Goal: Task Accomplishment & Management: Manage account settings

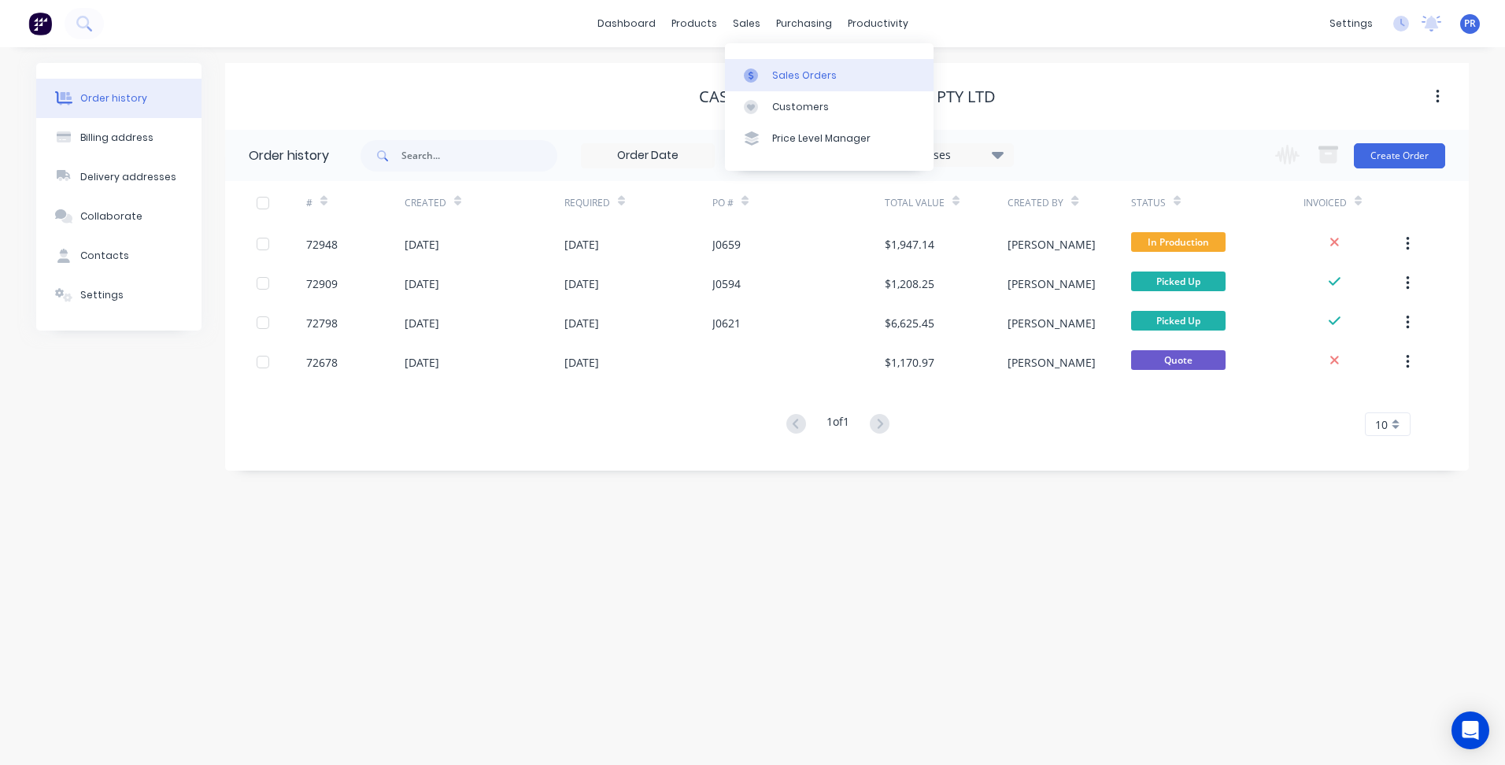
click at [790, 79] on div "Sales Orders" at bounding box center [804, 75] width 65 height 14
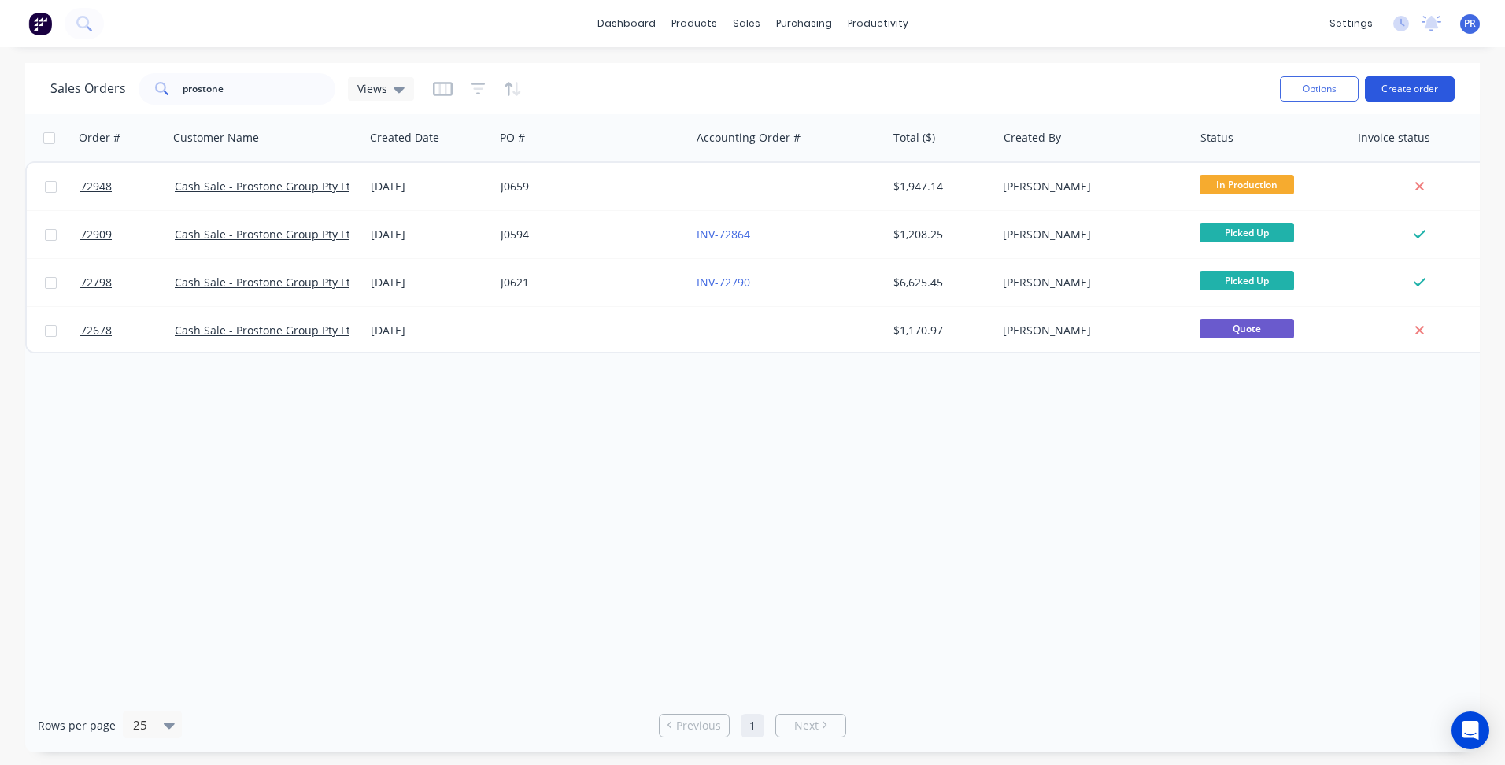
click at [1404, 96] on button "Create order" at bounding box center [1410, 88] width 90 height 25
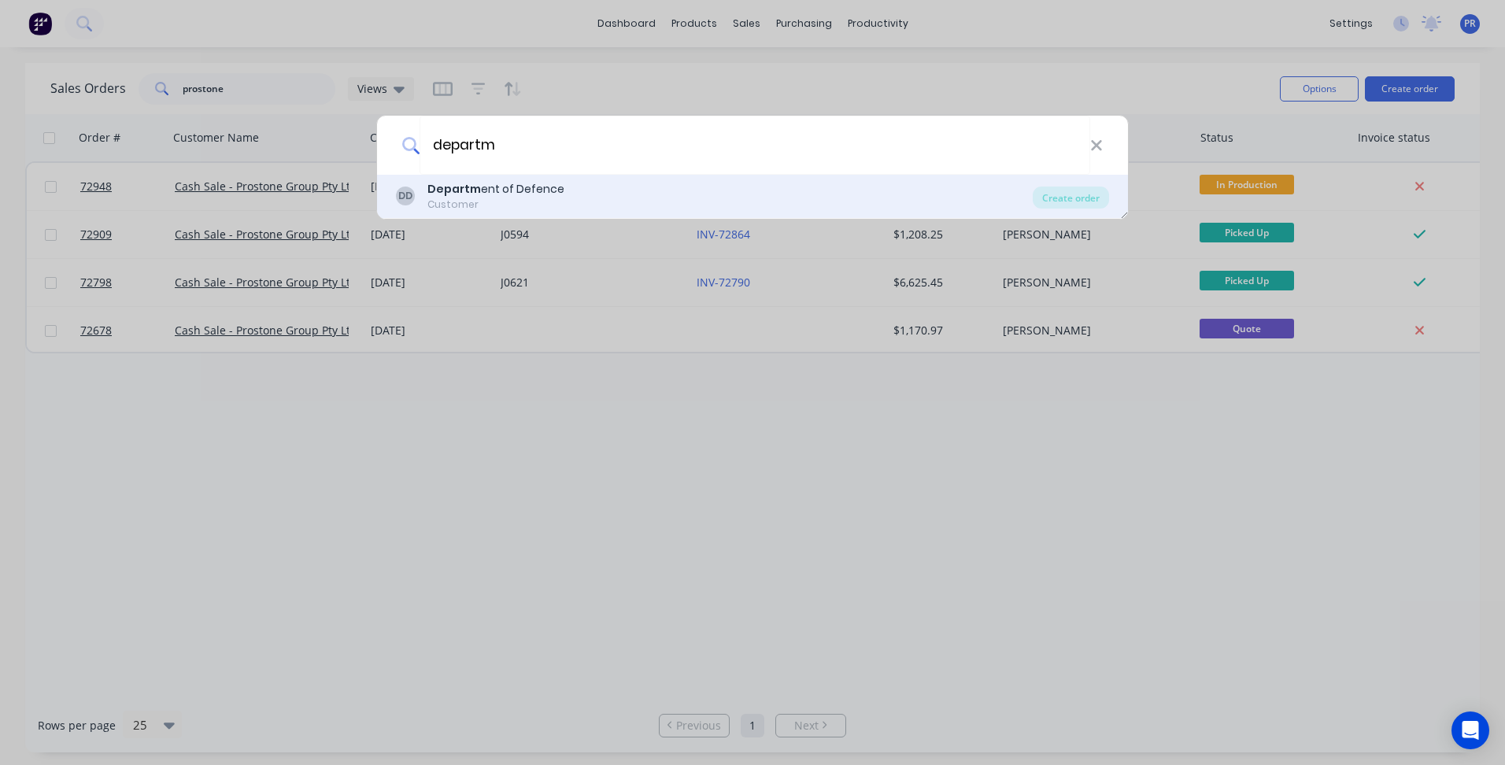
type input "departm"
click at [519, 197] on div "Departm ent of Defence" at bounding box center [495, 189] width 137 height 17
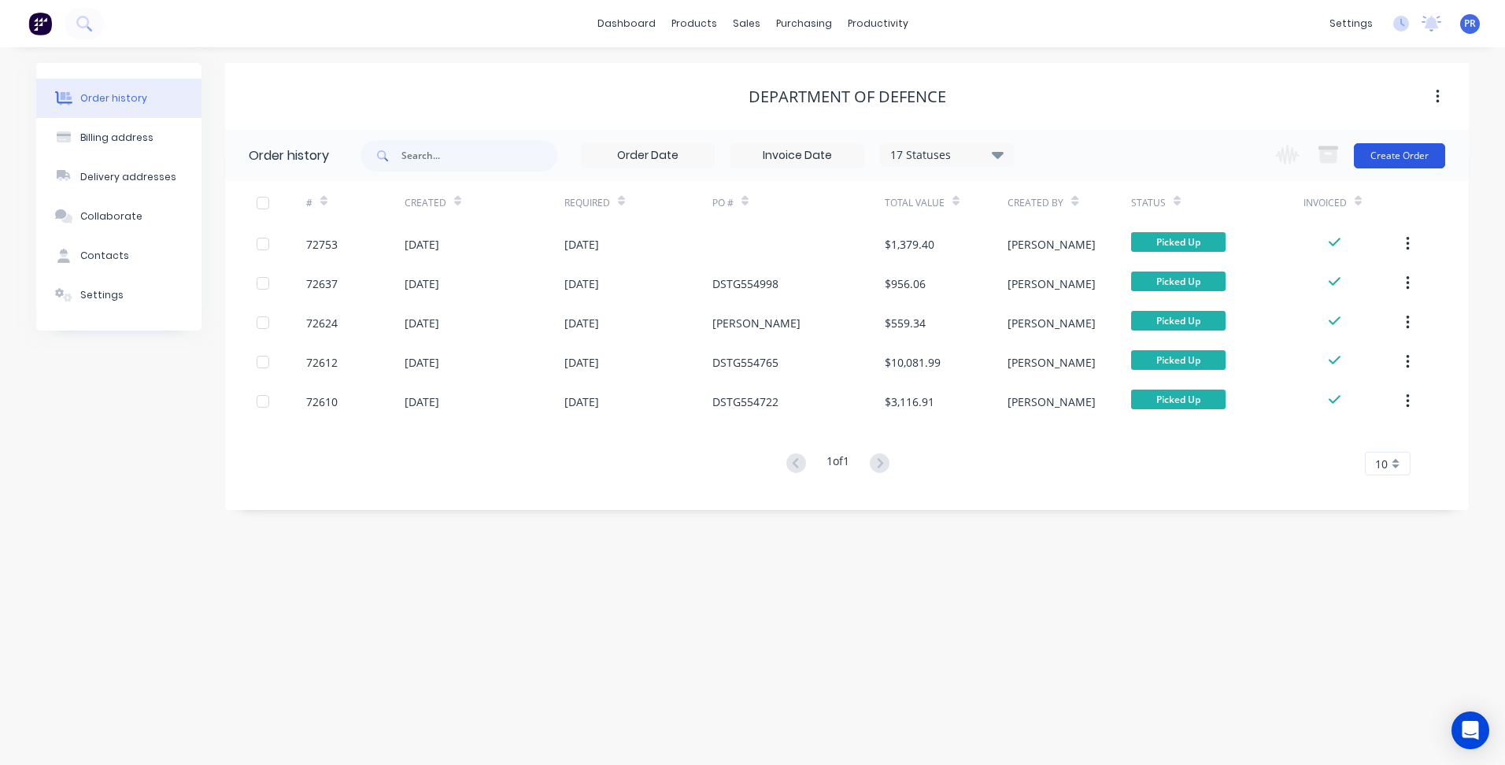
click at [1385, 153] on button "Create Order" at bounding box center [1399, 155] width 91 height 25
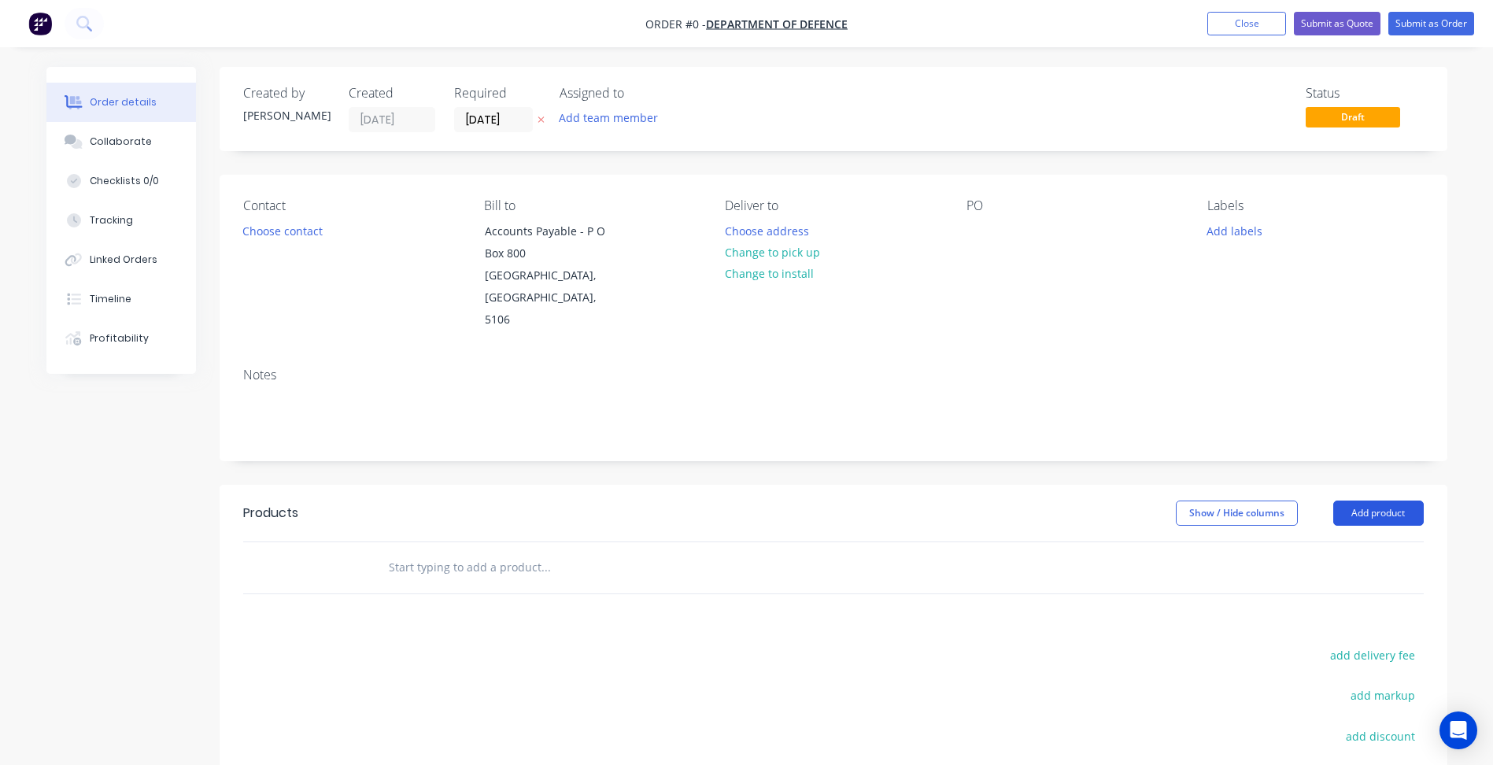
click at [1363, 501] on button "Add product" at bounding box center [1379, 513] width 91 height 25
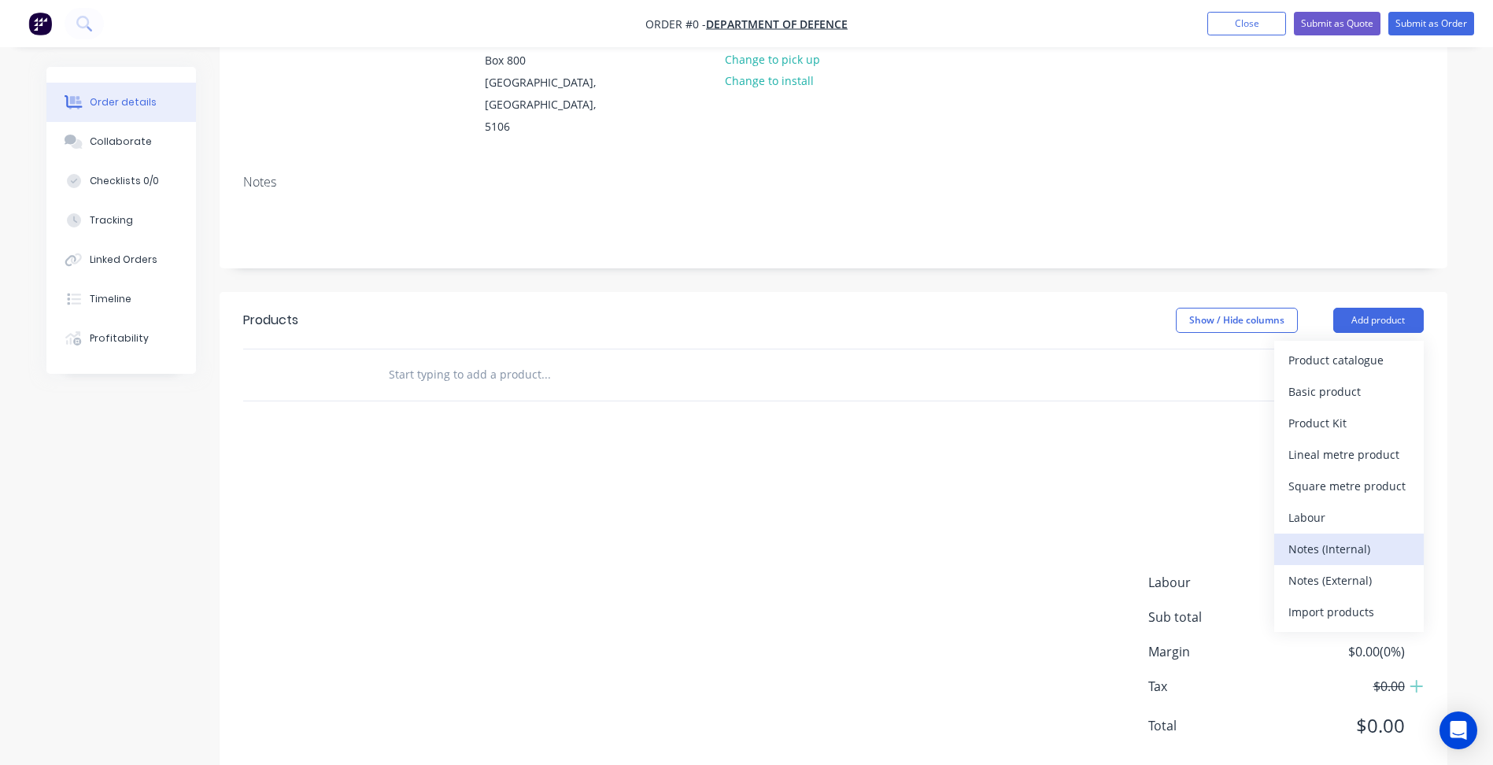
scroll to position [209, 0]
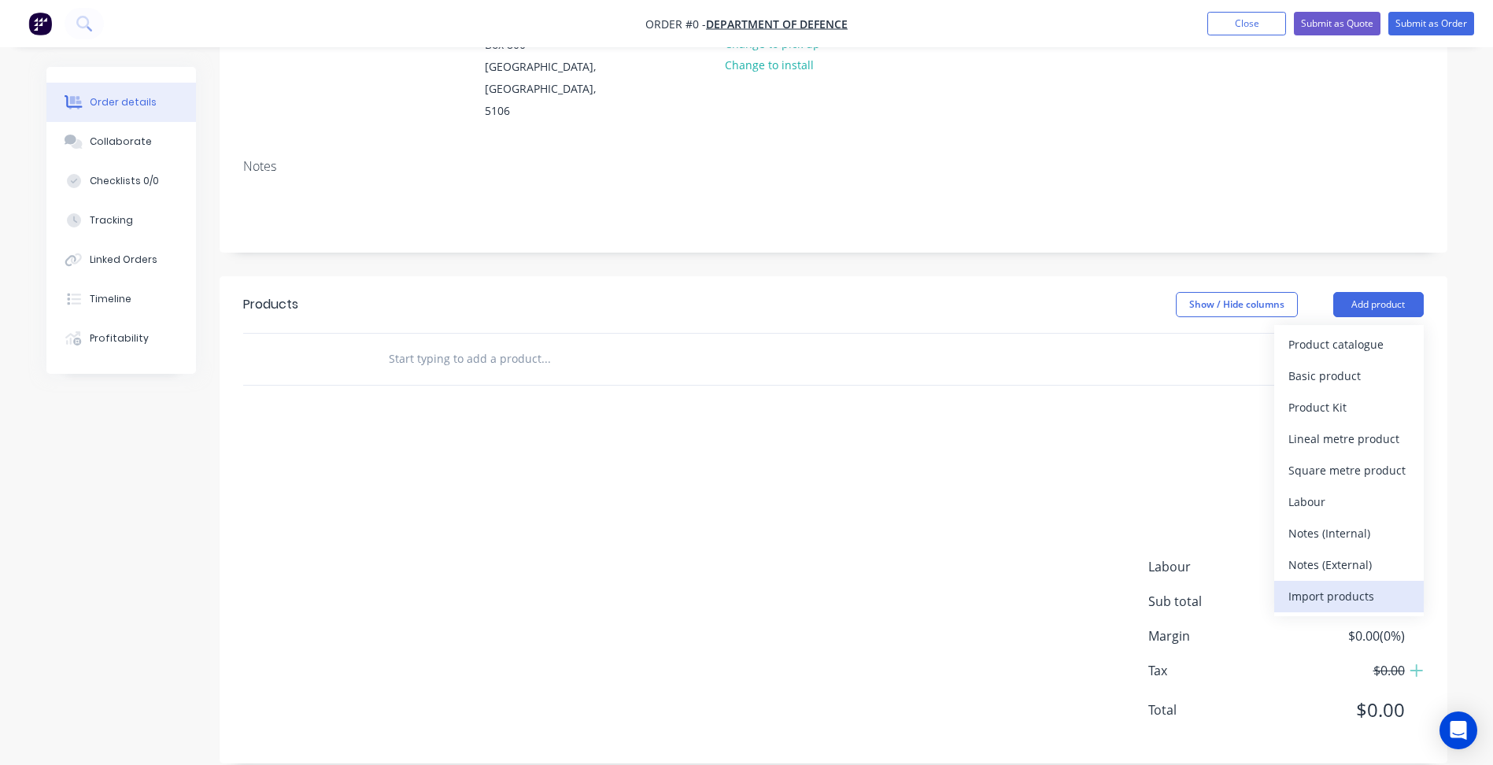
click at [1330, 585] on div "Import products" at bounding box center [1349, 596] width 121 height 23
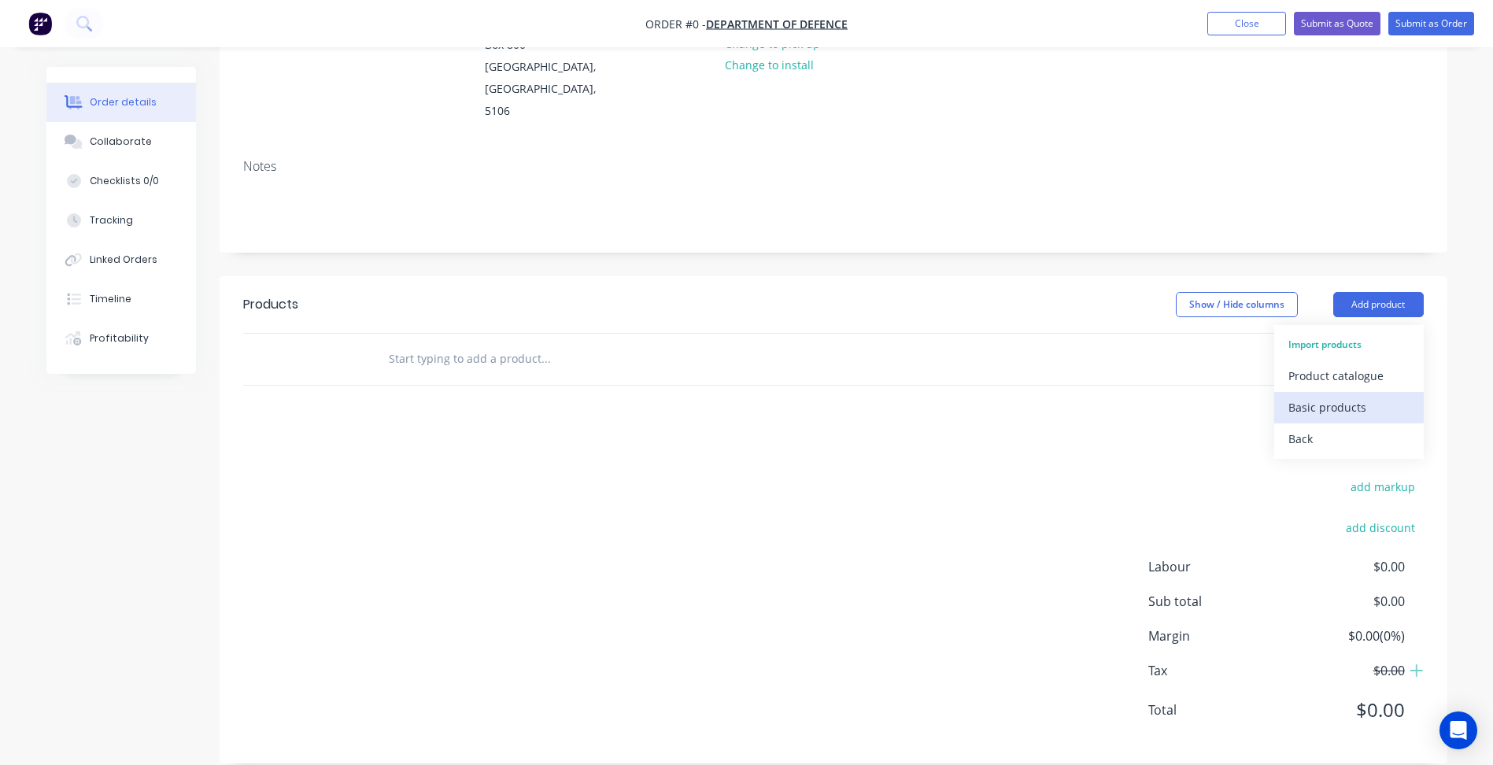
click at [1308, 396] on div "Basic products" at bounding box center [1349, 407] width 121 height 23
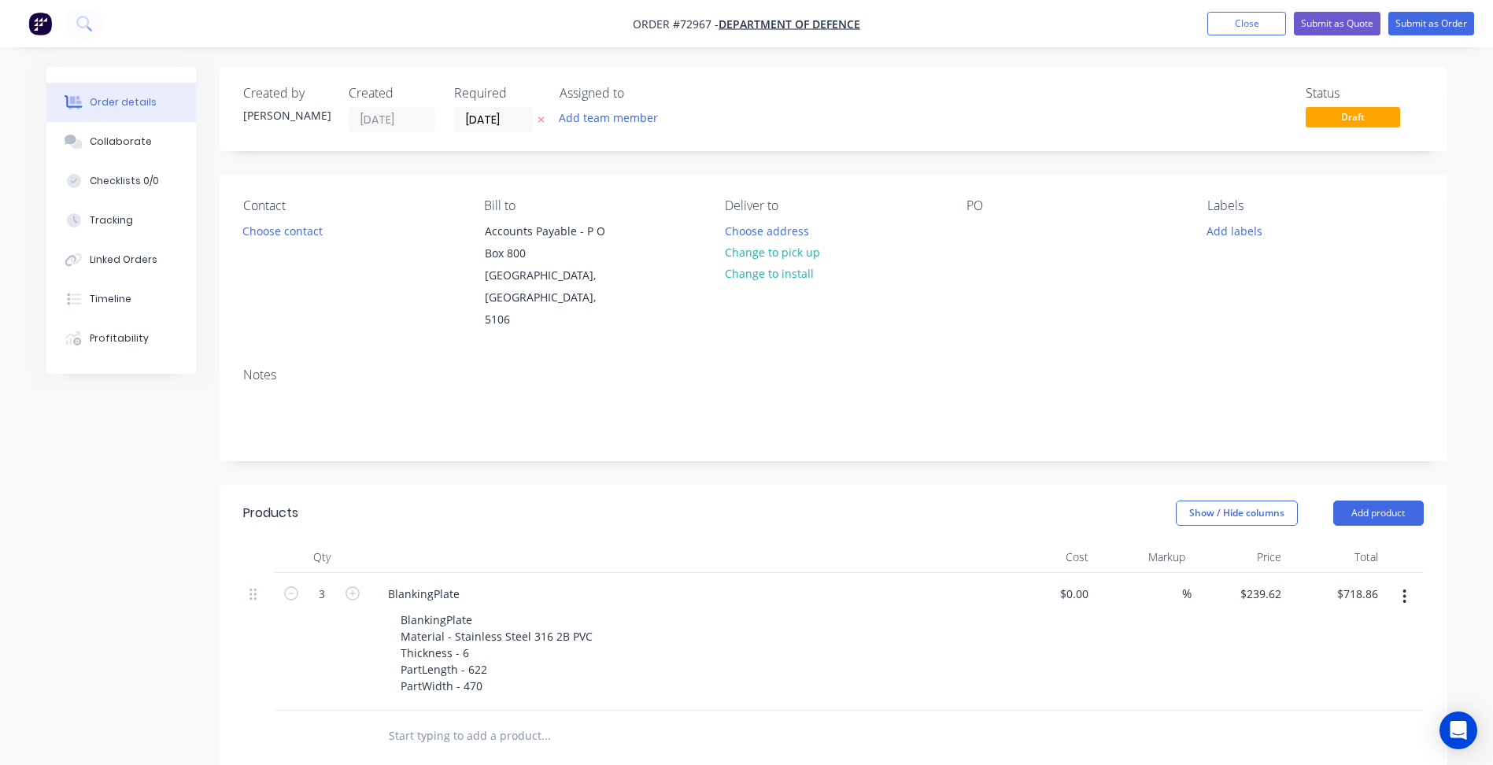
click at [694, 22] on span "Order #72967 -" at bounding box center [676, 24] width 86 height 15
copy span "72967"
click at [1415, 15] on button "Submit as Order" at bounding box center [1432, 24] width 86 height 24
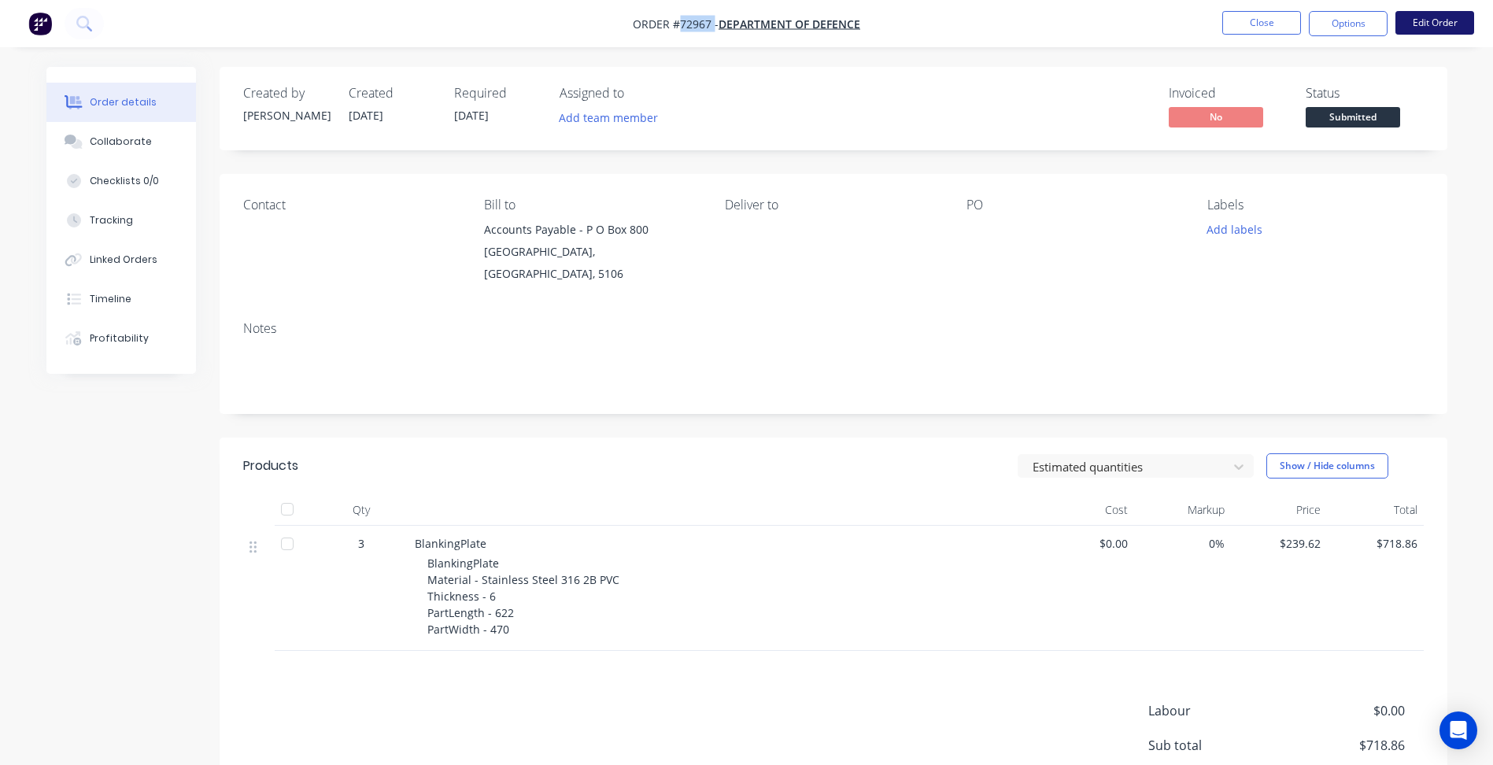
click at [1426, 20] on button "Edit Order" at bounding box center [1435, 23] width 79 height 24
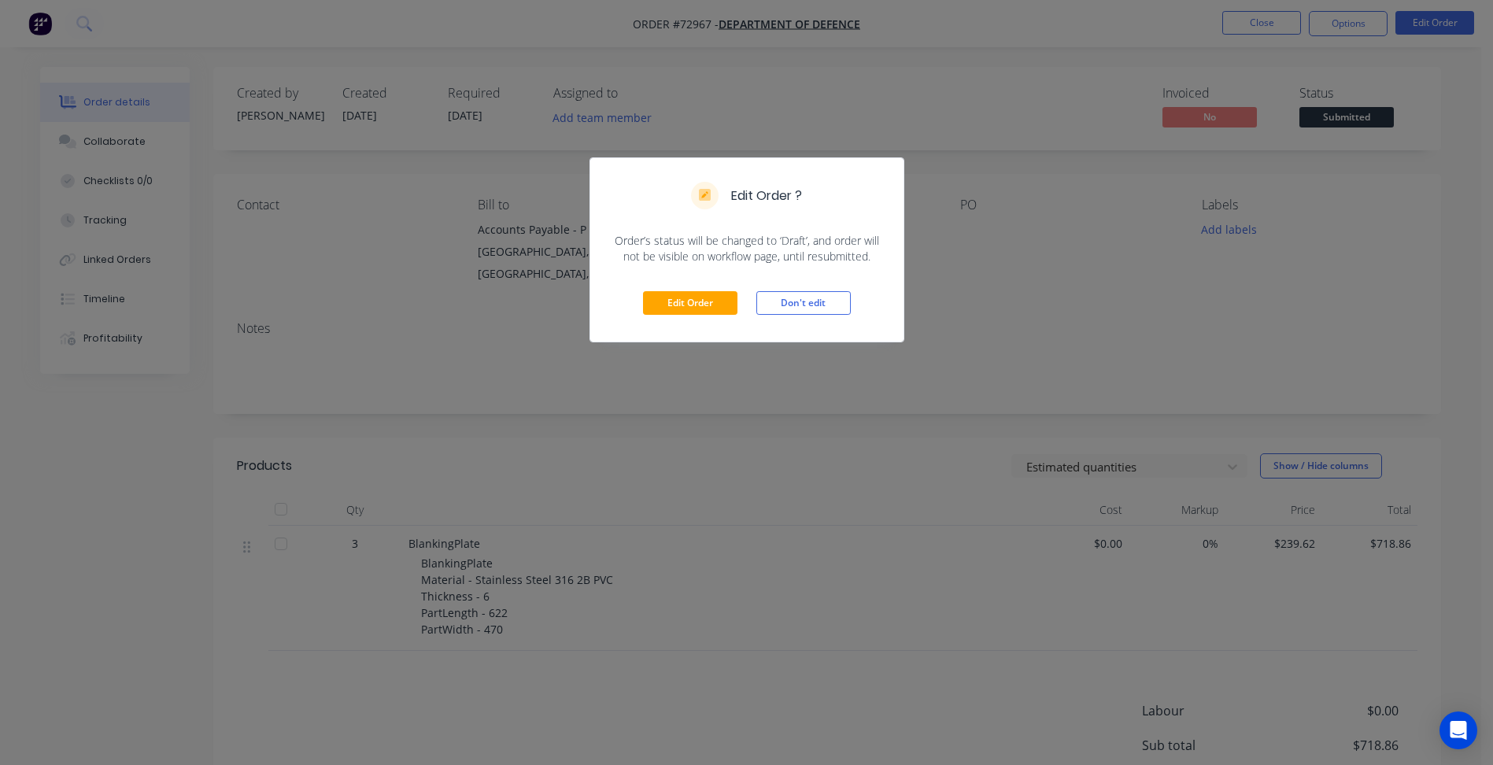
click at [717, 289] on div "Edit Order Don't edit" at bounding box center [746, 303] width 313 height 77
click at [716, 304] on button "Edit Order" at bounding box center [690, 303] width 94 height 24
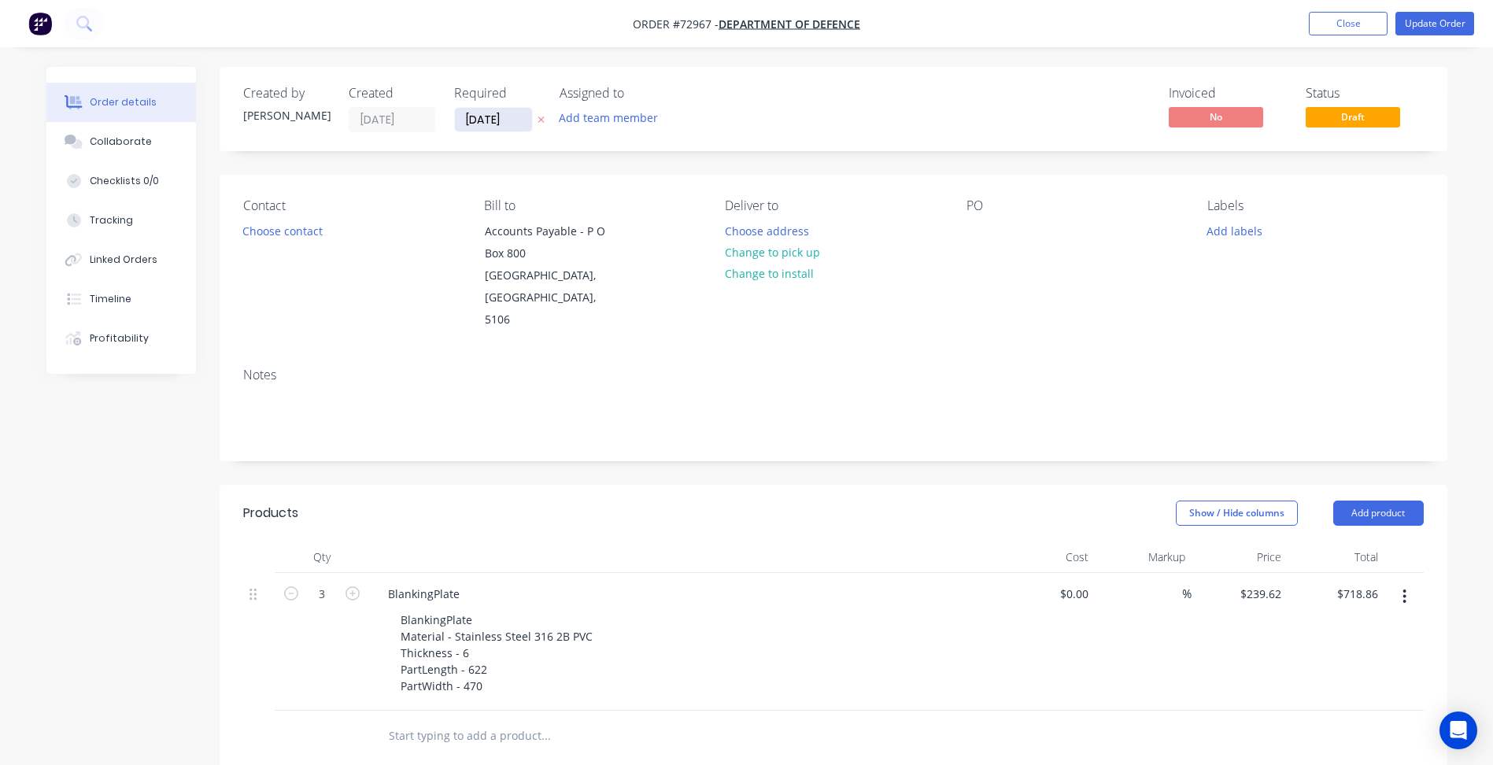
click at [490, 128] on input "[DATE]" at bounding box center [493, 120] width 77 height 24
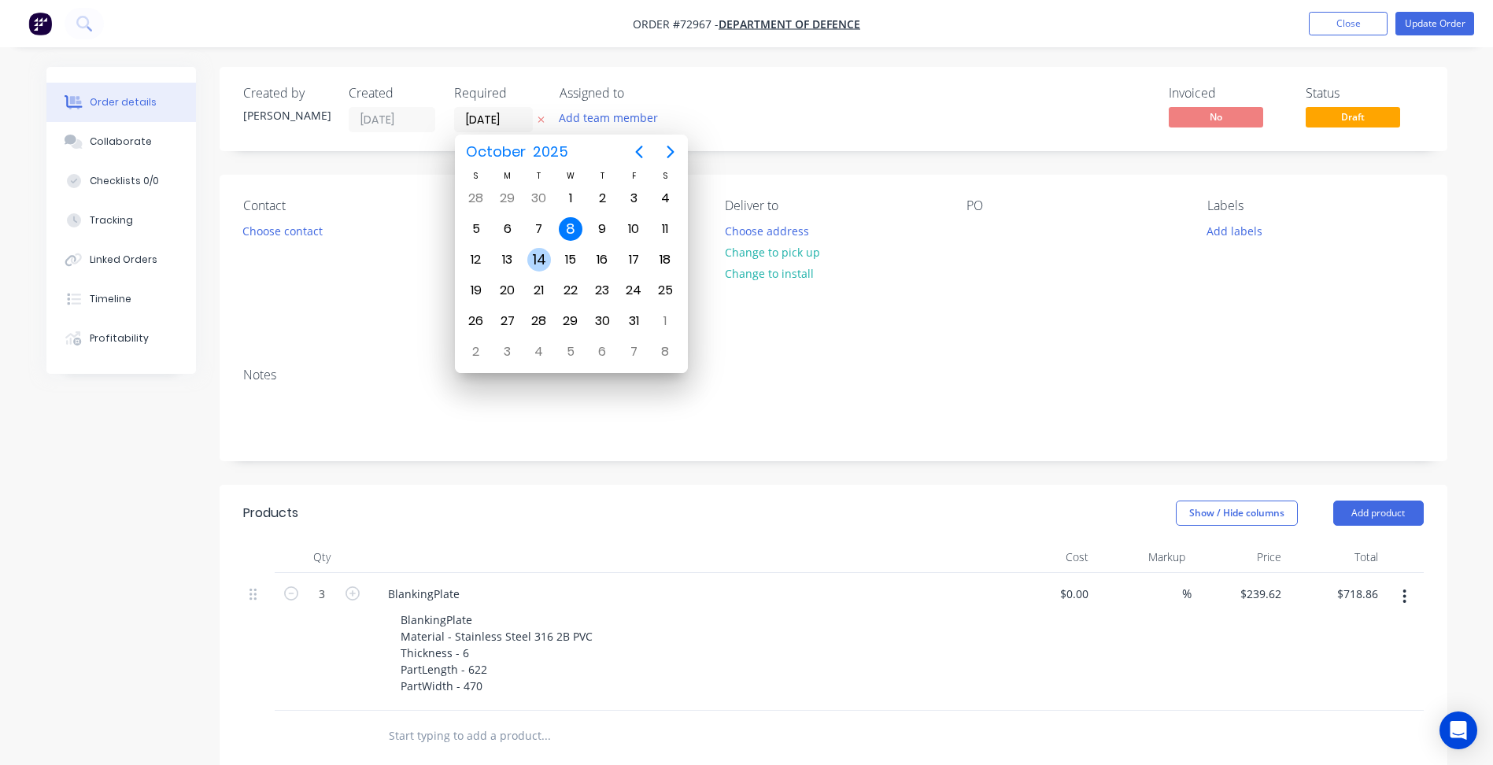
click at [539, 259] on div "14" at bounding box center [539, 260] width 24 height 24
type input "[DATE]"
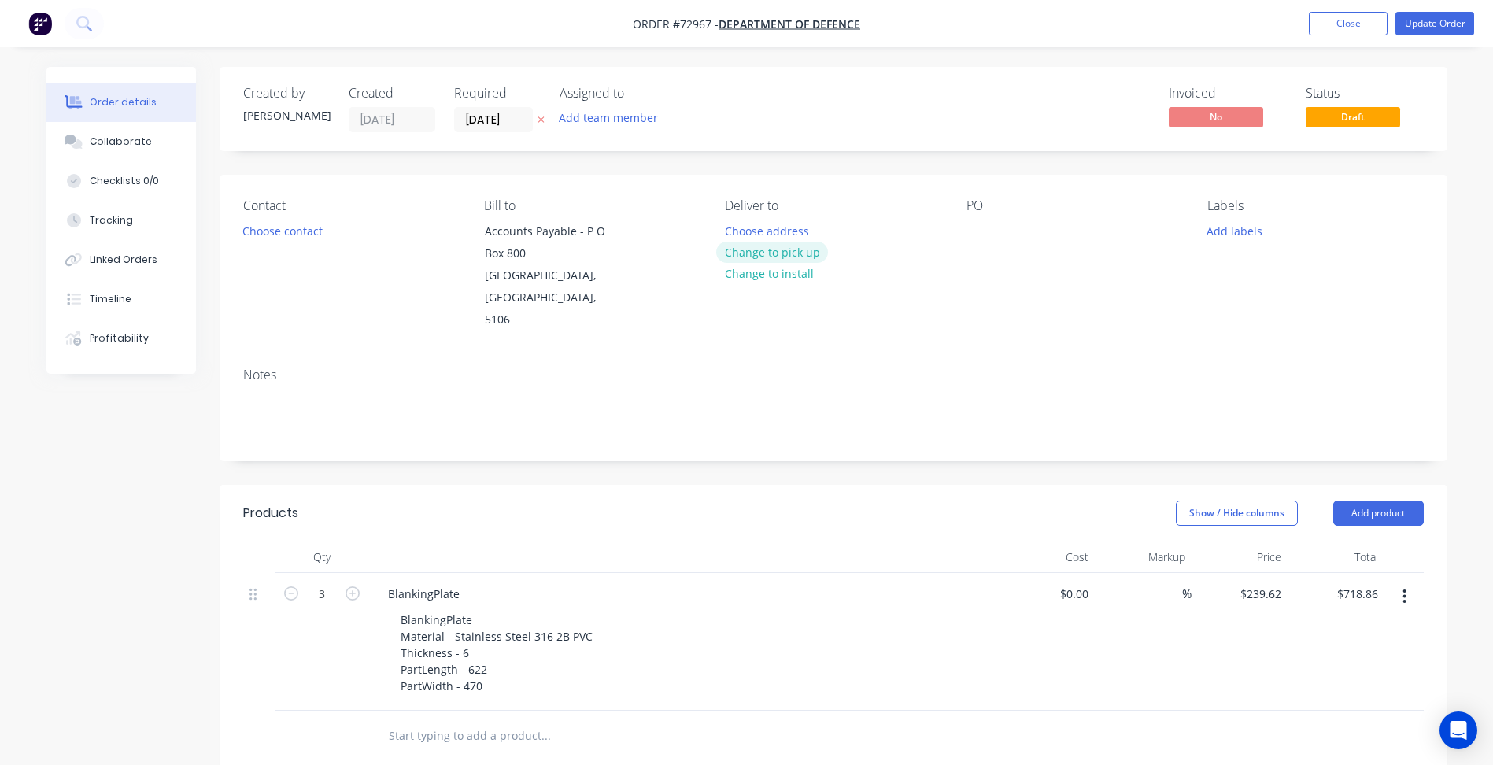
click at [778, 253] on button "Change to pick up" at bounding box center [772, 252] width 112 height 21
click at [316, 234] on button "Choose contact" at bounding box center [282, 230] width 97 height 21
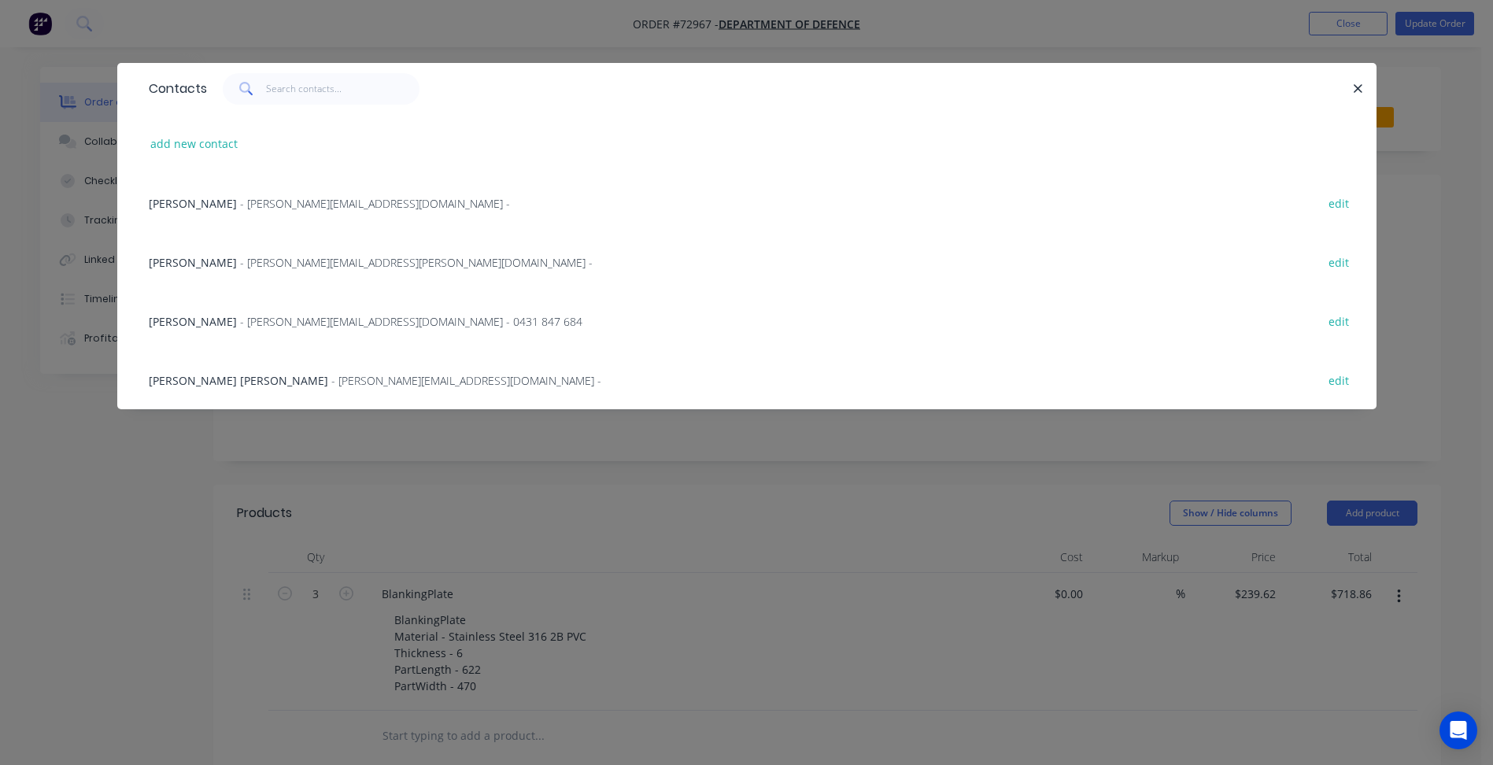
click at [191, 383] on span "[PERSON_NAME] [PERSON_NAME]" at bounding box center [238, 380] width 179 height 15
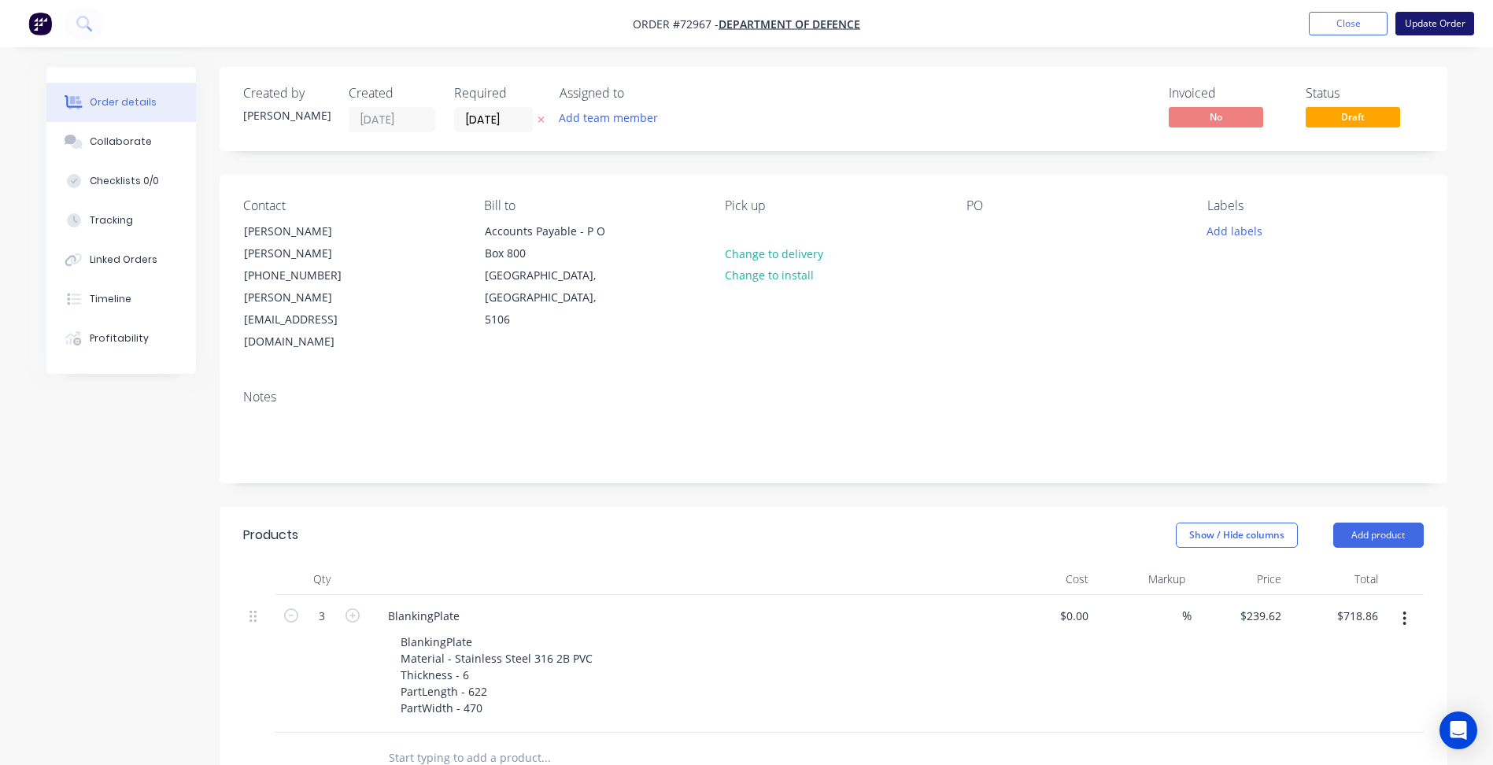
click at [1419, 25] on button "Update Order" at bounding box center [1435, 24] width 79 height 24
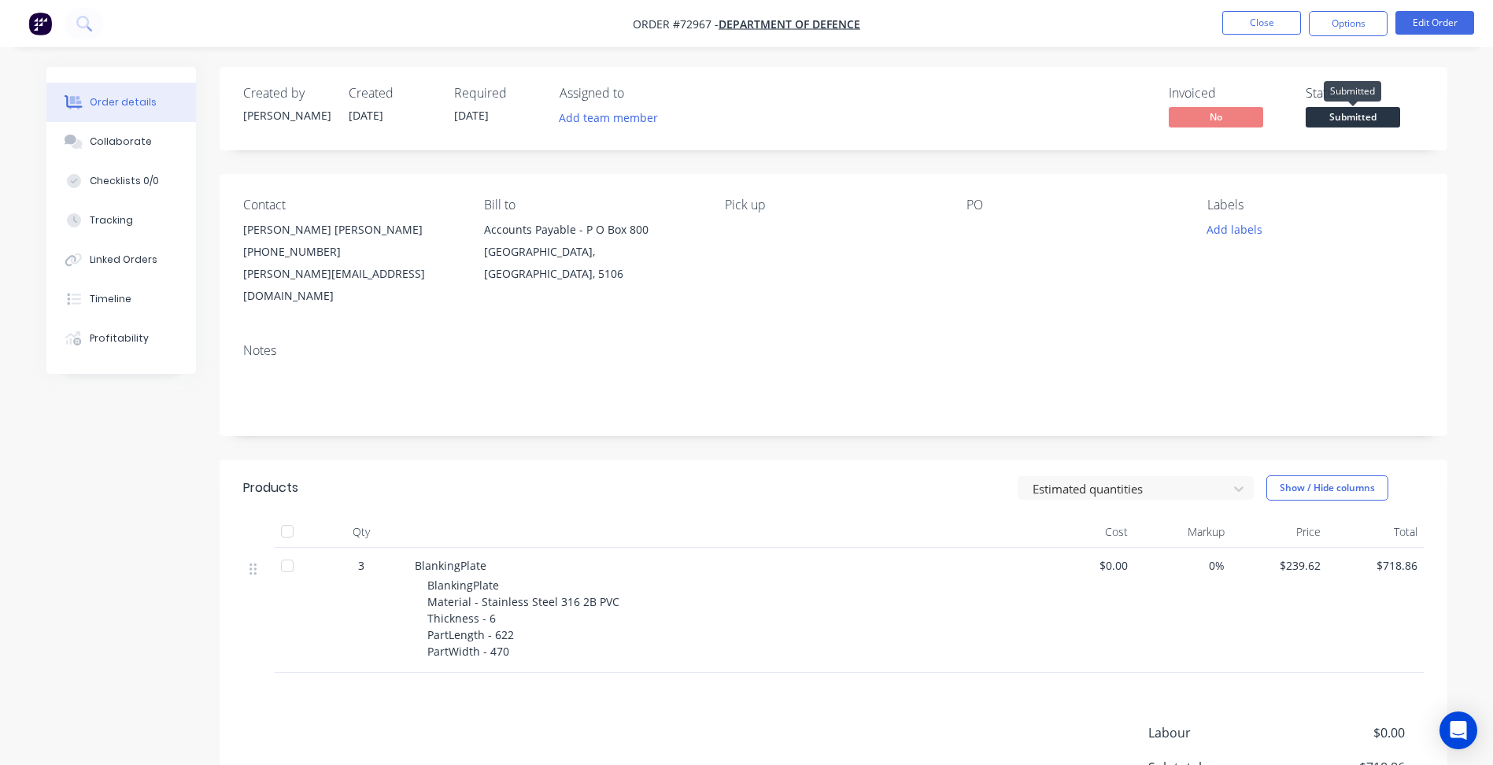
click at [1362, 112] on span "Submitted" at bounding box center [1353, 117] width 94 height 20
click at [1363, 20] on button "Options" at bounding box center [1348, 23] width 79 height 25
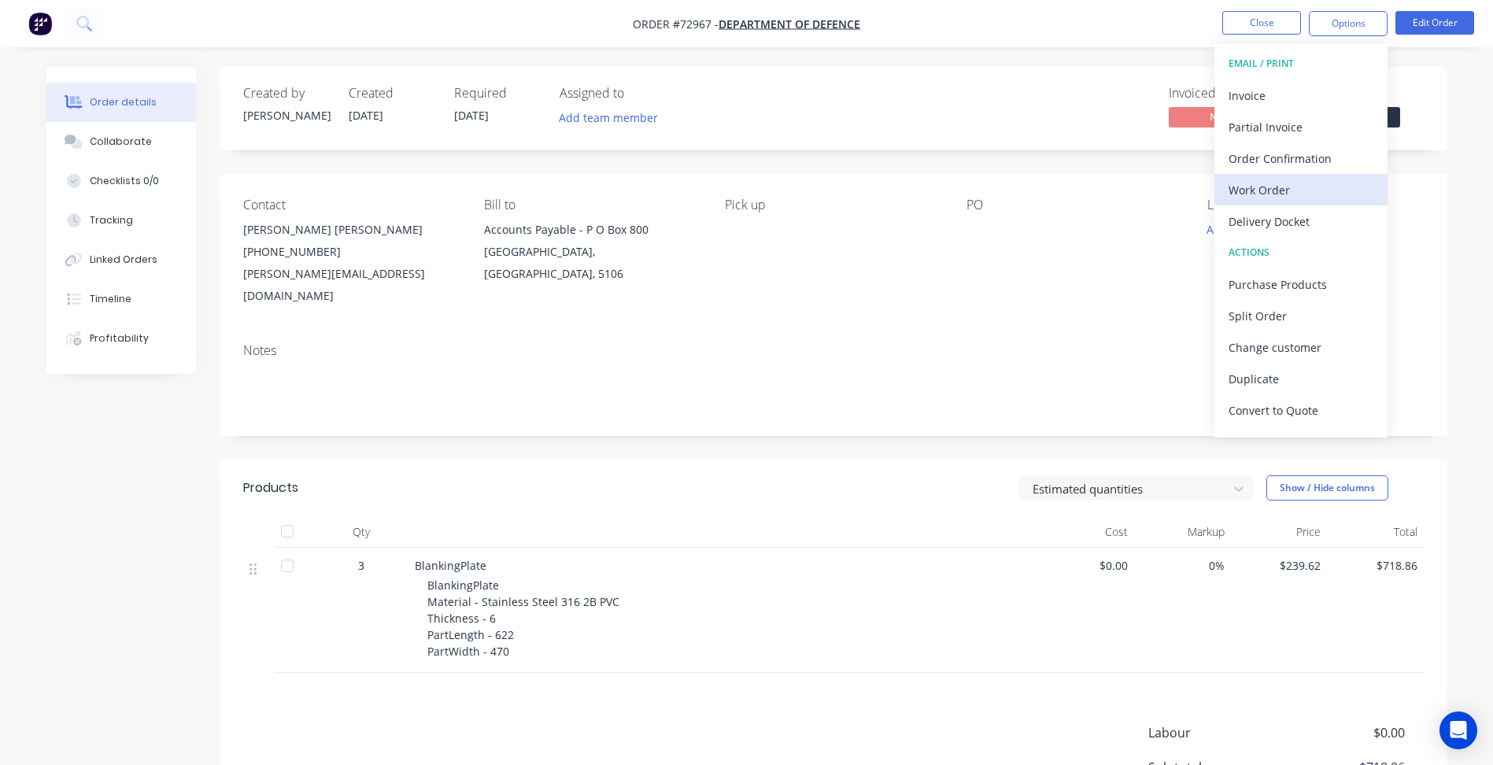
click at [1278, 192] on div "Work Order" at bounding box center [1301, 190] width 145 height 23
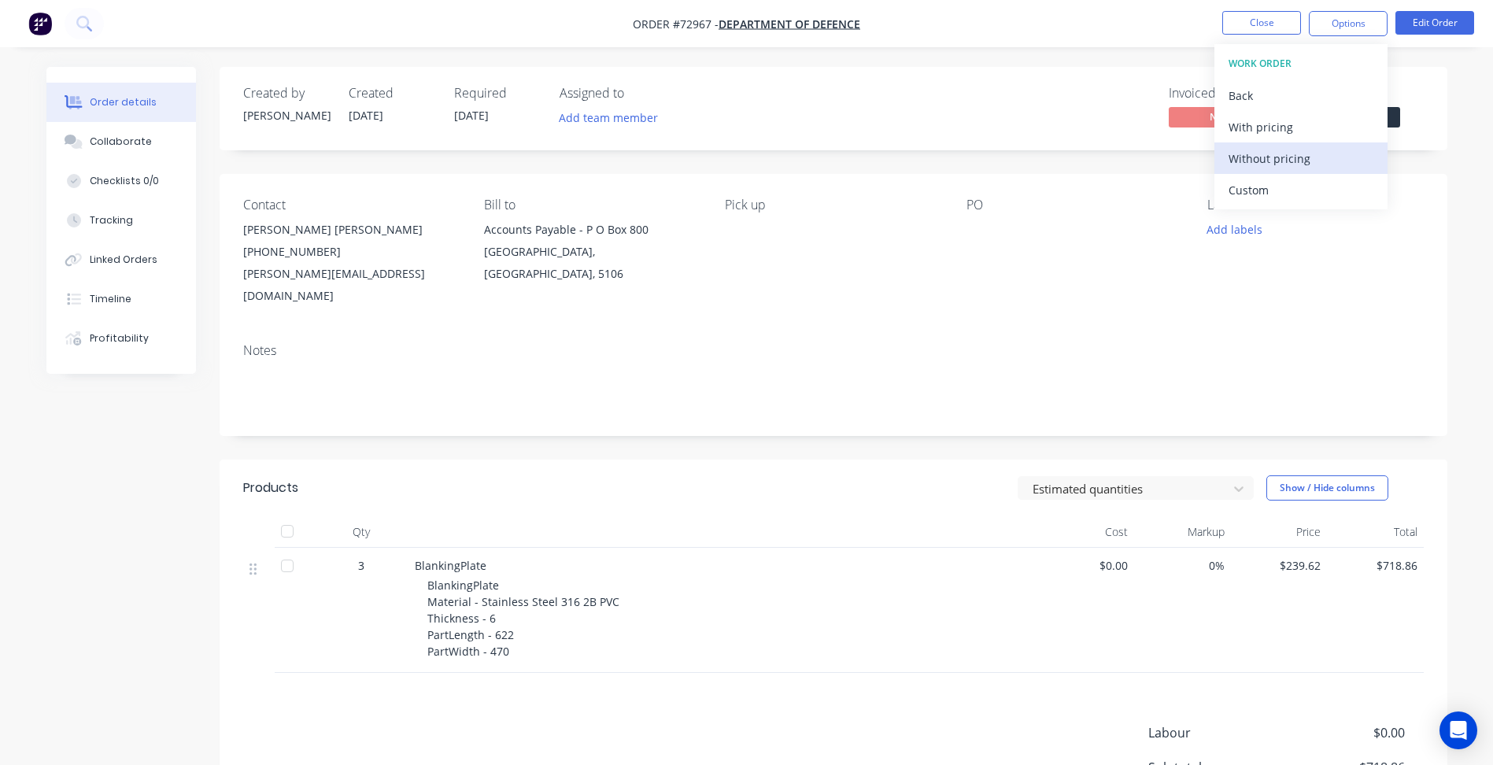
click at [1281, 161] on div "Without pricing" at bounding box center [1301, 158] width 145 height 23
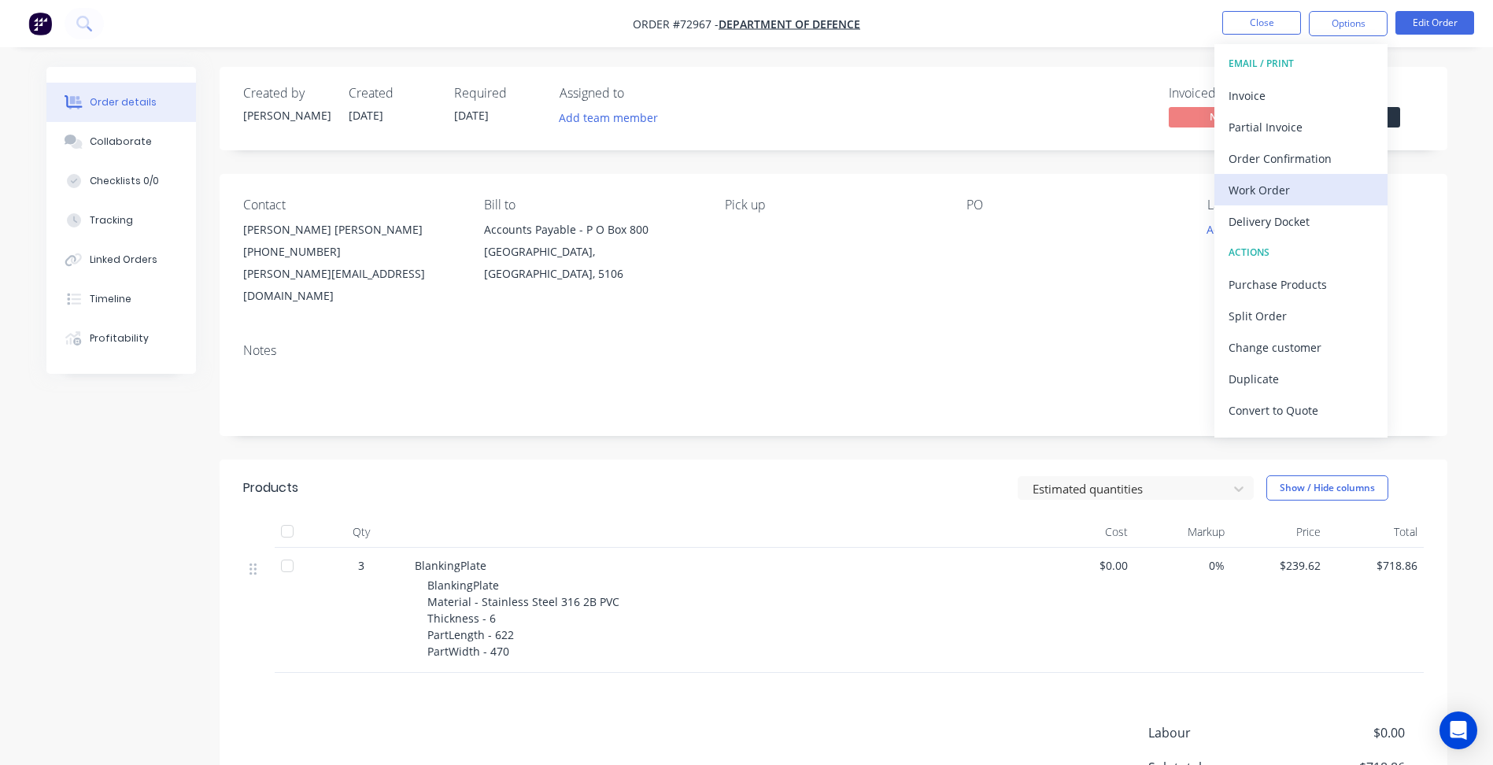
click at [1263, 187] on div "Work Order" at bounding box center [1301, 190] width 145 height 23
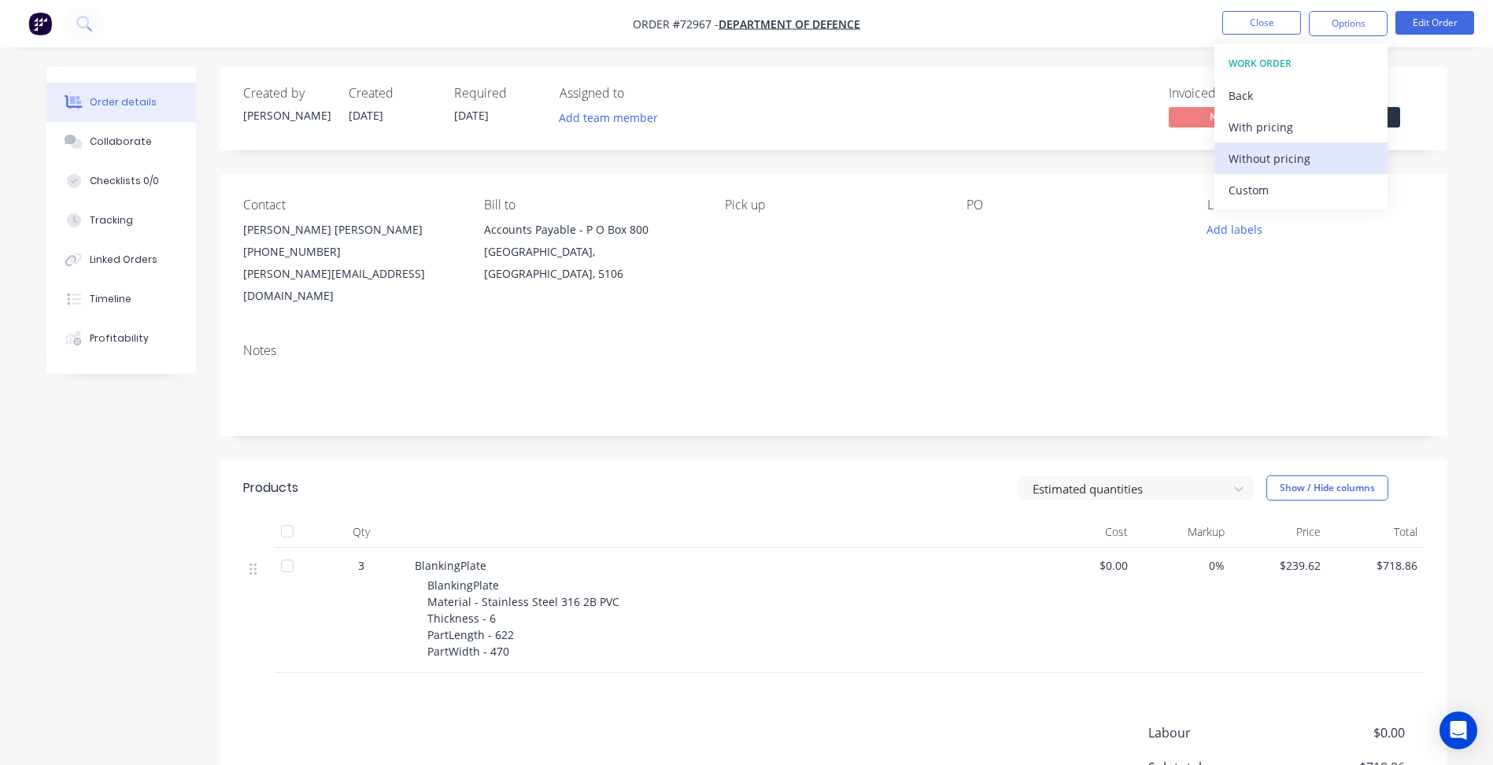
click at [1294, 164] on div "Without pricing" at bounding box center [1301, 158] width 145 height 23
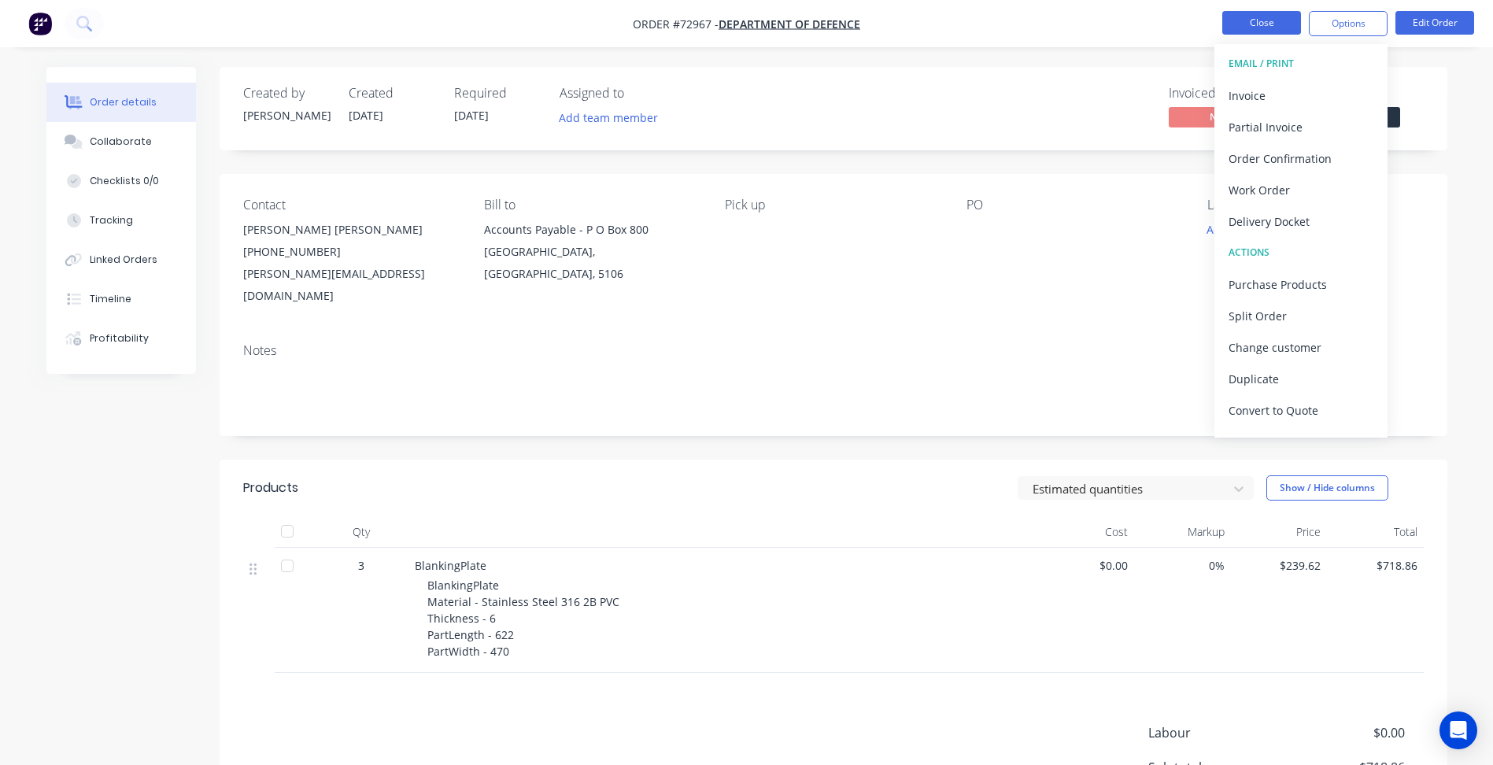
click at [1283, 20] on button "Close" at bounding box center [1262, 23] width 79 height 24
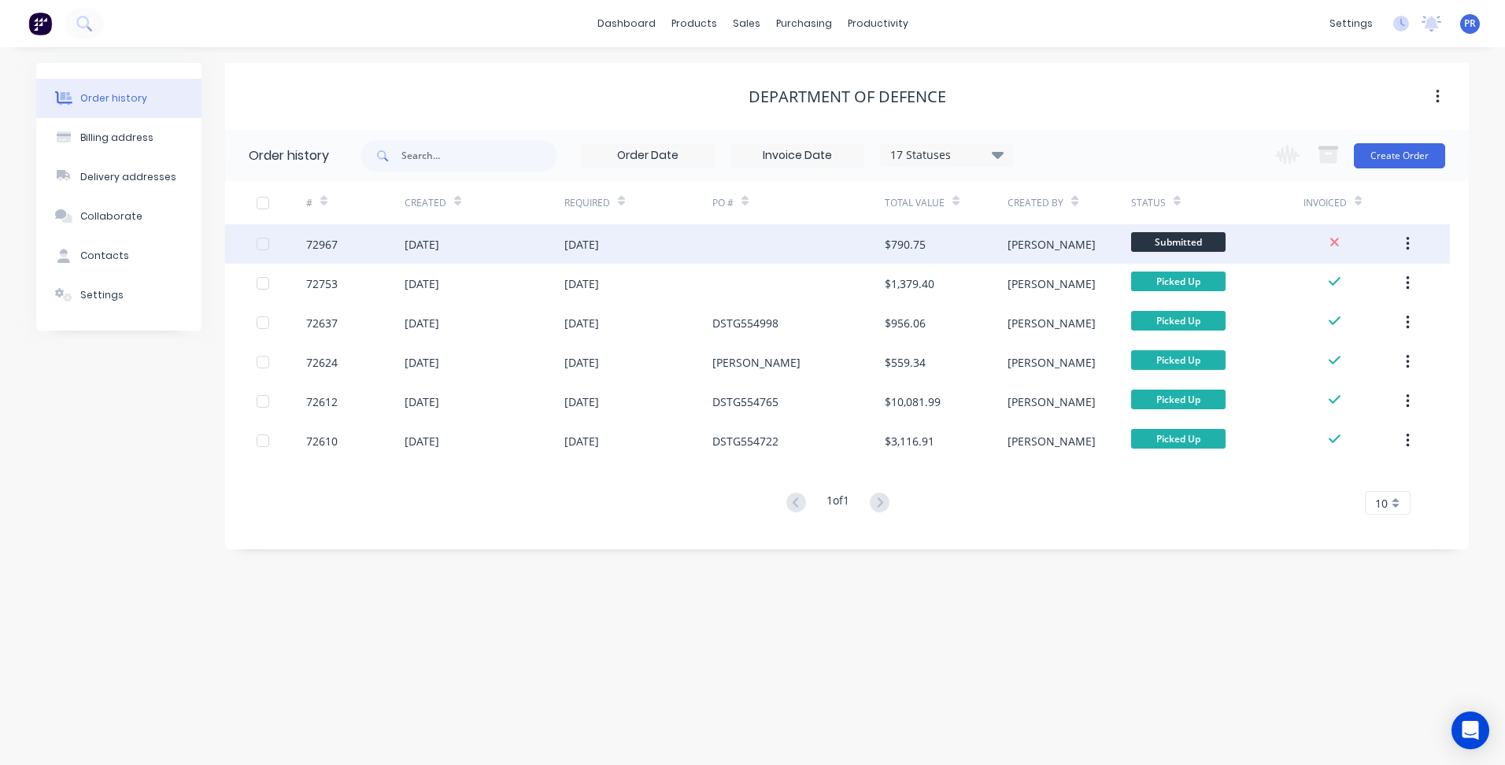
click at [1237, 240] on div "Submitted" at bounding box center [1217, 243] width 172 height 39
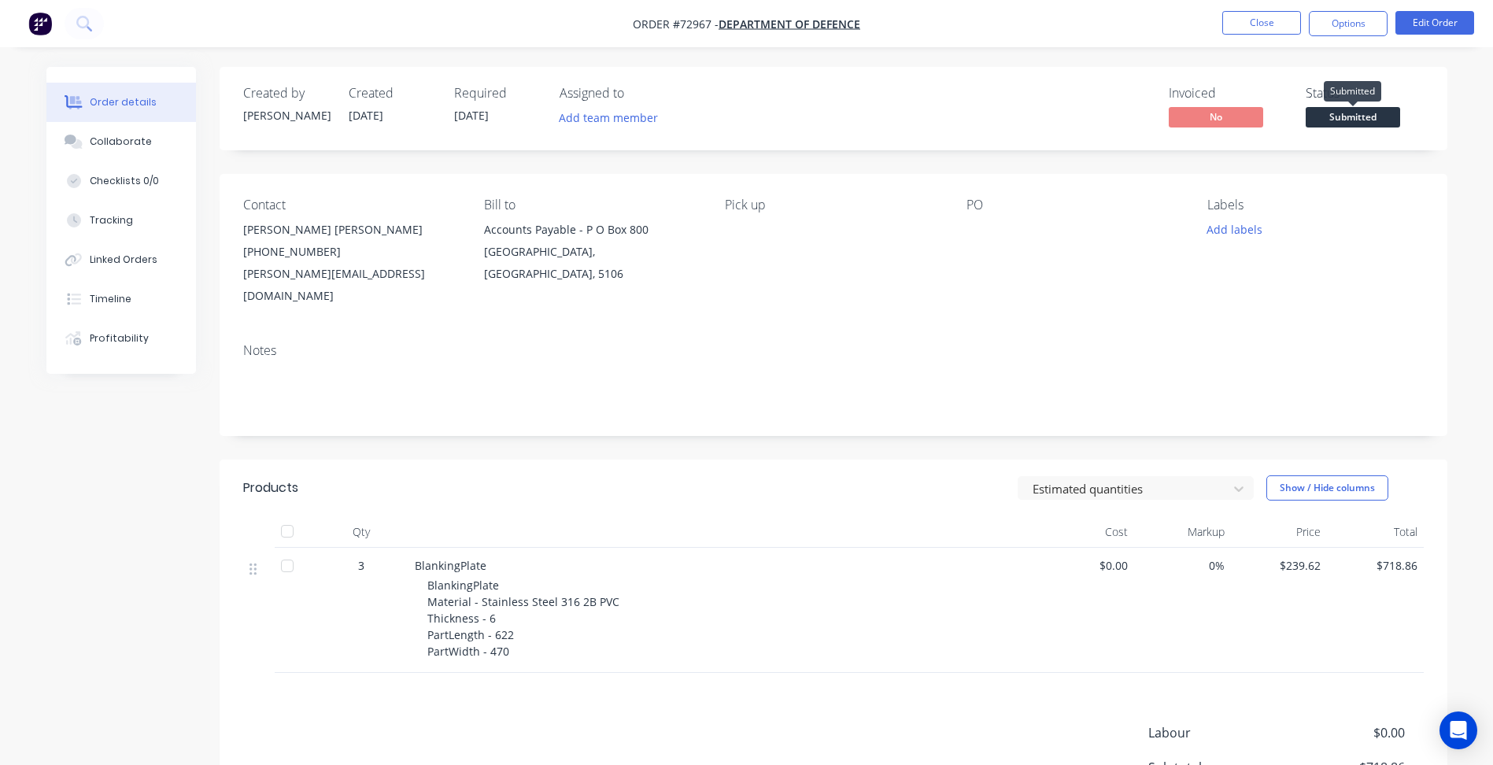
click at [1386, 120] on span "Submitted" at bounding box center [1353, 117] width 94 height 20
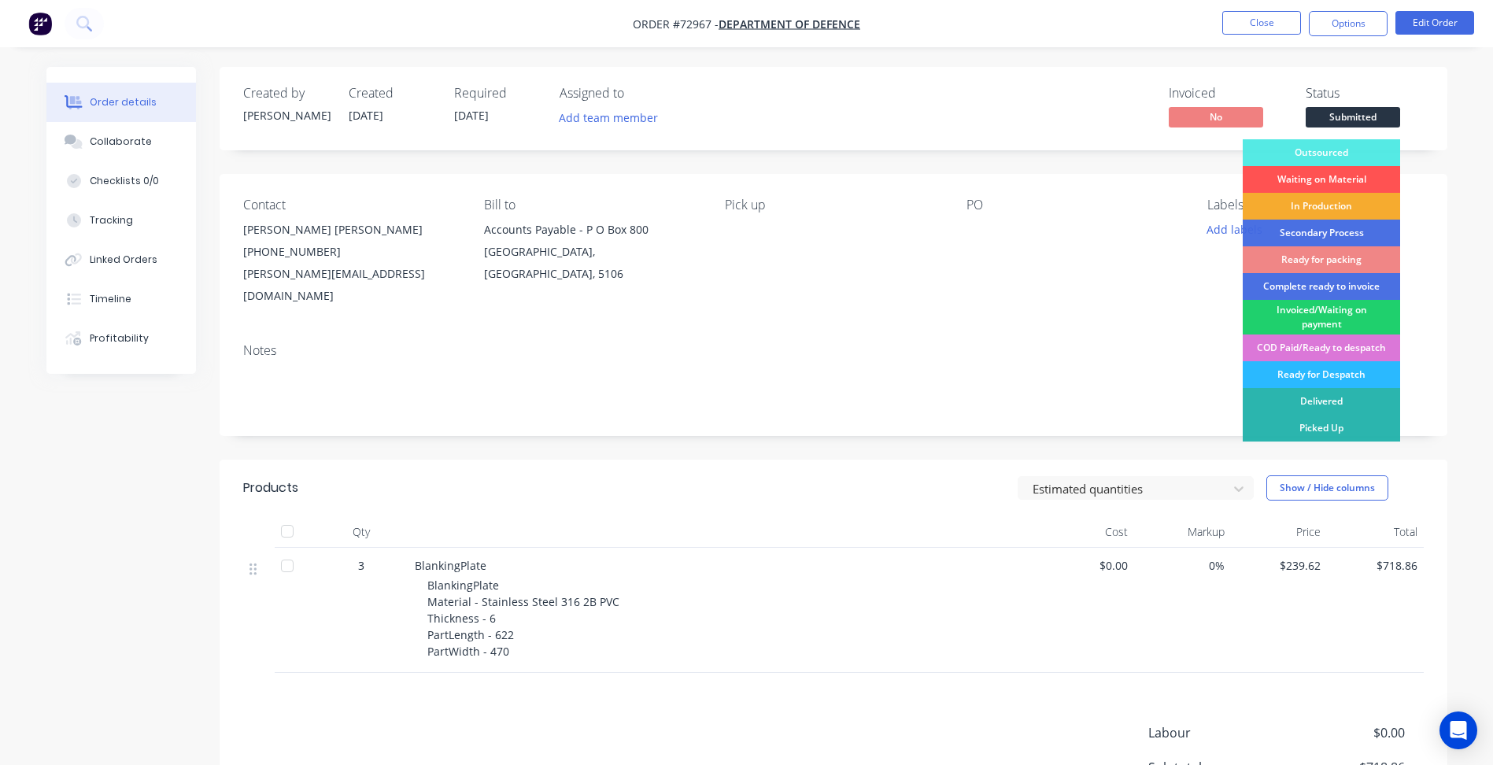
click at [1344, 206] on div "In Production" at bounding box center [1321, 206] width 157 height 27
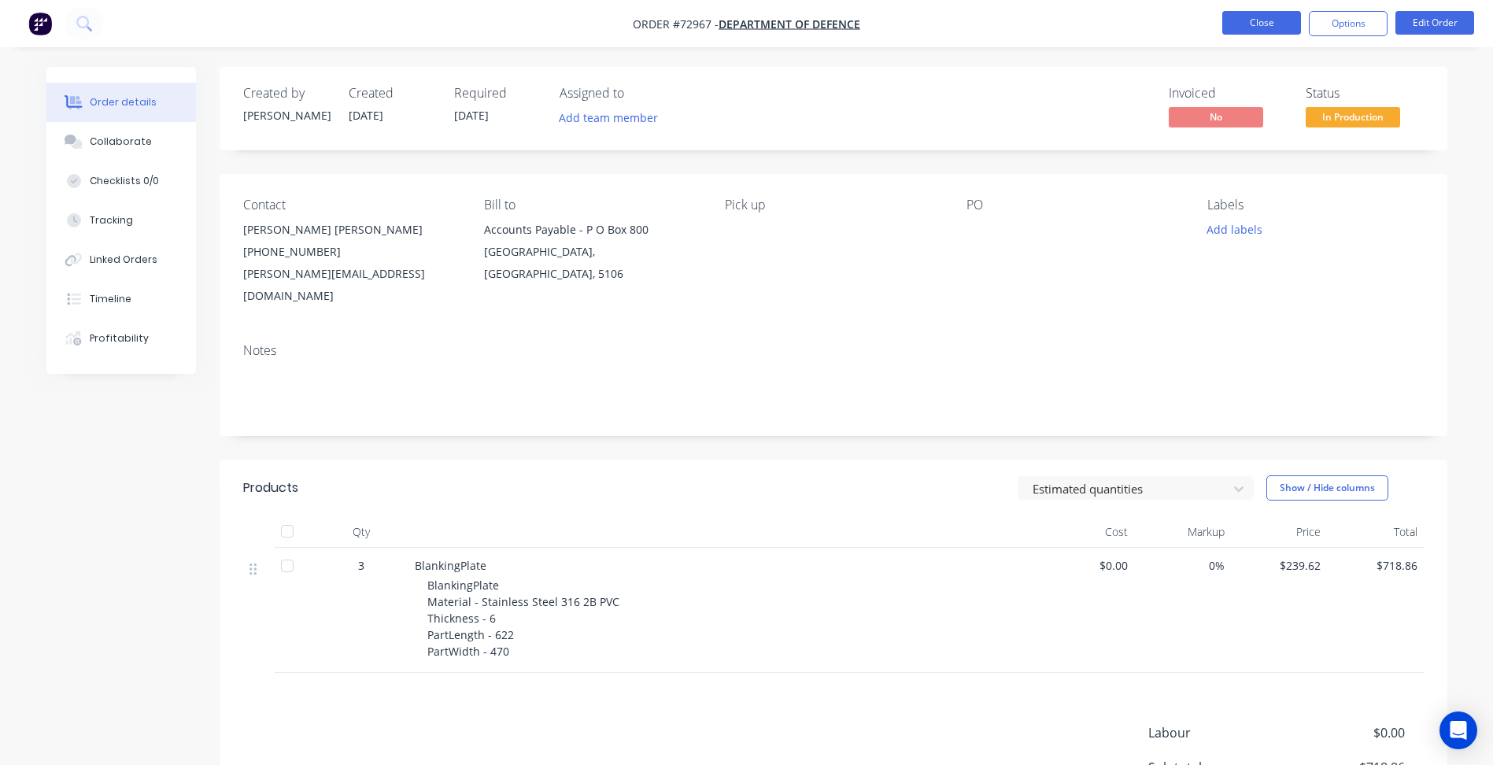
click at [1276, 26] on button "Close" at bounding box center [1262, 23] width 79 height 24
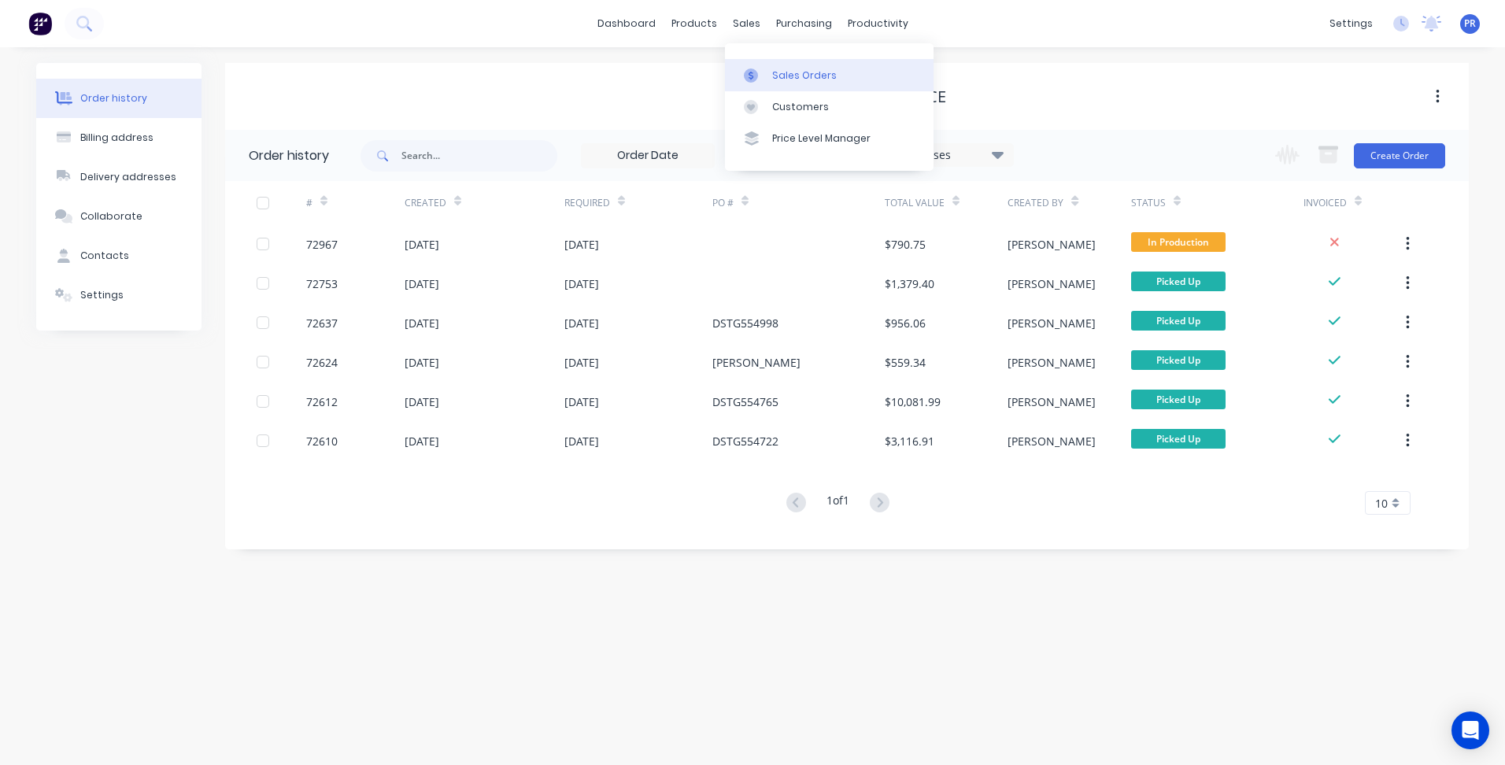
click at [765, 66] on link "Sales Orders" at bounding box center [829, 74] width 209 height 31
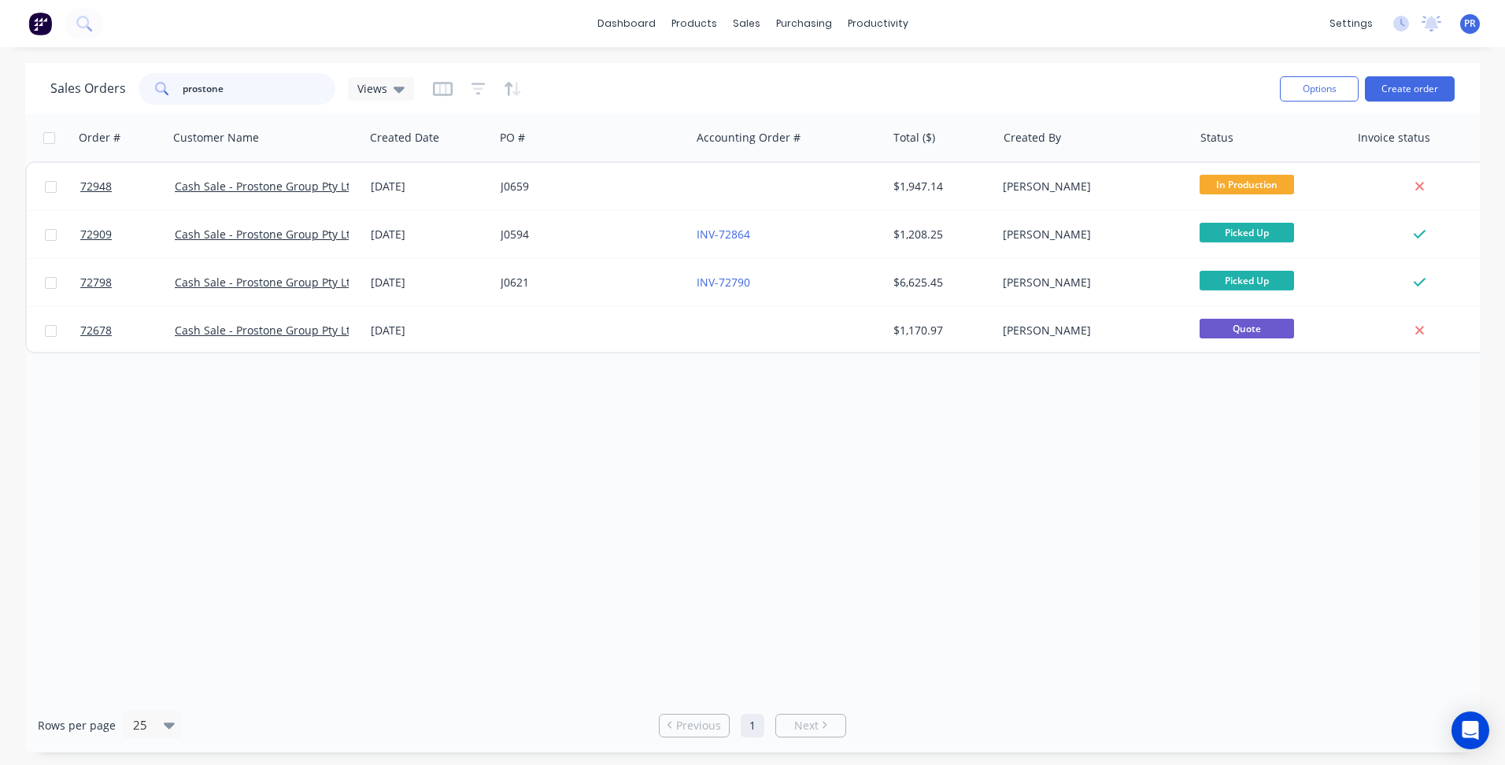
drag, startPoint x: 233, startPoint y: 95, endPoint x: 96, endPoint y: 88, distance: 137.2
click at [96, 88] on div "Sales Orders prostone Views" at bounding box center [232, 88] width 364 height 31
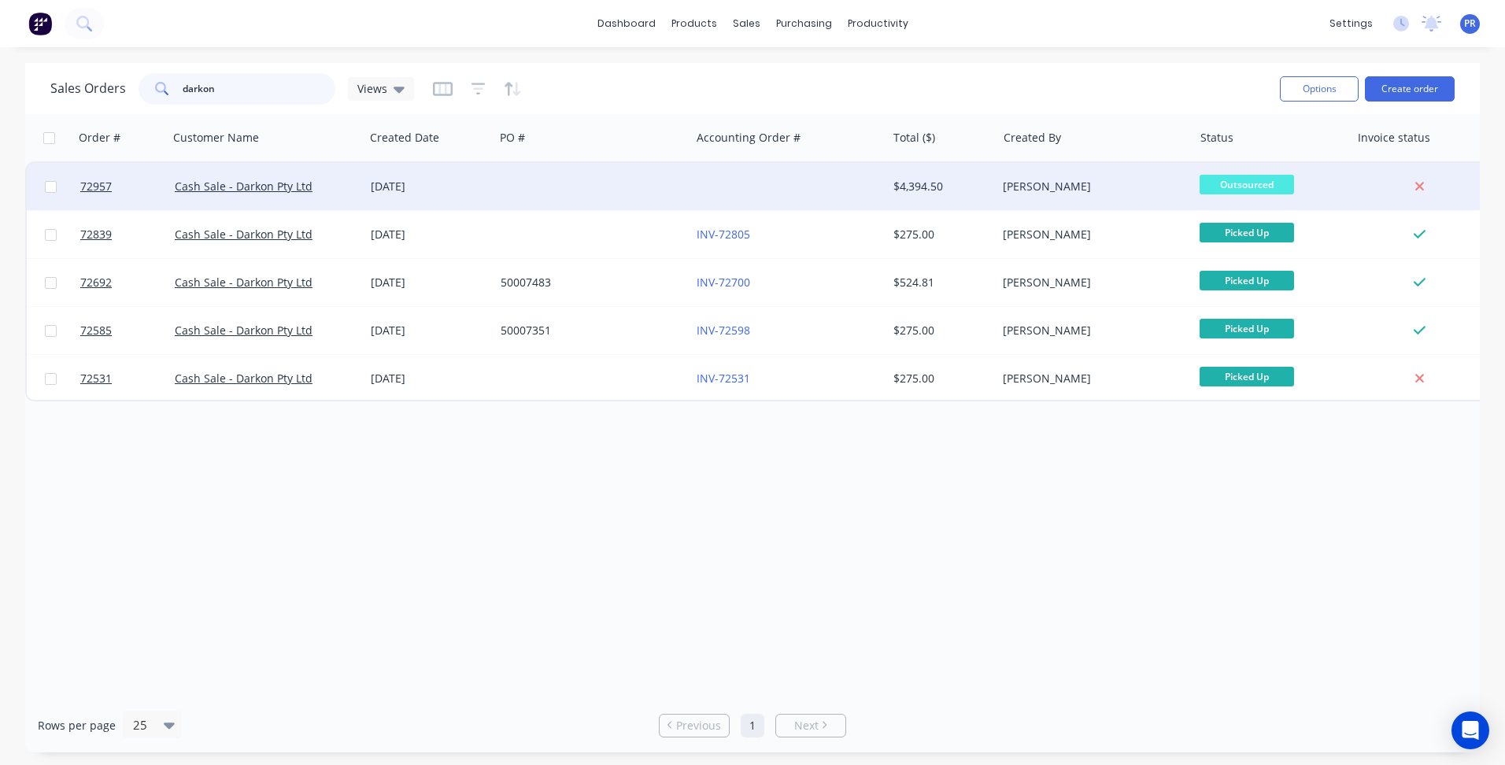
type input "darkon"
click at [412, 187] on div "[DATE]" at bounding box center [429, 187] width 117 height 16
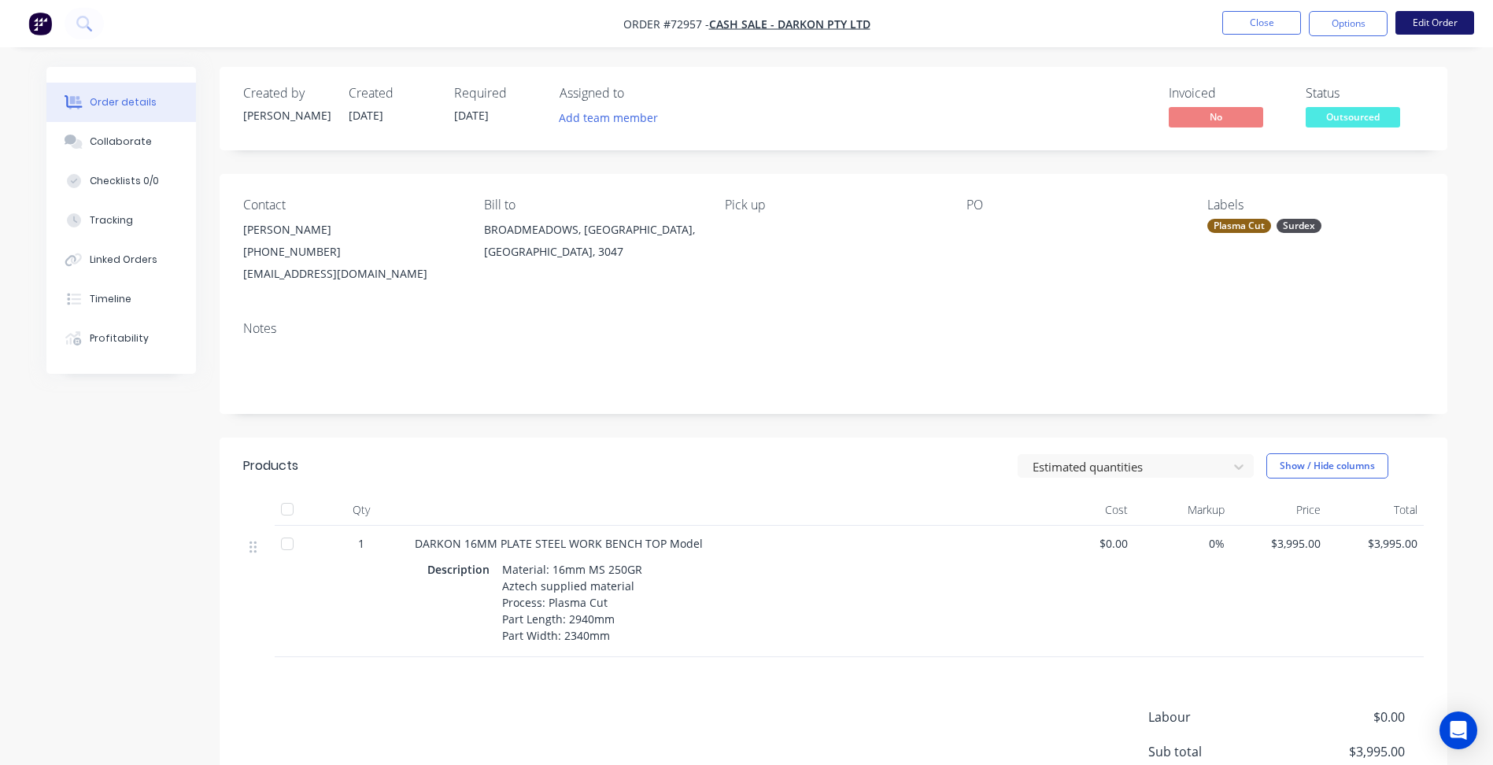
click at [1423, 30] on button "Edit Order" at bounding box center [1435, 23] width 79 height 24
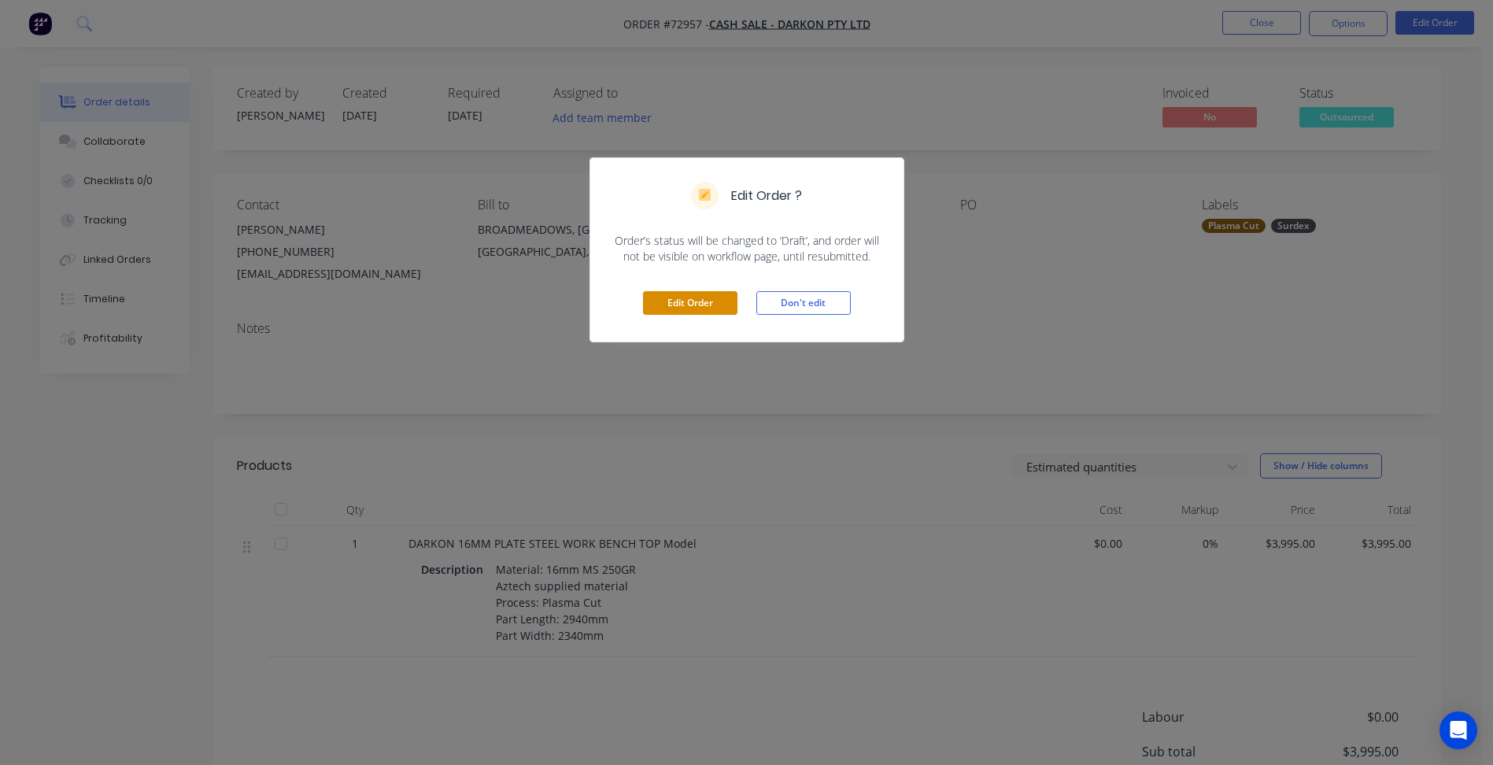
click at [668, 302] on button "Edit Order" at bounding box center [690, 303] width 94 height 24
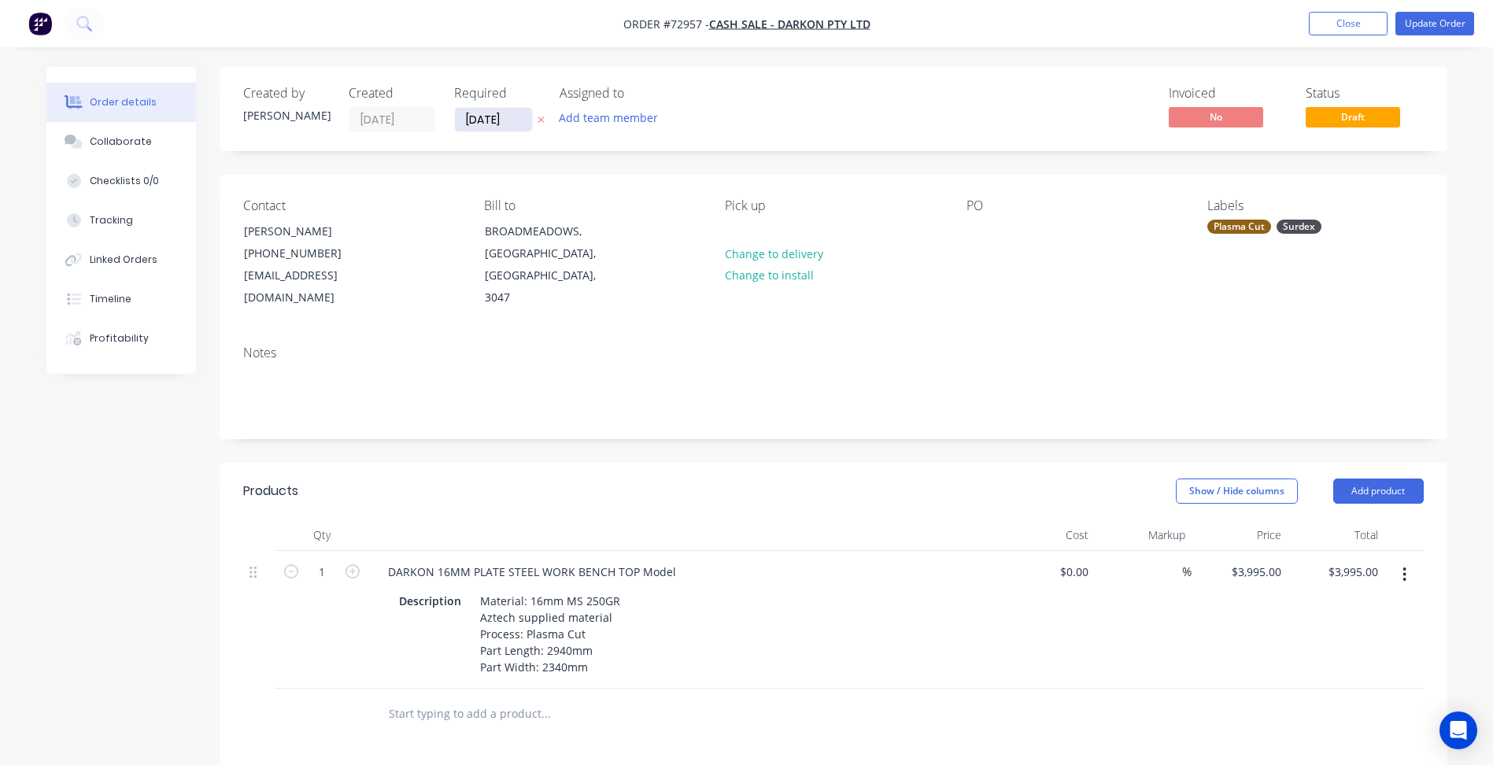
click at [486, 120] on input "[DATE]" at bounding box center [493, 120] width 77 height 24
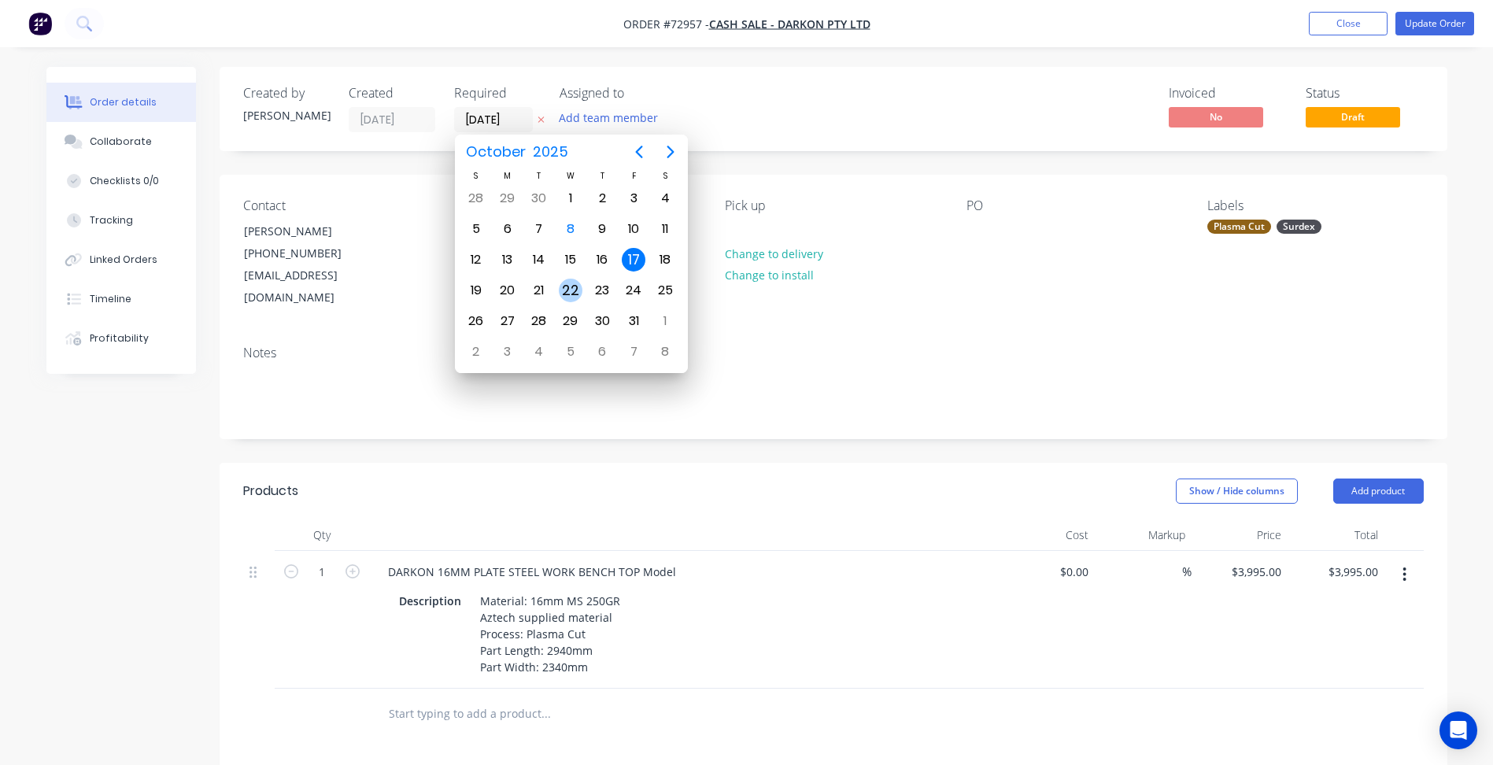
drag, startPoint x: 570, startPoint y: 290, endPoint x: 605, endPoint y: 288, distance: 34.7
click at [570, 290] on div "22" at bounding box center [571, 291] width 24 height 24
type input "[DATE]"
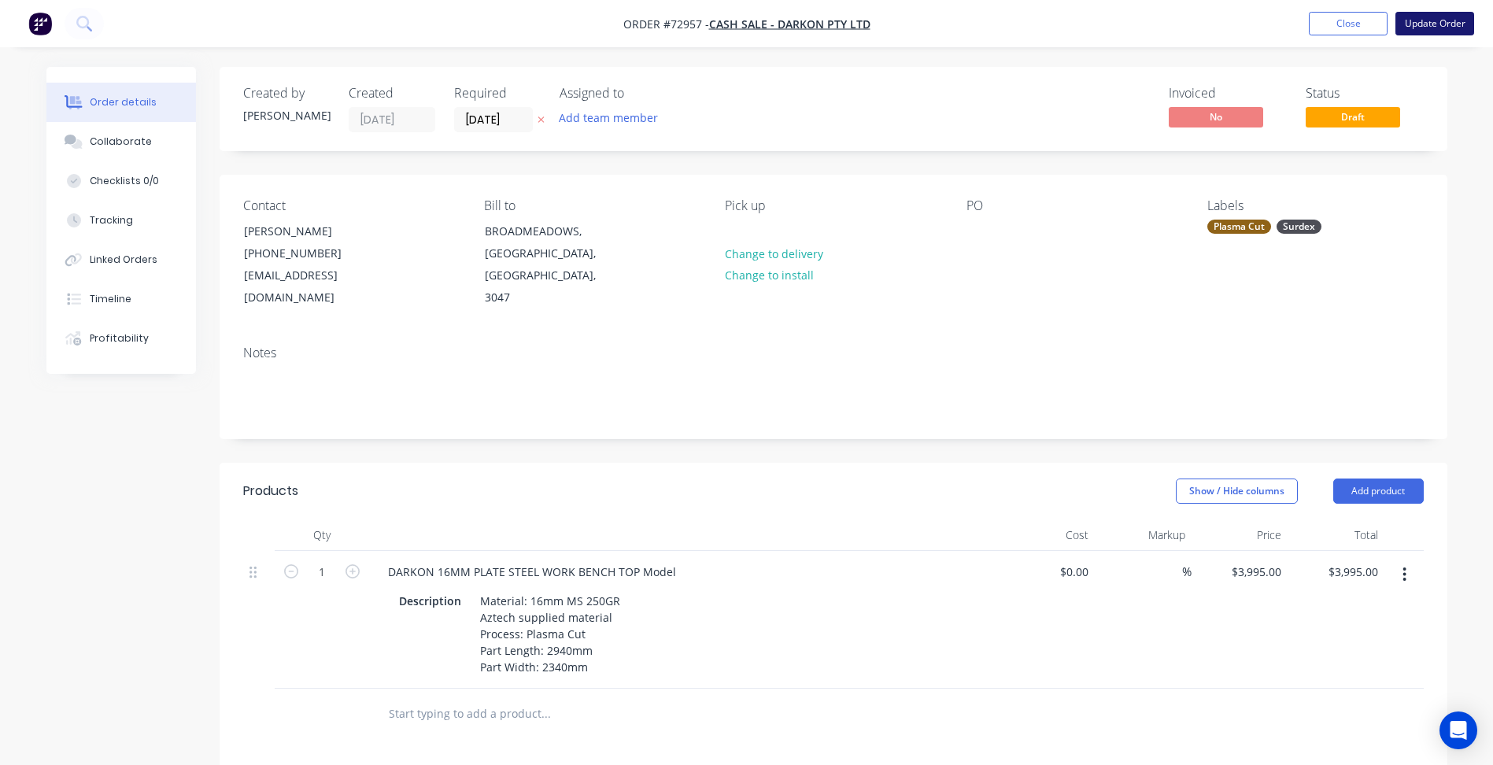
click at [1431, 24] on button "Update Order" at bounding box center [1435, 24] width 79 height 24
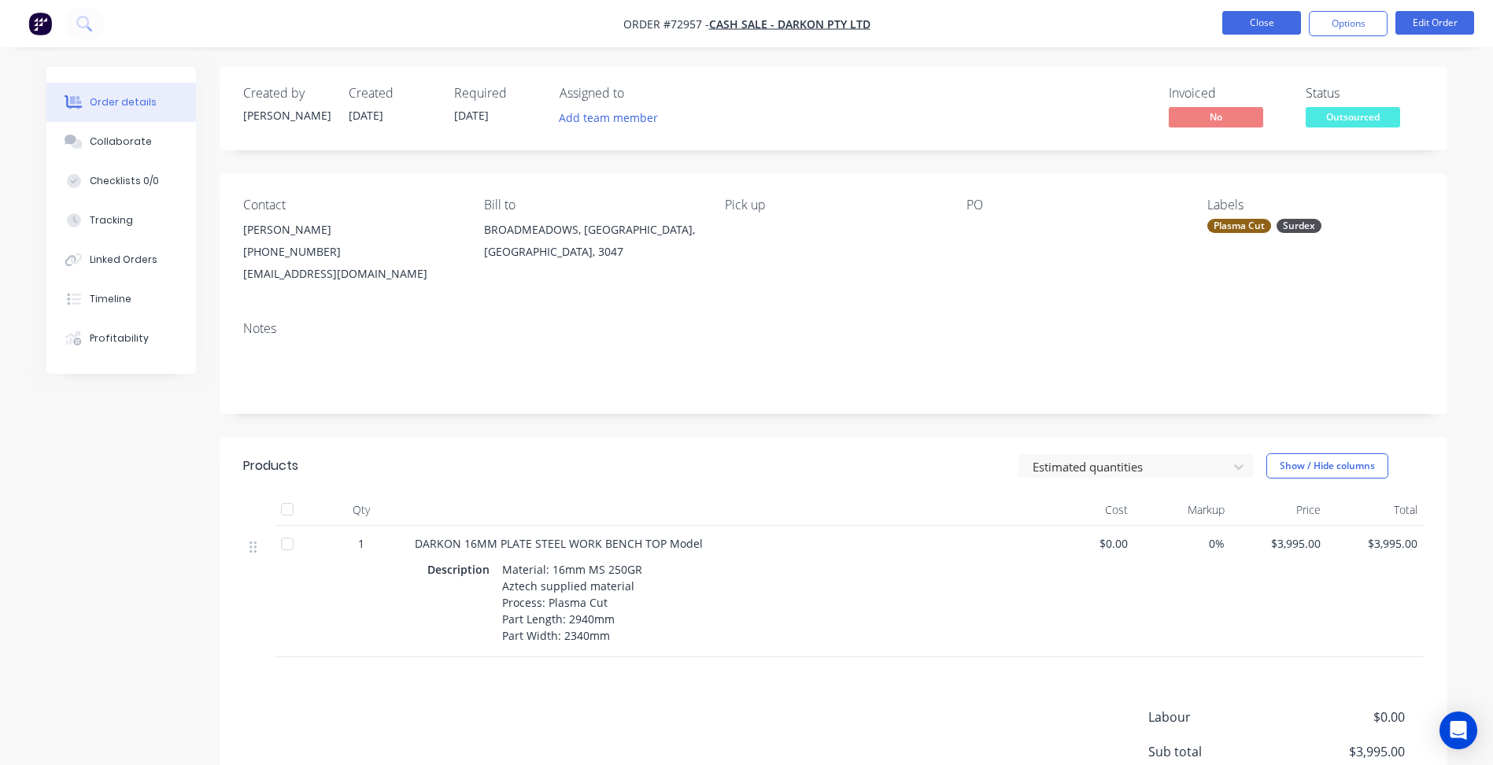
click at [1255, 19] on button "Close" at bounding box center [1262, 23] width 79 height 24
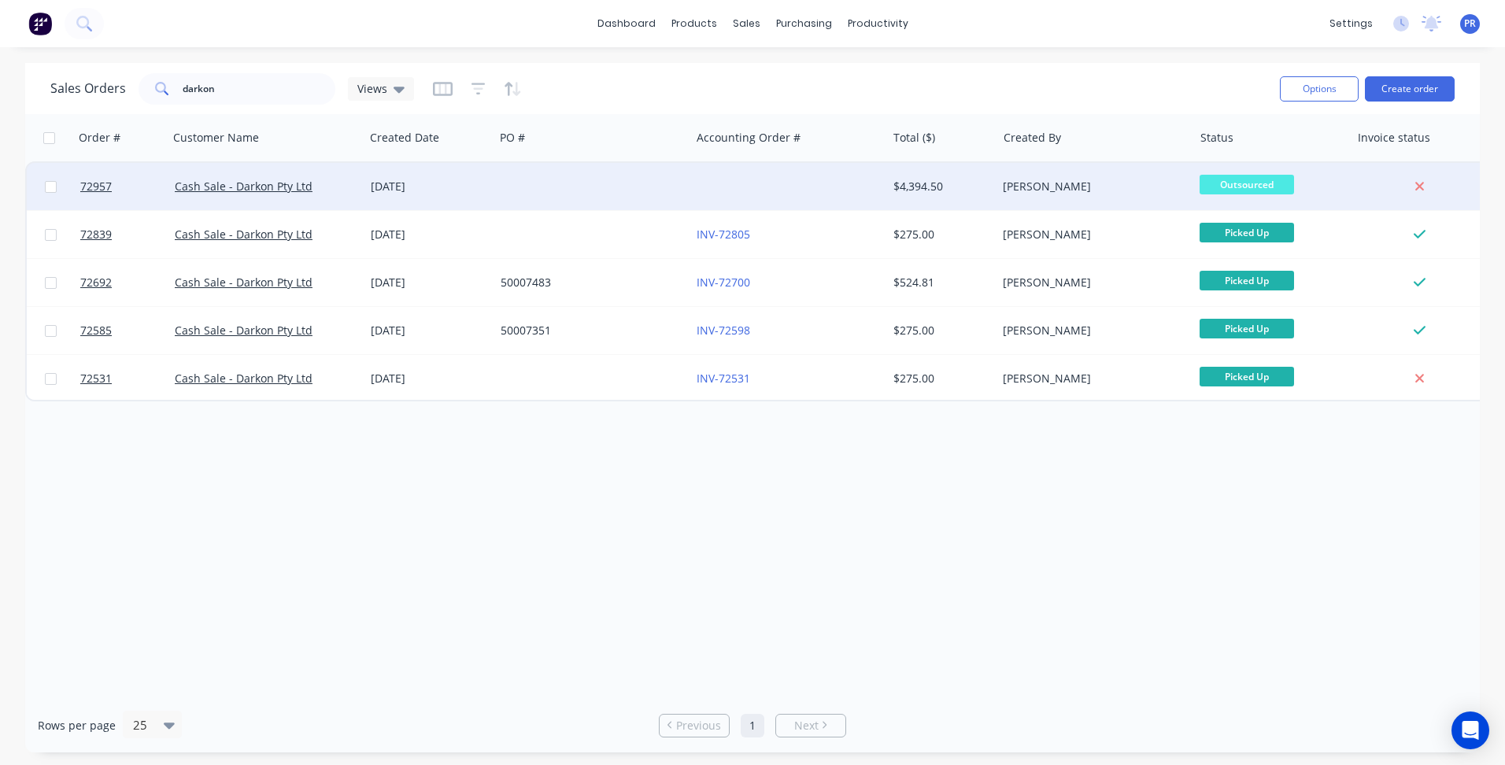
click at [516, 175] on div at bounding box center [592, 186] width 196 height 47
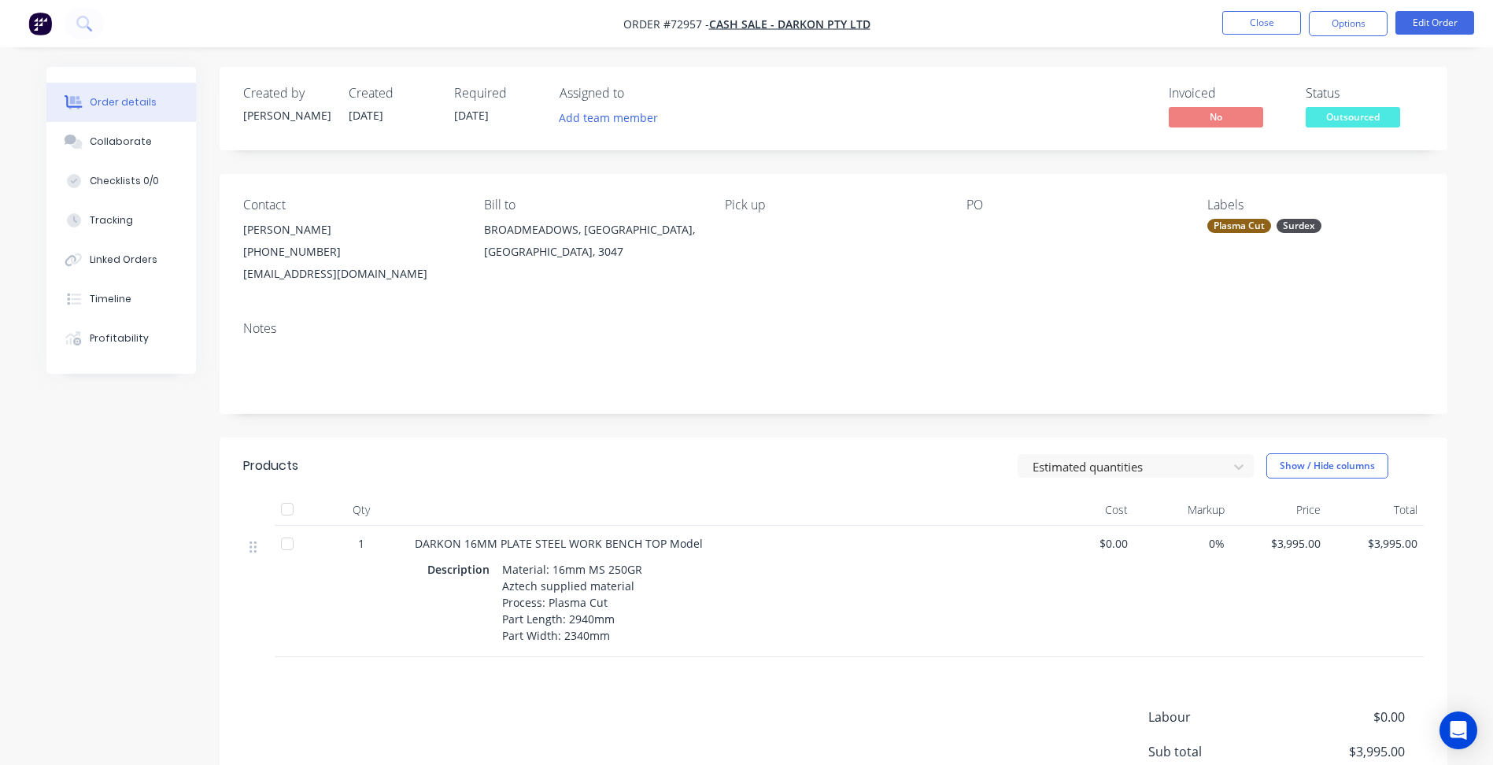
click at [227, 485] on header "Products Estimated quantities Show / Hide columns" at bounding box center [834, 466] width 1228 height 57
click at [1256, 23] on button "Close" at bounding box center [1262, 23] width 79 height 24
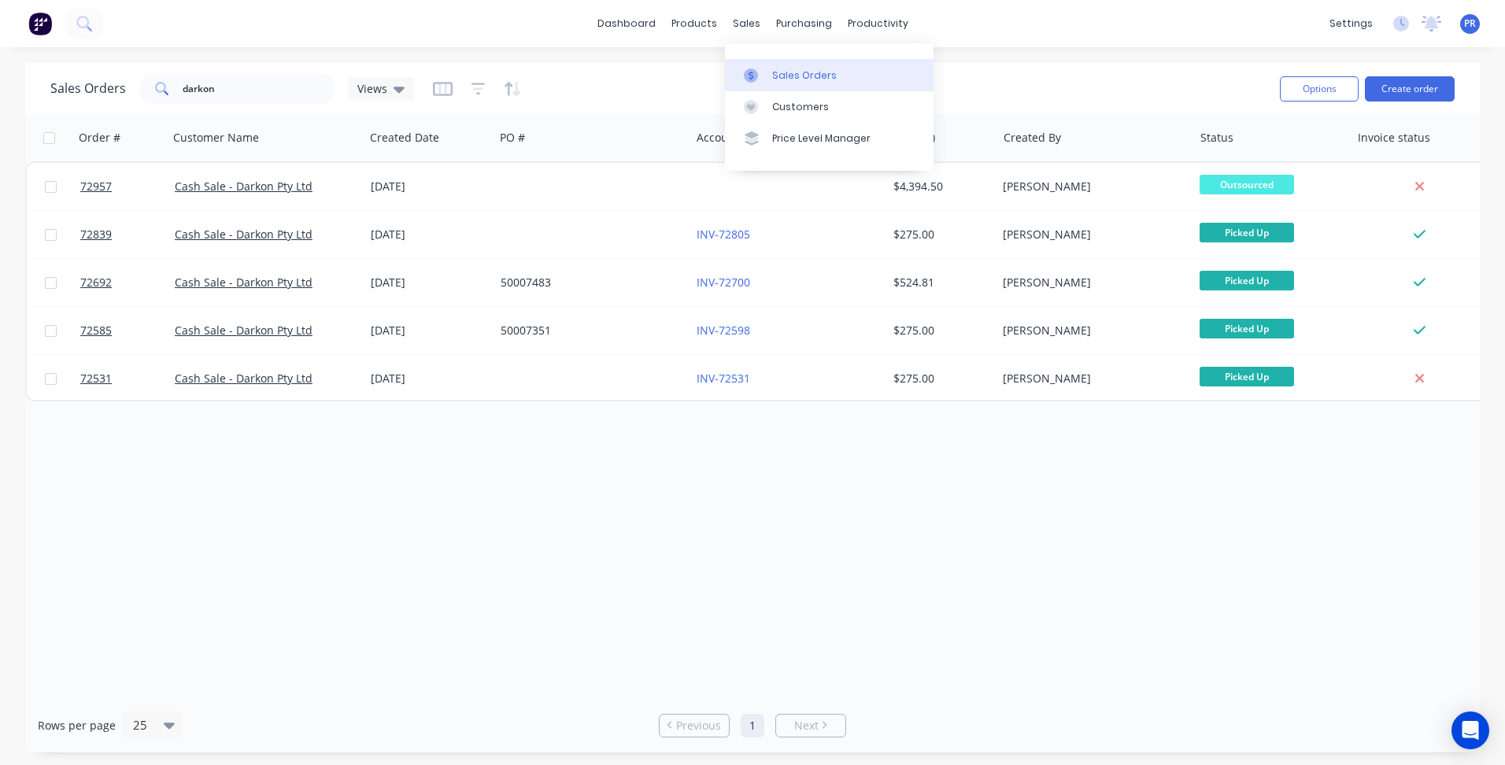
drag, startPoint x: 775, startPoint y: 68, endPoint x: 756, endPoint y: 69, distance: 18.9
click at [775, 68] on div "Sales Orders" at bounding box center [804, 75] width 65 height 14
drag, startPoint x: 225, startPoint y: 86, endPoint x: 41, endPoint y: 75, distance: 184.5
click at [159, 98] on div "darkon" at bounding box center [237, 88] width 197 height 31
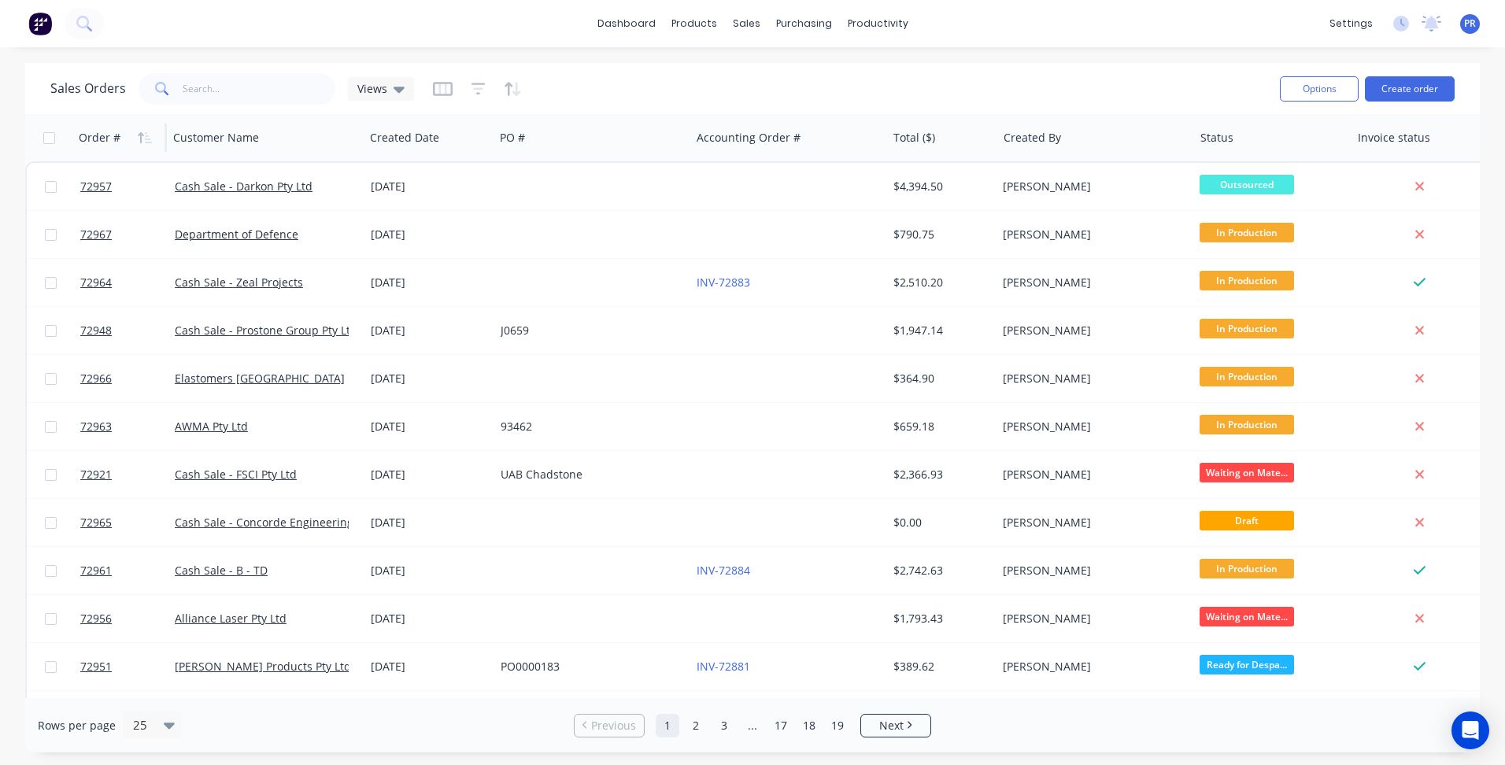
click at [113, 128] on div "Order #" at bounding box center [118, 137] width 78 height 31
click at [124, 139] on div "Order #" at bounding box center [118, 137] width 78 height 31
click at [147, 138] on icon "button" at bounding box center [145, 137] width 14 height 13
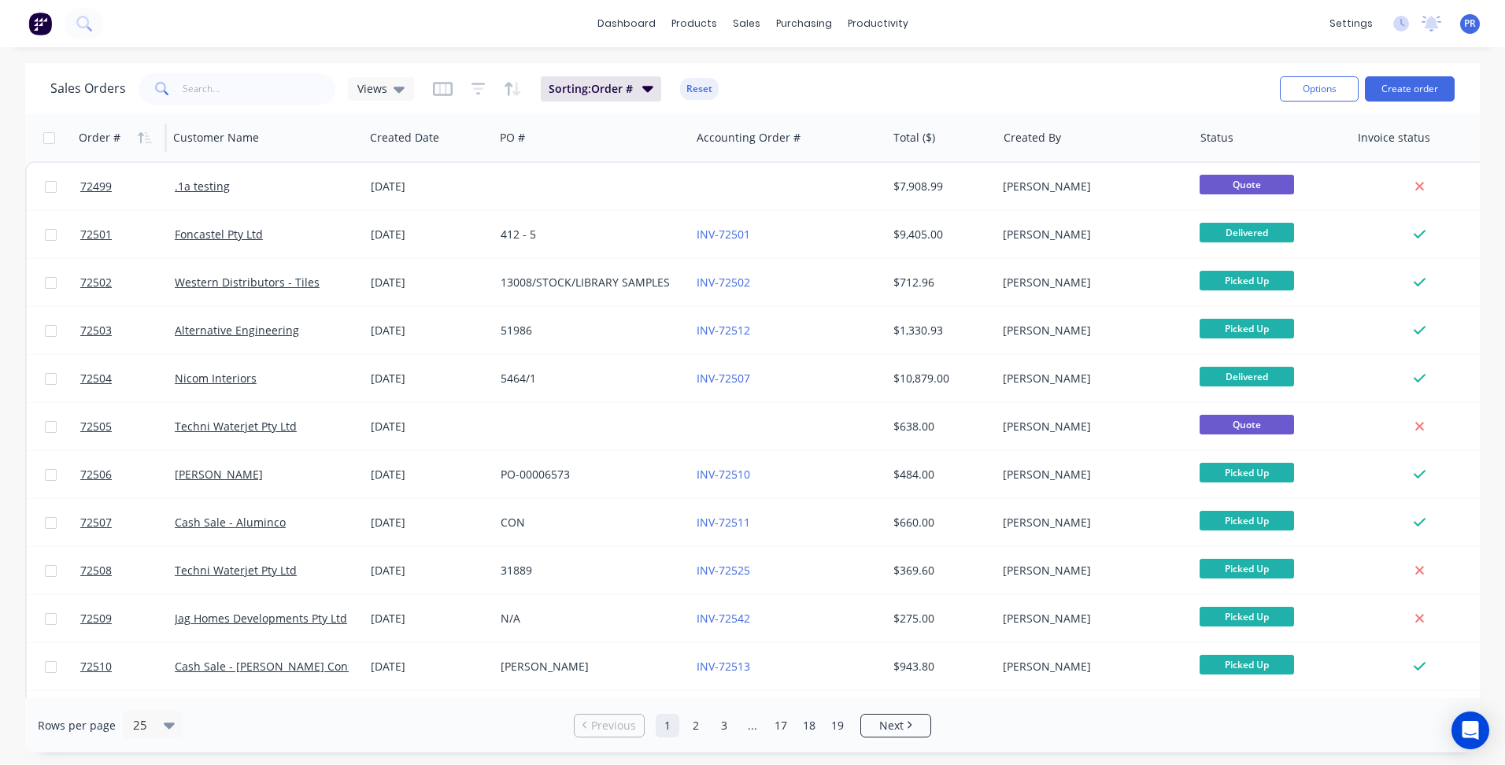
click at [147, 138] on icon "button" at bounding box center [145, 137] width 14 height 13
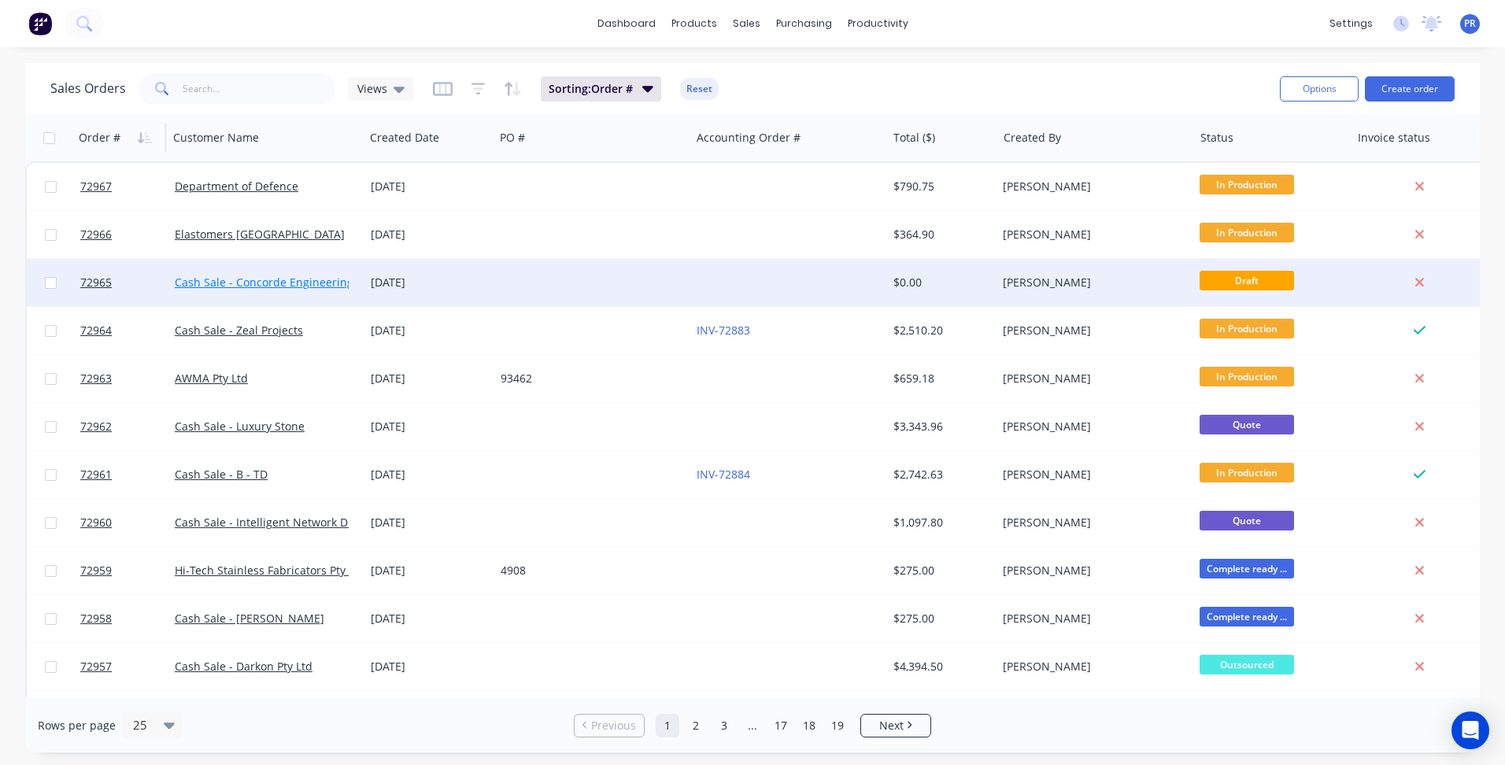
click at [267, 287] on link "Cash Sale - Concorde Engineering Services" at bounding box center [287, 282] width 225 height 15
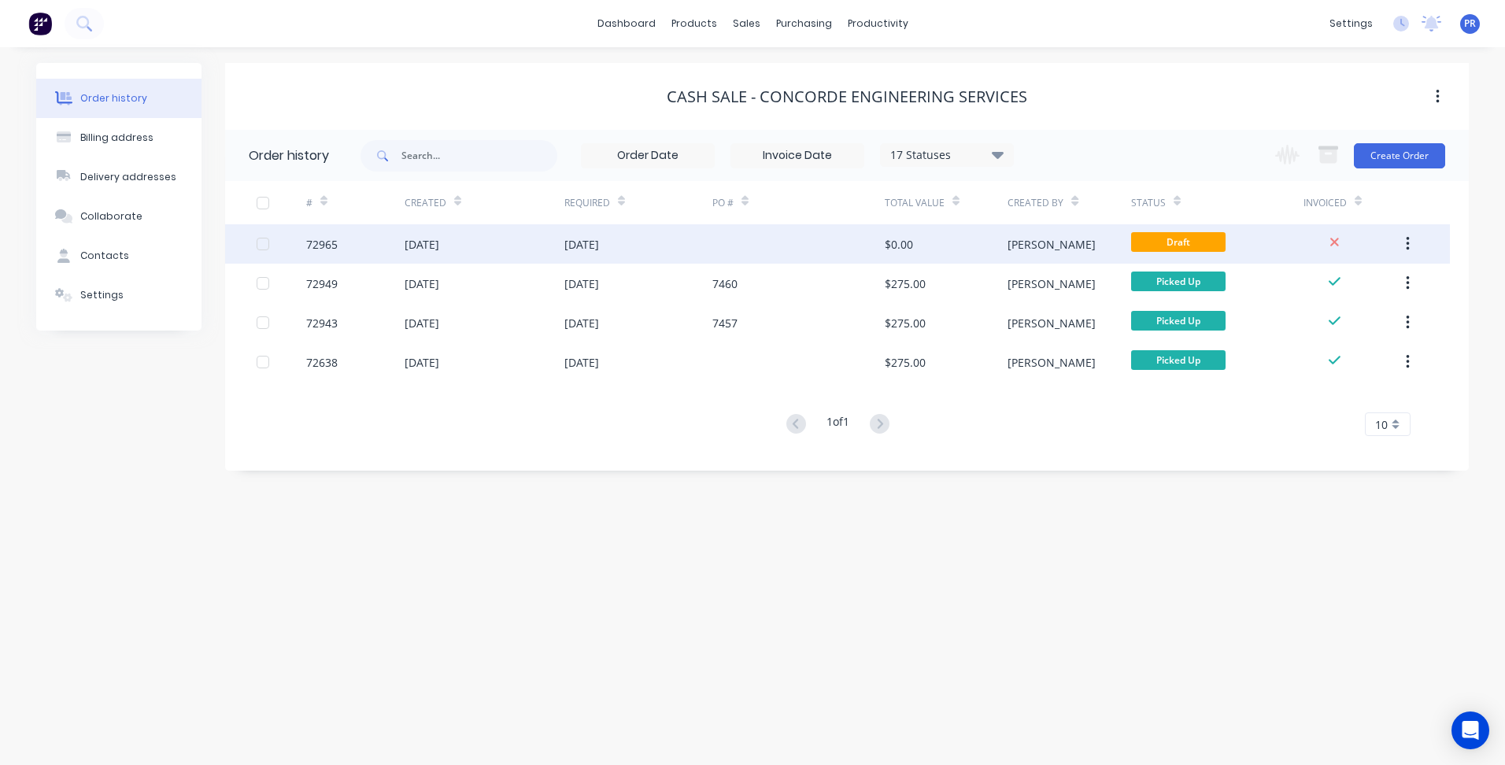
click at [971, 250] on div "$0.00" at bounding box center [946, 243] width 123 height 39
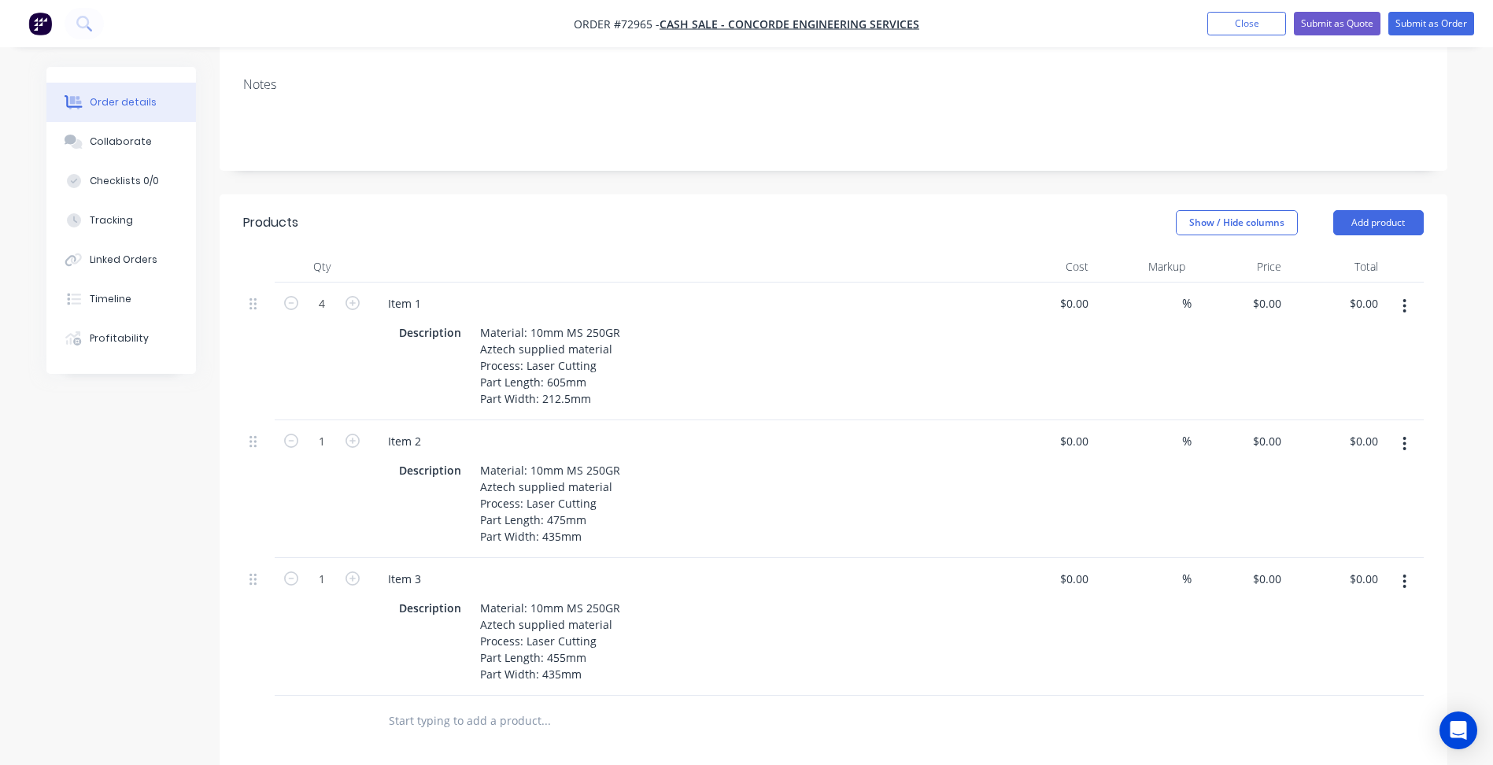
scroll to position [315, 0]
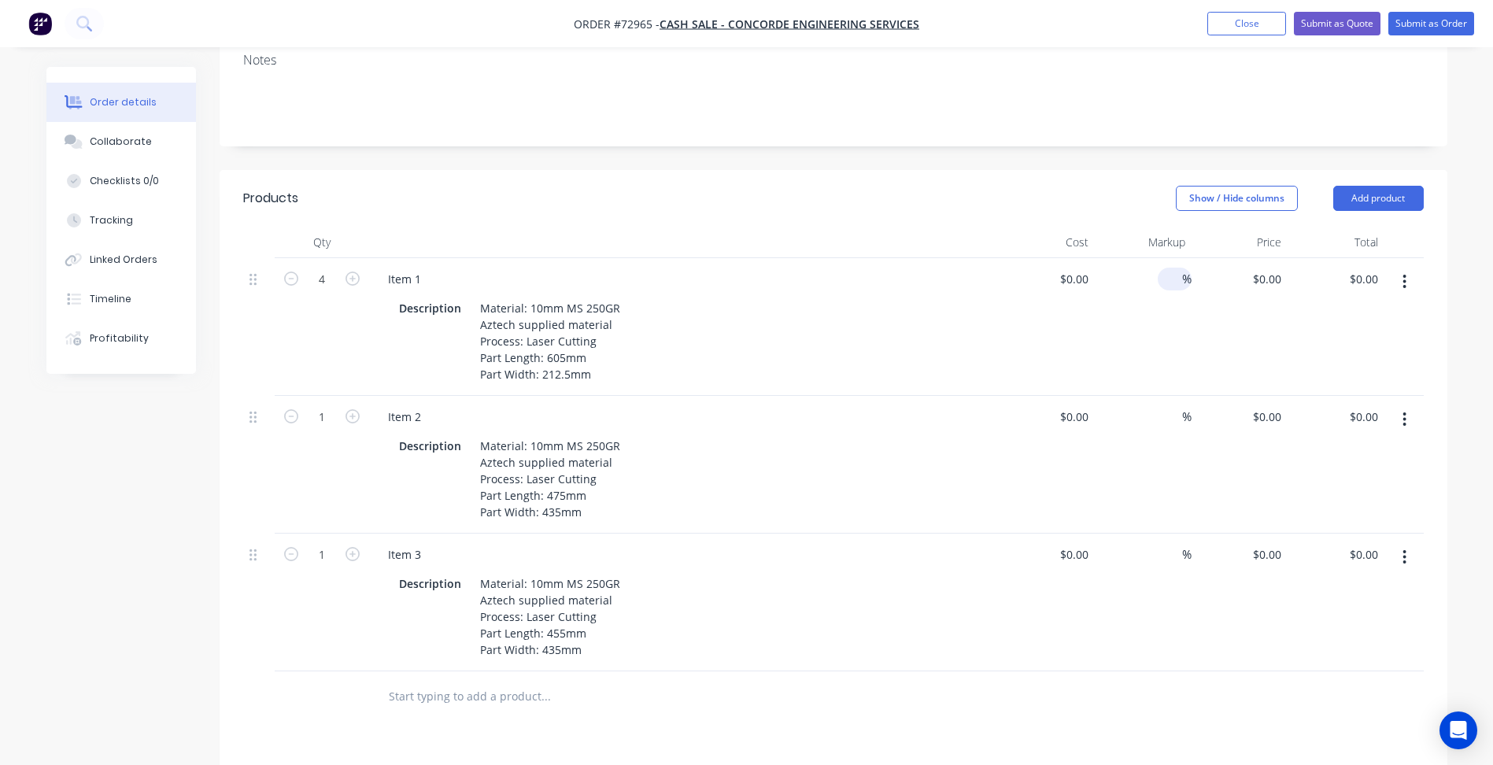
click at [1166, 268] on input at bounding box center [1173, 279] width 18 height 23
type input "25"
click at [1090, 268] on input "0" at bounding box center [1077, 279] width 36 height 23
type input "$50.70"
type input "$63.375"
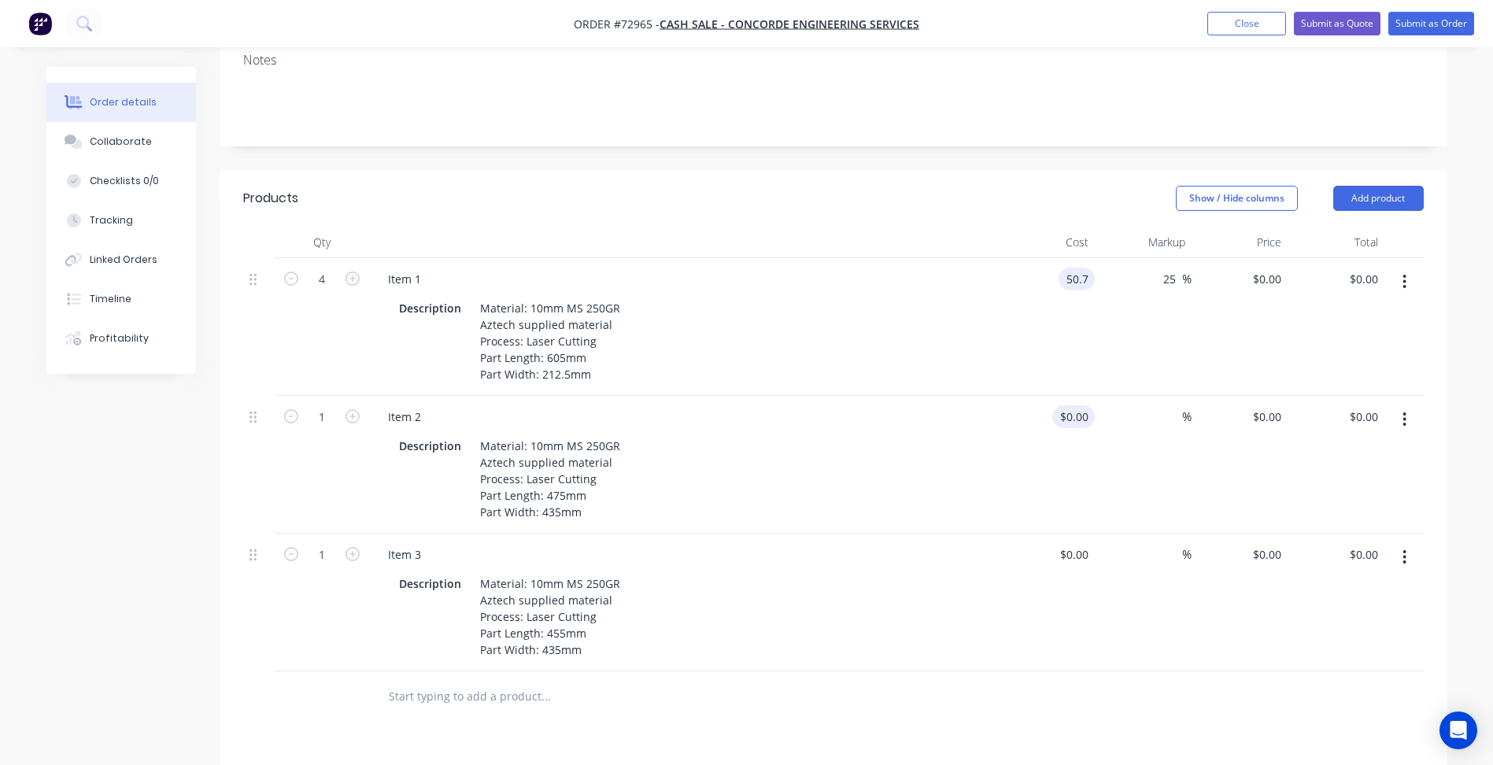
type input "$253.50"
click at [1076, 405] on div "0 0" at bounding box center [1083, 416] width 24 height 23
type input "$57.12"
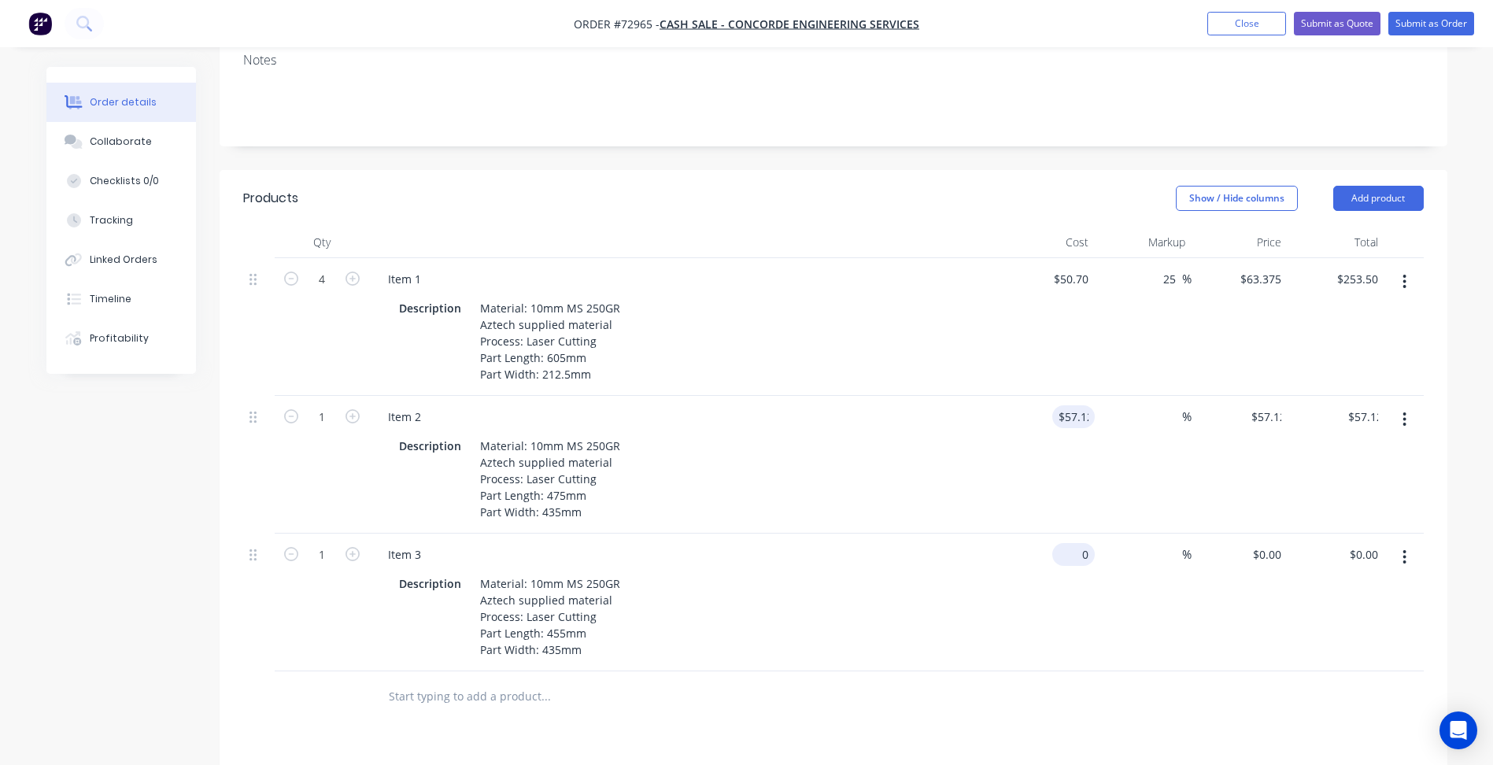
click at [1080, 543] on input "0" at bounding box center [1077, 554] width 36 height 23
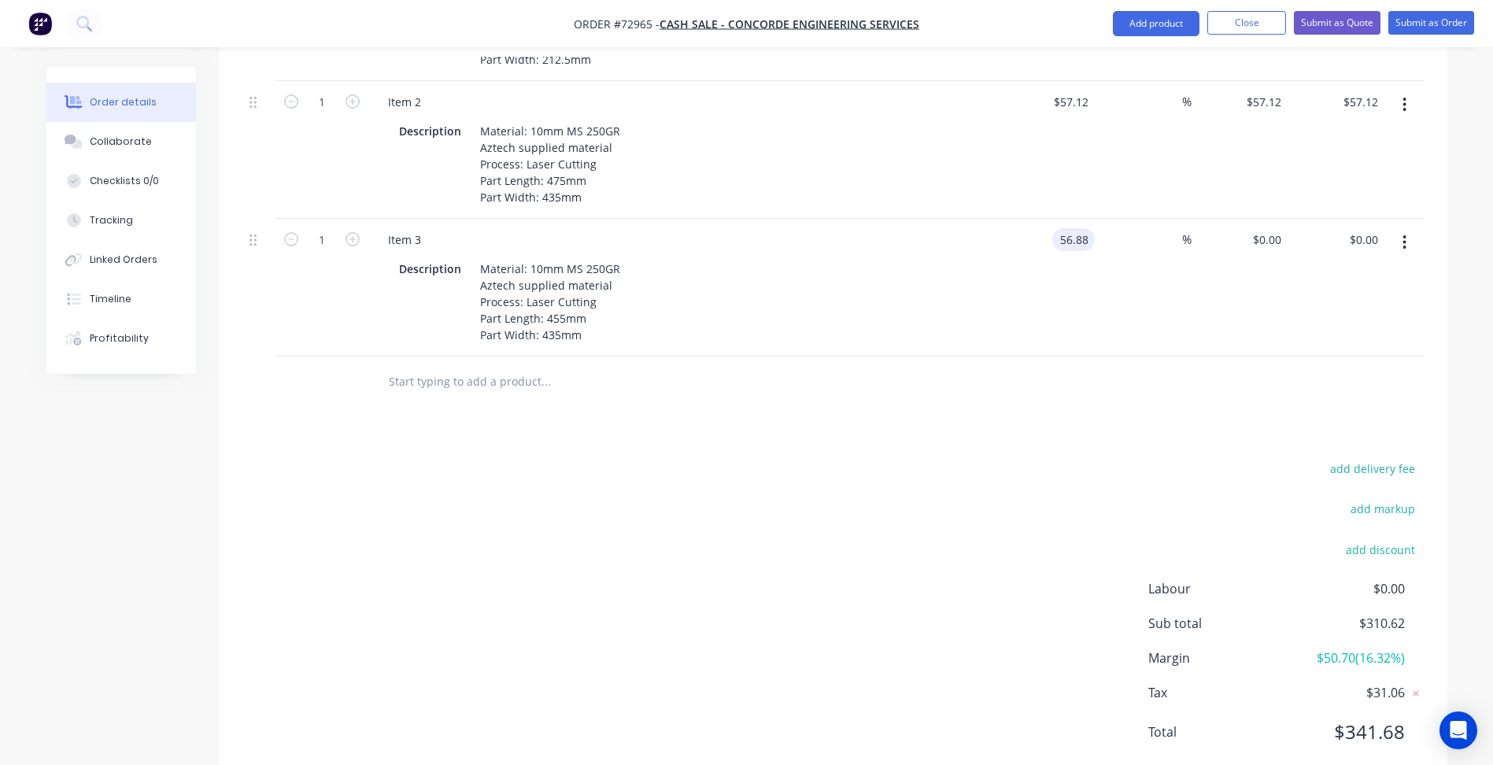
type input "$56.88"
click at [746, 548] on div "add delivery fee add markup add discount Labour $0.00 Sub total $367.50 Margin …" at bounding box center [833, 610] width 1181 height 304
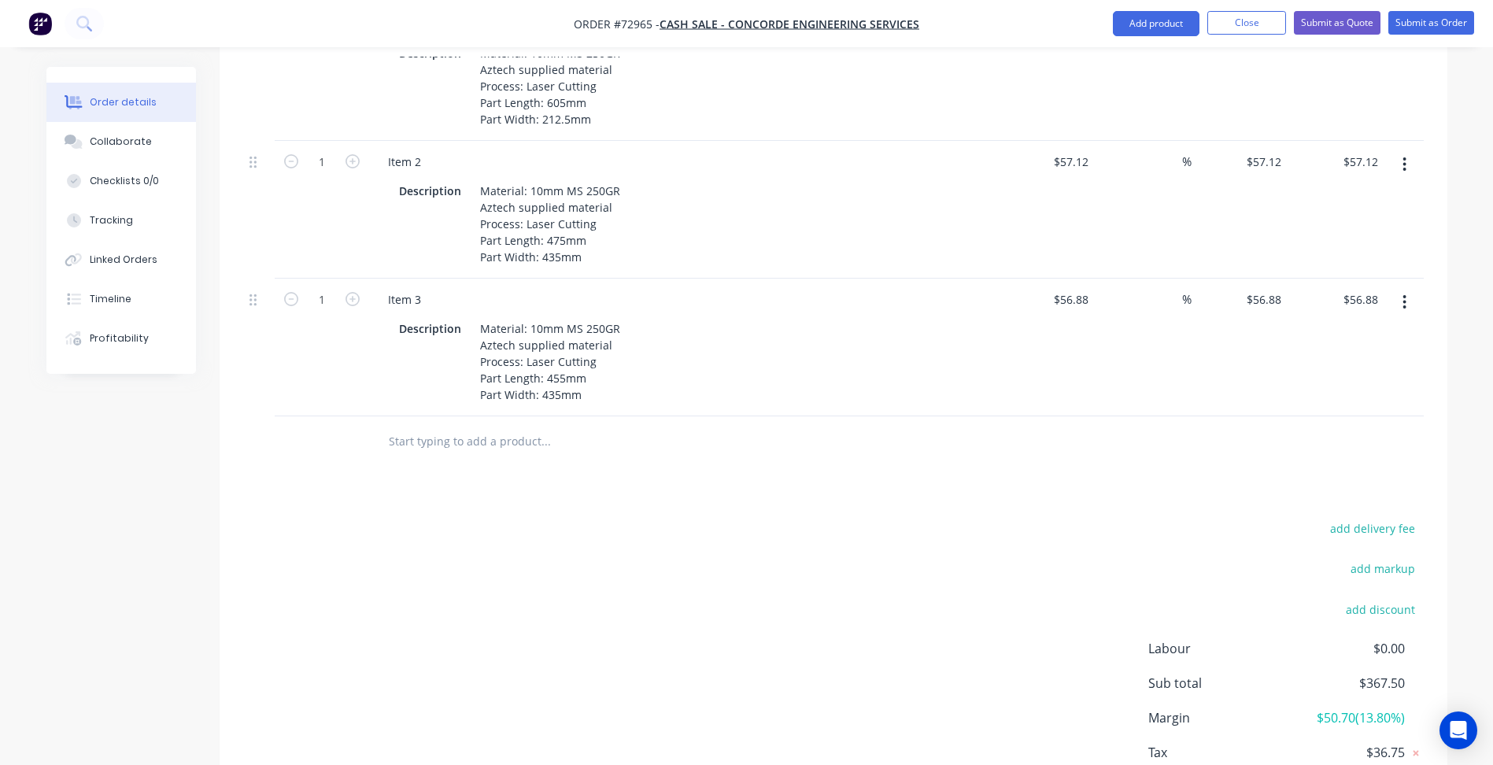
scroll to position [416, 0]
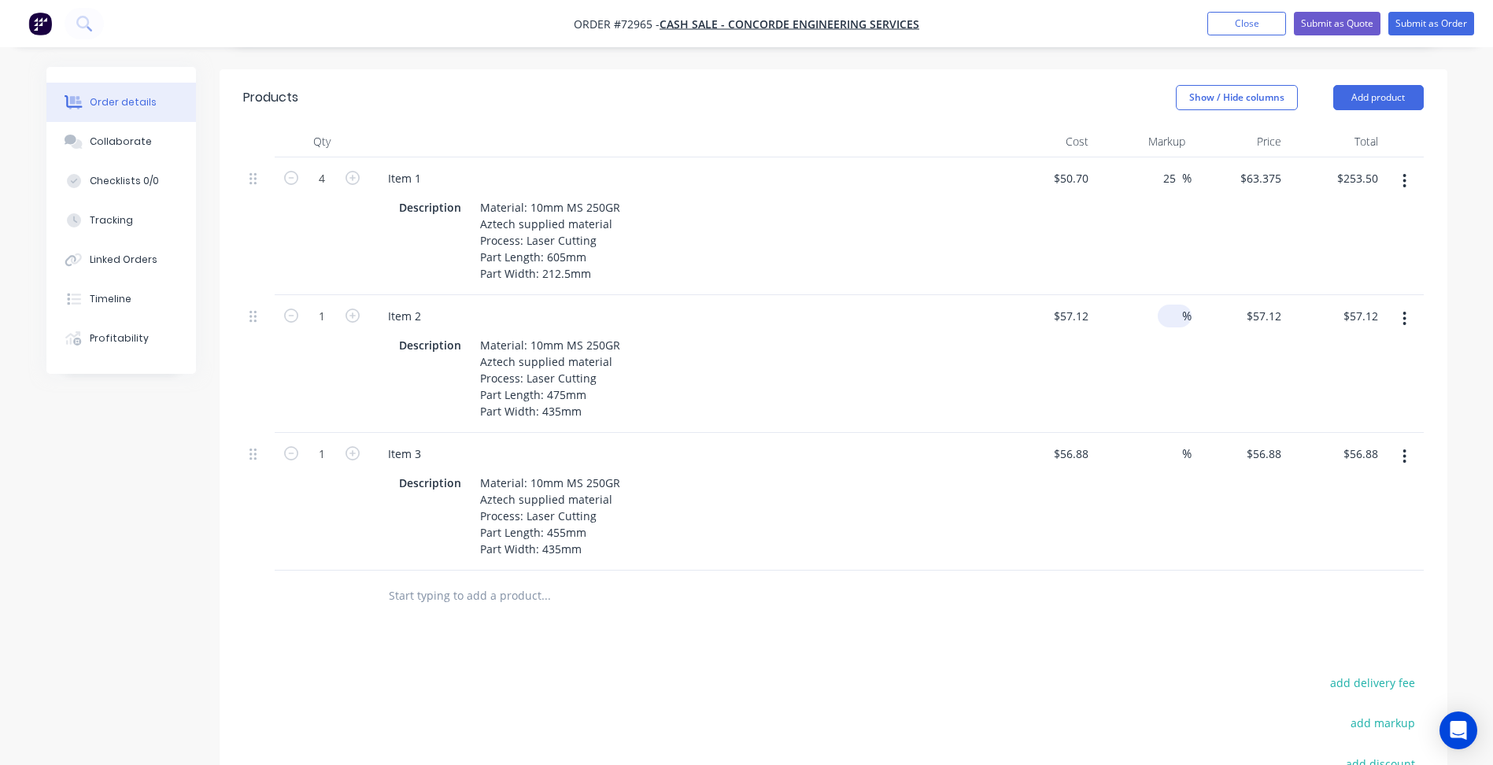
click at [1166, 305] on input at bounding box center [1173, 316] width 18 height 23
type input "25"
type input "$71.40"
click at [1171, 442] on input at bounding box center [1173, 453] width 18 height 23
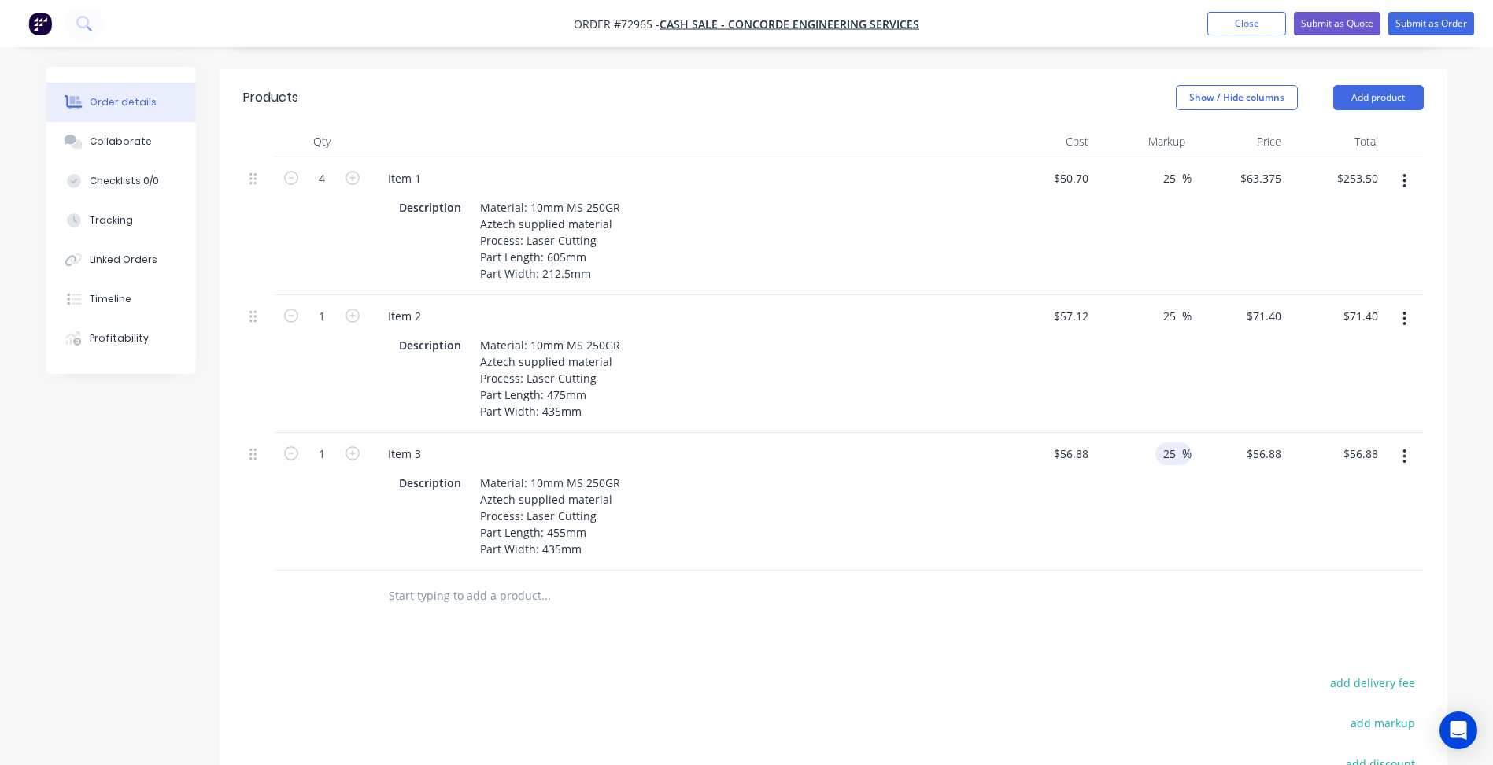
type input "25"
type input "$71.10"
click at [953, 617] on div "Products Show / Hide columns Add product Qty Cost Markup Price Total 4 Item 1 D…" at bounding box center [834, 534] width 1228 height 930
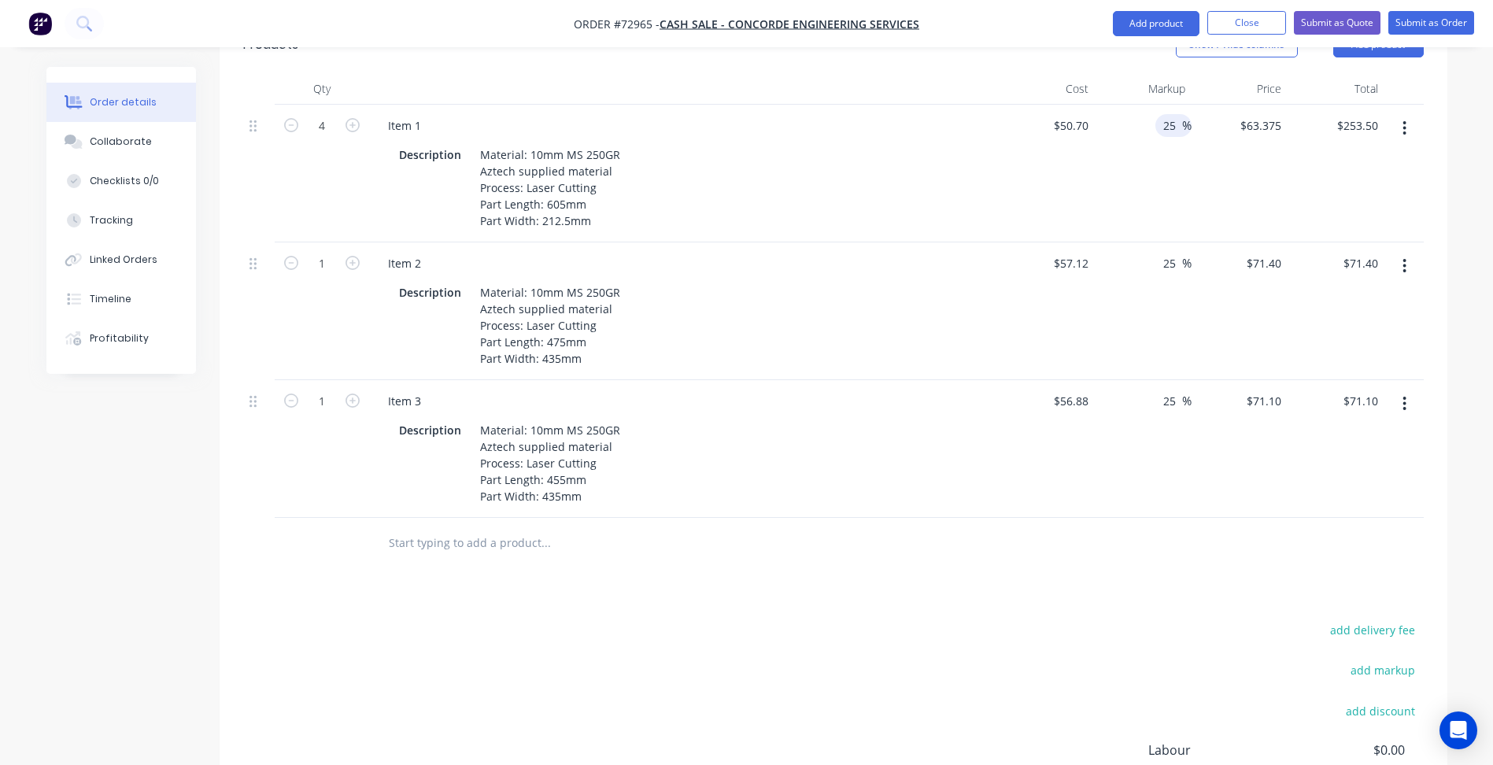
scroll to position [337, 0]
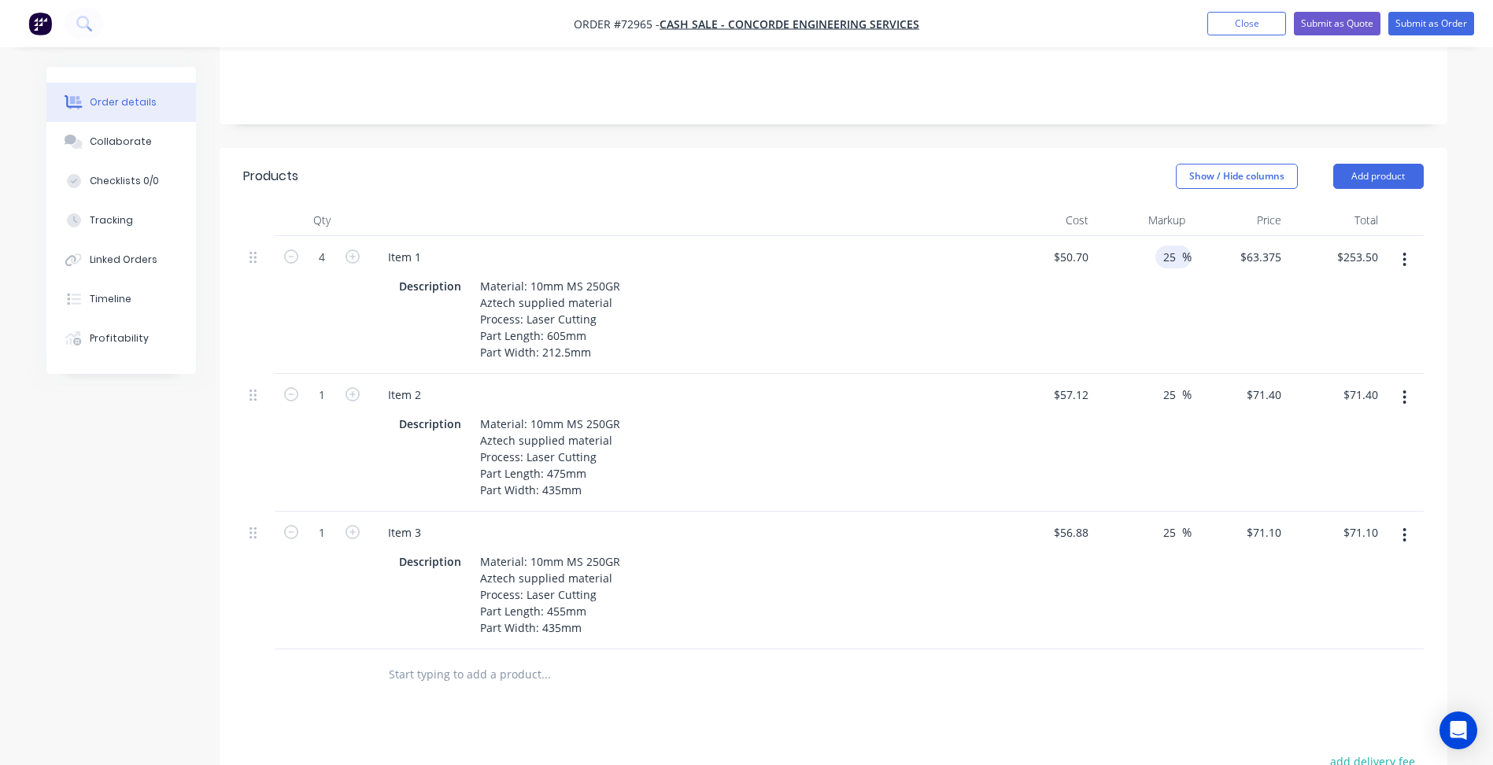
click at [1171, 246] on input "25" at bounding box center [1172, 257] width 20 height 23
click at [1170, 246] on input "25" at bounding box center [1172, 257] width 20 height 23
type input "57.83"
type input "80.0198"
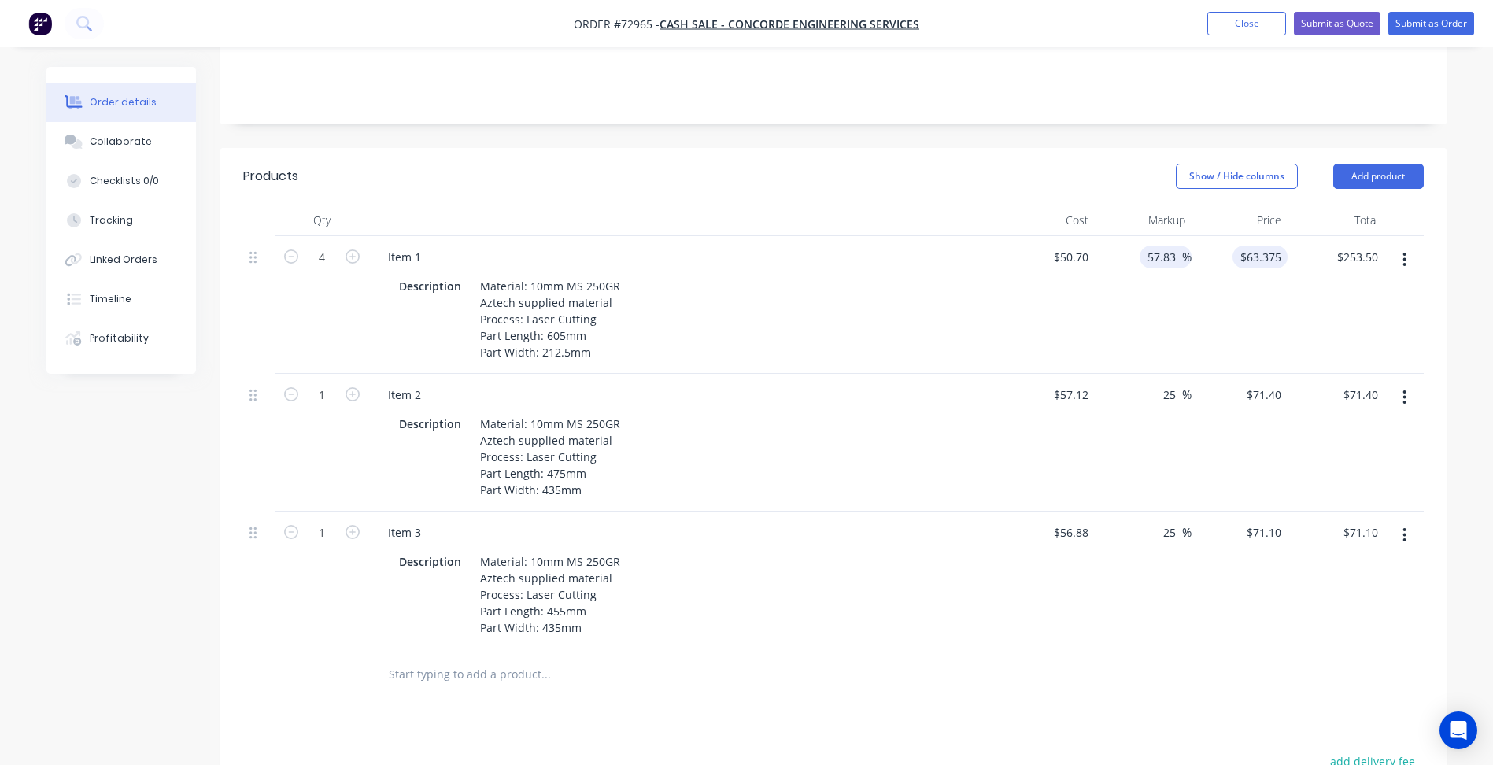
type input "$320.08"
click at [1254, 246] on input "80.0198" at bounding box center [1263, 257] width 49 height 23
type input "$80.0198"
click at [1165, 246] on input "57.83" at bounding box center [1164, 257] width 36 height 23
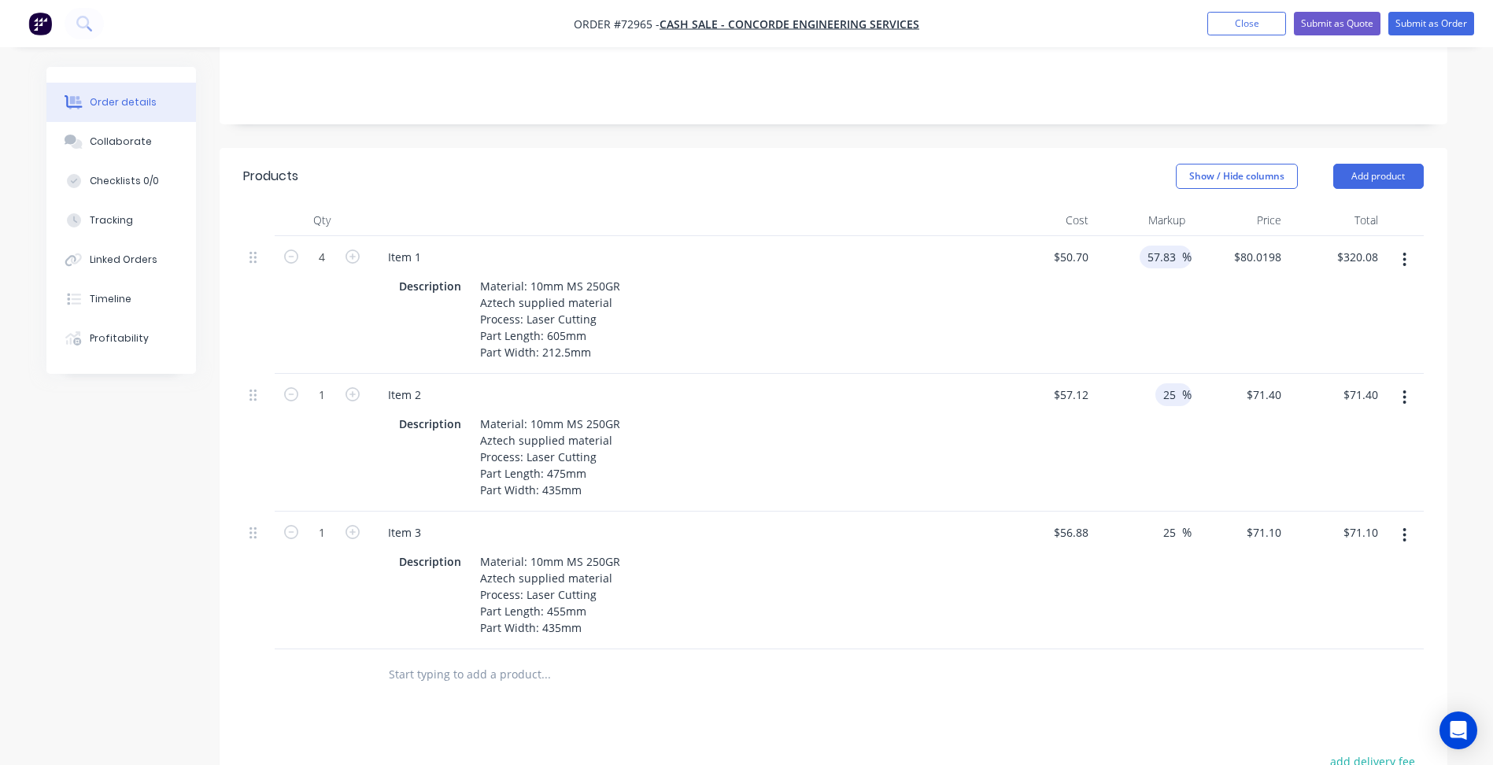
click at [1178, 383] on input "25" at bounding box center [1172, 394] width 20 height 23
click at [1177, 383] on input "25" at bounding box center [1172, 394] width 20 height 23
paste input "57.83"
type input "57.83"
type input "$90.1525"
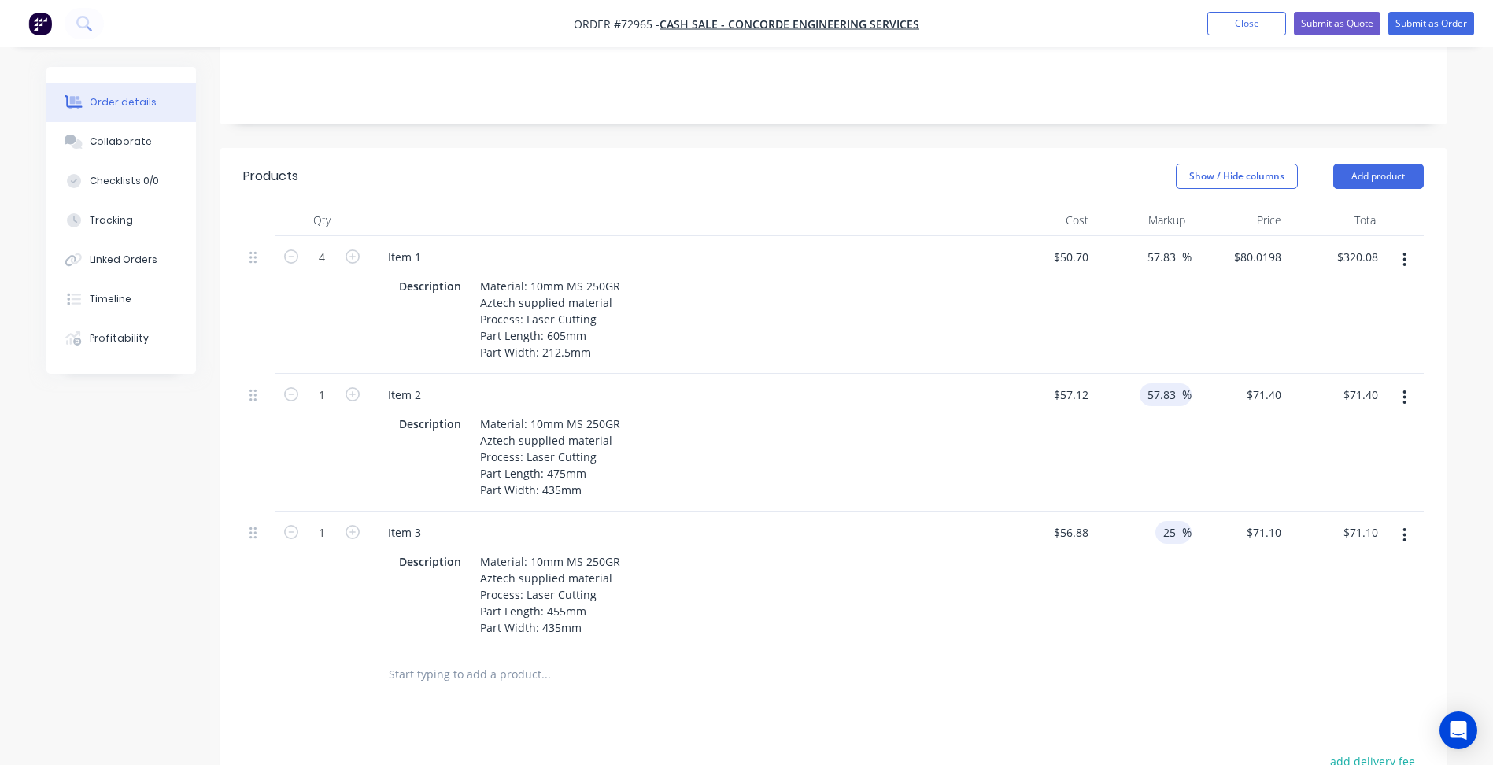
type input "$90.15"
click at [1167, 521] on input "25" at bounding box center [1172, 532] width 20 height 23
click at [1169, 521] on input "25" at bounding box center [1172, 532] width 20 height 23
paste input "57.83"
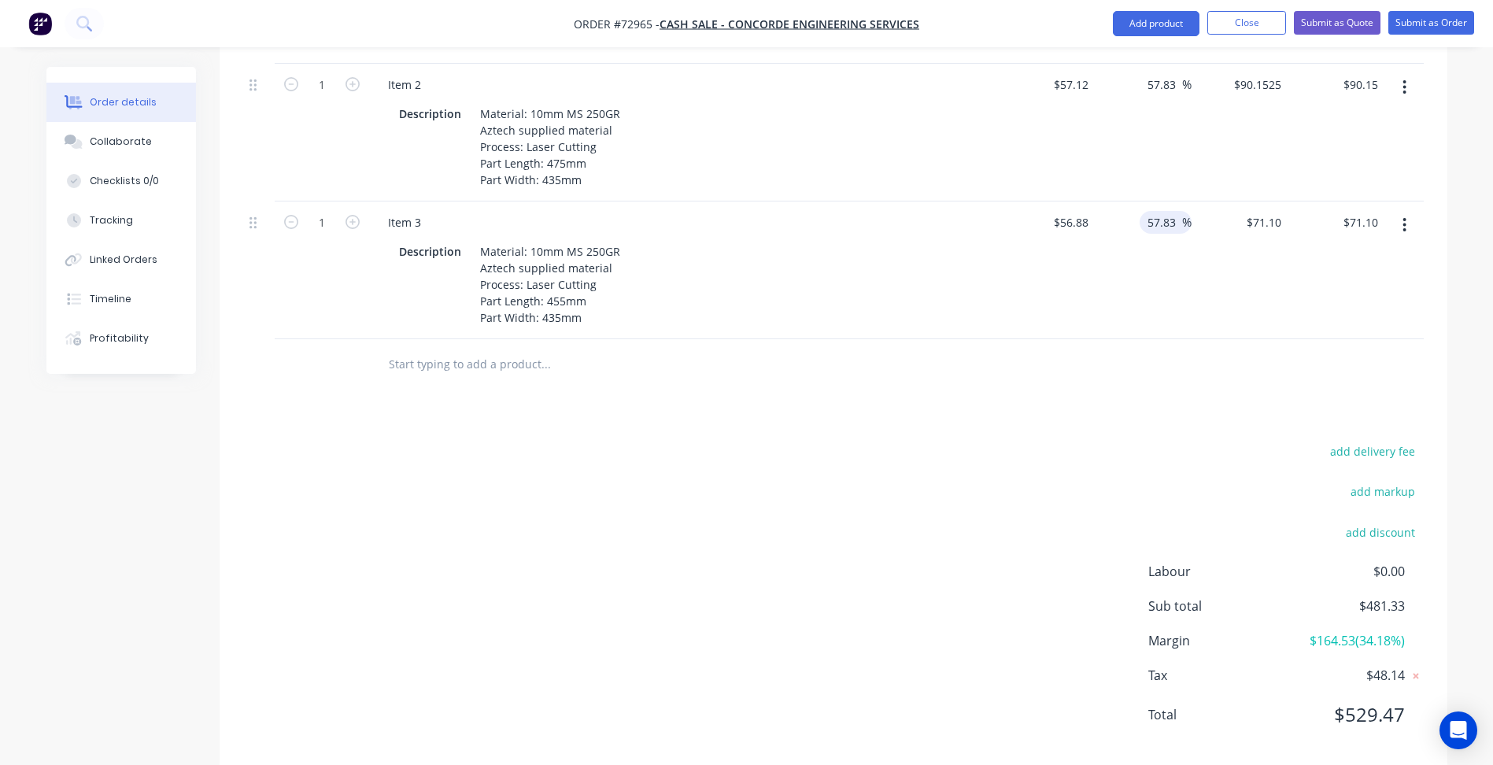
scroll to position [652, 0]
type input "57.83"
type input "$89.7737"
type input "$89.77"
click at [924, 599] on div "add delivery fee add markup add discount Labour $0.00 Sub total $500.00 Margin …" at bounding box center [833, 588] width 1181 height 304
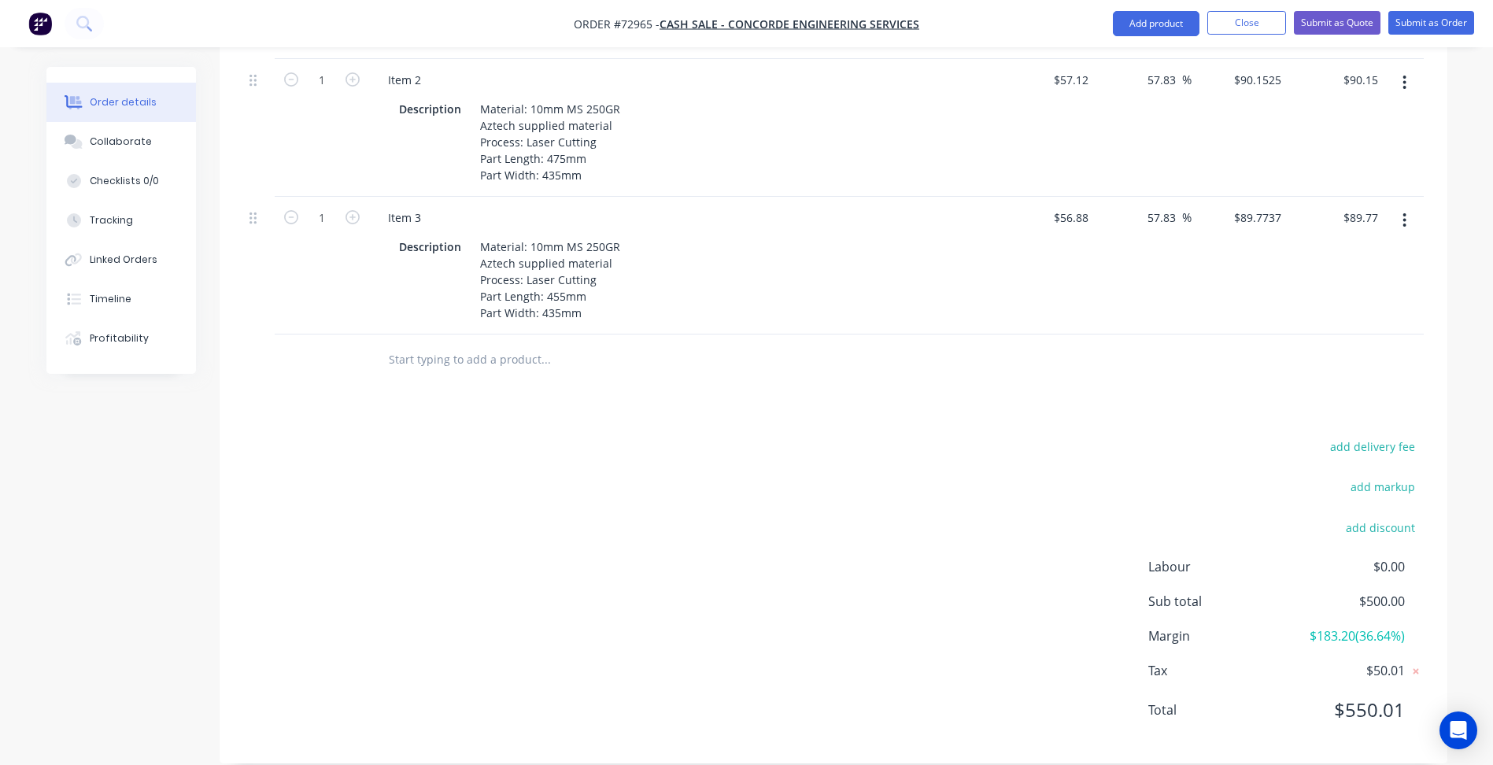
scroll to position [416, 0]
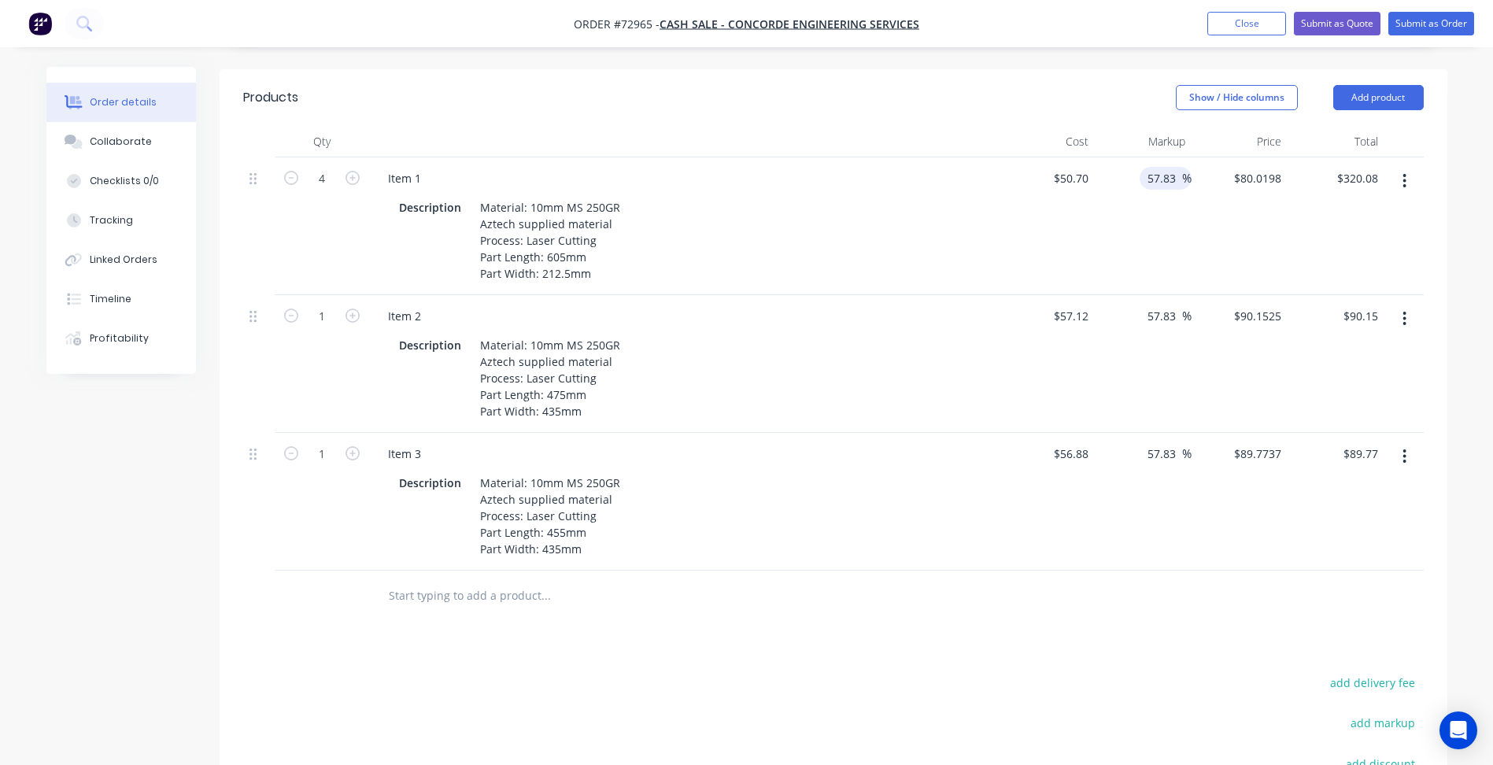
click at [1162, 167] on input "57.83" at bounding box center [1164, 178] width 36 height 23
type input "55"
type input "$78.585"
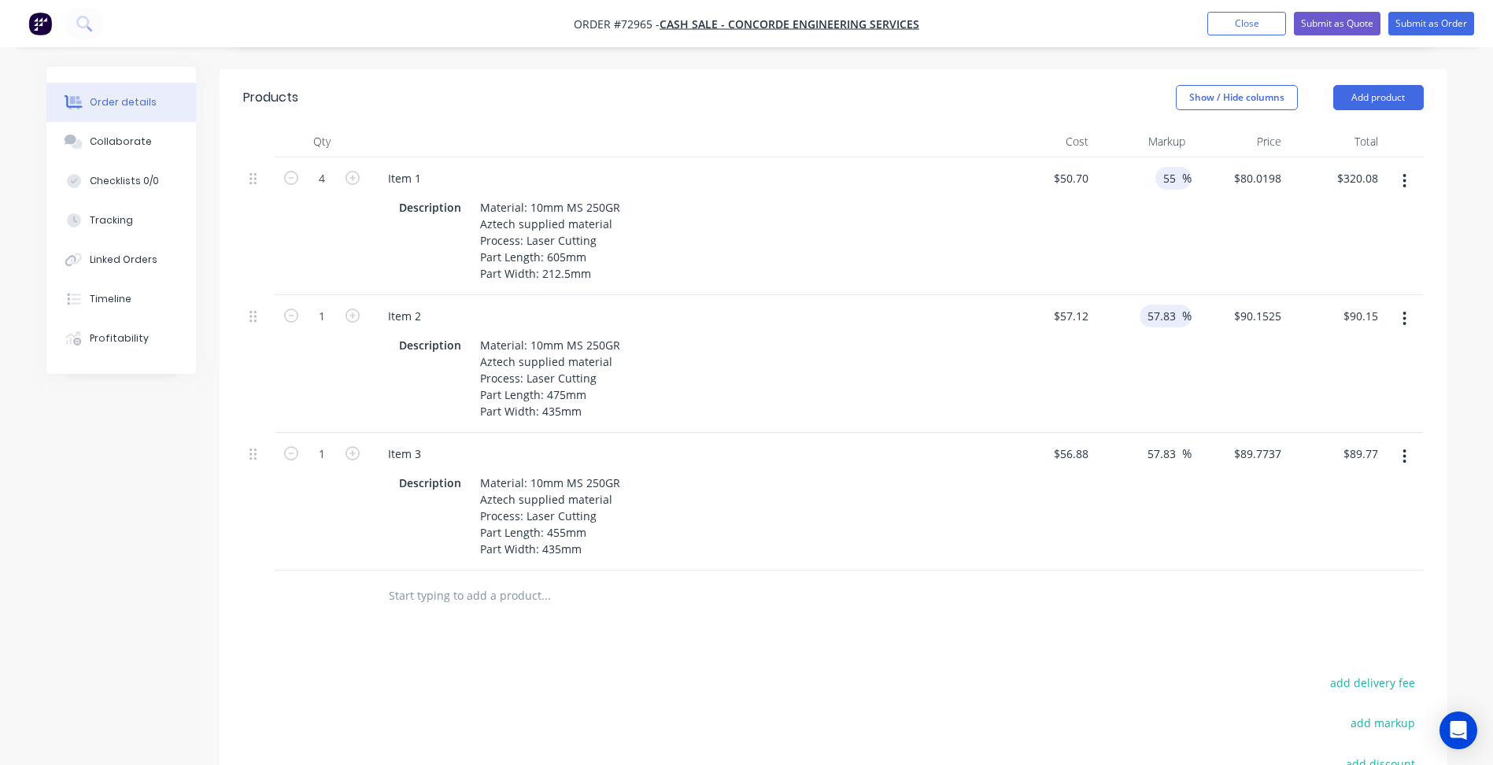
type input "$314.34"
click at [1155, 305] on input "57.83" at bounding box center [1164, 316] width 36 height 23
type input "55"
type input "$88.536"
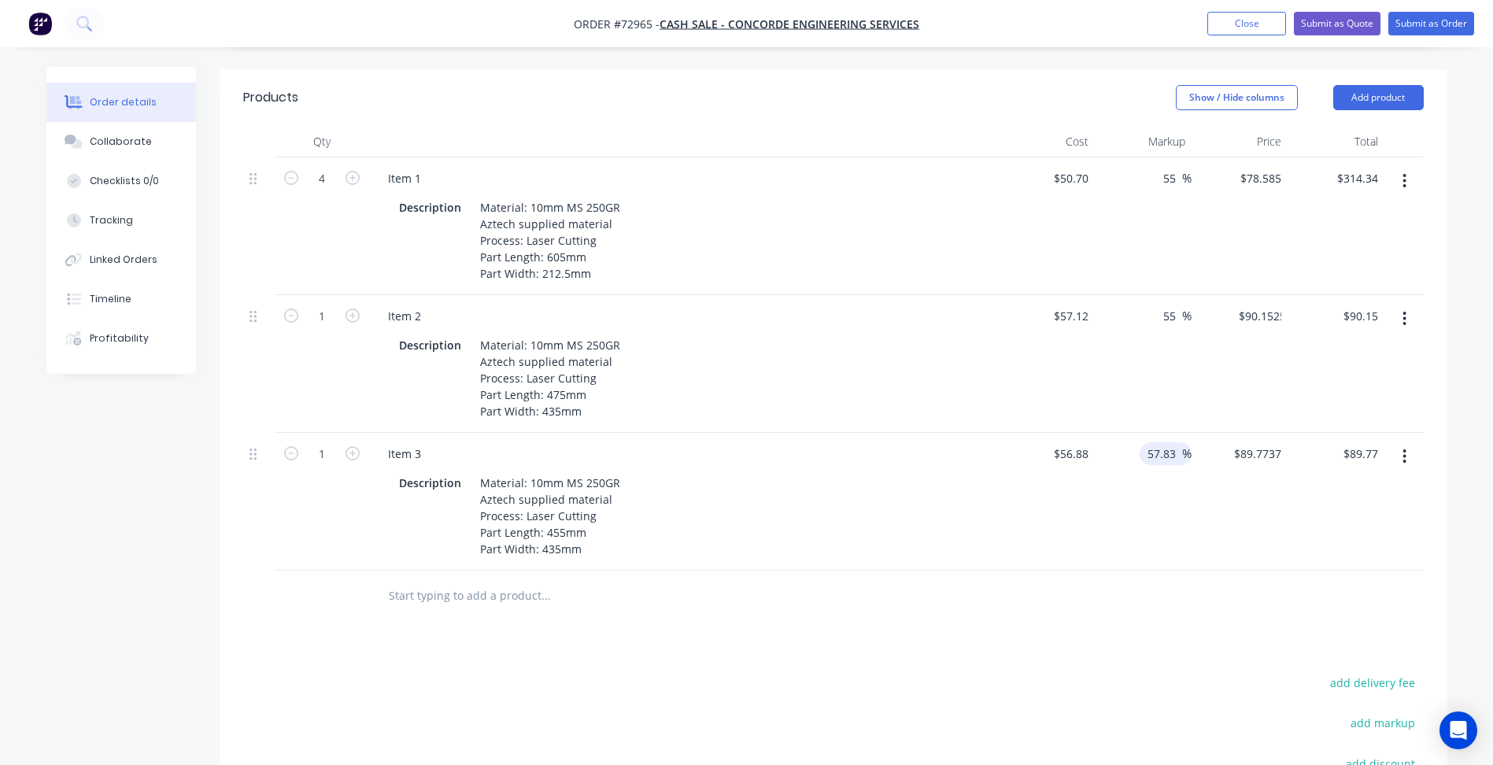
type input "$88.54"
click at [1167, 442] on input "57.83" at bounding box center [1164, 453] width 36 height 23
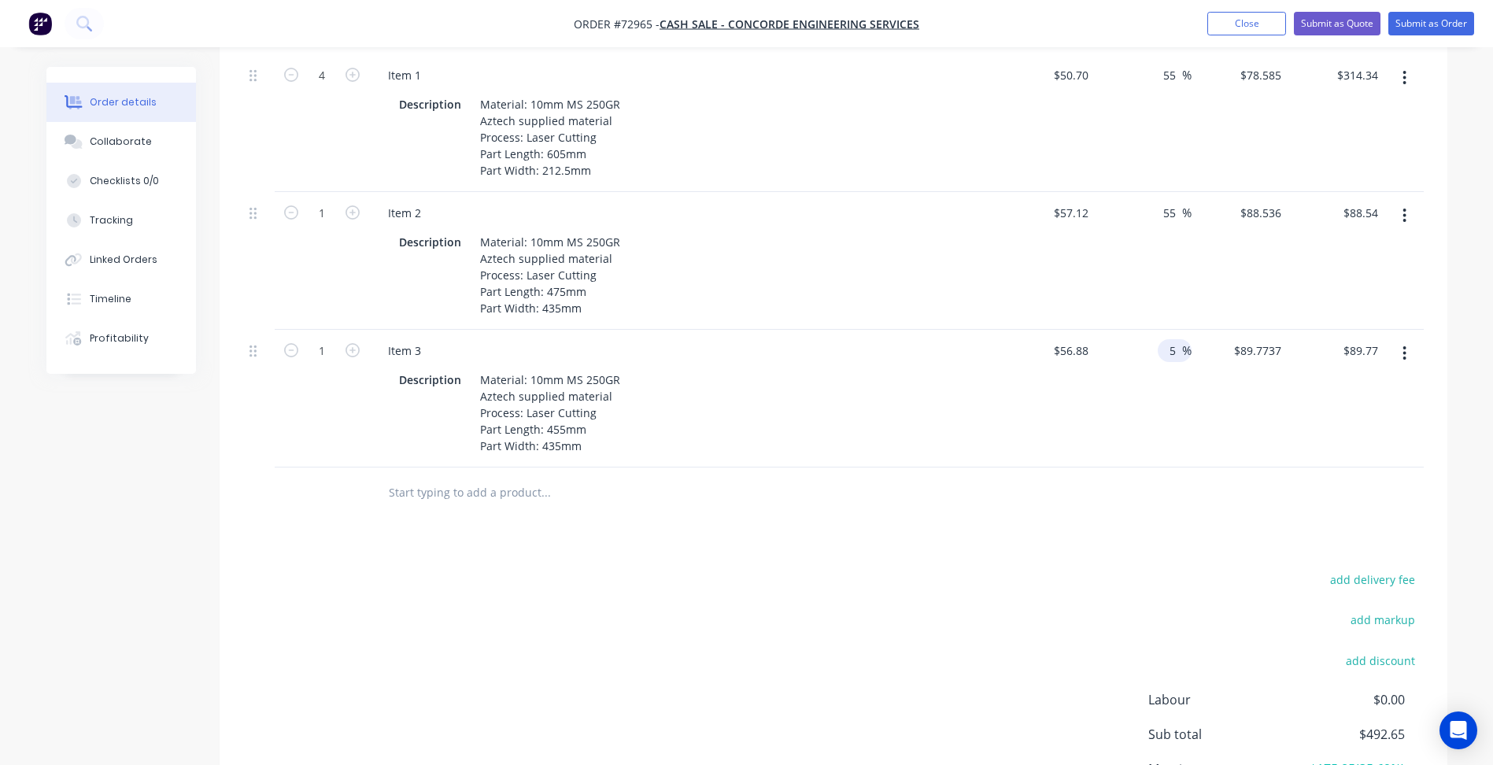
scroll to position [652, 0]
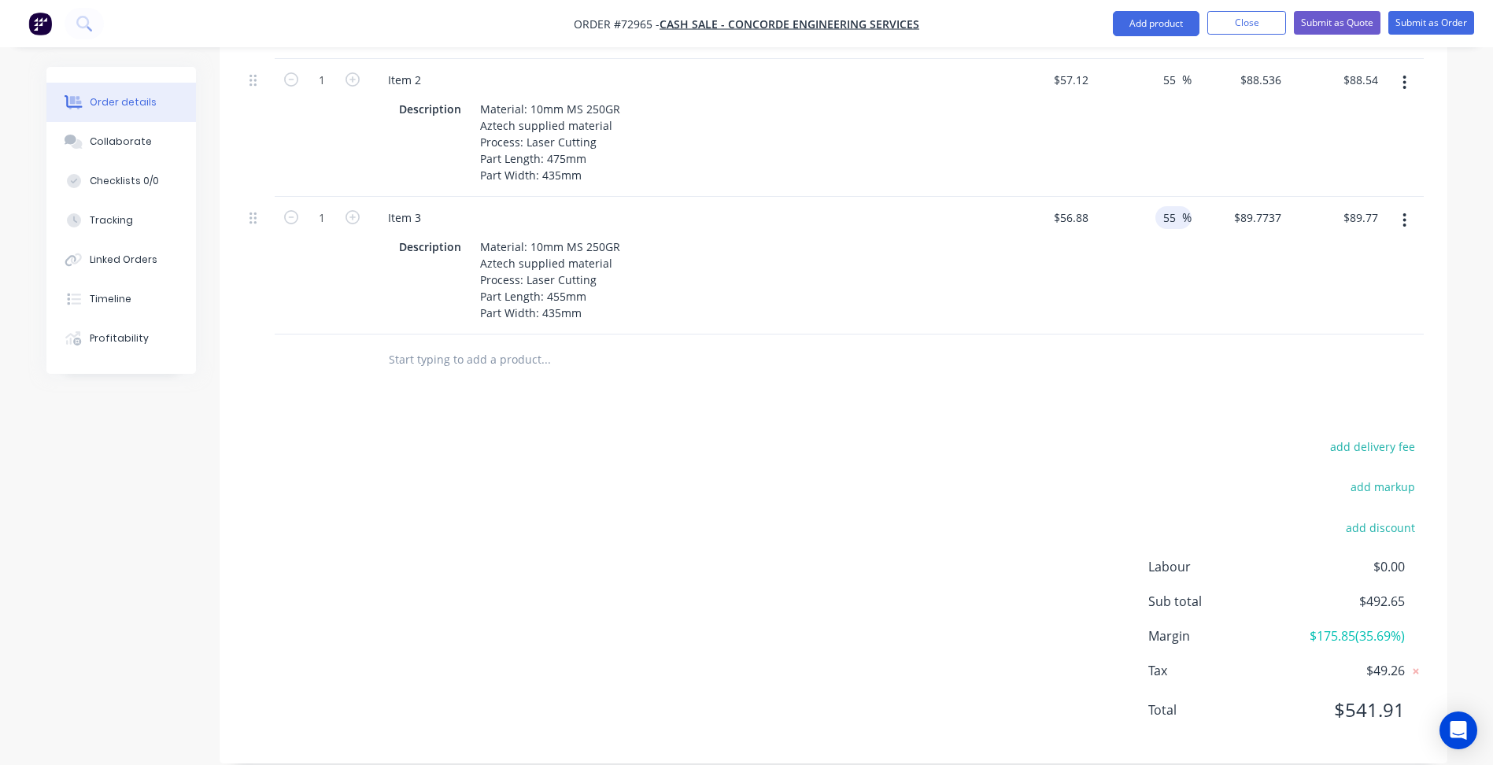
type input "55"
type input "$88.164"
type input "$88.16"
click at [946, 527] on div "add delivery fee add markup add discount Labour $0.00 Sub total $492.65 Margin …" at bounding box center [833, 588] width 1181 height 304
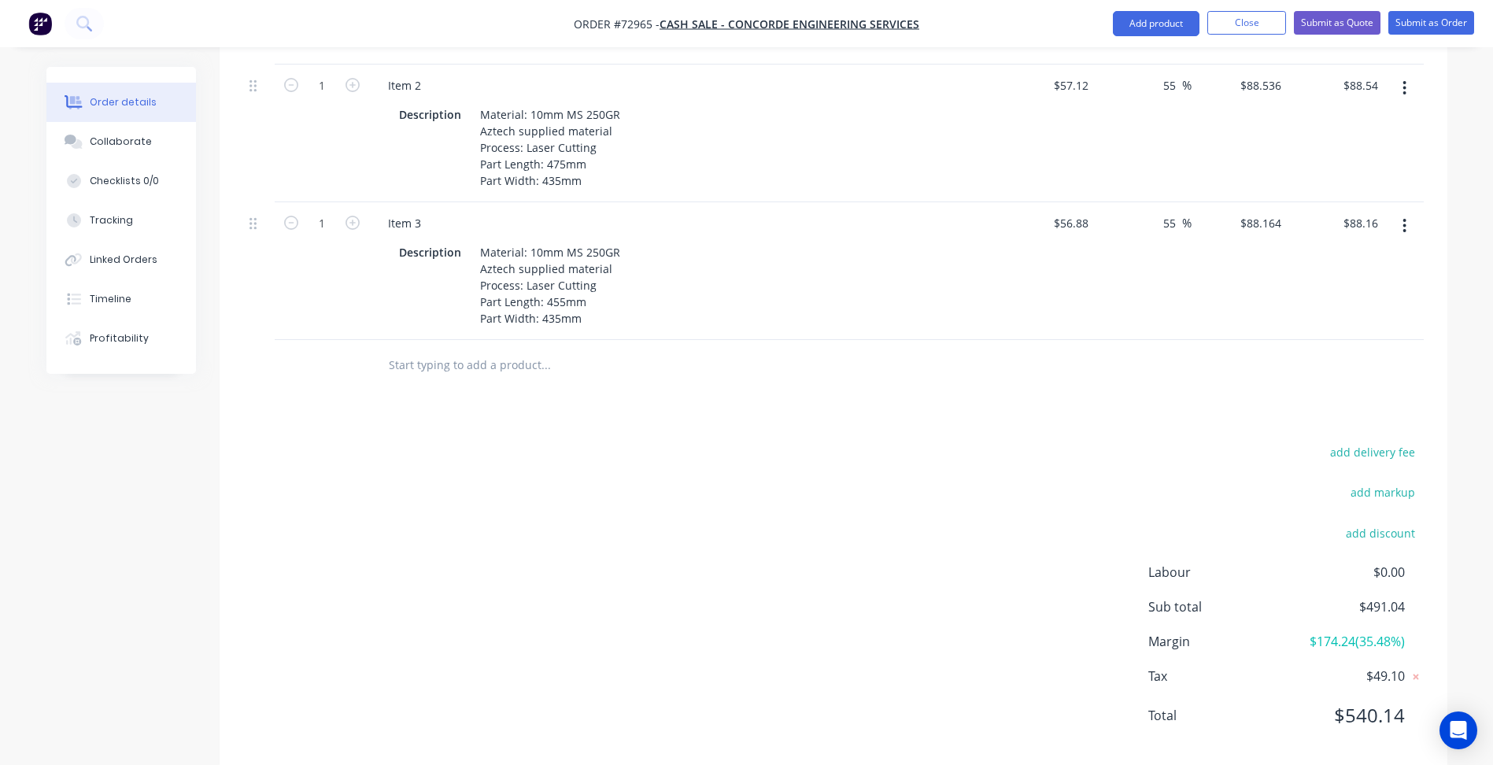
scroll to position [337, 0]
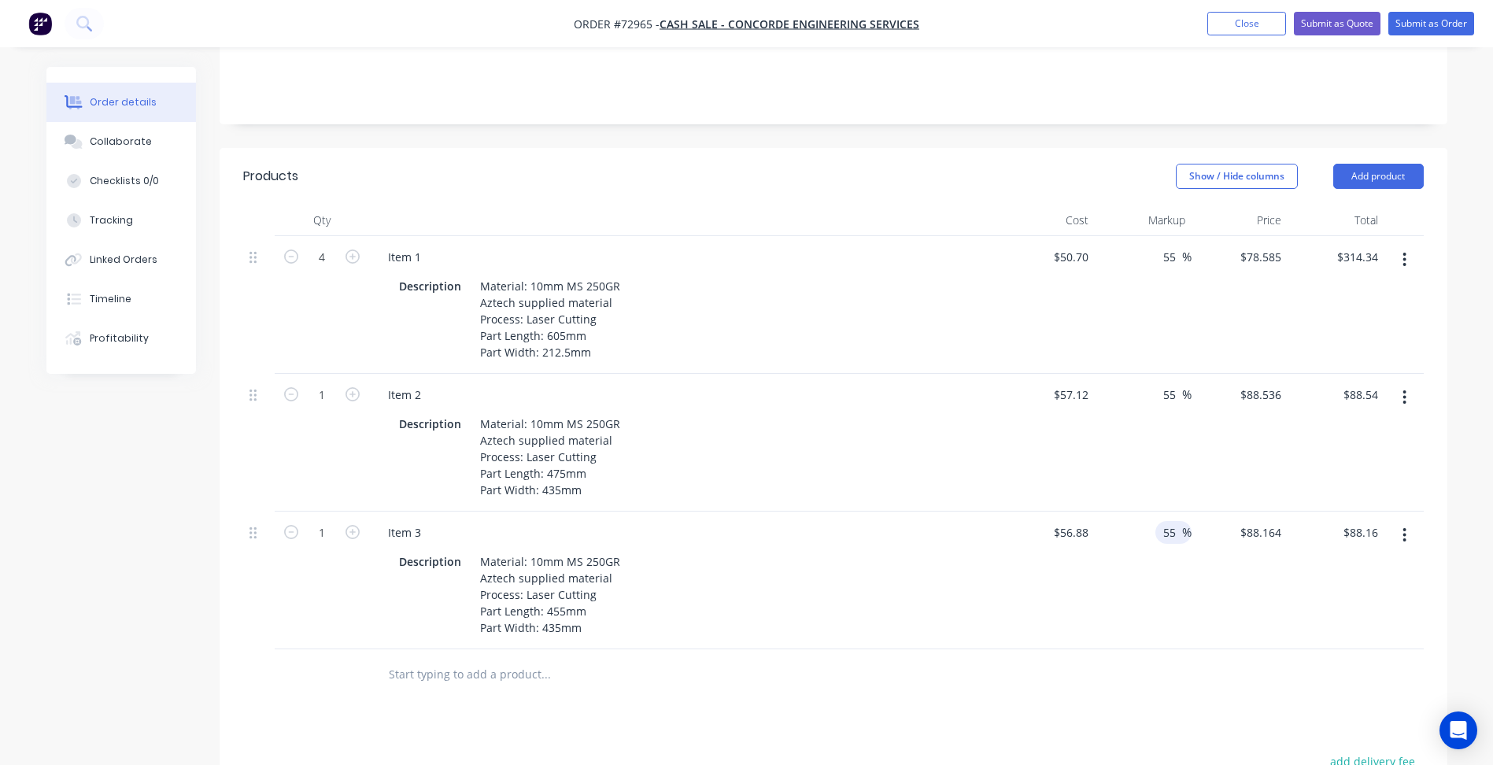
click at [1169, 521] on input "55" at bounding box center [1172, 532] width 20 height 23
type input "47.35"
type input "83.8127"
type input "$83.81"
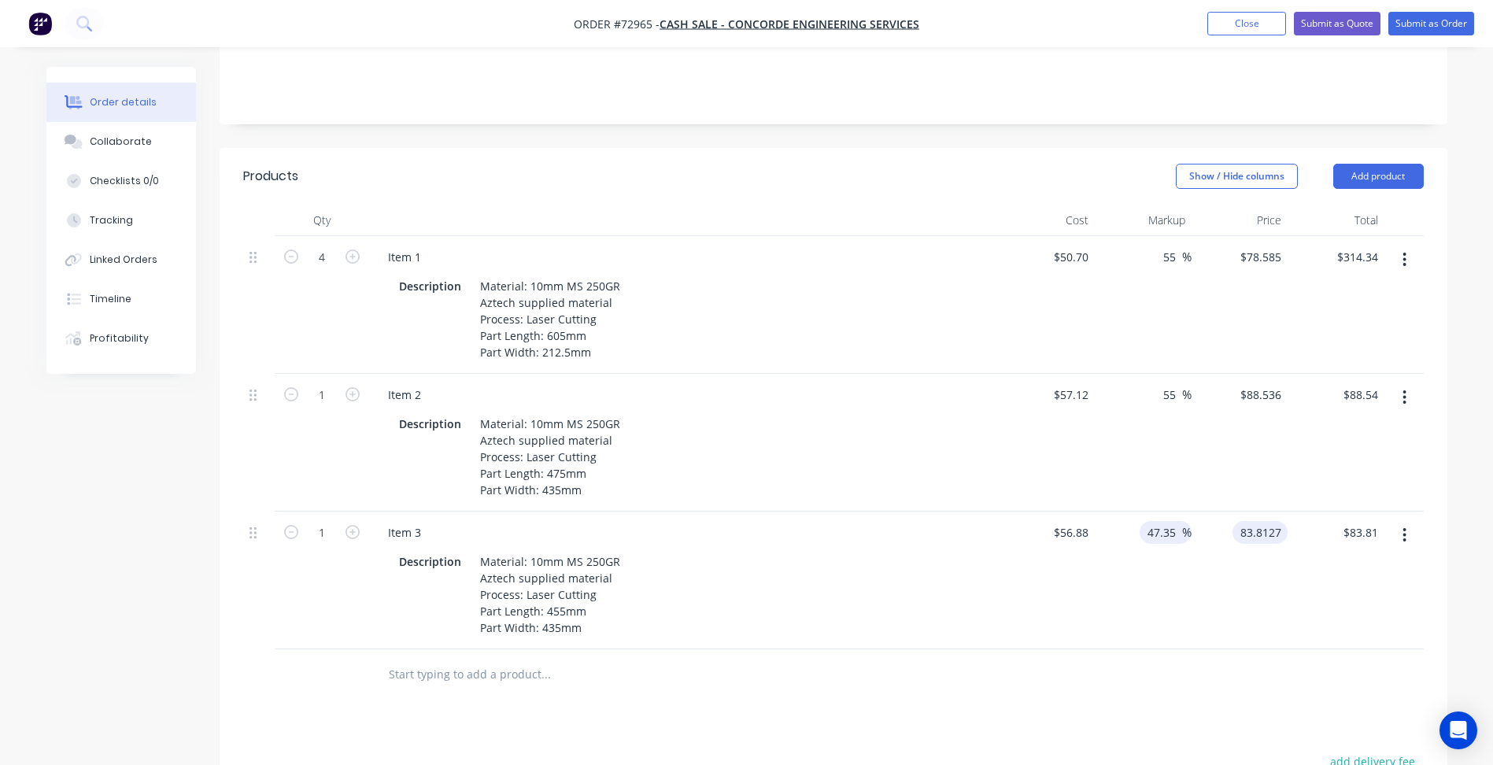
click at [1281, 521] on input "83.8127" at bounding box center [1263, 532] width 49 height 23
type input "$83.8127"
click at [1185, 524] on span "%" at bounding box center [1186, 533] width 9 height 18
click at [1173, 521] on input "47.35" at bounding box center [1164, 532] width 36 height 23
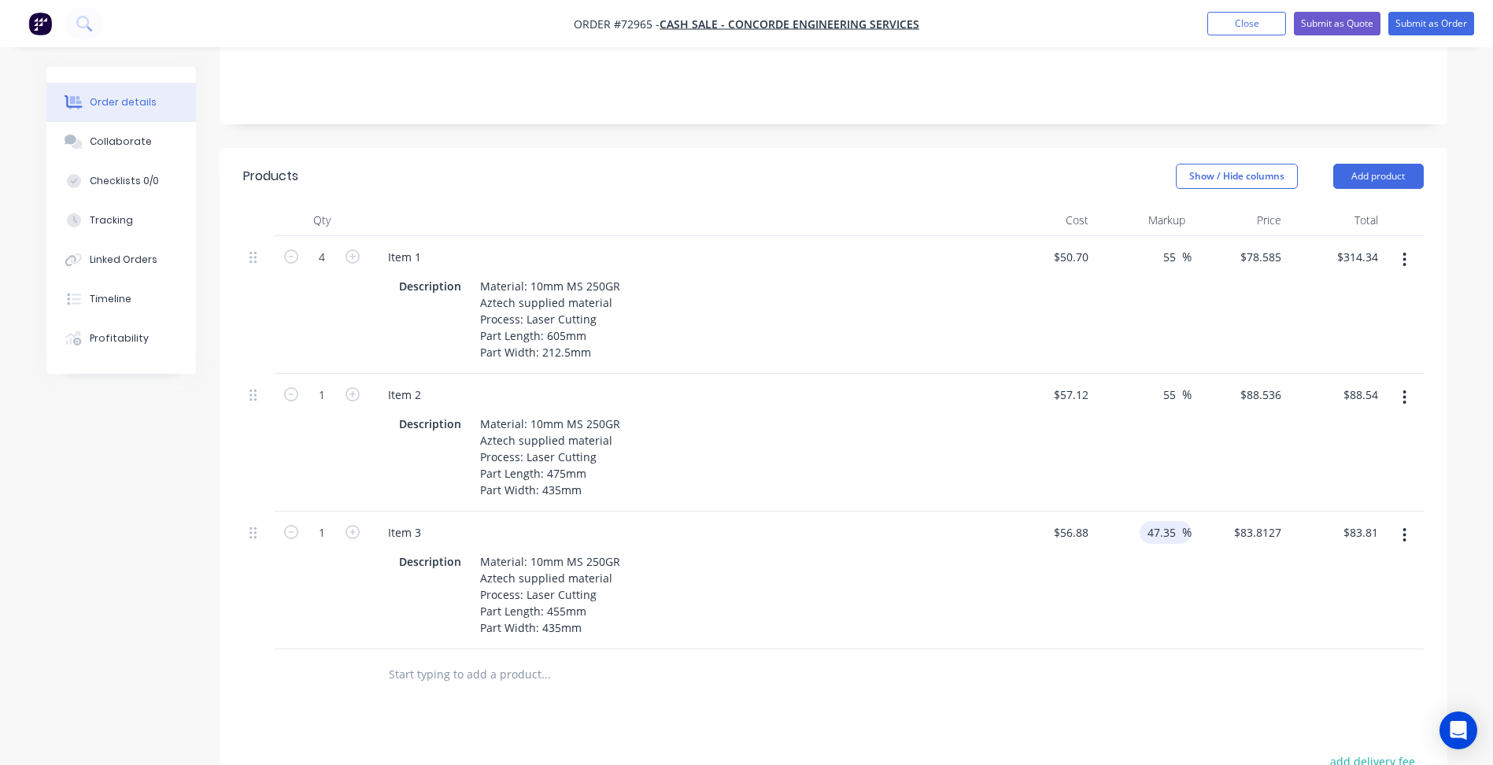
click at [1173, 521] on input "47.35" at bounding box center [1164, 532] width 36 height 23
click at [1175, 383] on input "55" at bounding box center [1172, 394] width 20 height 23
paste input "47.3"
type input "47.35"
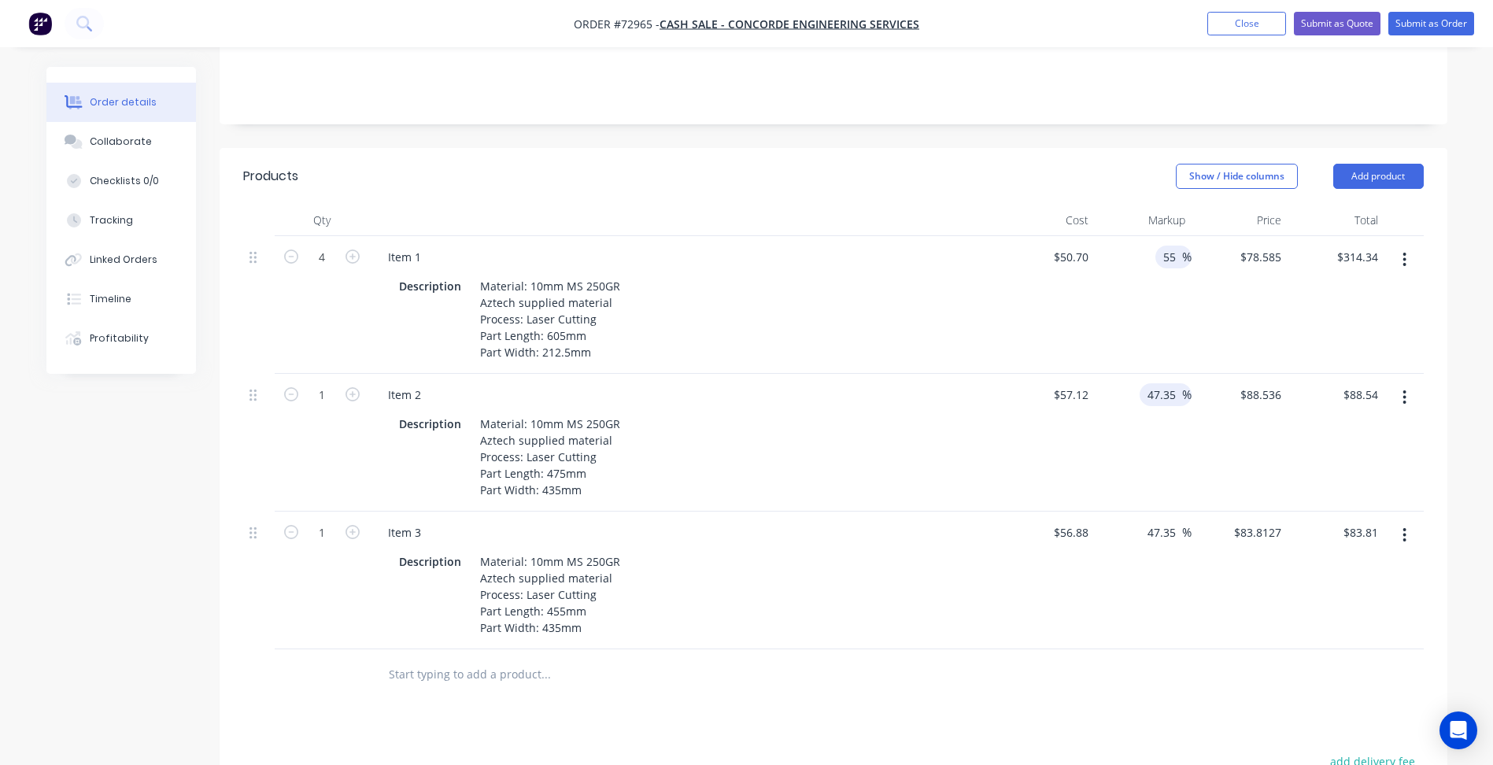
type input "$84.1663"
type input "$84.17"
click at [1170, 246] on input "55" at bounding box center [1172, 257] width 20 height 23
paste input "47.3"
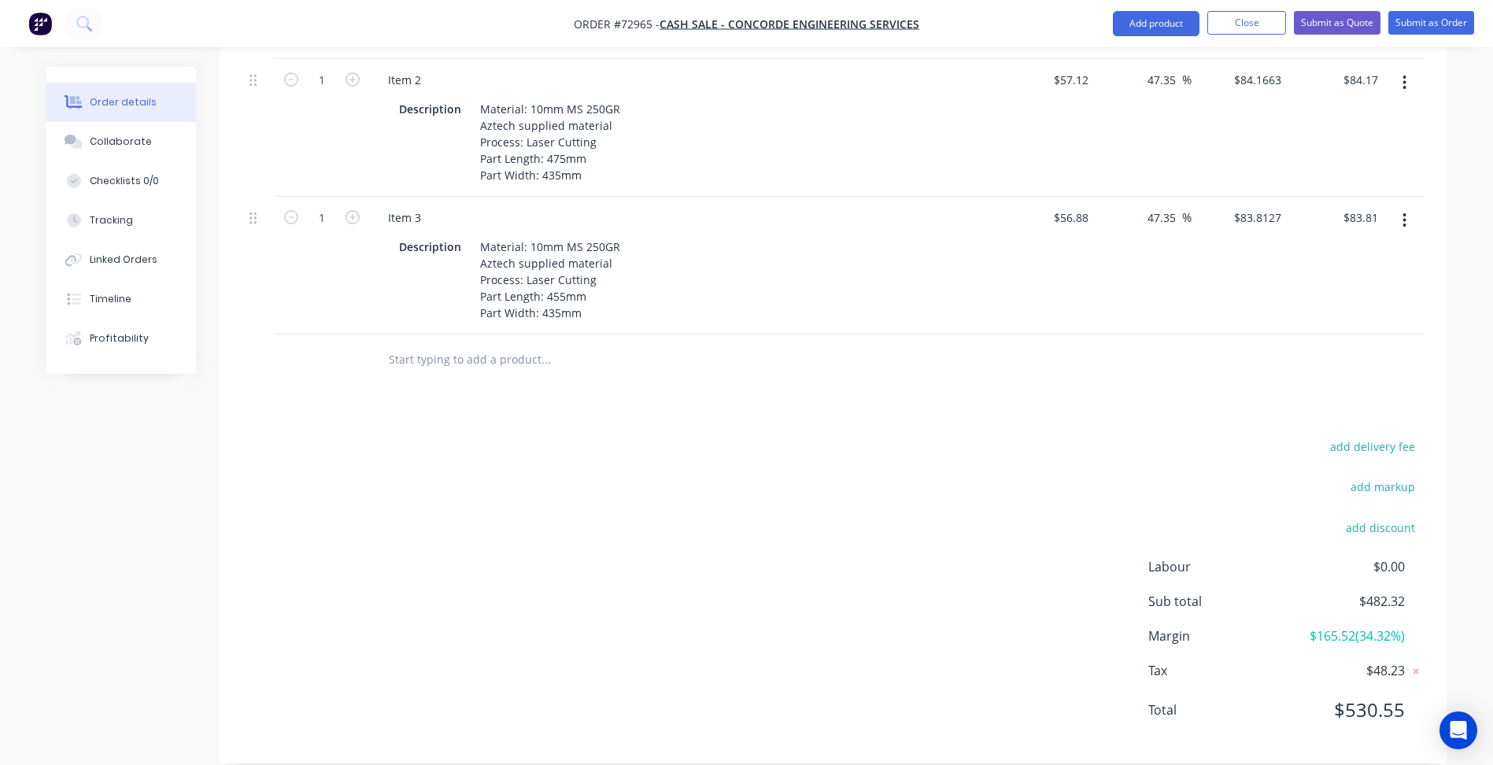
type input "47.35"
type input "$74.7065"
type input "$298.83"
click at [911, 505] on div "add delivery fee add markup add discount Labour $0.00 Sub total $466.81 Margin …" at bounding box center [833, 588] width 1181 height 304
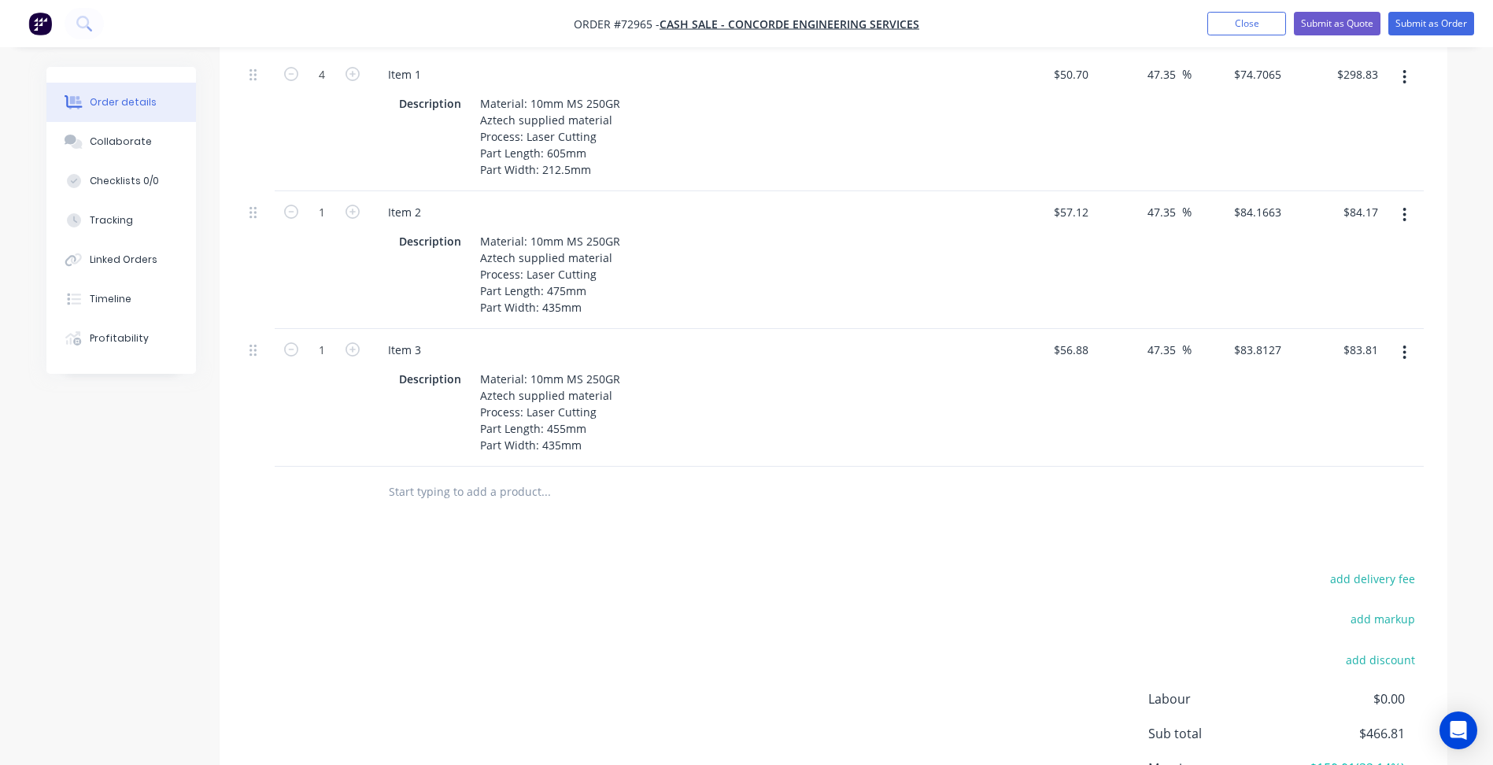
scroll to position [258, 0]
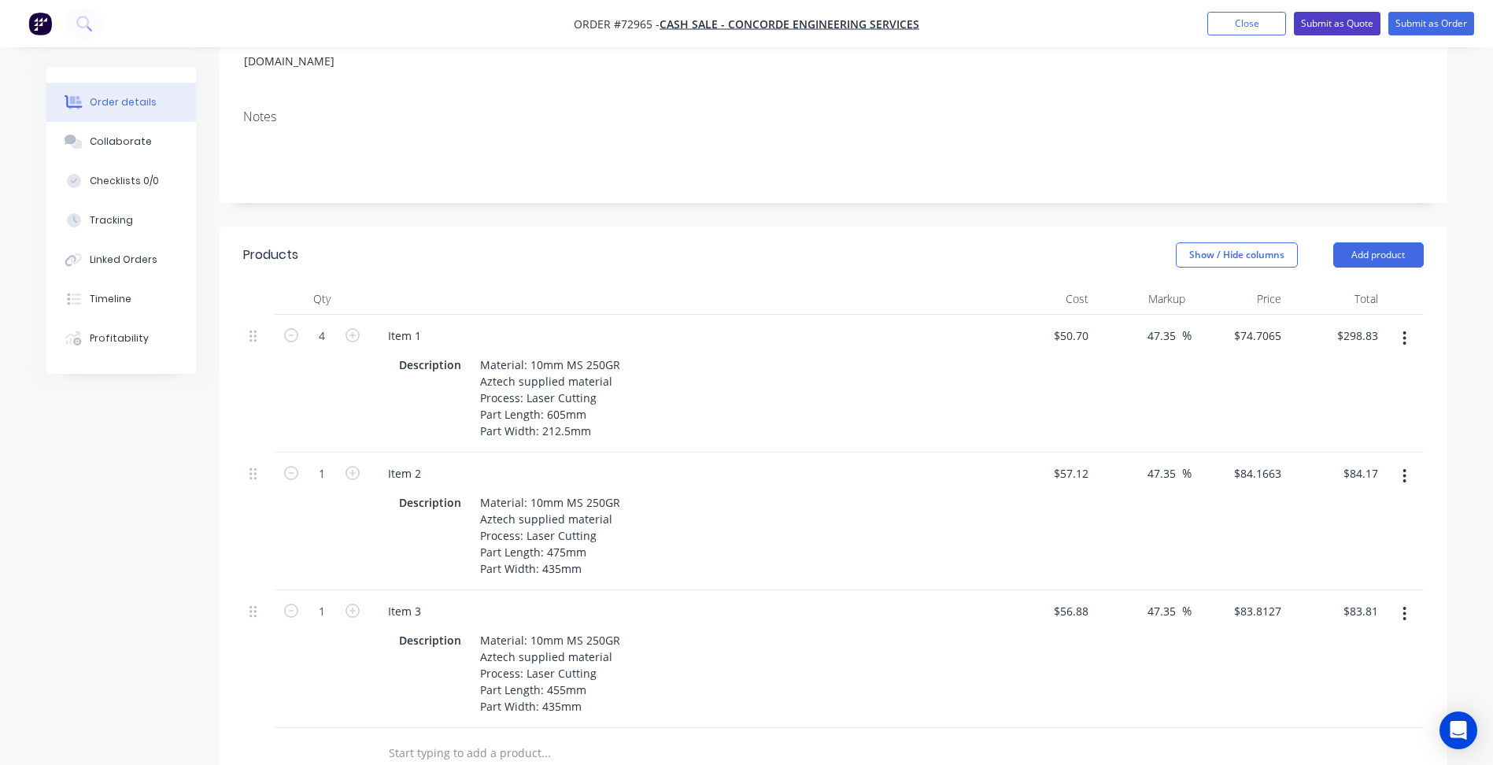
click at [1337, 21] on button "Submit as Quote" at bounding box center [1337, 24] width 87 height 24
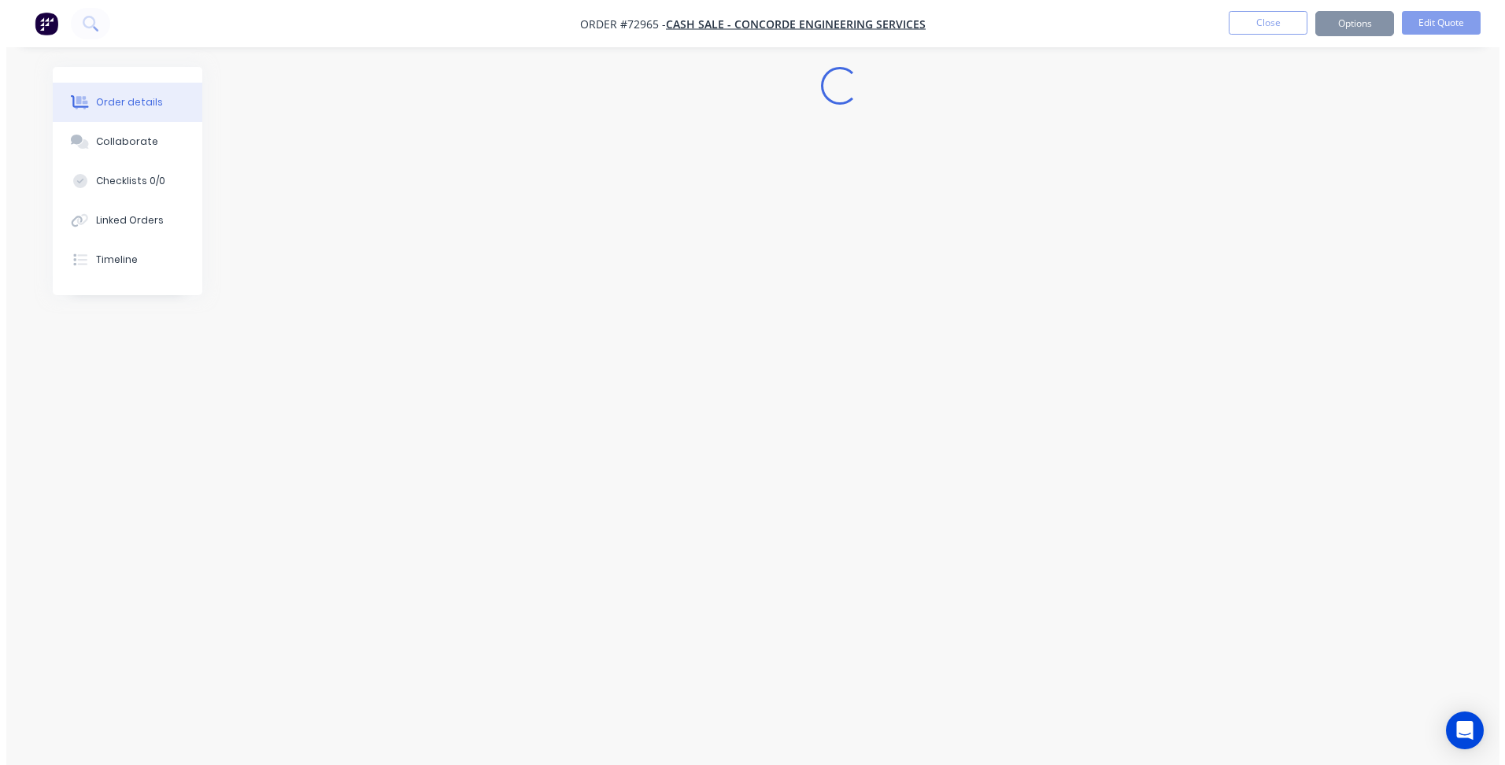
scroll to position [0, 0]
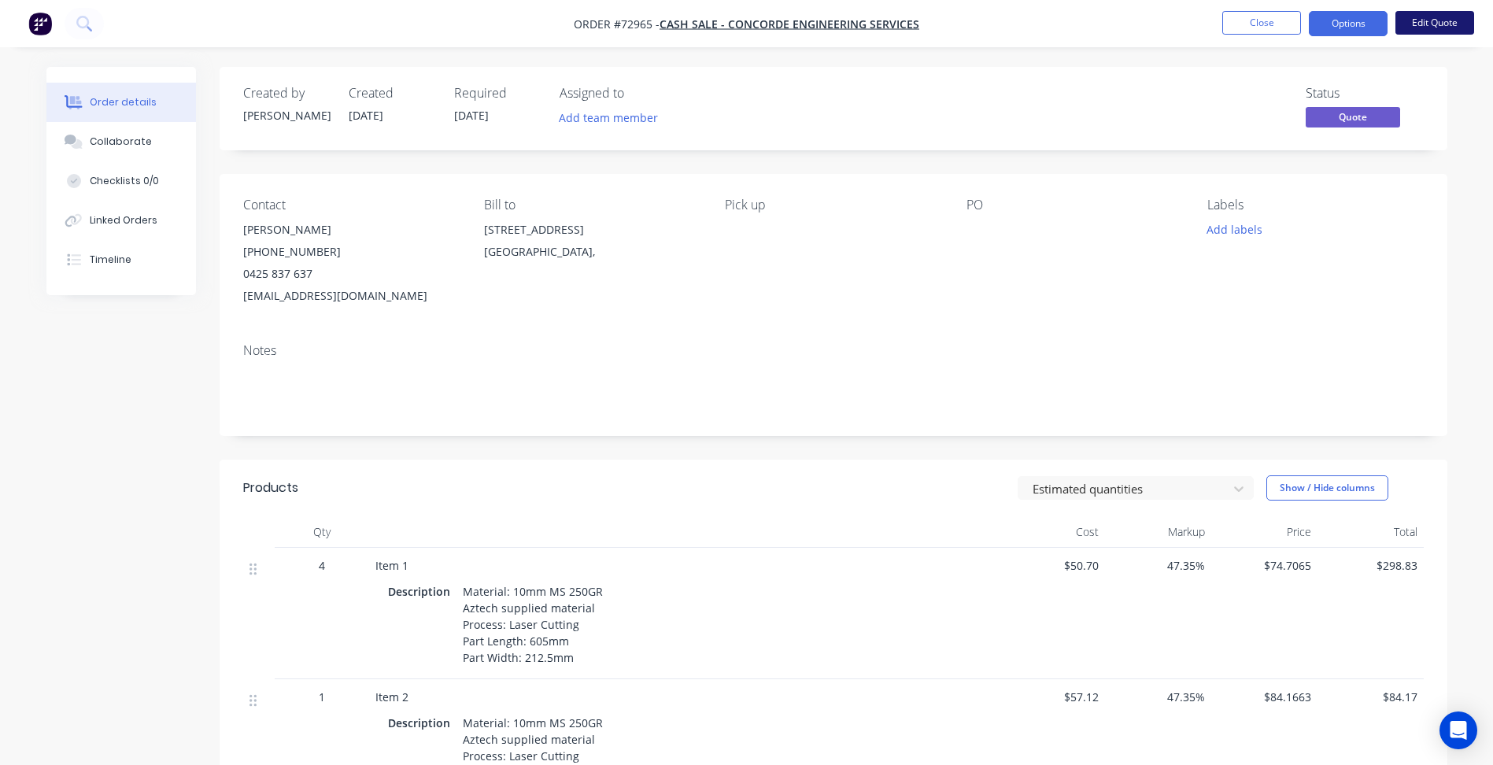
click at [1419, 20] on button "Edit Quote" at bounding box center [1435, 23] width 79 height 24
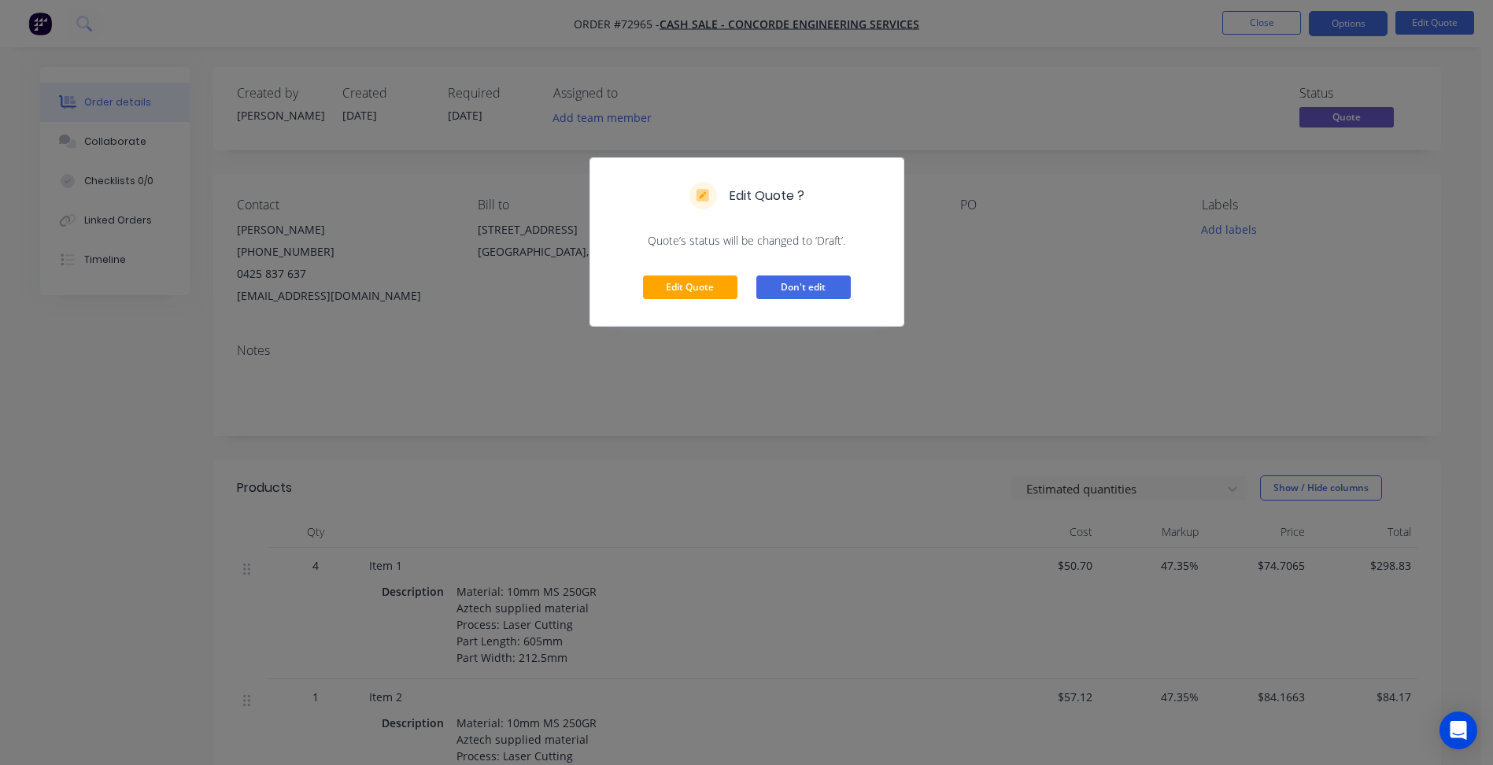
click at [787, 290] on button "Don't edit" at bounding box center [804, 288] width 94 height 24
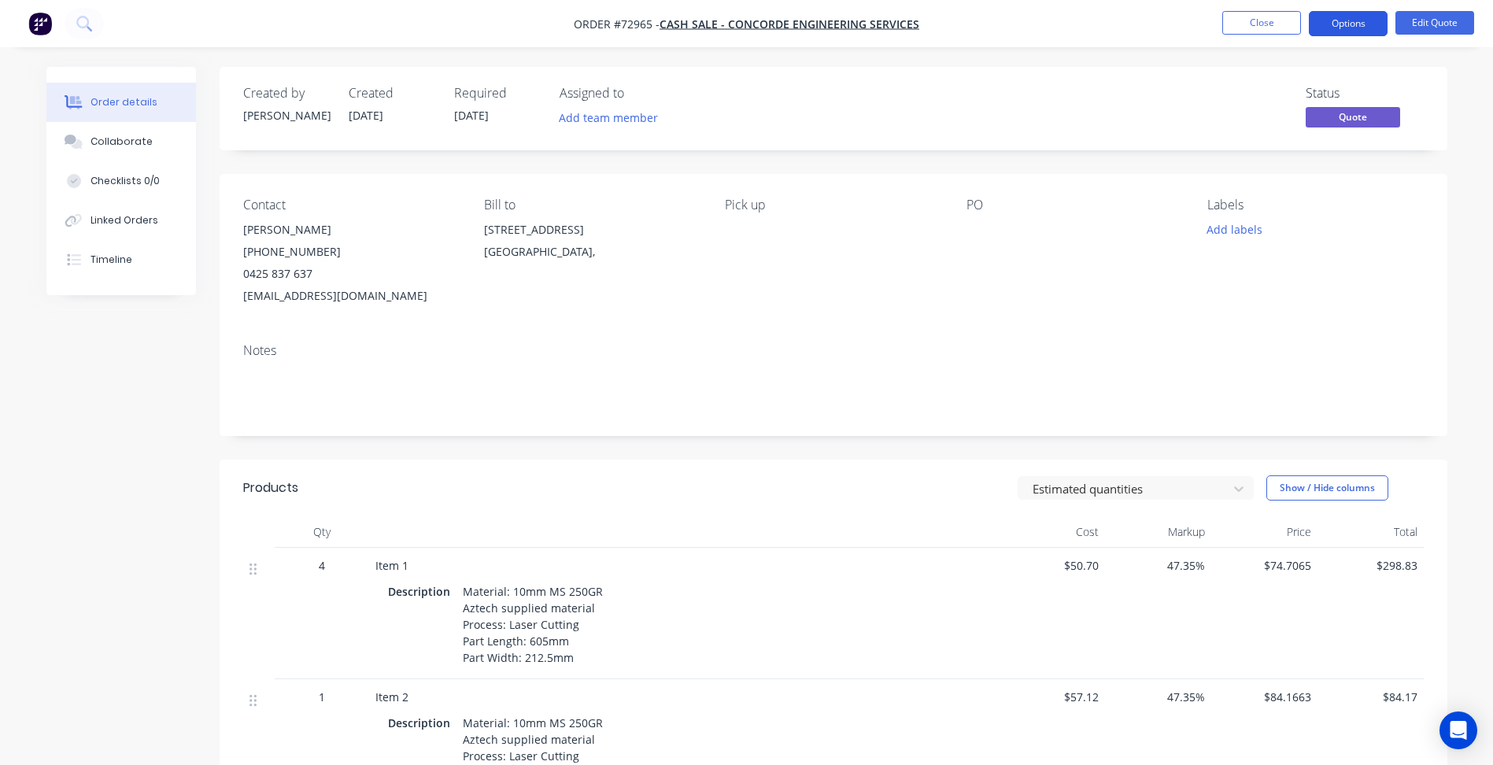
click at [1330, 16] on button "Options" at bounding box center [1348, 23] width 79 height 25
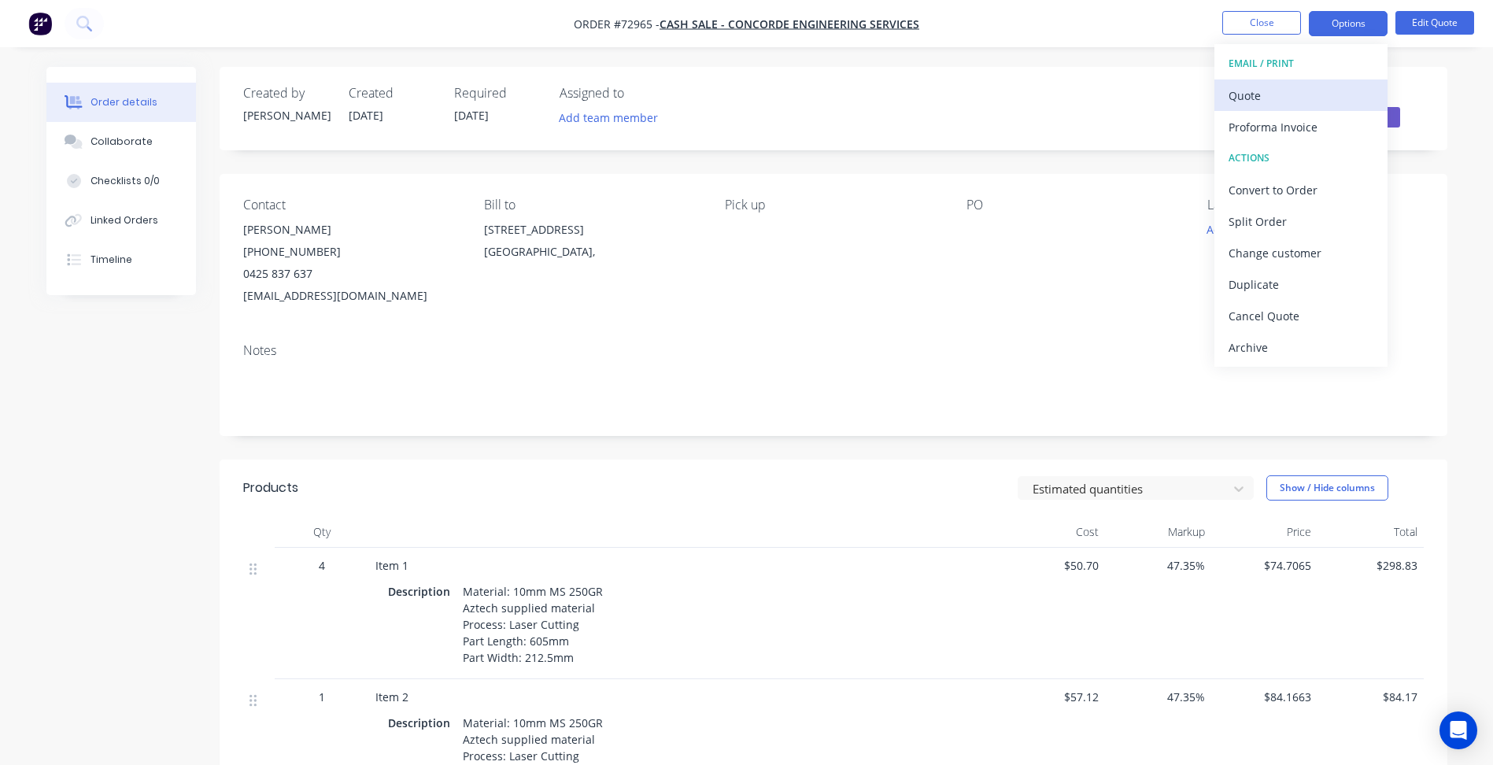
click at [1262, 94] on div "Quote" at bounding box center [1301, 95] width 145 height 23
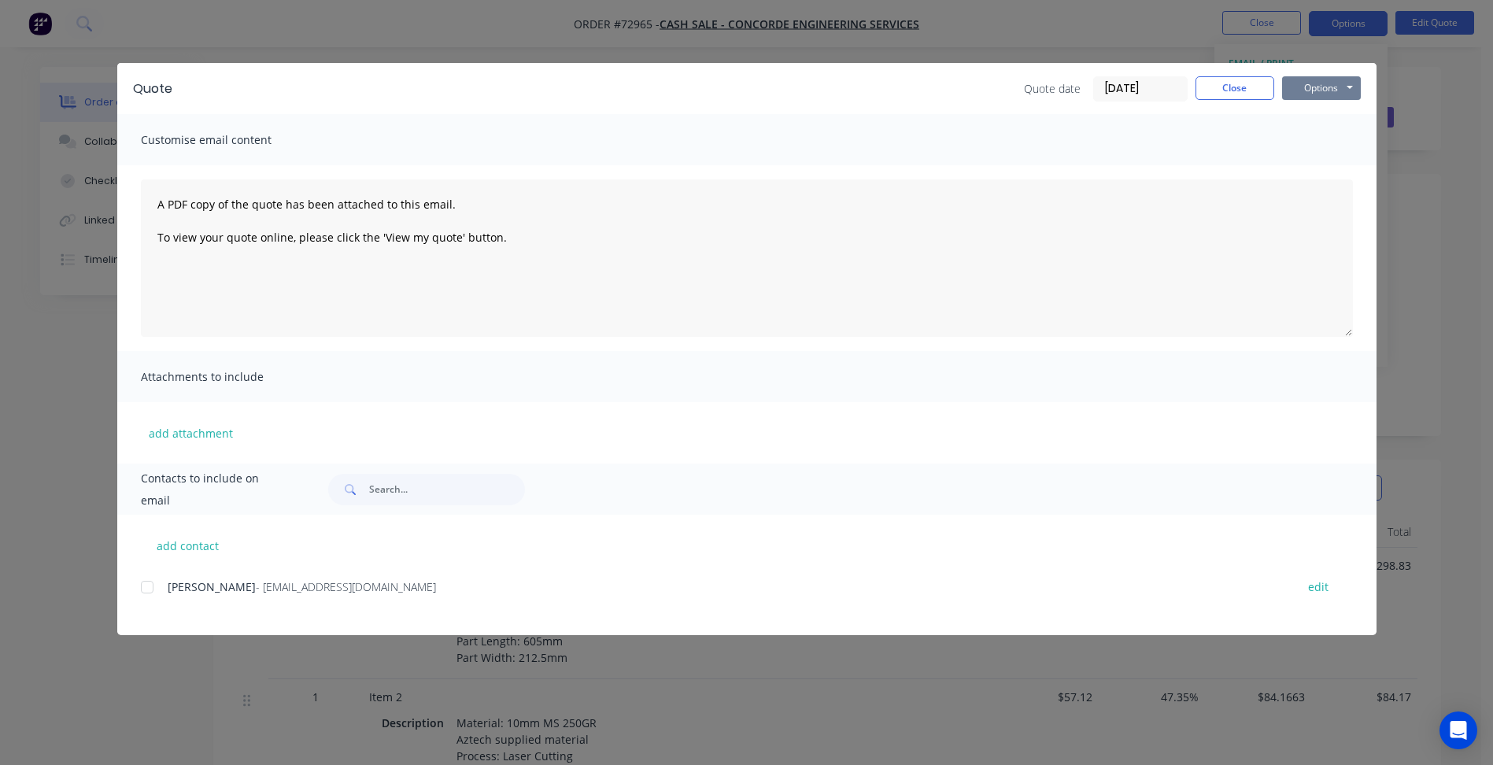
click at [1360, 87] on button "Options" at bounding box center [1321, 88] width 79 height 24
click at [1318, 117] on button "Preview" at bounding box center [1332, 116] width 101 height 26
click at [1316, 81] on button "Options" at bounding box center [1321, 88] width 79 height 24
click at [1243, 92] on button "Close" at bounding box center [1235, 88] width 79 height 24
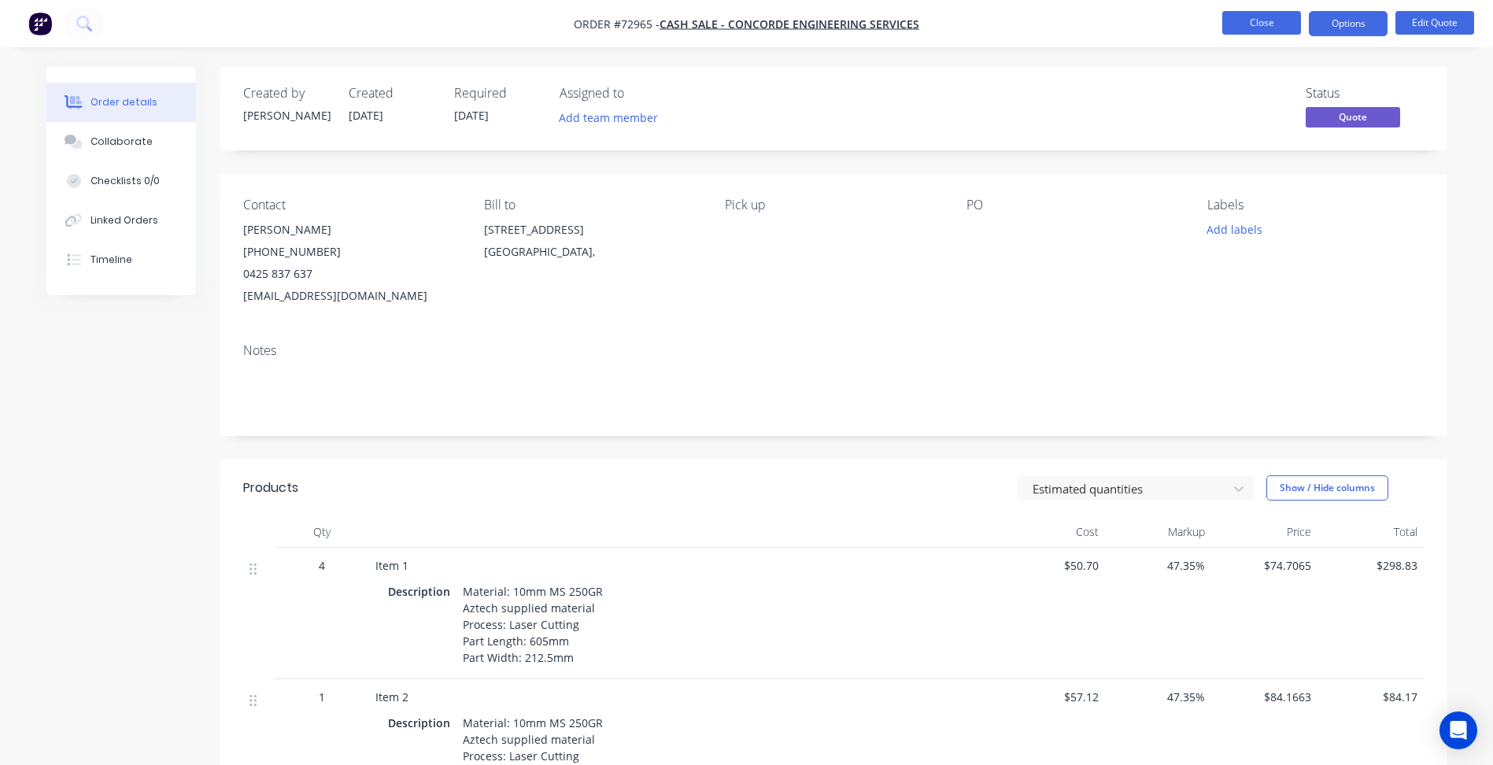
click at [1250, 15] on button "Close" at bounding box center [1262, 23] width 79 height 24
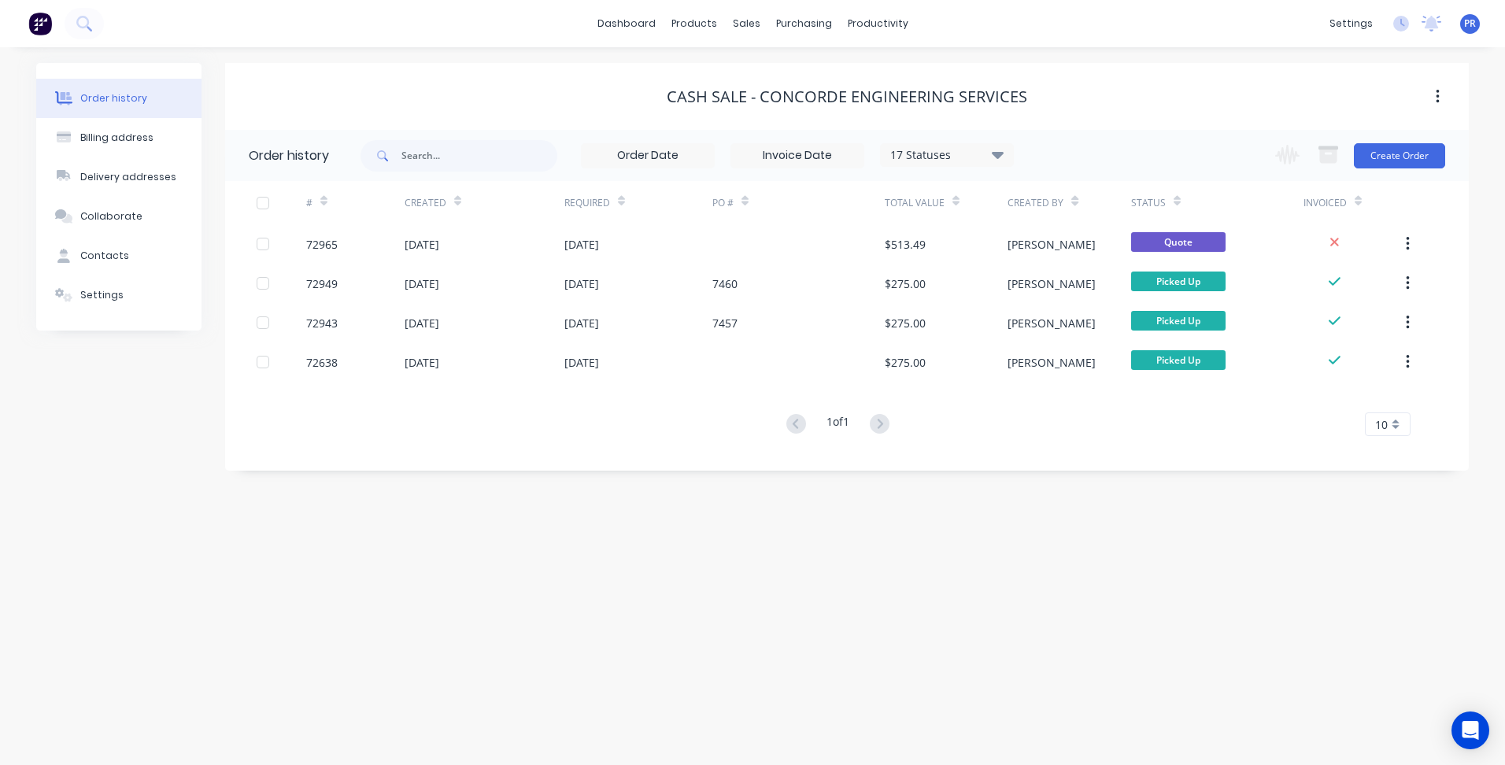
click at [613, 542] on div "Order history Billing address Delivery addresses Collaborate Contacts Settings …" at bounding box center [752, 406] width 1505 height 718
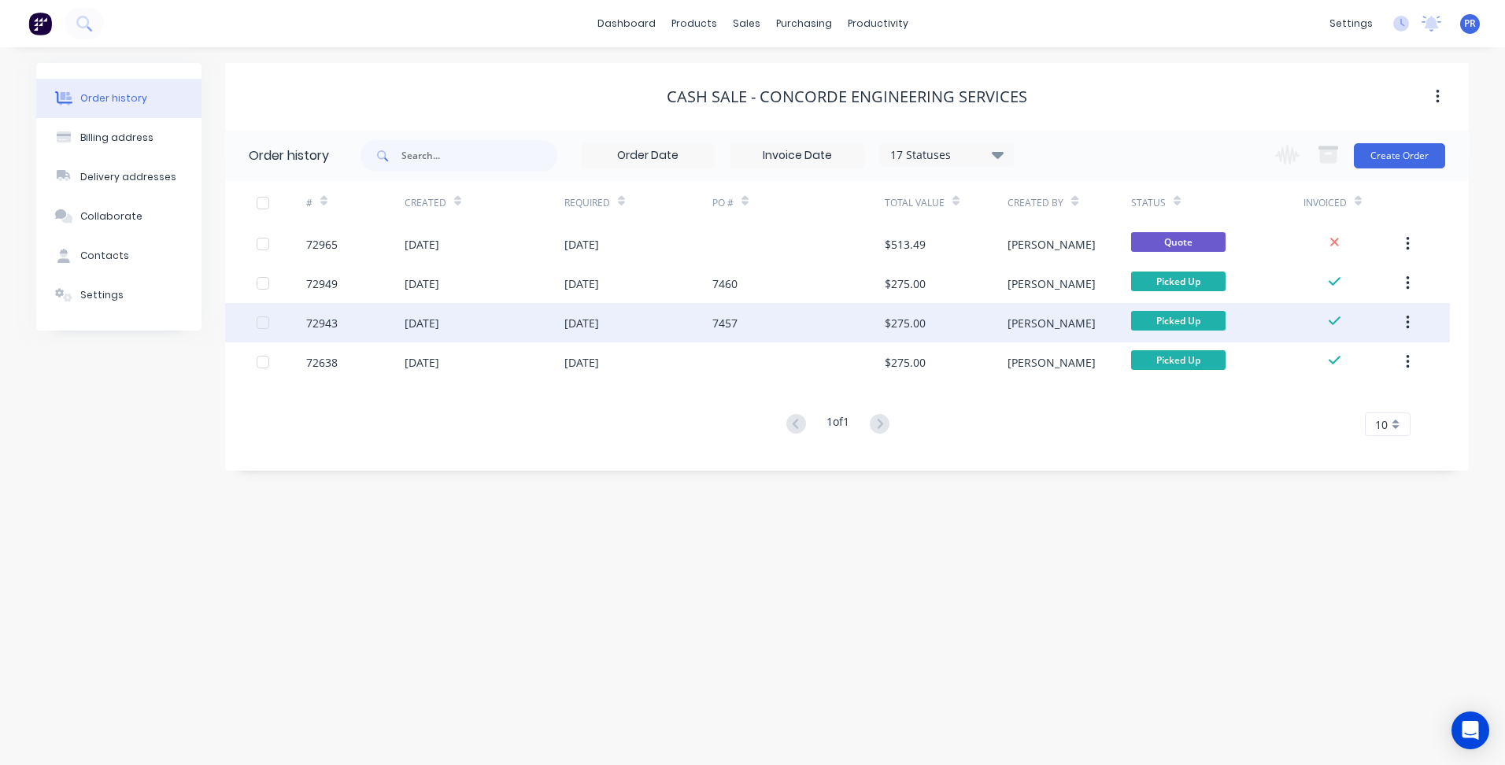
click at [450, 483] on div "Order history Billing address Delivery addresses Collaborate Contacts Settings …" at bounding box center [752, 406] width 1505 height 718
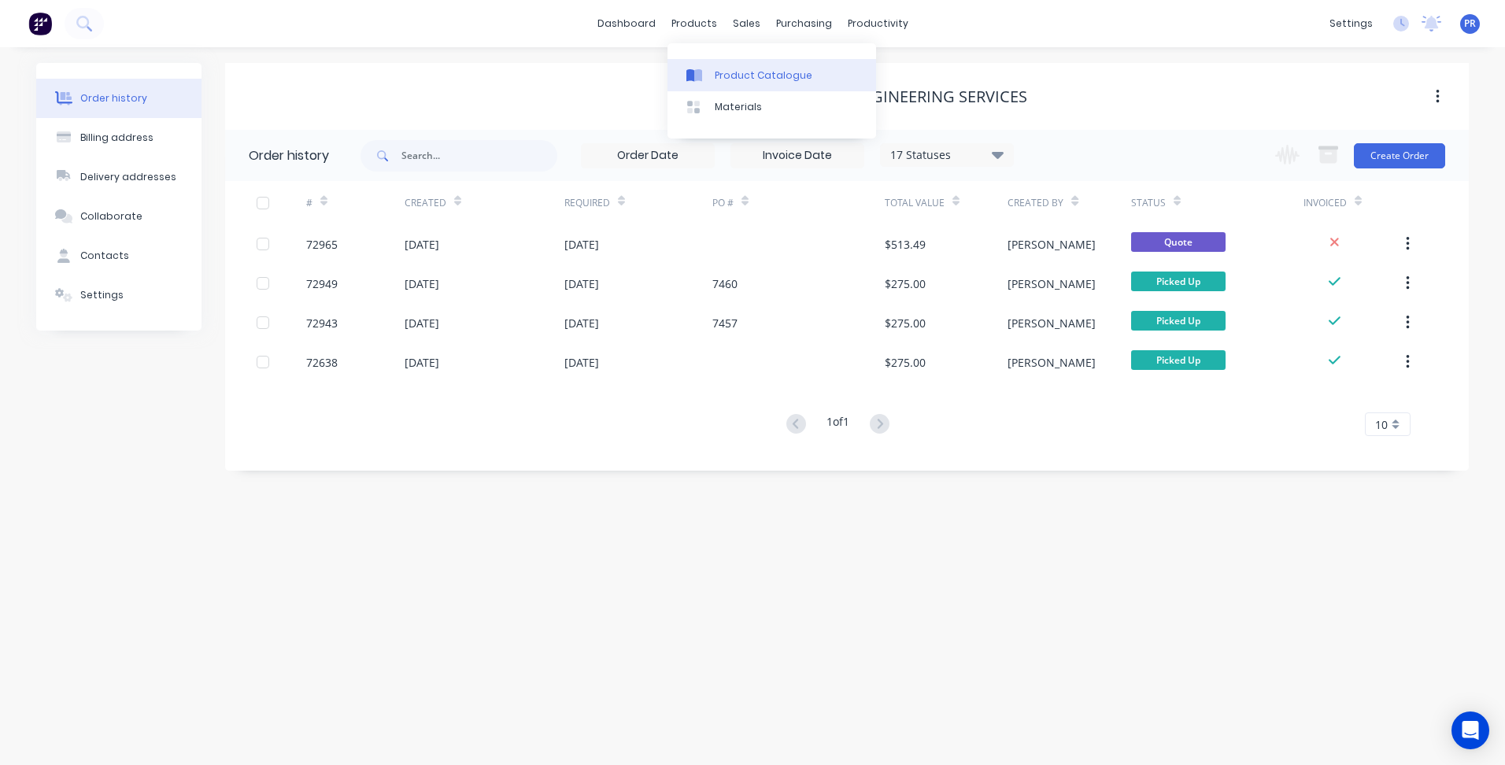
click at [723, 74] on div "Product Catalogue" at bounding box center [764, 75] width 98 height 14
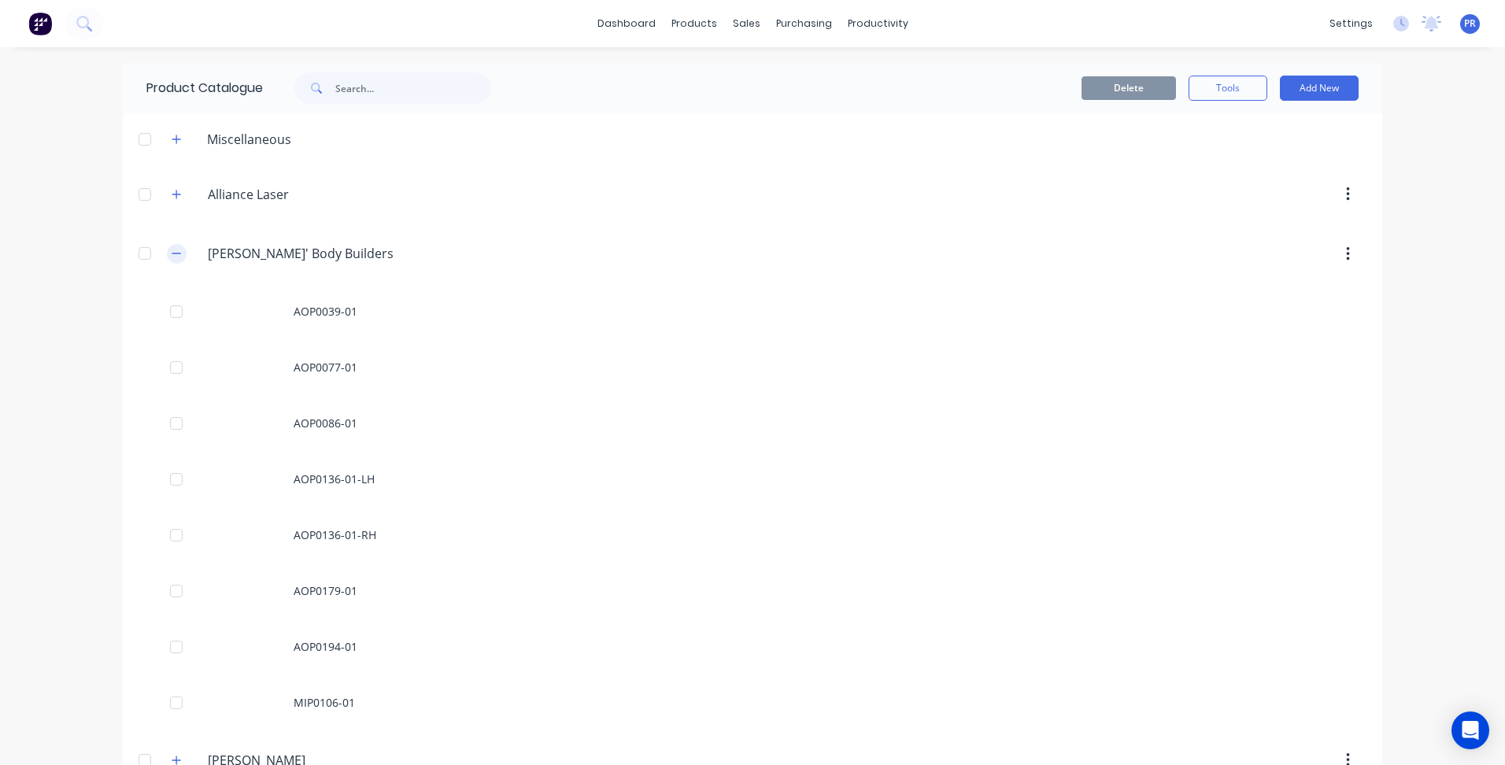
click at [179, 252] on button "button" at bounding box center [177, 254] width 20 height 20
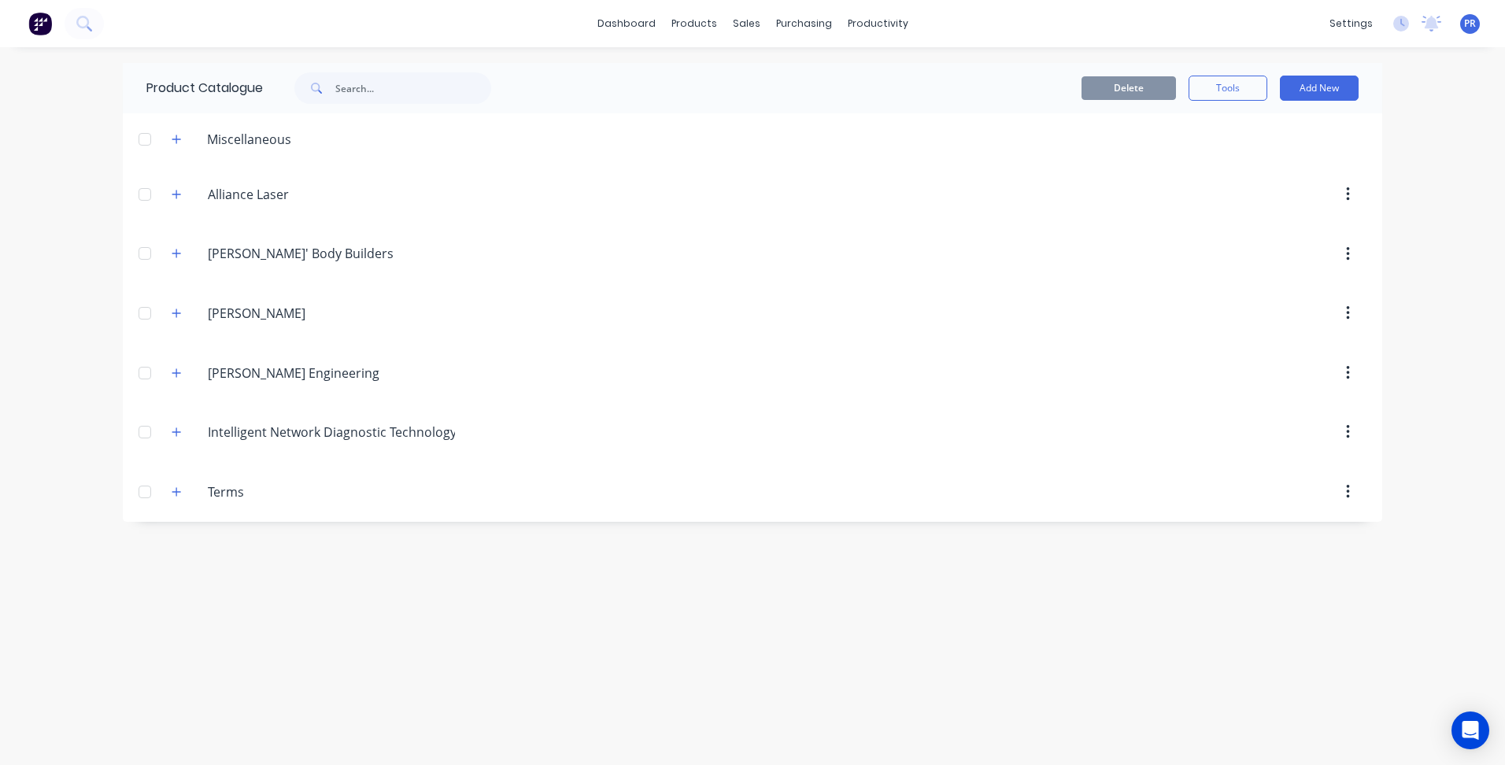
click at [316, 553] on div "Product Catalogue Delete Tools Add New Miscellaneous Alliance.Laser Alliance La…" at bounding box center [753, 406] width 1260 height 686
click at [783, 561] on div "Product Catalogue Delete Tools Add New Miscellaneous Alliance.Laser Alliance La…" at bounding box center [753, 406] width 1260 height 686
click at [400, 583] on div "Product Catalogue Delete Tools Add New Miscellaneous Alliance.Laser Alliance La…" at bounding box center [753, 406] width 1260 height 686
click at [695, 100] on div "Delete Tools Add New" at bounding box center [945, 88] width 828 height 25
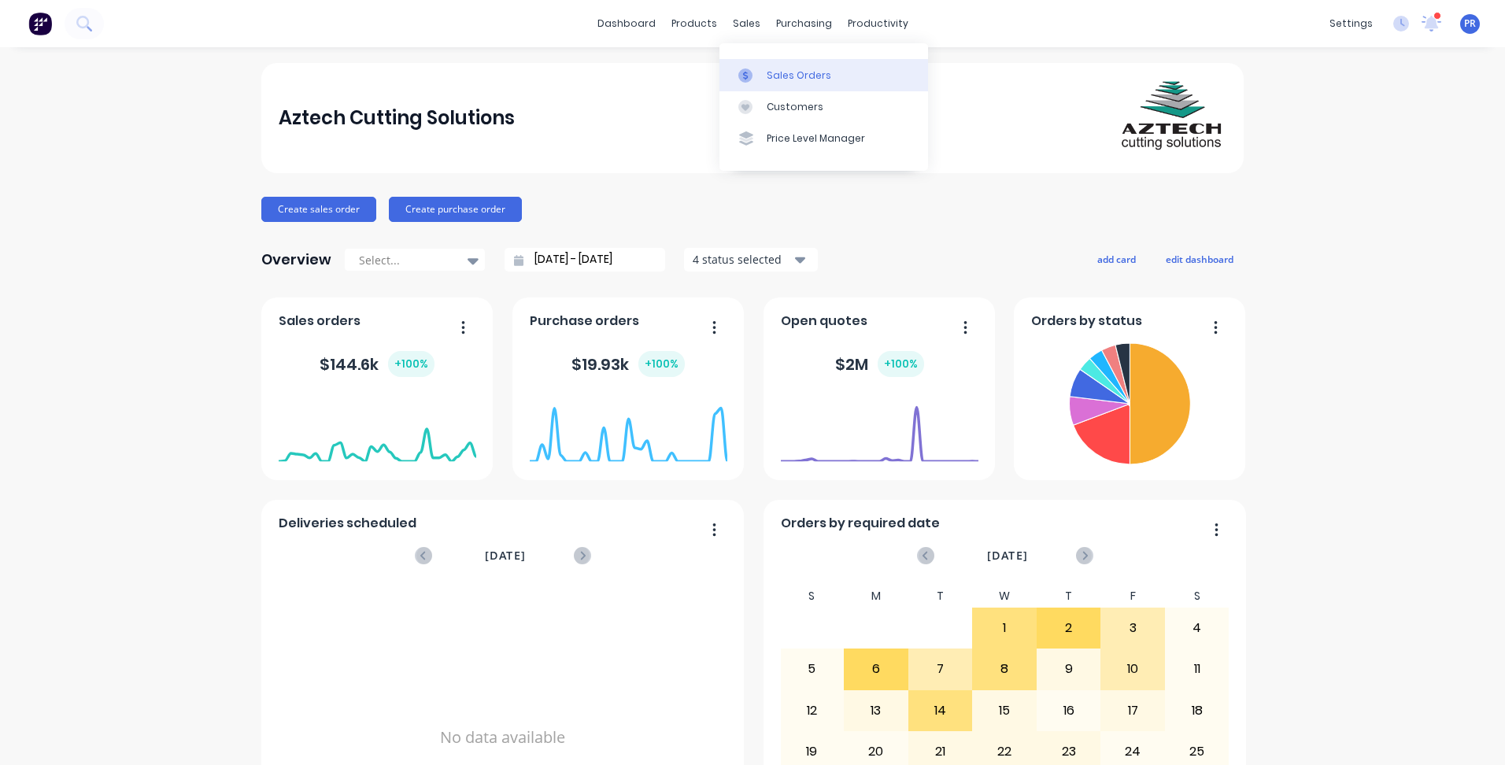
click at [769, 72] on div "Sales Orders" at bounding box center [799, 75] width 65 height 14
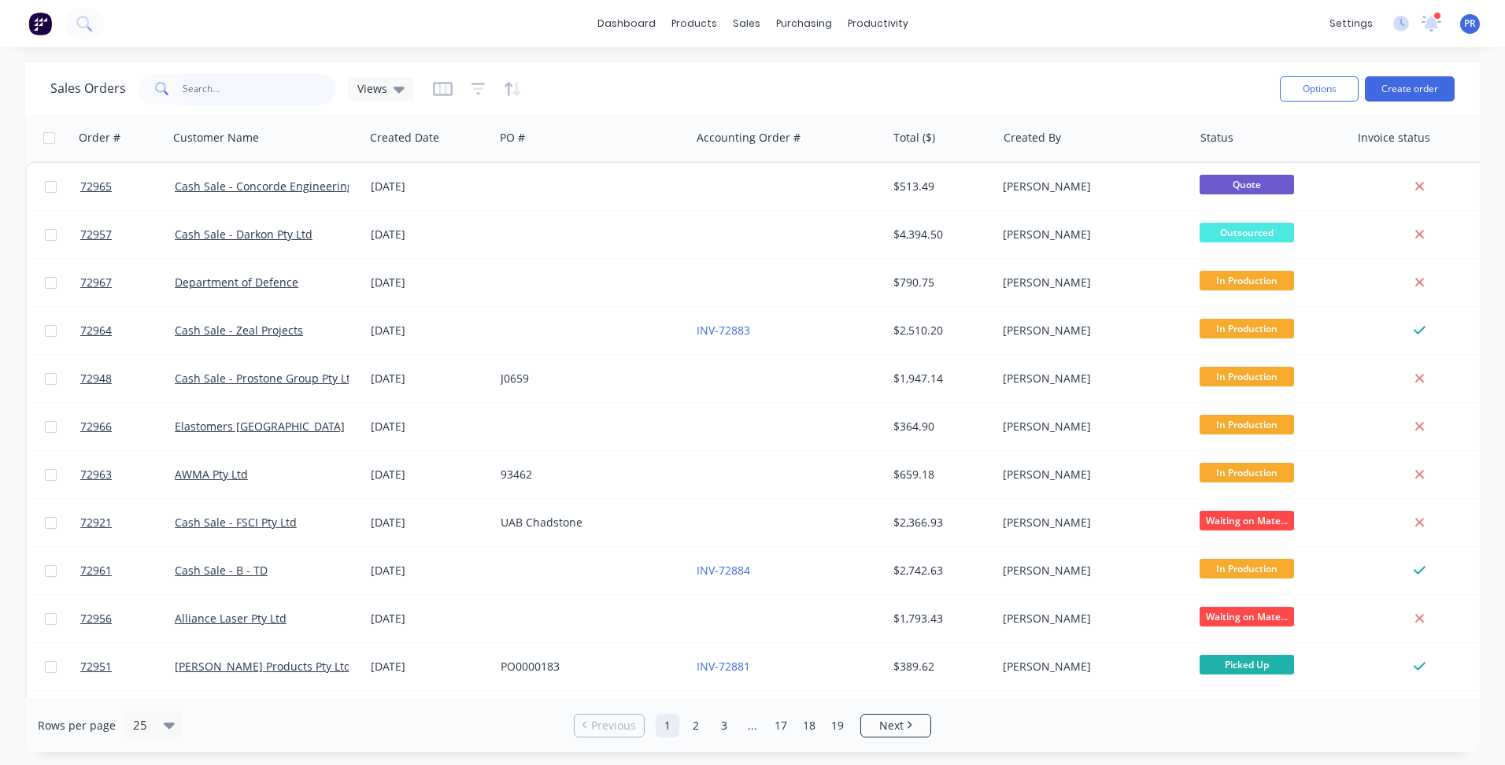
click at [220, 88] on input "text" at bounding box center [260, 88] width 154 height 31
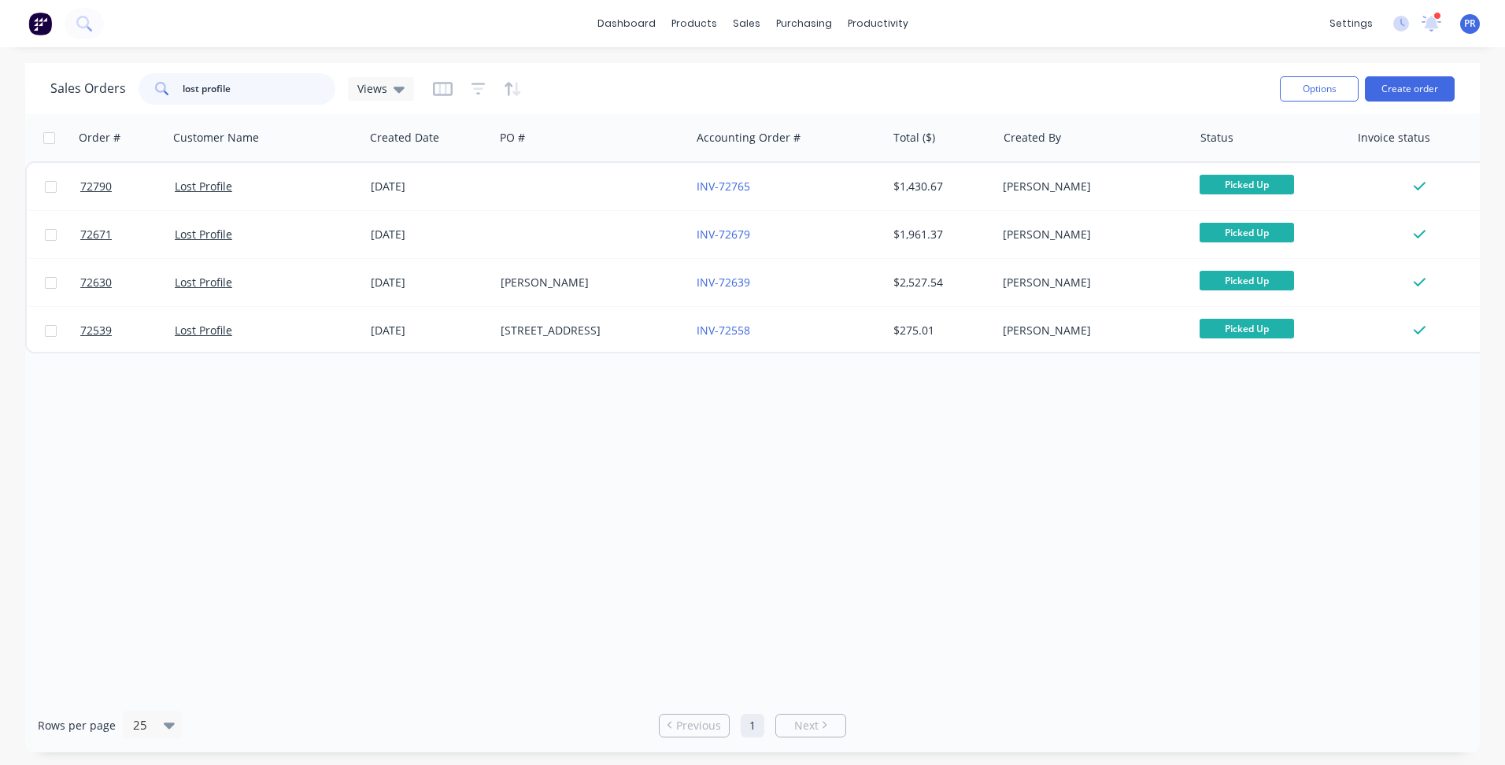
type input "lost profile"
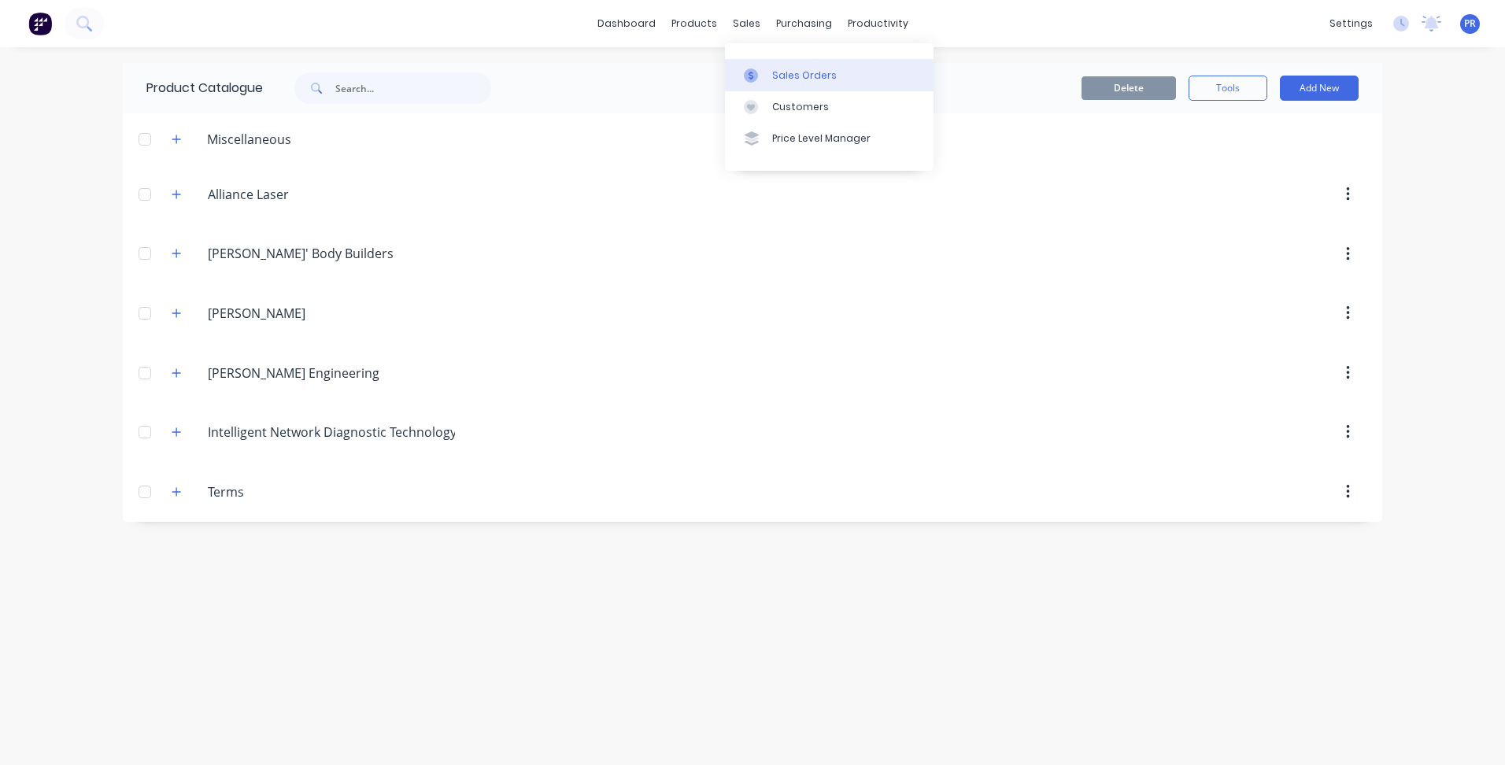
click at [786, 72] on div "Sales Orders" at bounding box center [804, 75] width 65 height 14
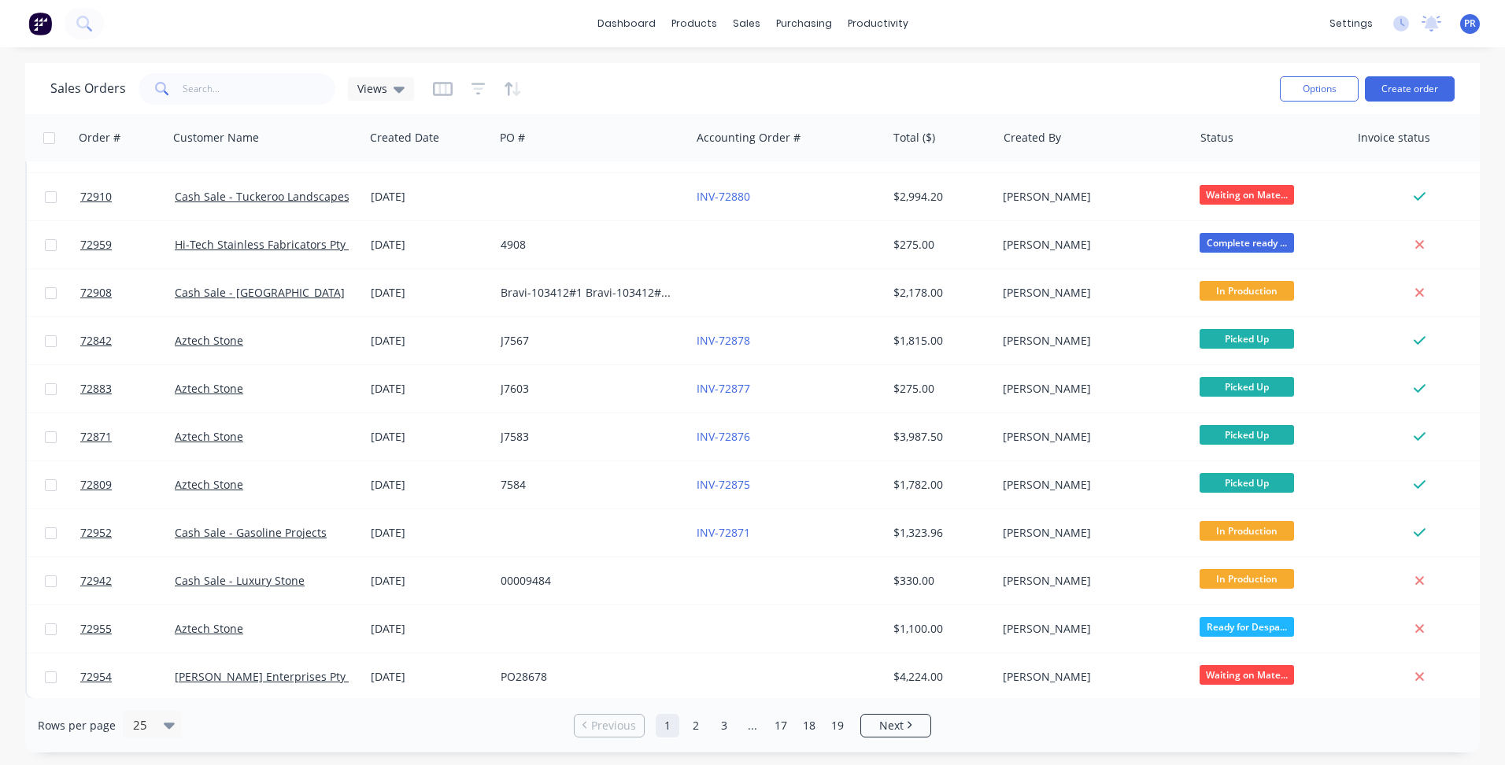
scroll to position [672, 0]
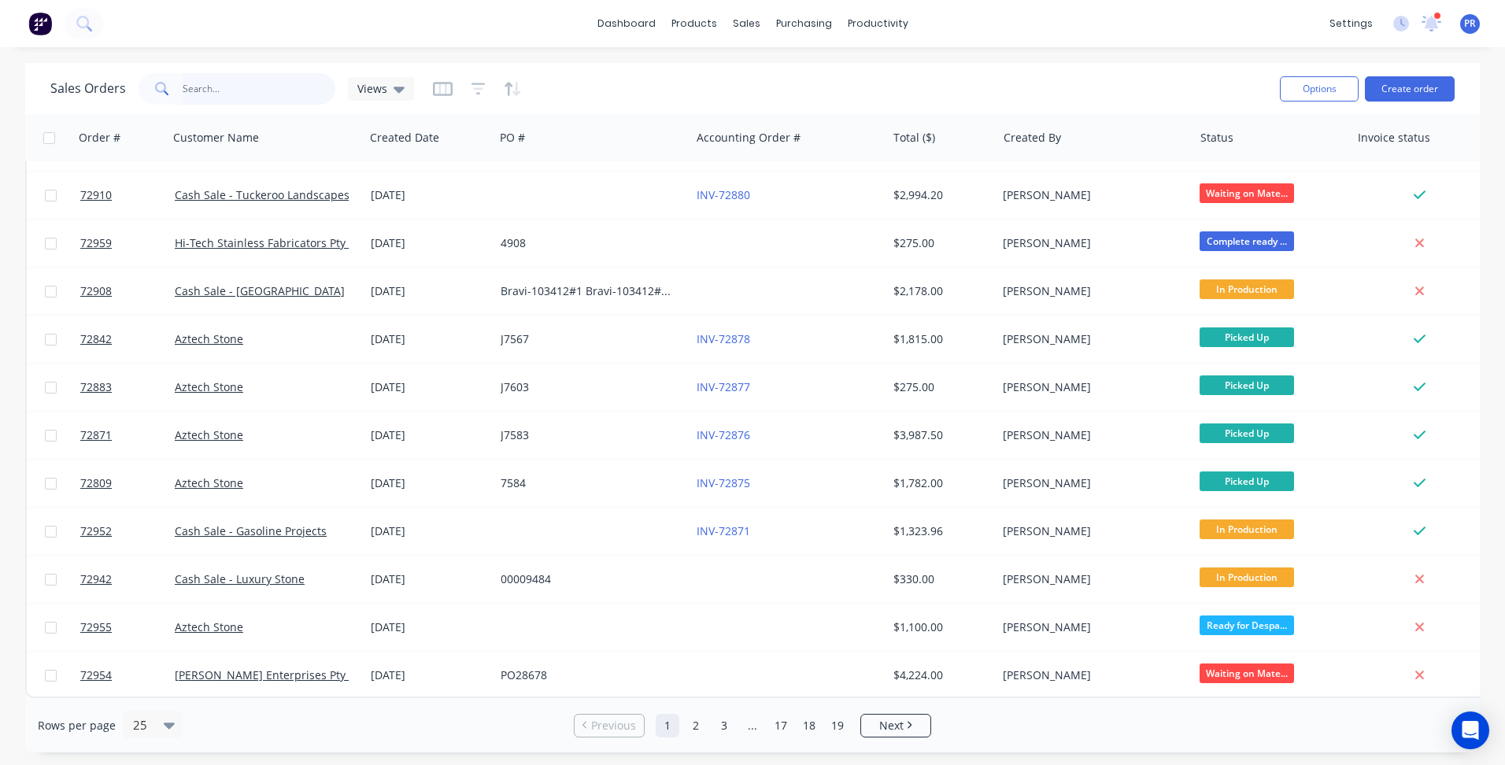
click at [241, 83] on input "text" at bounding box center [260, 88] width 154 height 31
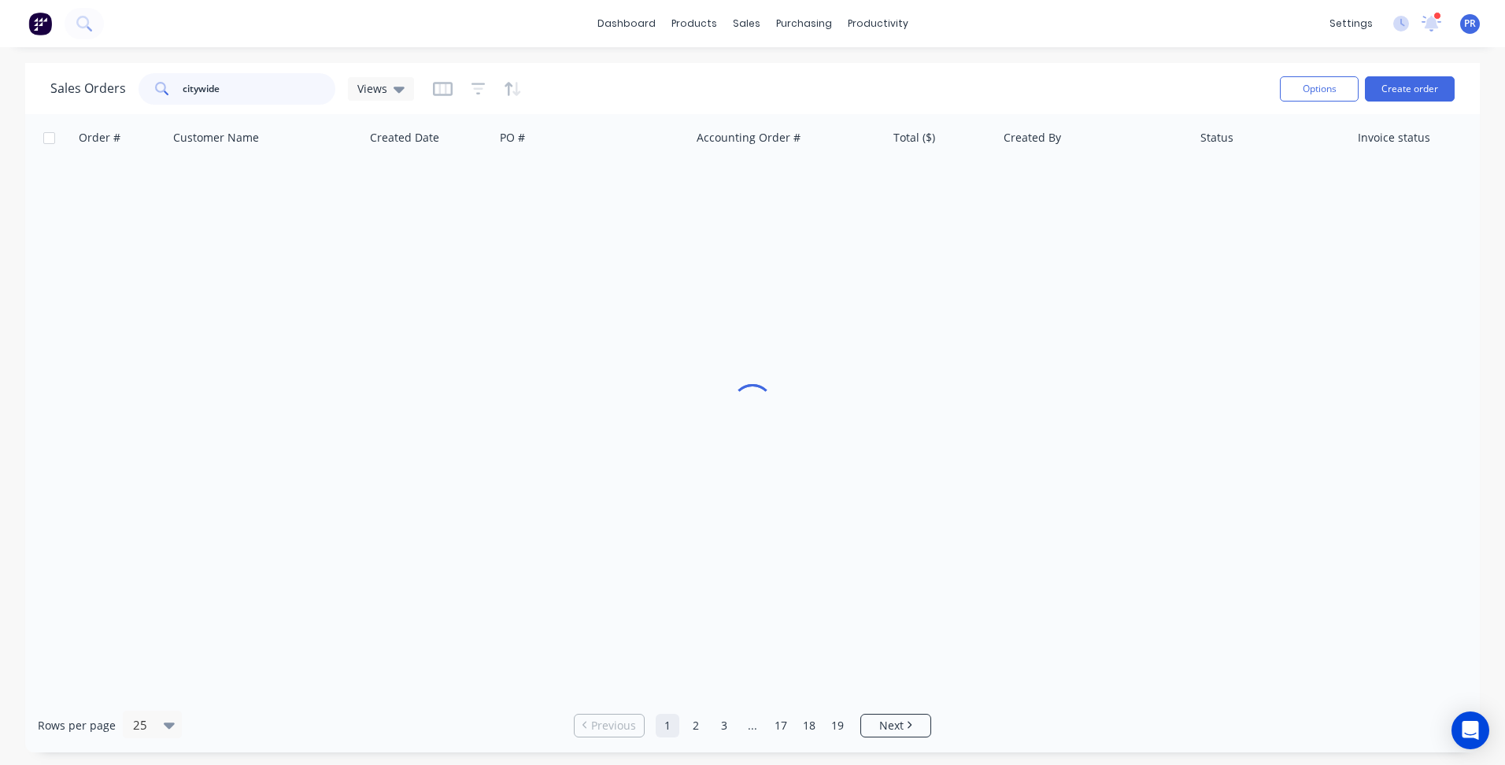
scroll to position [0, 0]
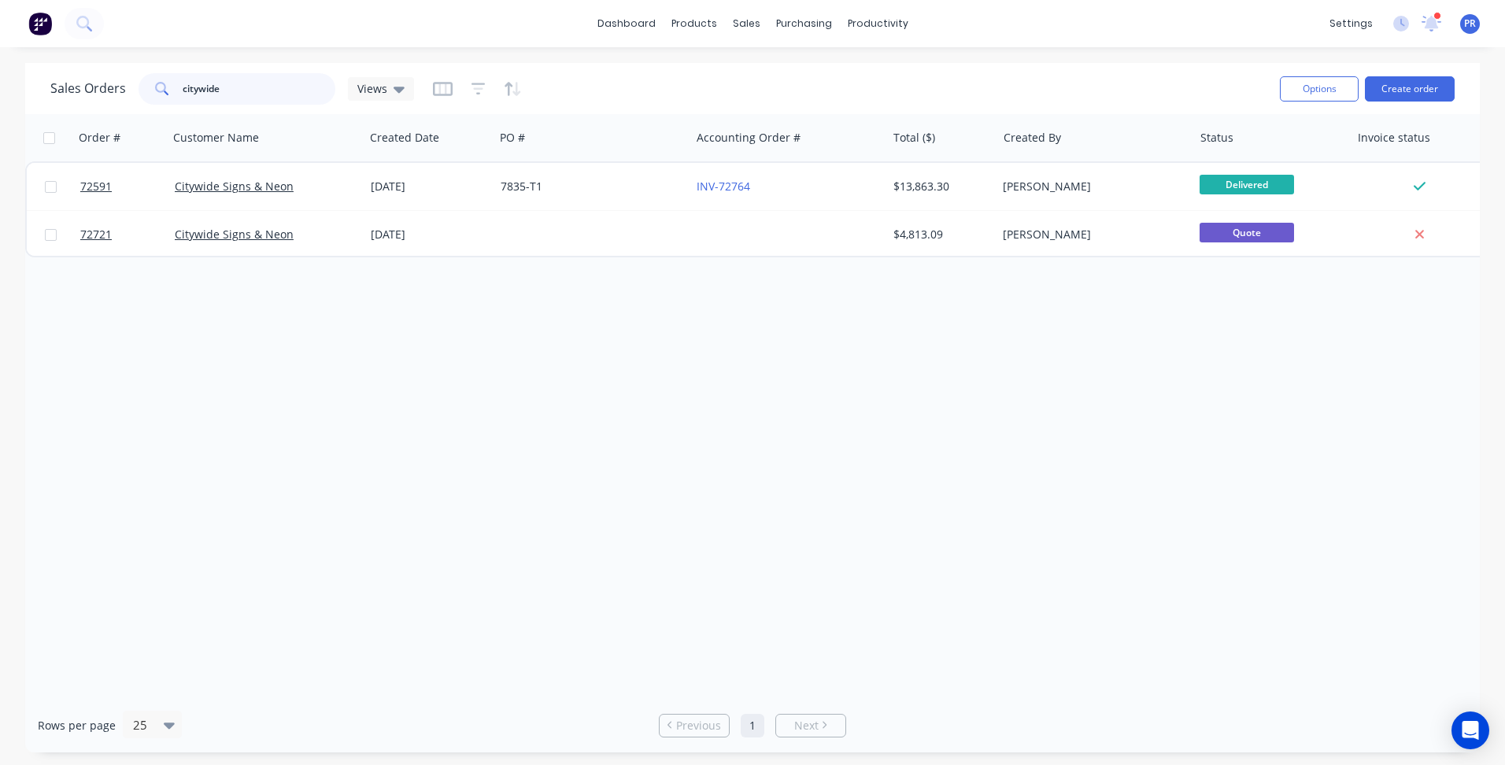
type input "citywide"
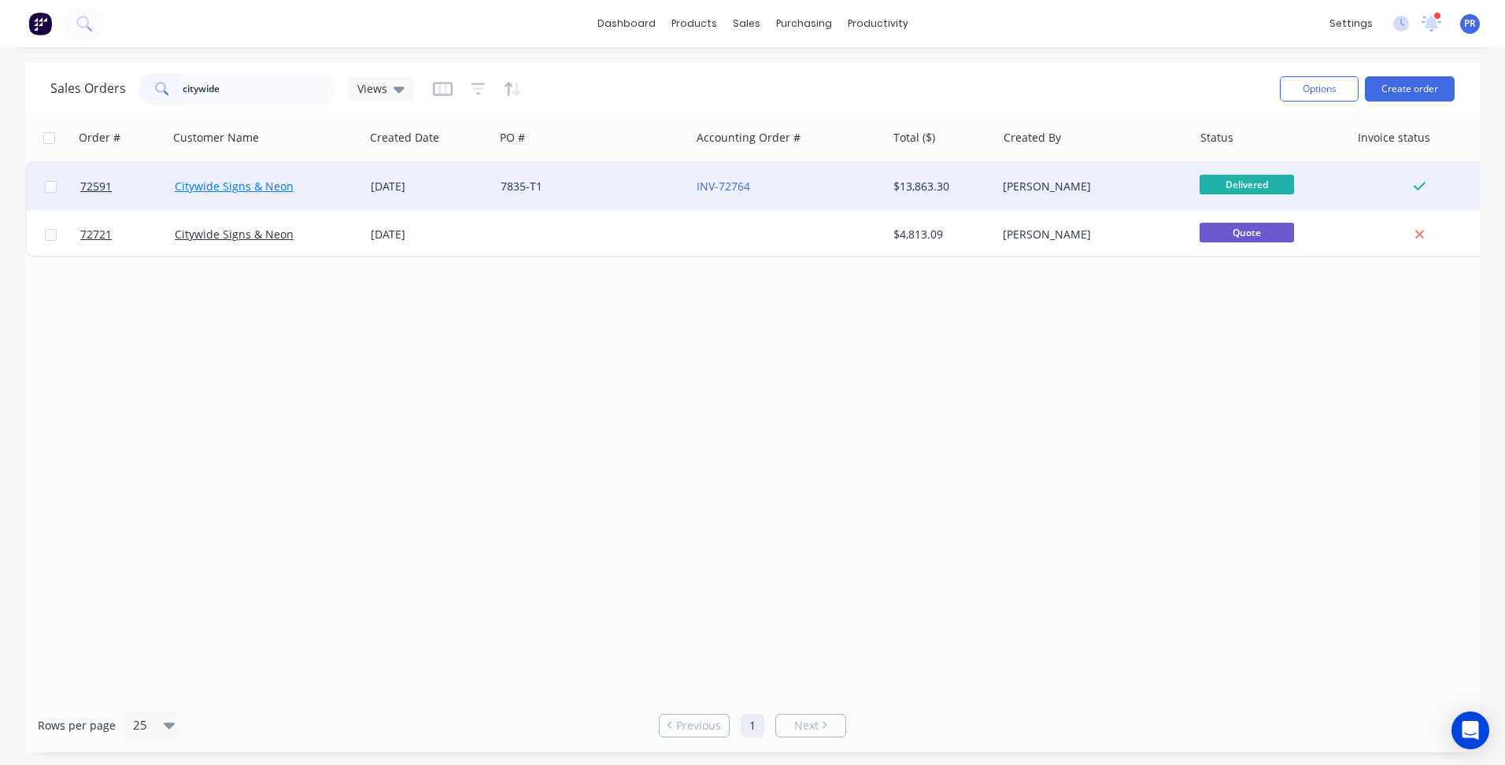
drag, startPoint x: 251, startPoint y: 167, endPoint x: 250, endPoint y: 191, distance: 23.6
click at [250, 191] on link "Citywide Signs & Neon" at bounding box center [234, 186] width 119 height 15
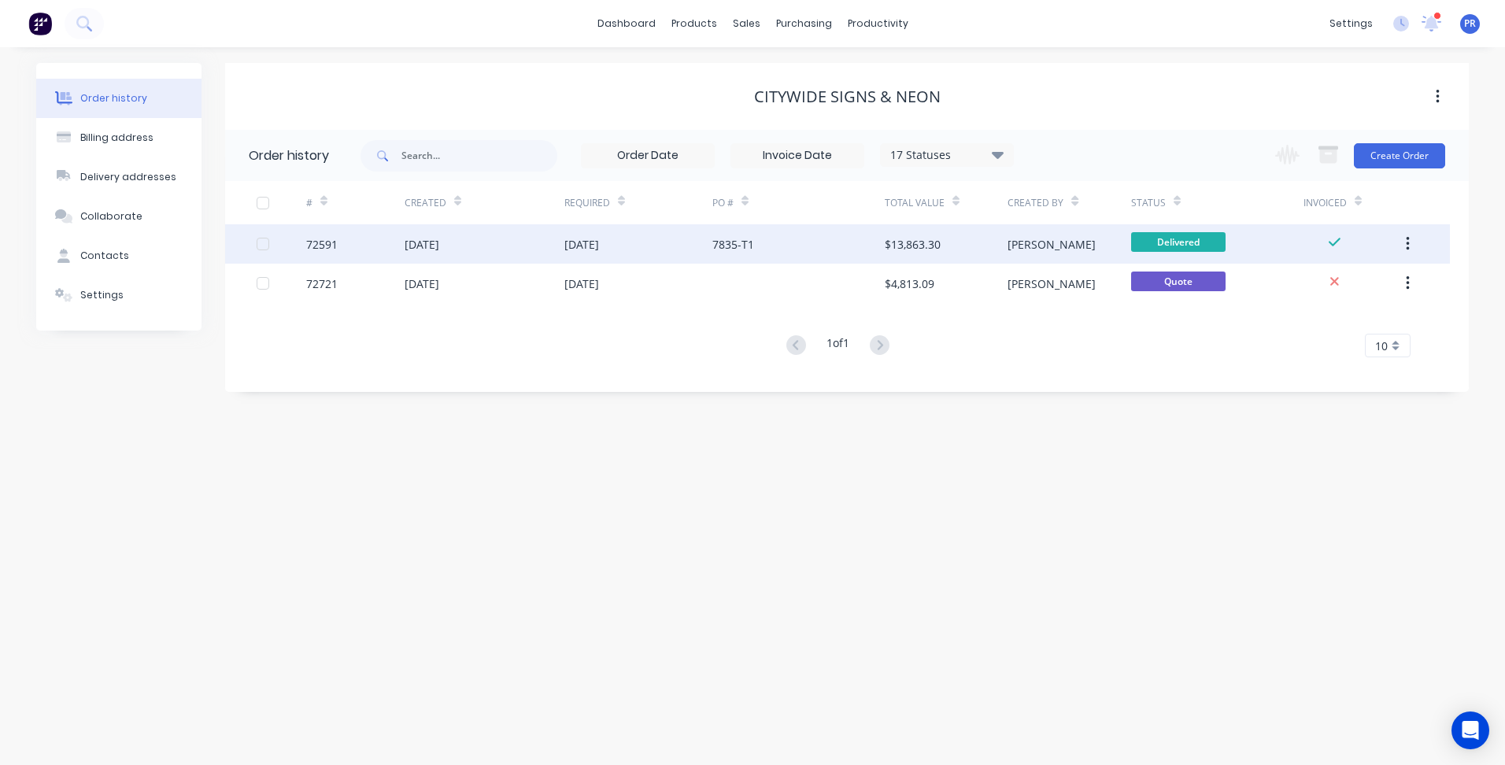
click at [488, 228] on div "21 Jul 2025" at bounding box center [485, 243] width 160 height 39
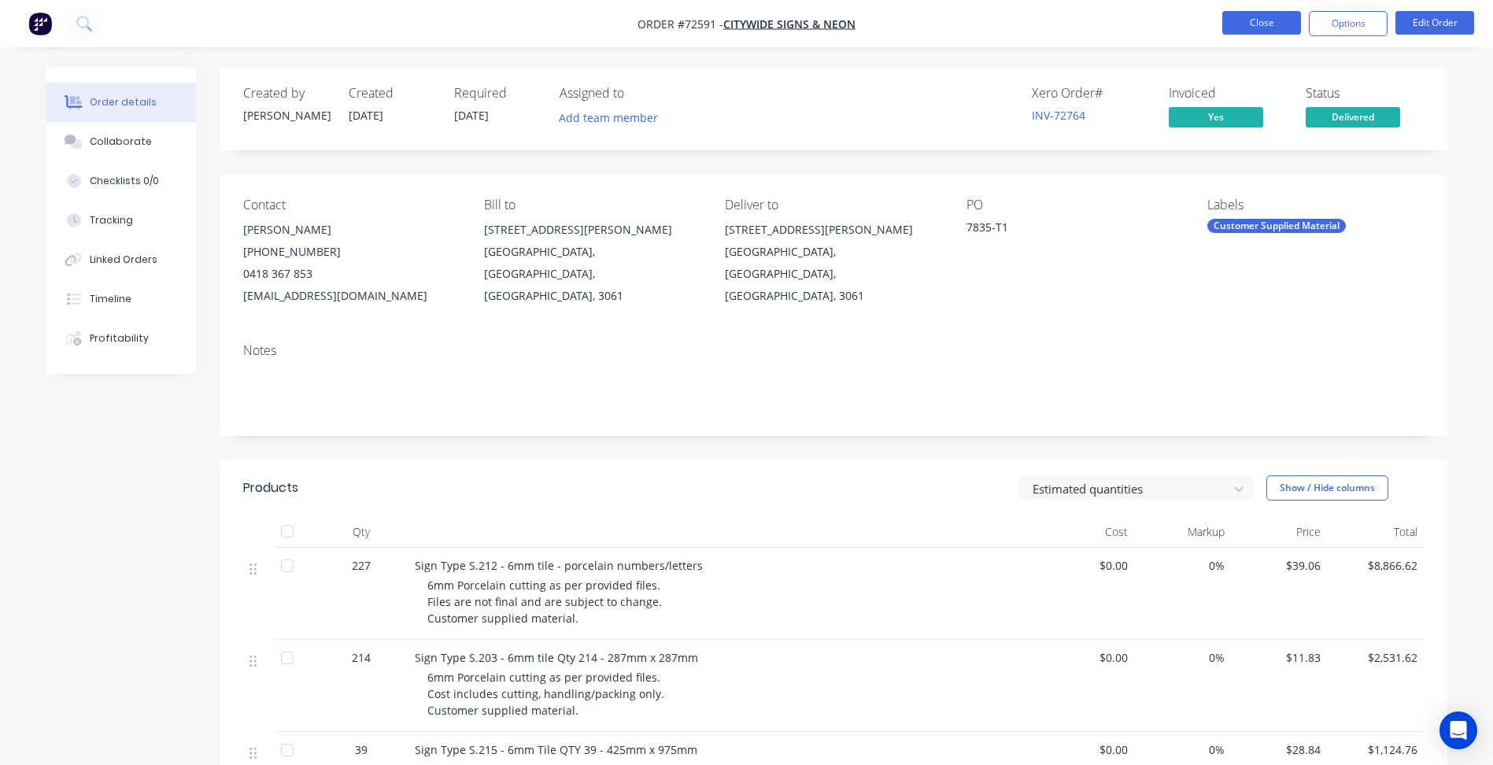
click at [1263, 24] on button "Close" at bounding box center [1262, 23] width 79 height 24
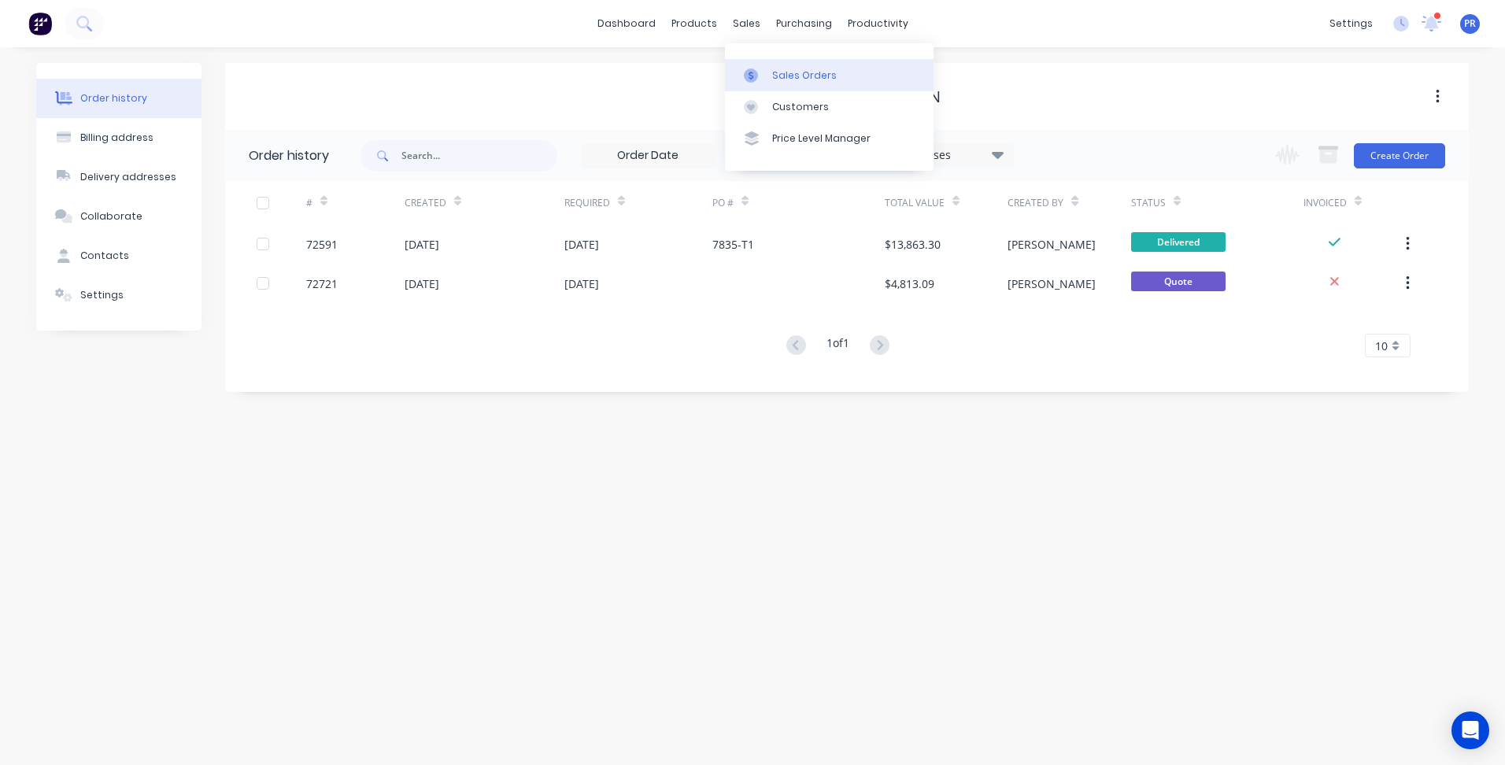
click at [774, 70] on div "Sales Orders" at bounding box center [804, 75] width 65 height 14
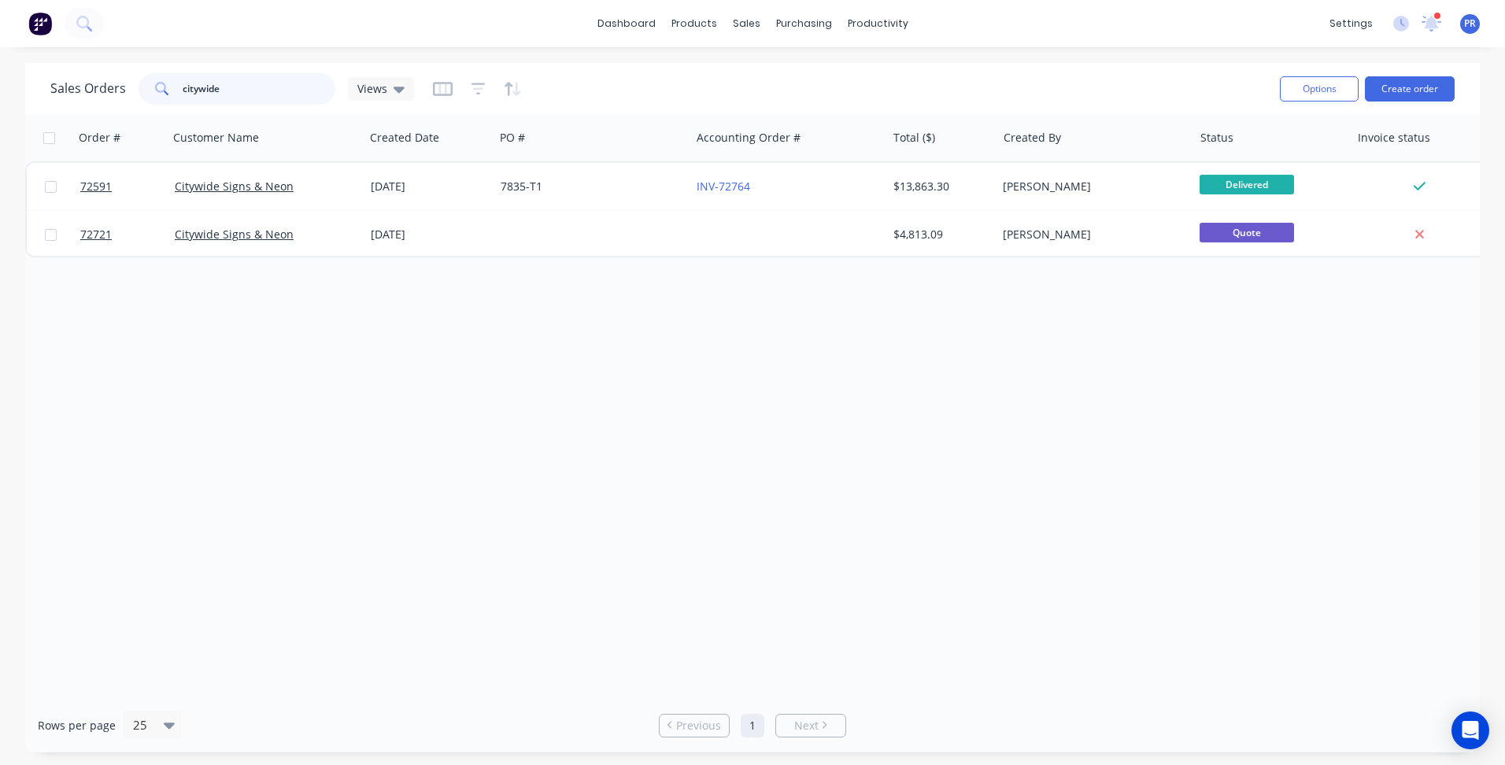
drag, startPoint x: 229, startPoint y: 89, endPoint x: 9, endPoint y: 68, distance: 220.6
click at [76, 80] on div "Sales Orders citywide Views" at bounding box center [232, 88] width 364 height 31
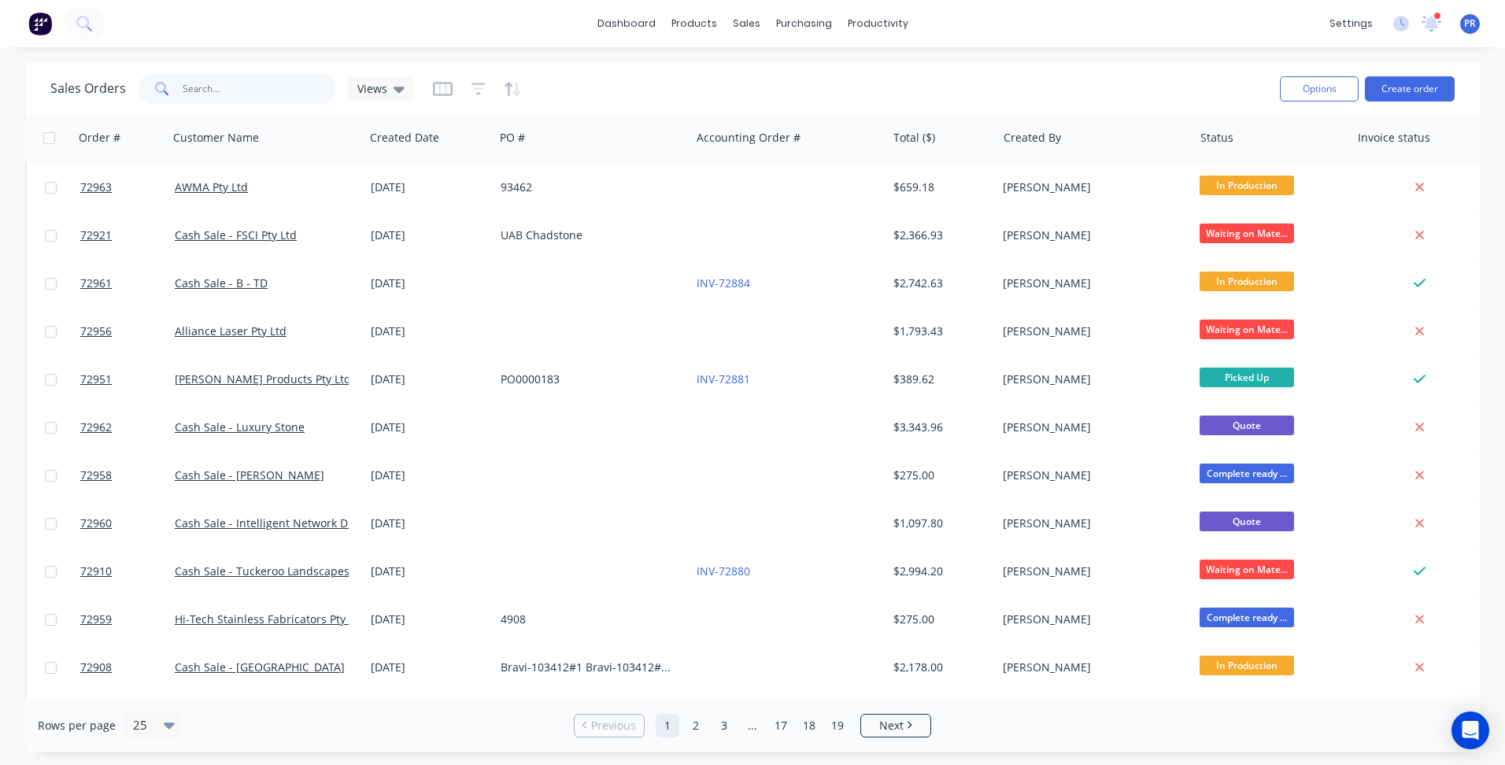
scroll to position [315, 0]
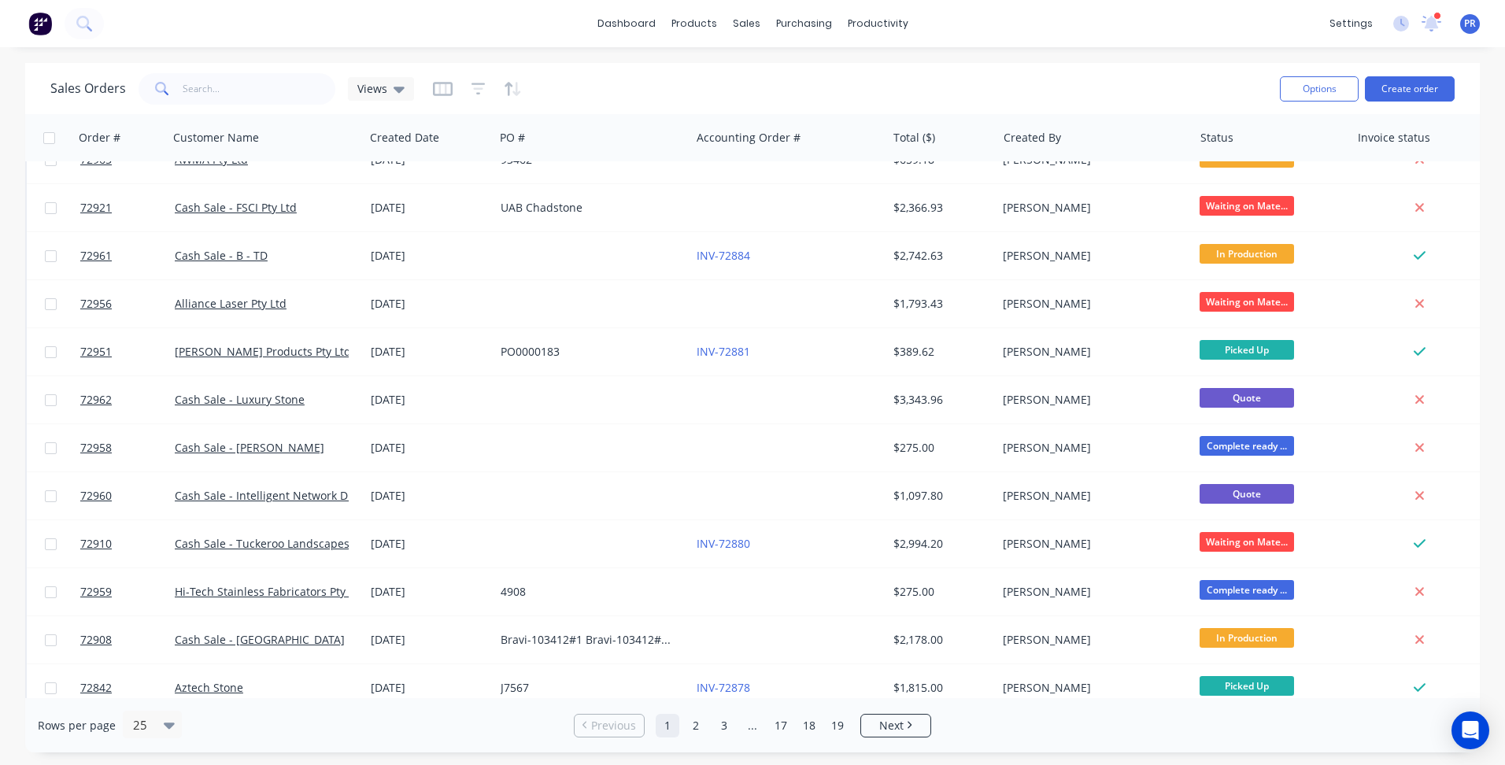
click at [451, 14] on div "dashboard products sales purchasing productivity dashboard products Product Cat…" at bounding box center [752, 23] width 1505 height 47
click at [253, 99] on input "text" at bounding box center [260, 88] width 154 height 31
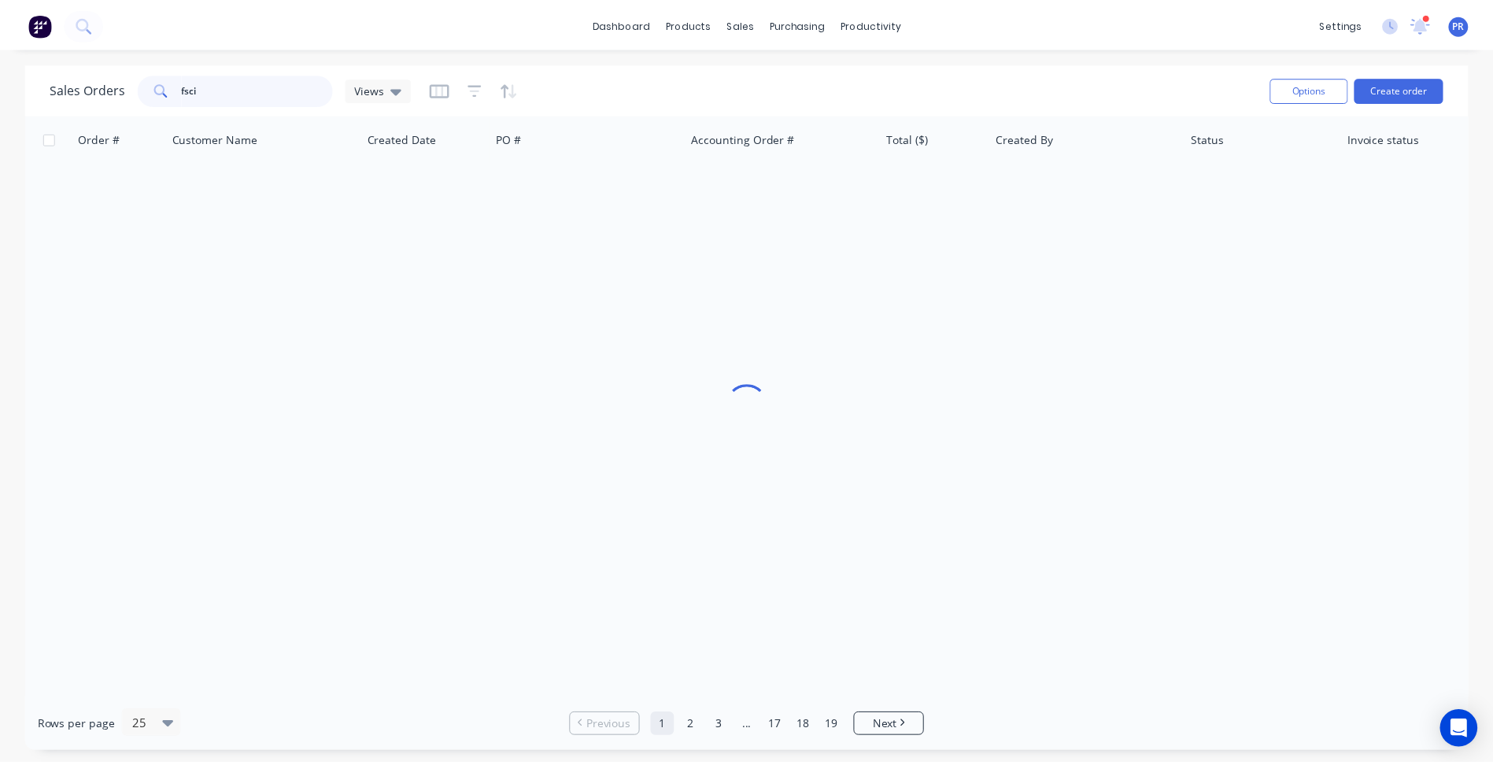
scroll to position [0, 0]
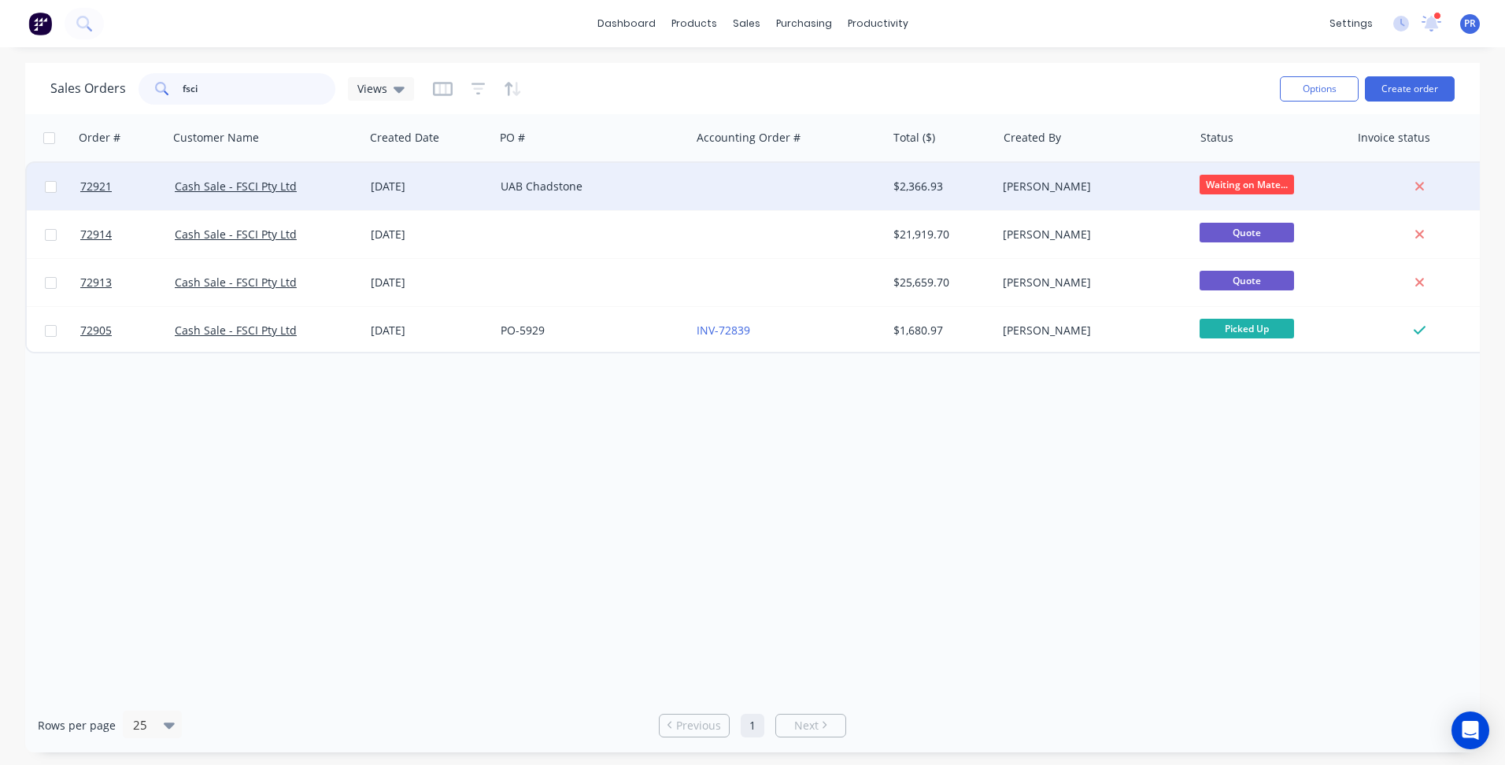
type input "fsci"
click at [537, 192] on div "UAB Chadstone" at bounding box center [588, 187] width 175 height 16
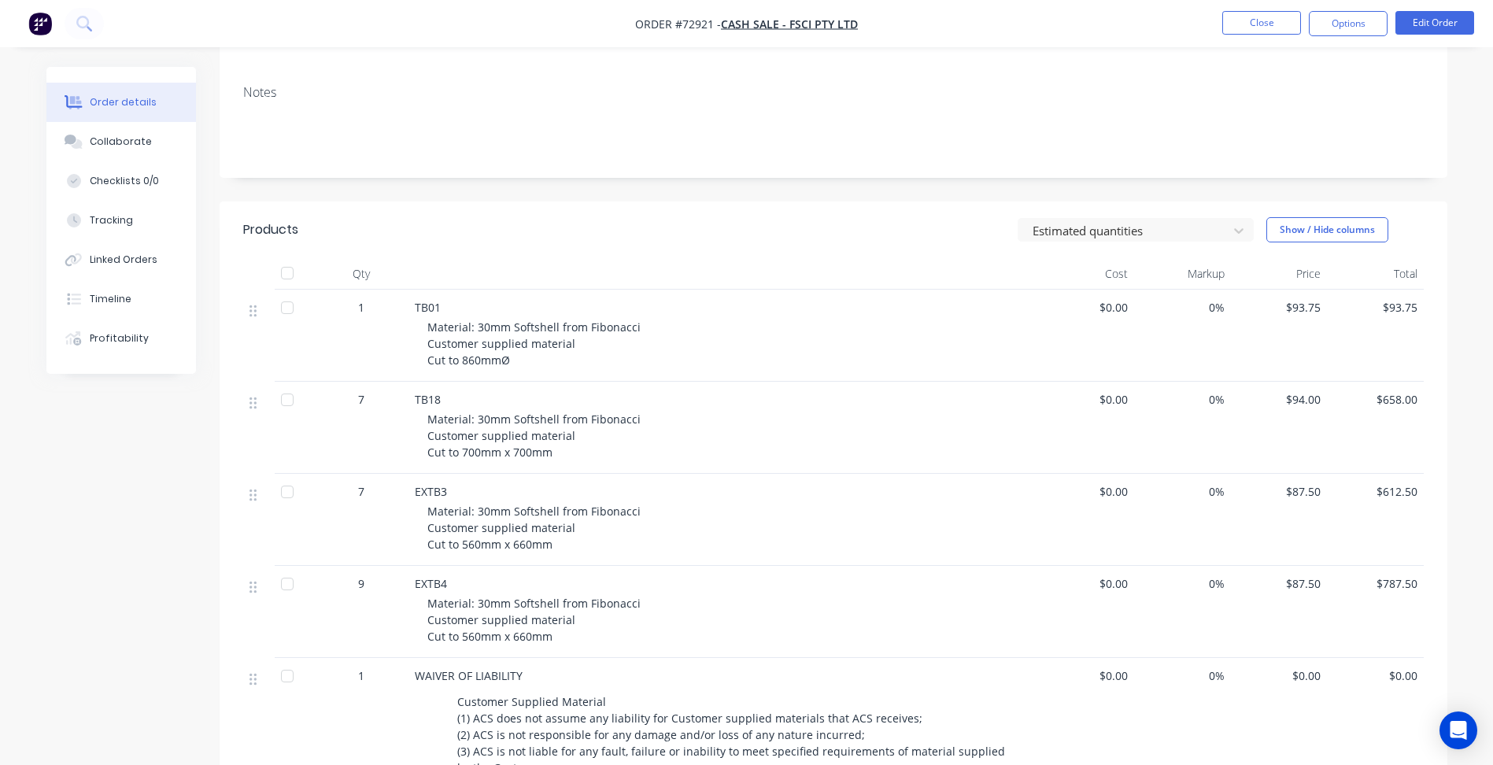
scroll to position [39, 0]
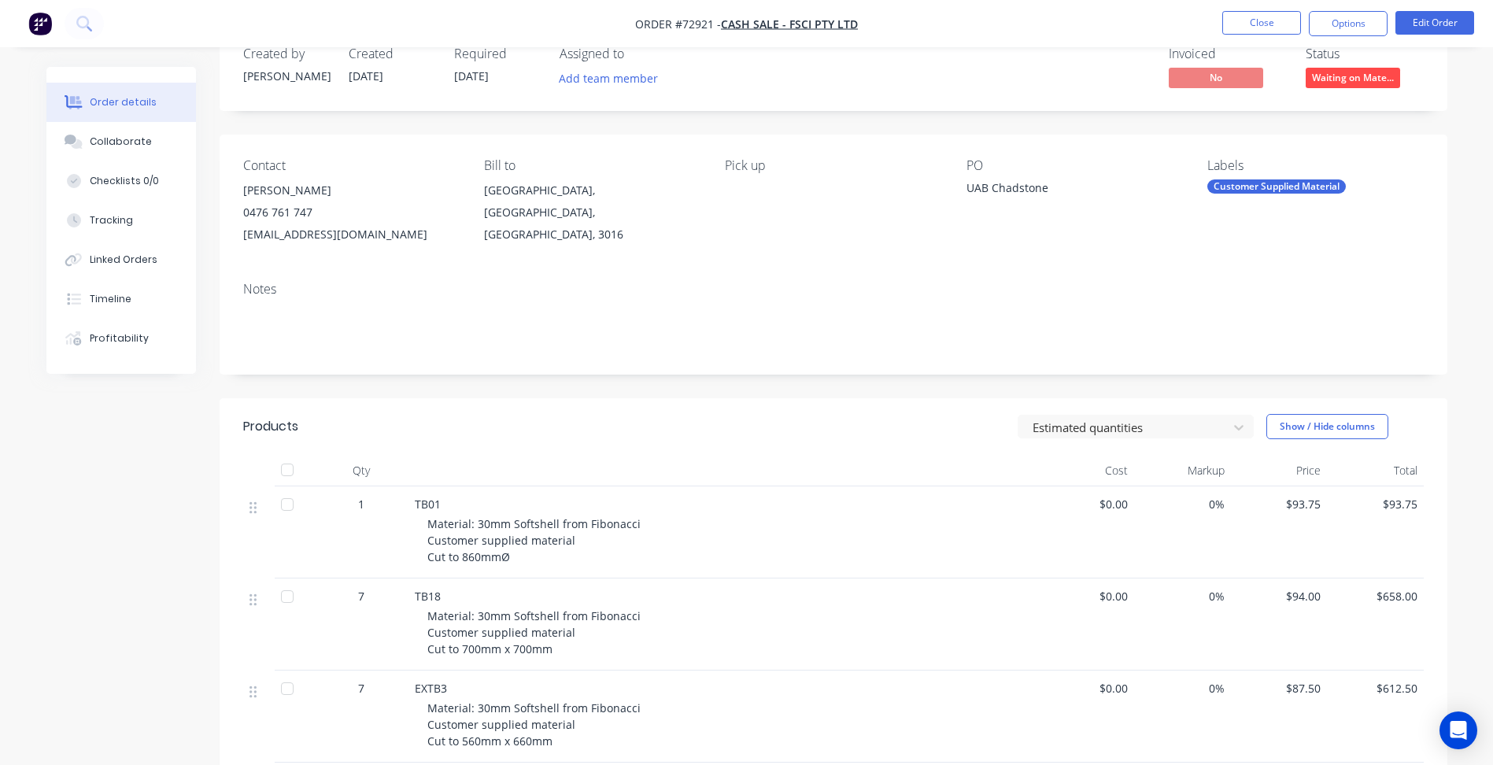
click at [486, 77] on span "[DATE]" at bounding box center [471, 75] width 35 height 15
click at [1428, 23] on button "Edit Order" at bounding box center [1435, 23] width 79 height 24
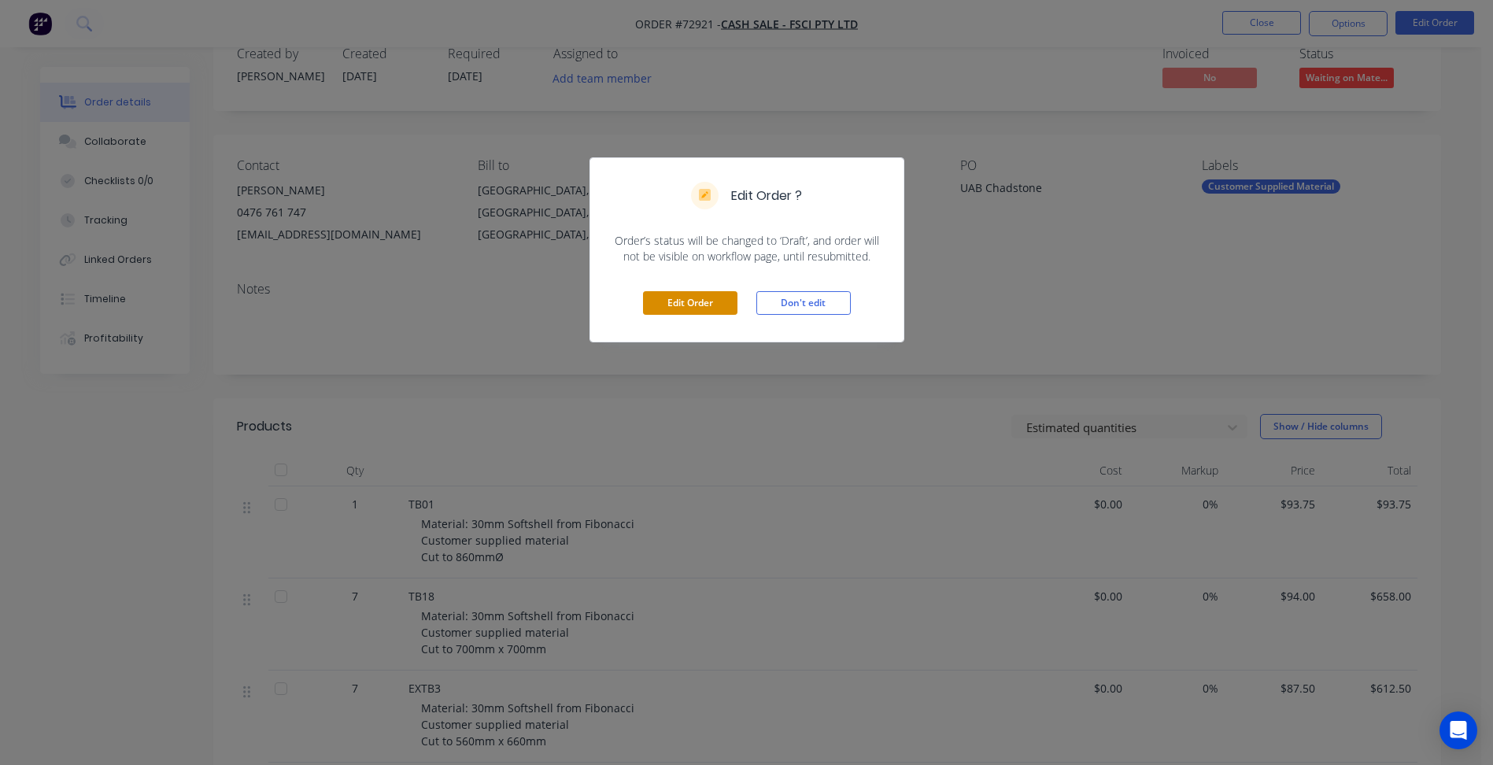
click at [711, 296] on button "Edit Order" at bounding box center [690, 303] width 94 height 24
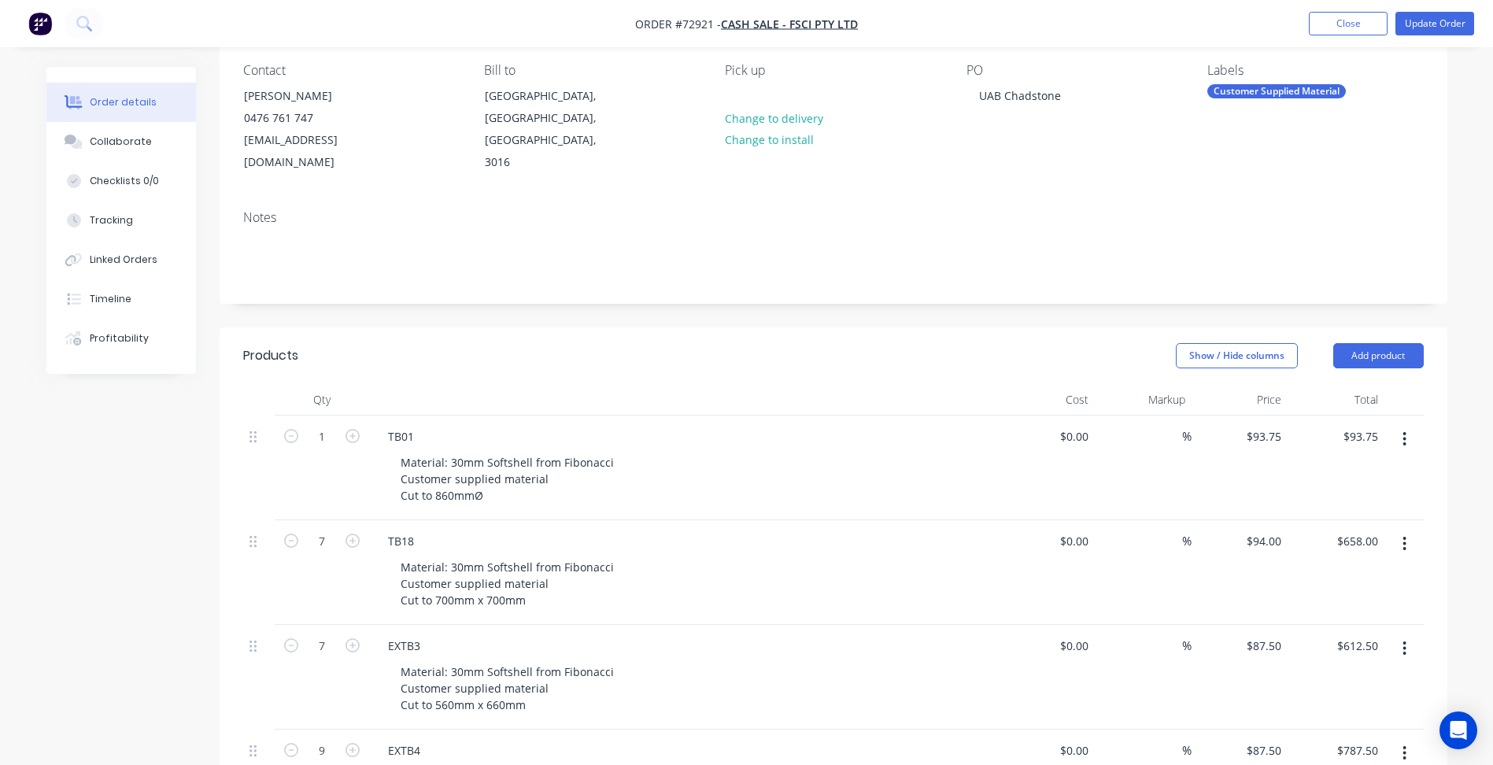
scroll to position [0, 0]
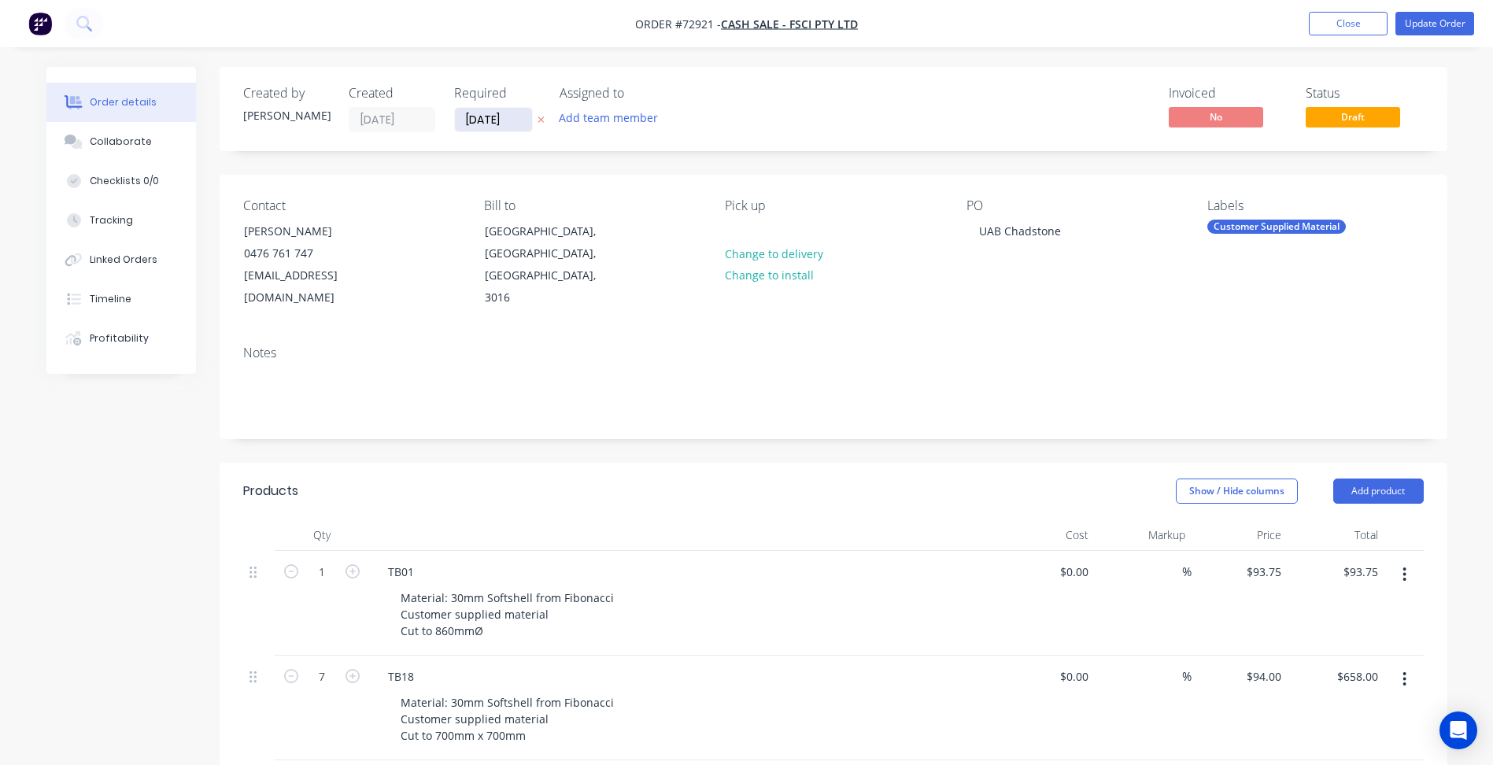
click at [494, 114] on input "[DATE]" at bounding box center [493, 120] width 77 height 24
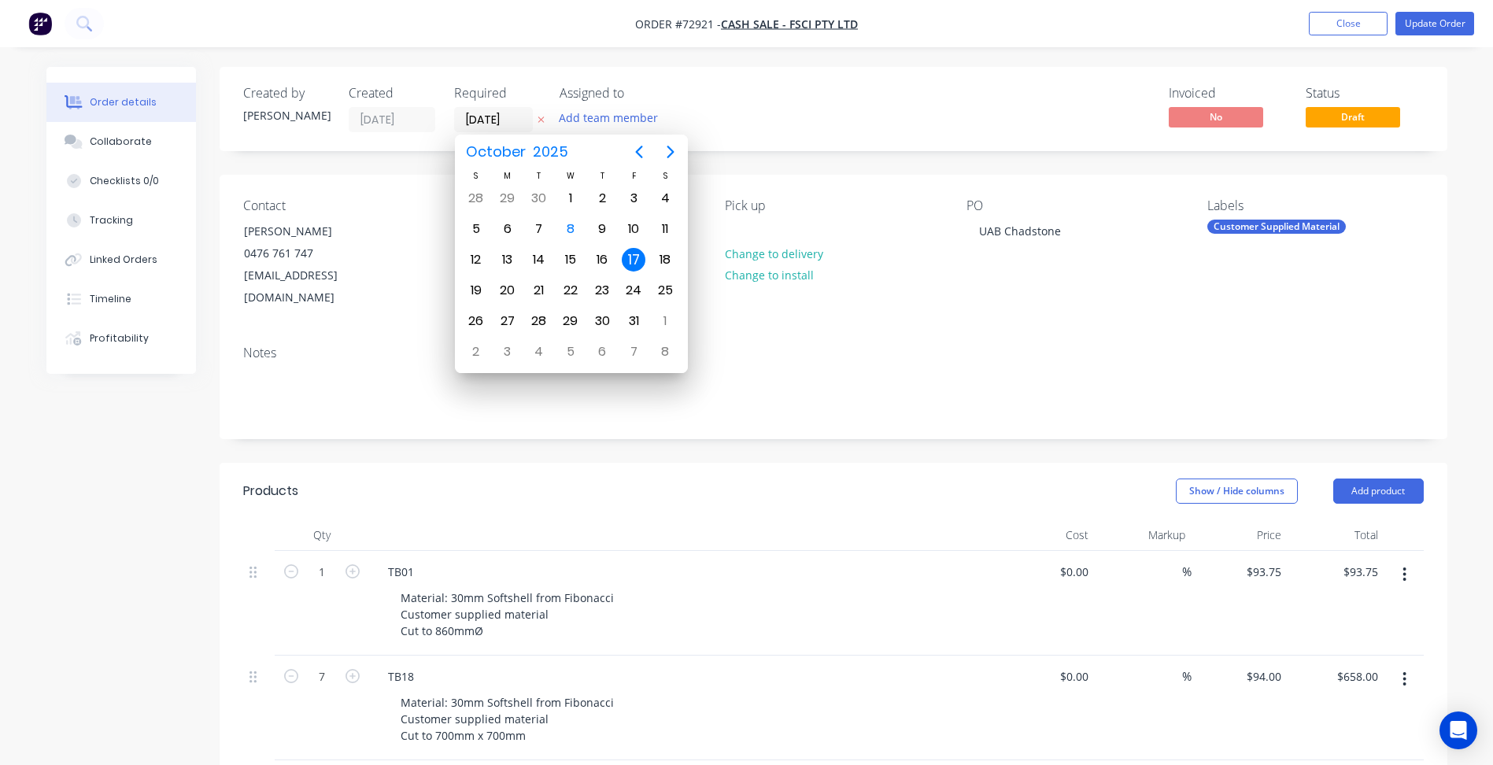
click at [886, 103] on div "Invoiced No Status Draft" at bounding box center [1070, 109] width 707 height 46
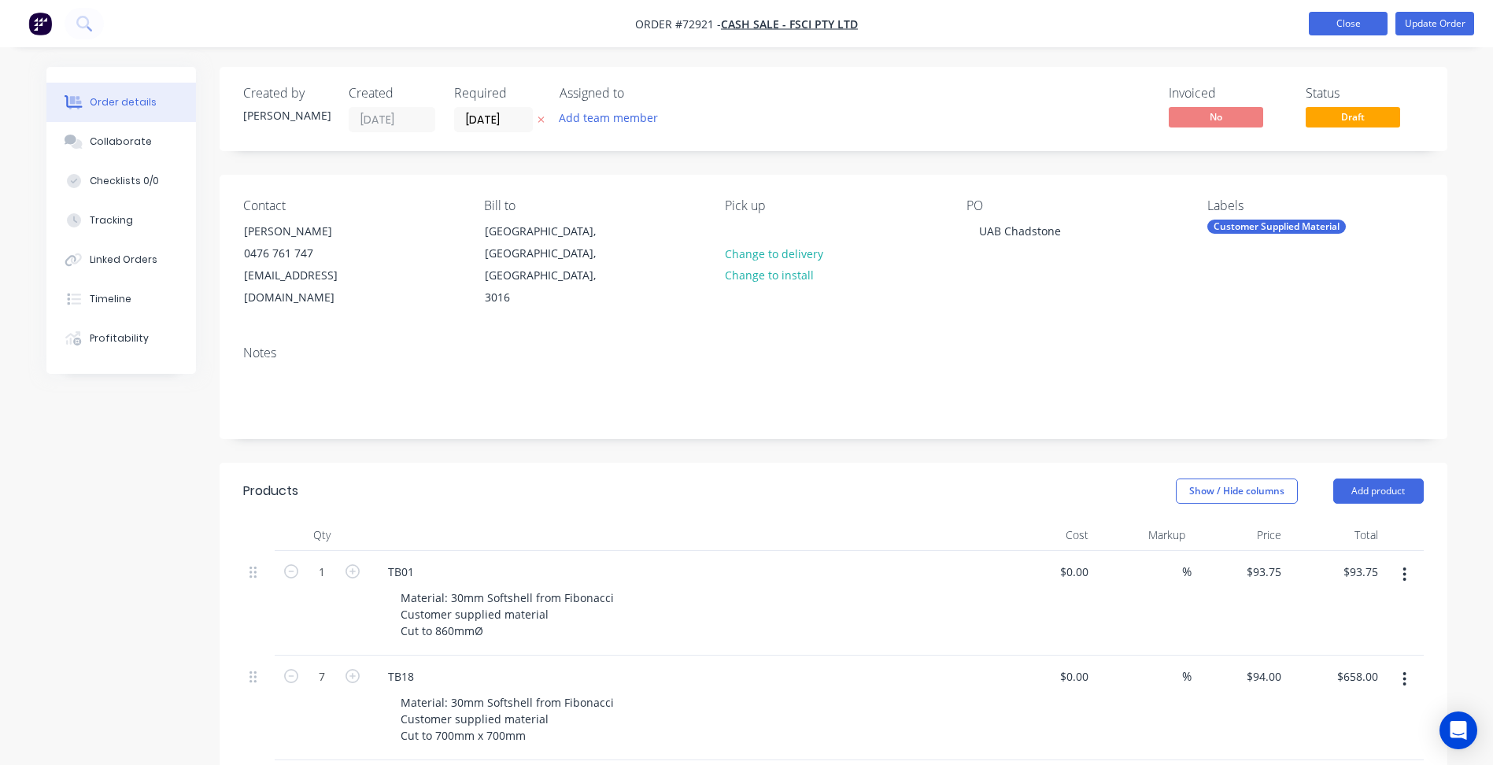
click at [1359, 25] on button "Close" at bounding box center [1348, 24] width 79 height 24
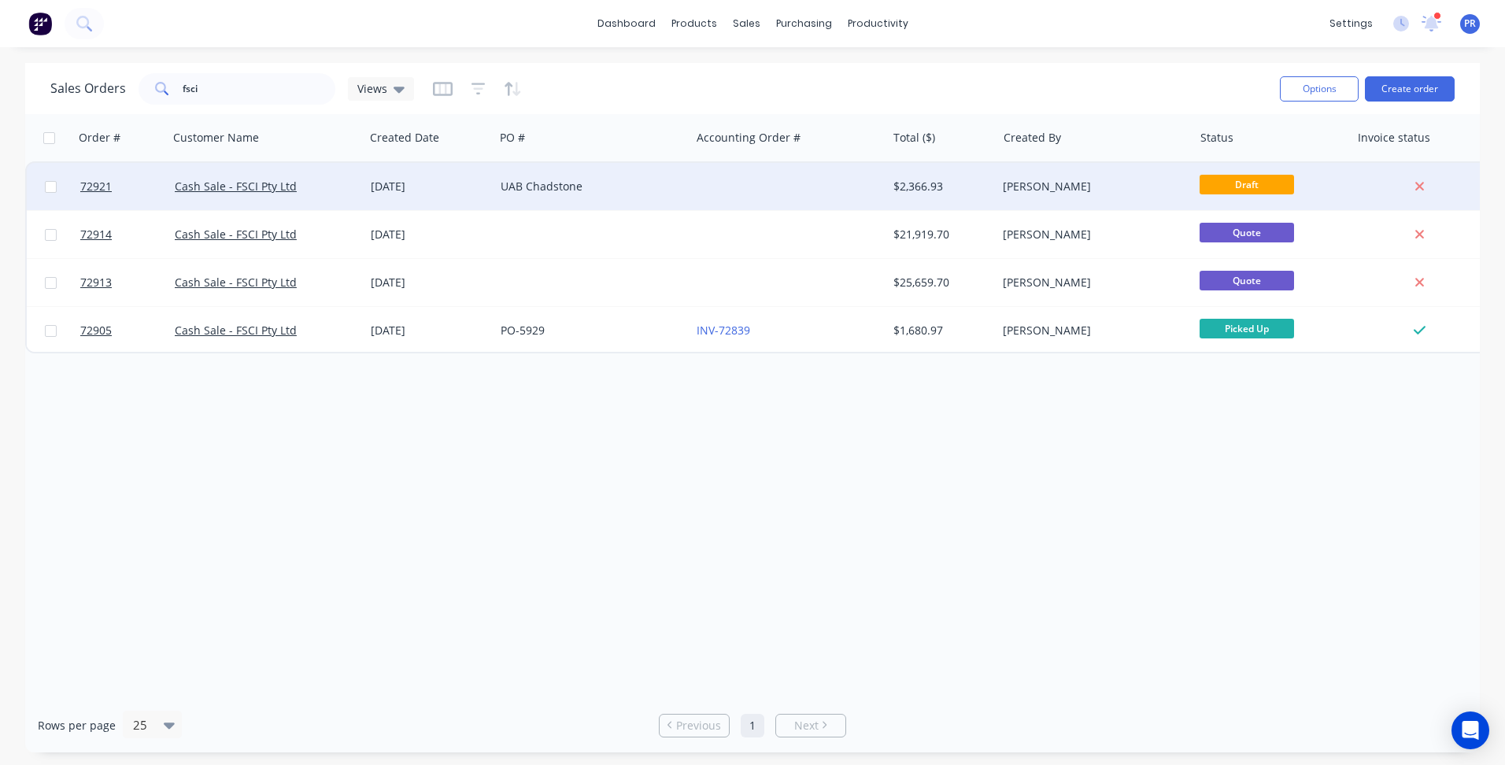
click at [1072, 197] on div "[PERSON_NAME]" at bounding box center [1095, 186] width 196 height 47
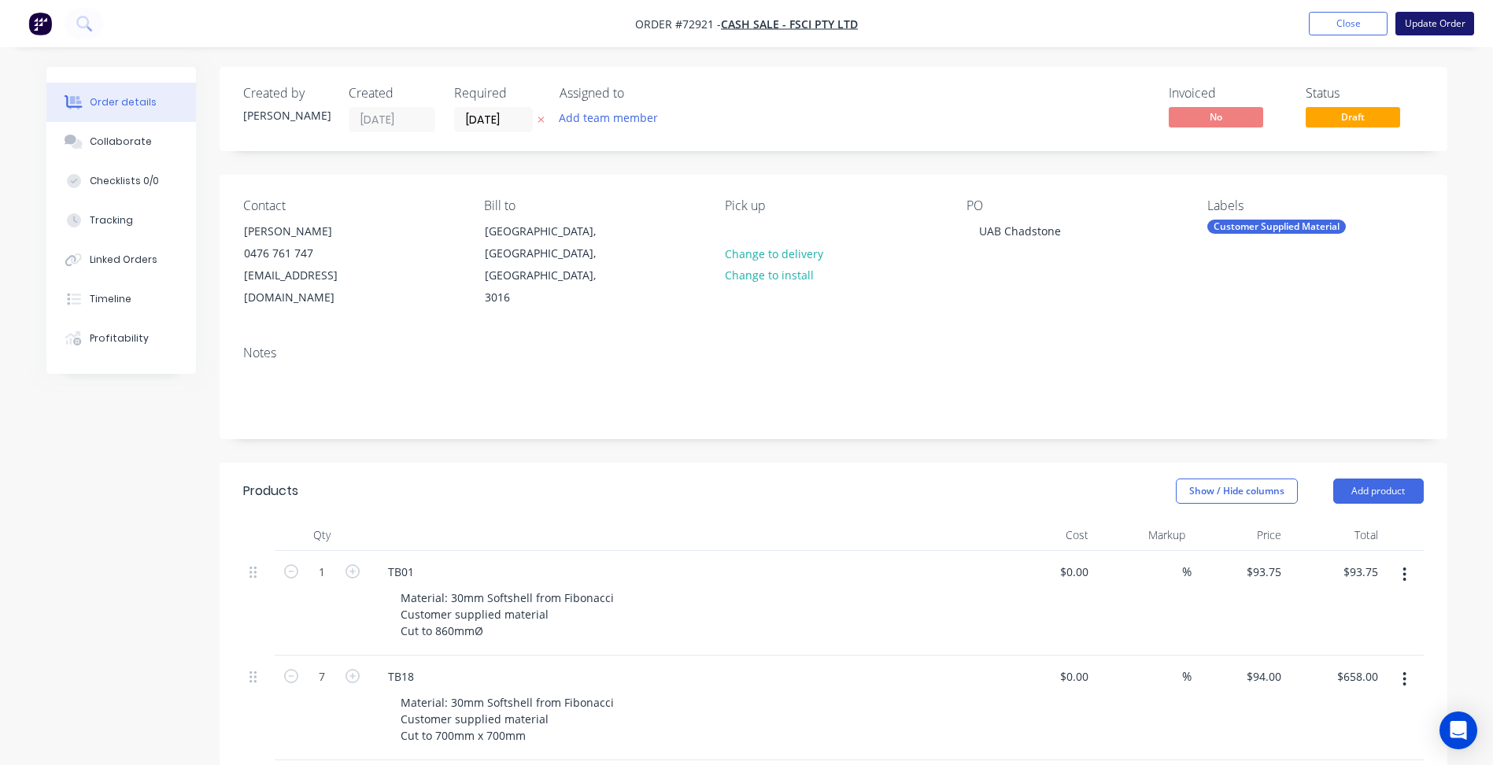
click at [1433, 28] on button "Update Order" at bounding box center [1435, 24] width 79 height 24
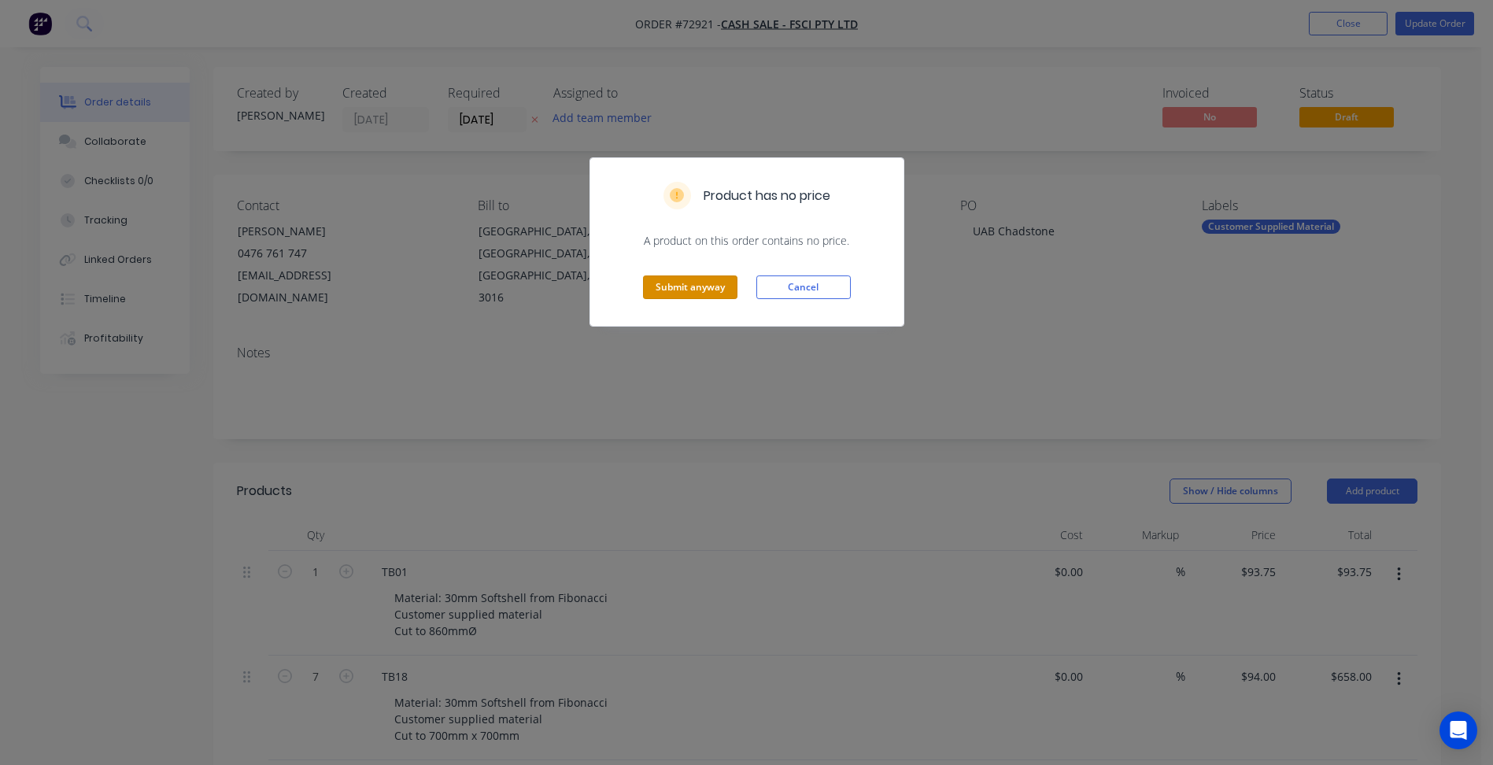
drag, startPoint x: 711, startPoint y: 290, endPoint x: 800, endPoint y: 248, distance: 98.6
click at [710, 290] on button "Submit anyway" at bounding box center [690, 288] width 94 height 24
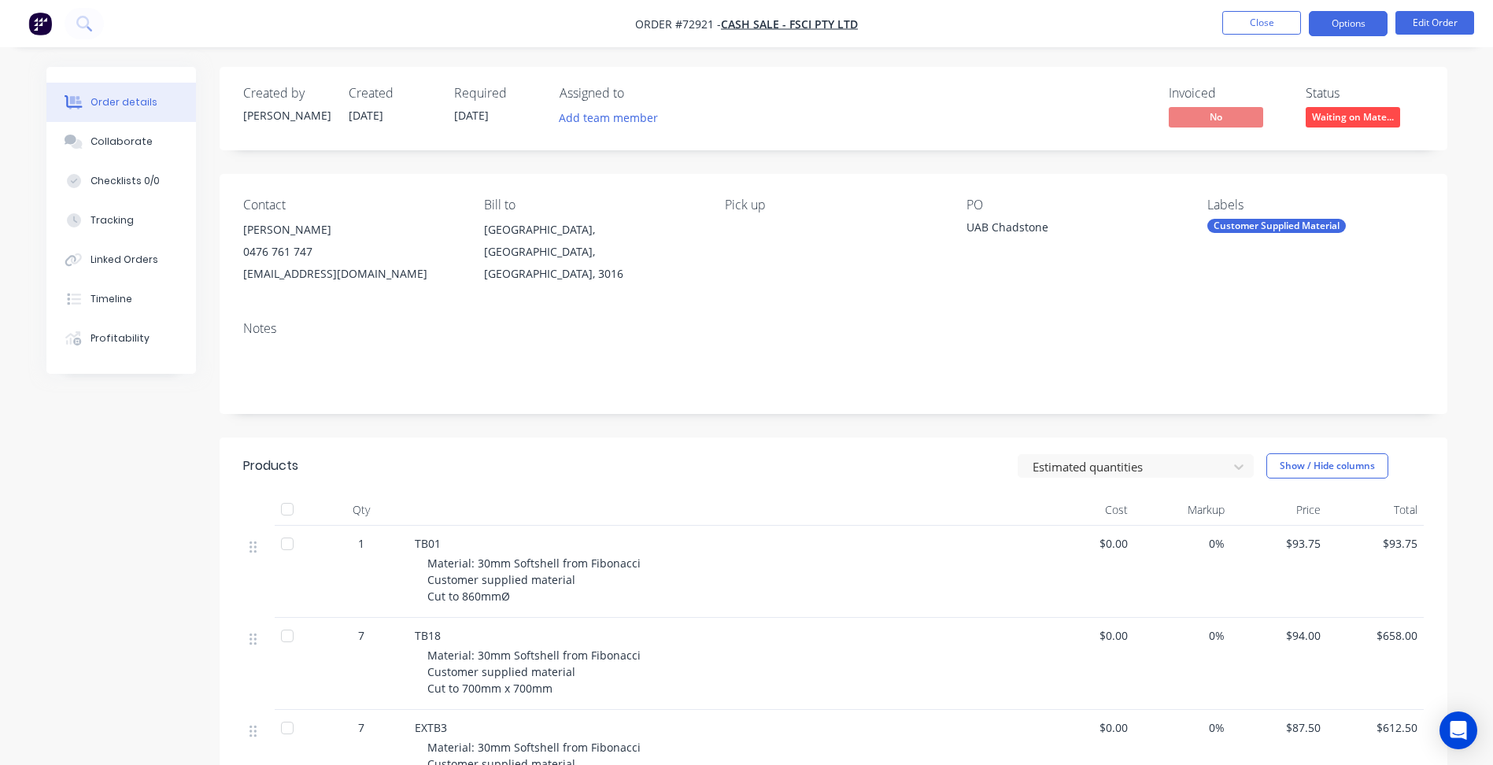
drag, startPoint x: 1365, startPoint y: 21, endPoint x: 1353, endPoint y: 40, distance: 22.3
click at [1364, 21] on button "Options" at bounding box center [1348, 23] width 79 height 25
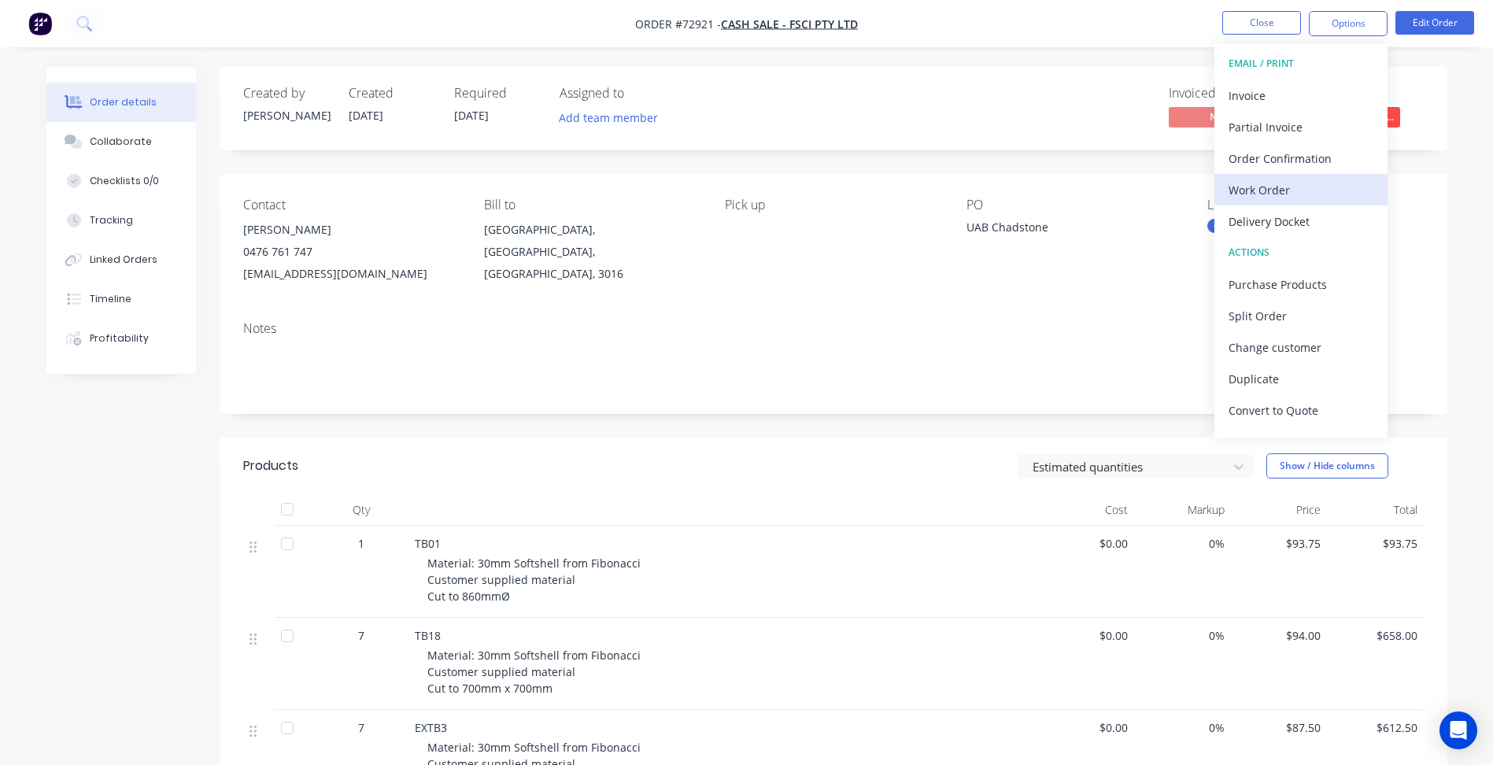
click at [1260, 189] on div "Work Order" at bounding box center [1301, 190] width 145 height 23
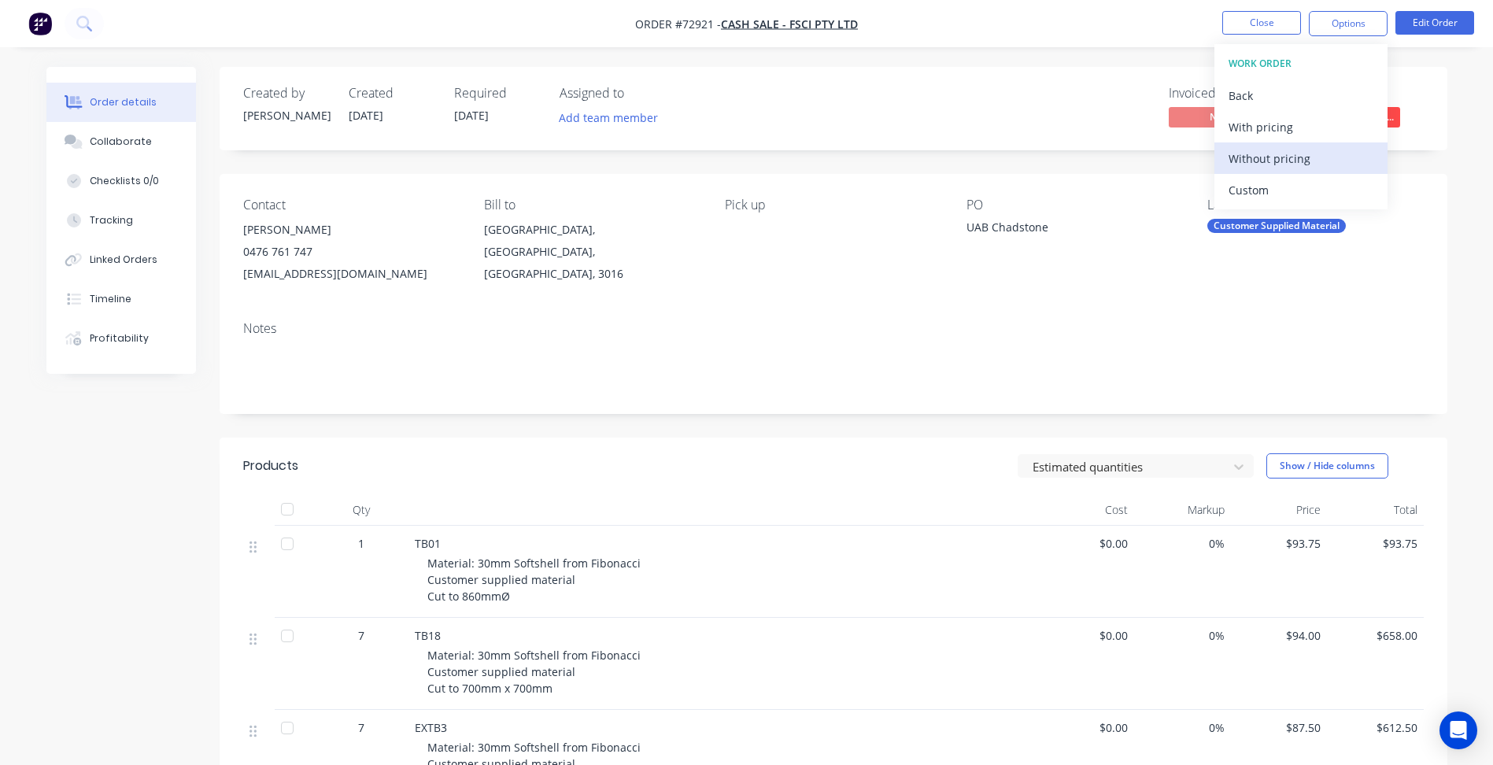
click at [1309, 161] on div "Without pricing" at bounding box center [1301, 158] width 145 height 23
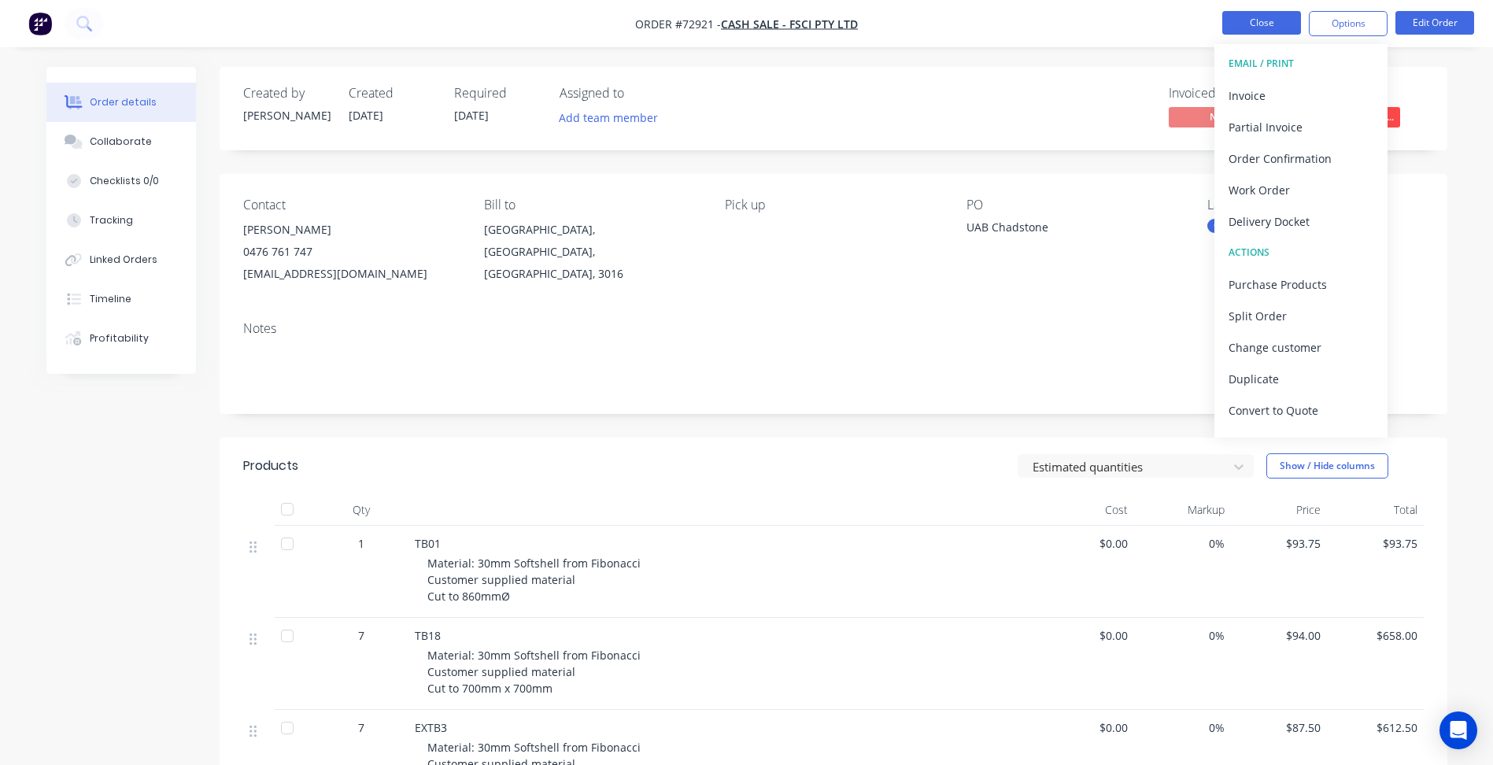
click at [1269, 26] on button "Close" at bounding box center [1262, 23] width 79 height 24
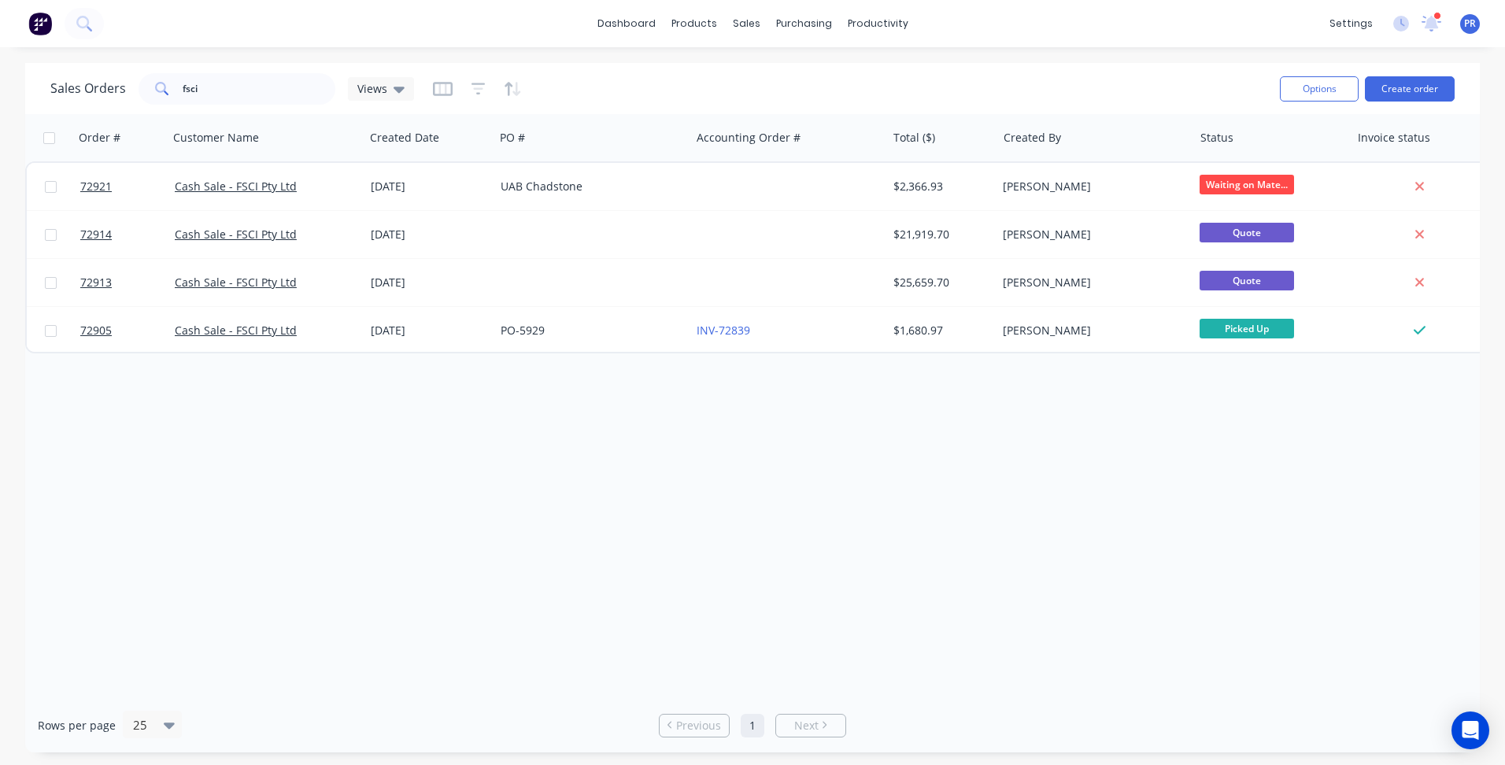
click at [538, 437] on div "Order # Customer Name Created Date PO # Accounting Order # Total ($) Created By…" at bounding box center [752, 406] width 1455 height 584
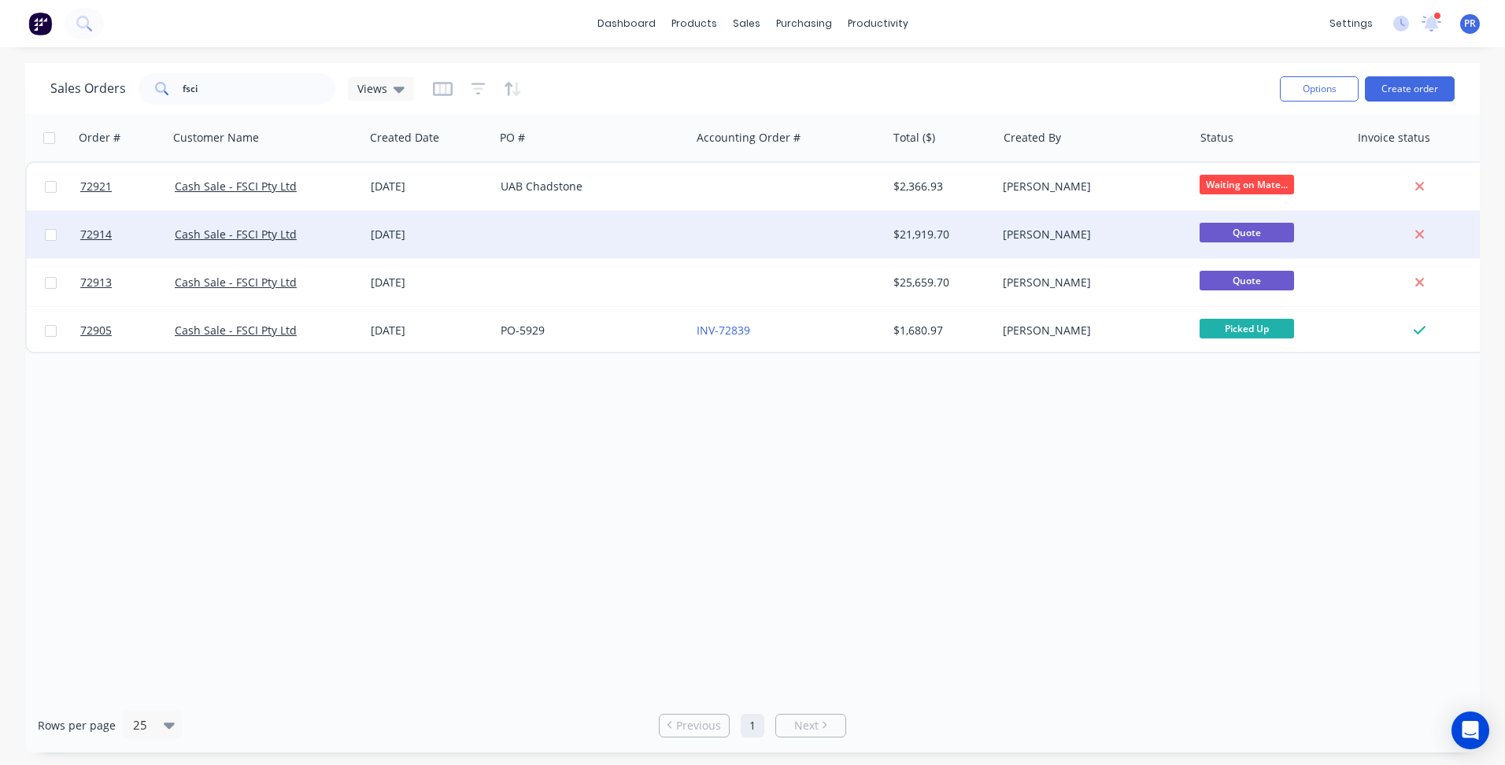
click at [415, 229] on div "[DATE]" at bounding box center [429, 235] width 117 height 16
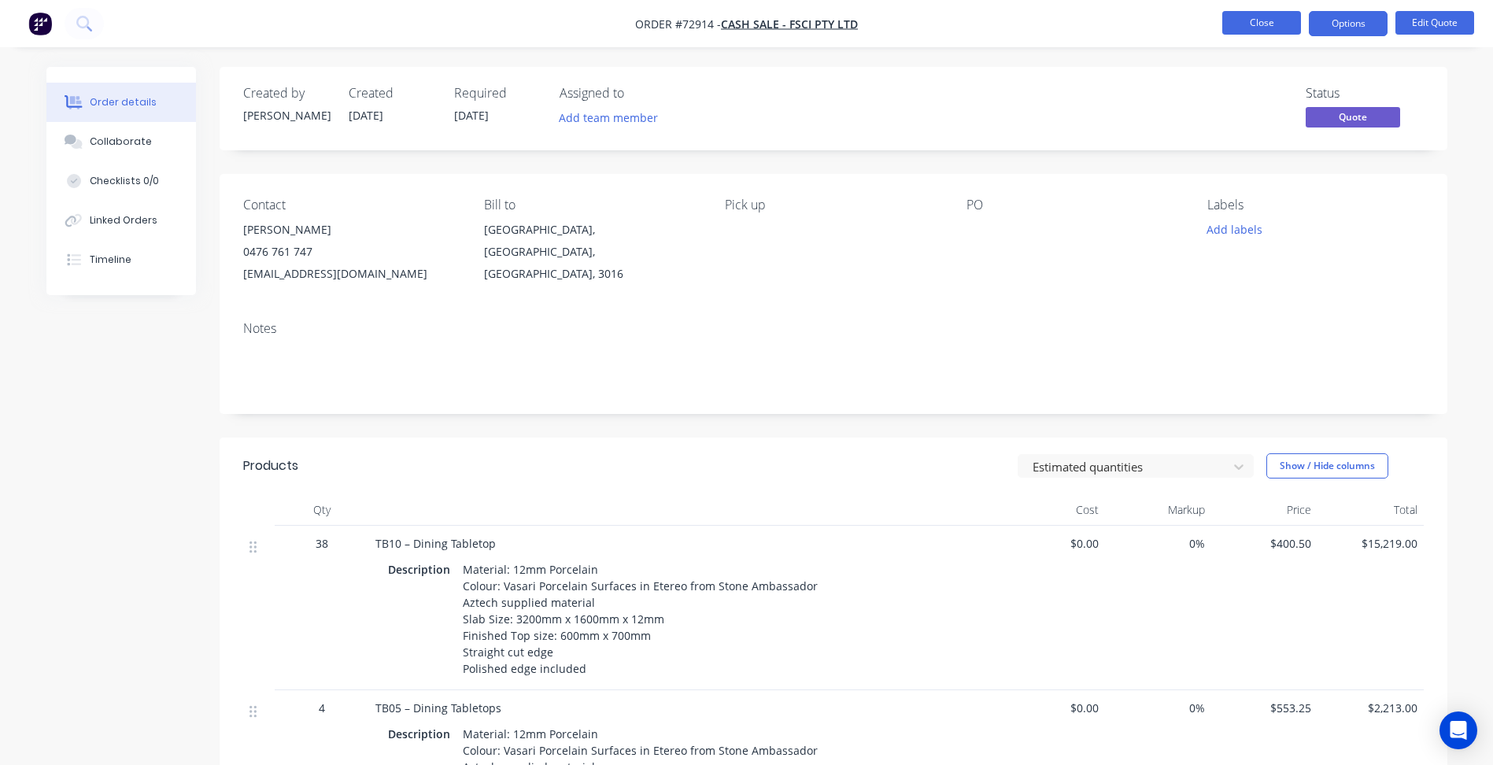
click at [1268, 18] on button "Close" at bounding box center [1262, 23] width 79 height 24
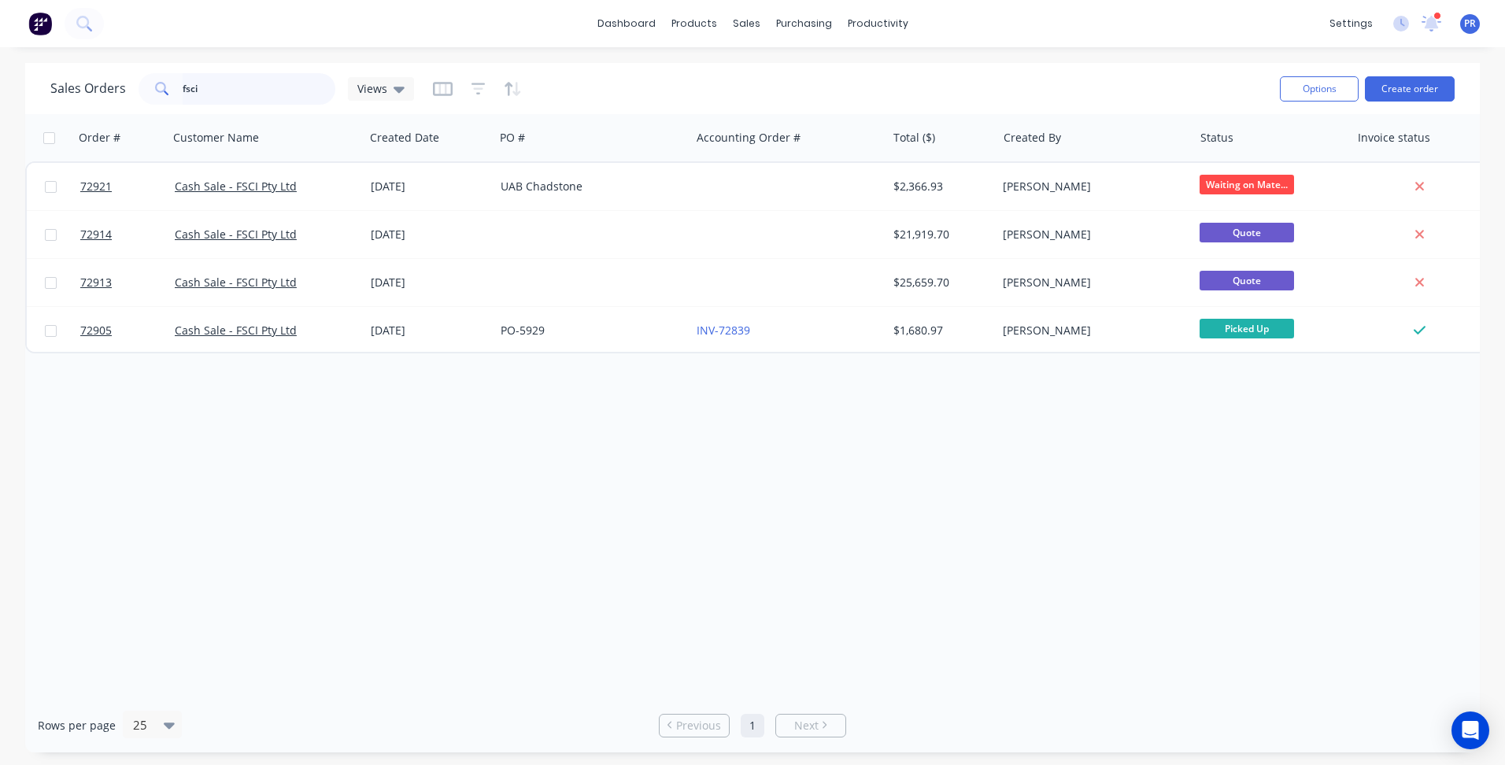
drag, startPoint x: 223, startPoint y: 91, endPoint x: 20, endPoint y: 75, distance: 202.9
click at [54, 82] on div "Sales Orders fsci Views" at bounding box center [232, 88] width 364 height 31
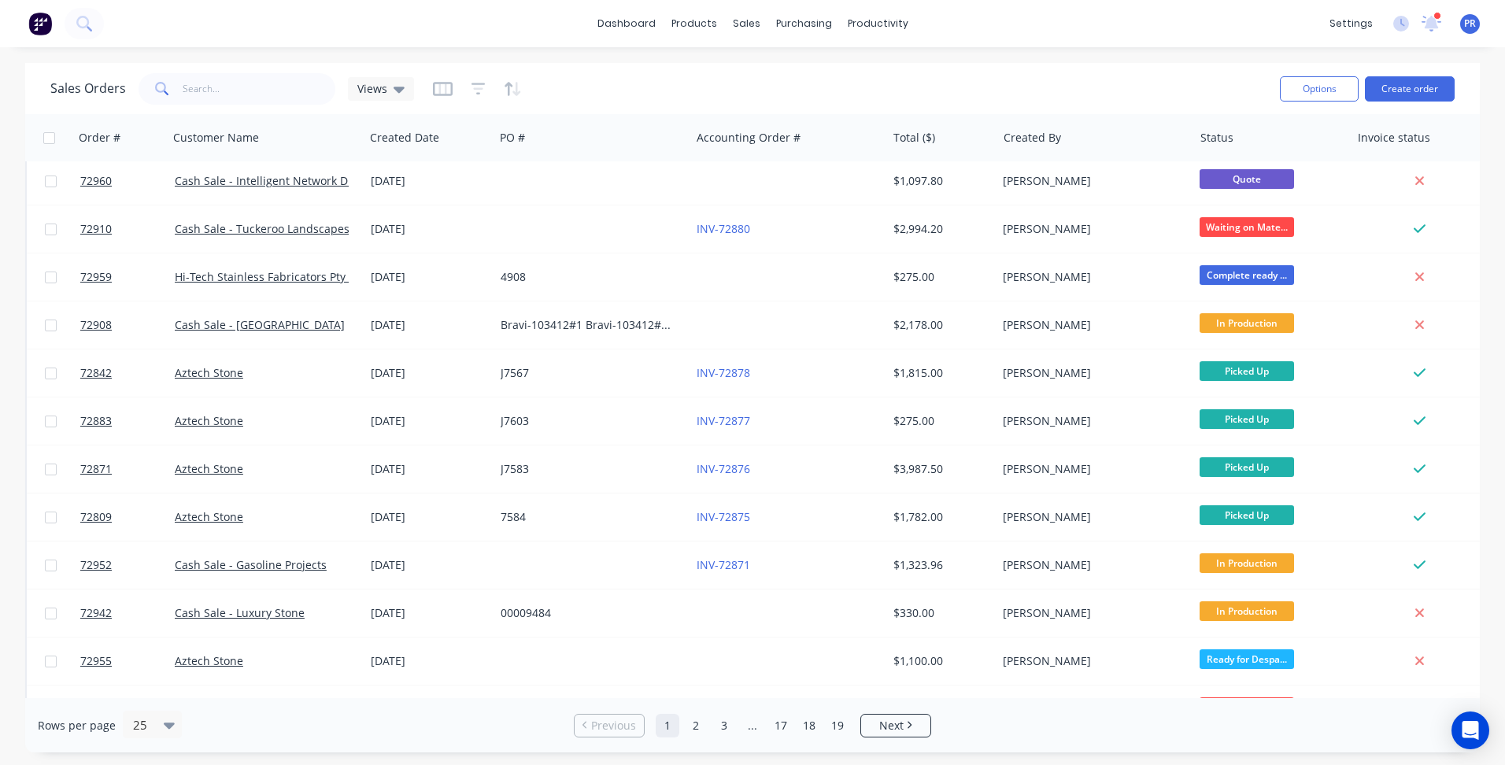
scroll to position [672, 0]
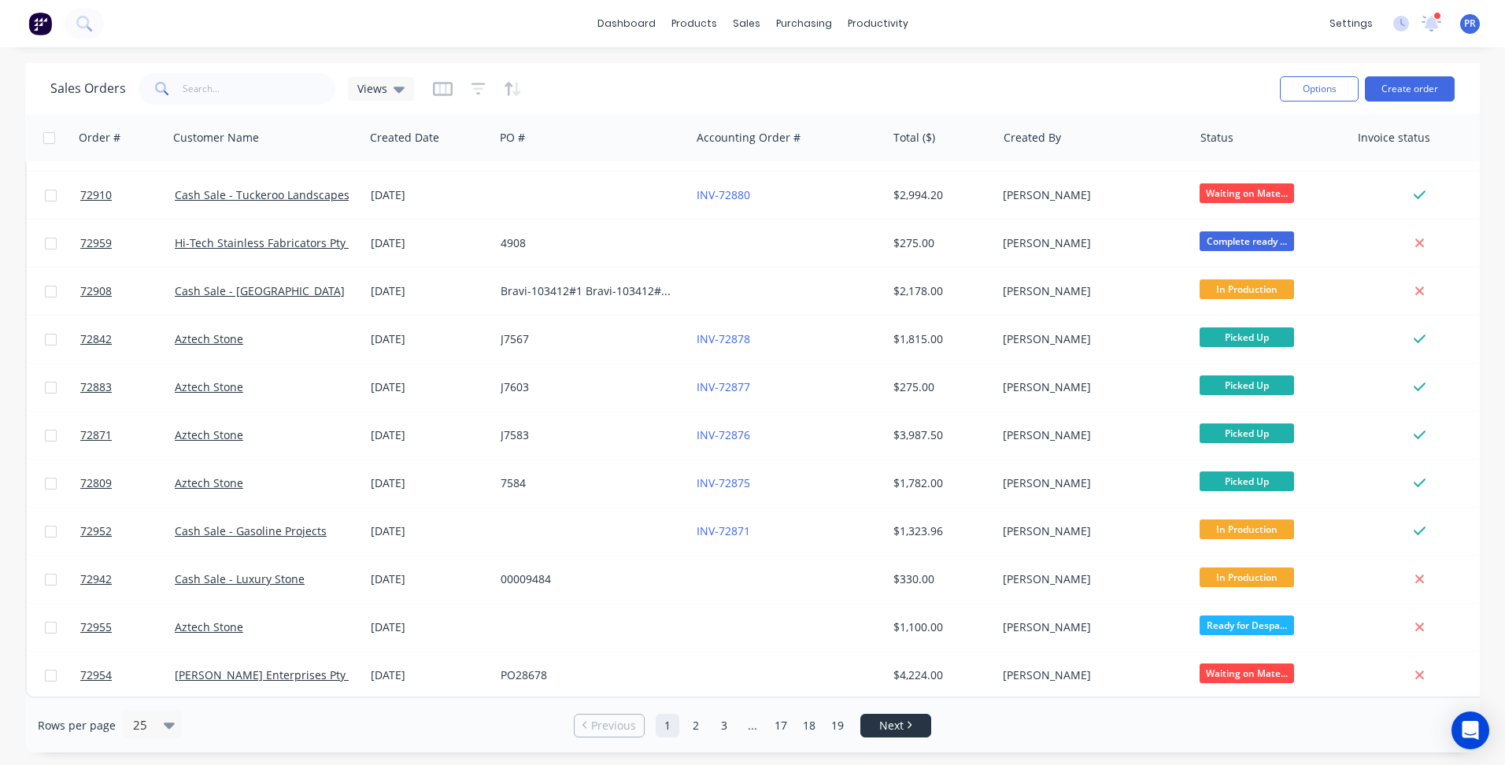
click at [902, 722] on span "Next" at bounding box center [891, 726] width 24 height 16
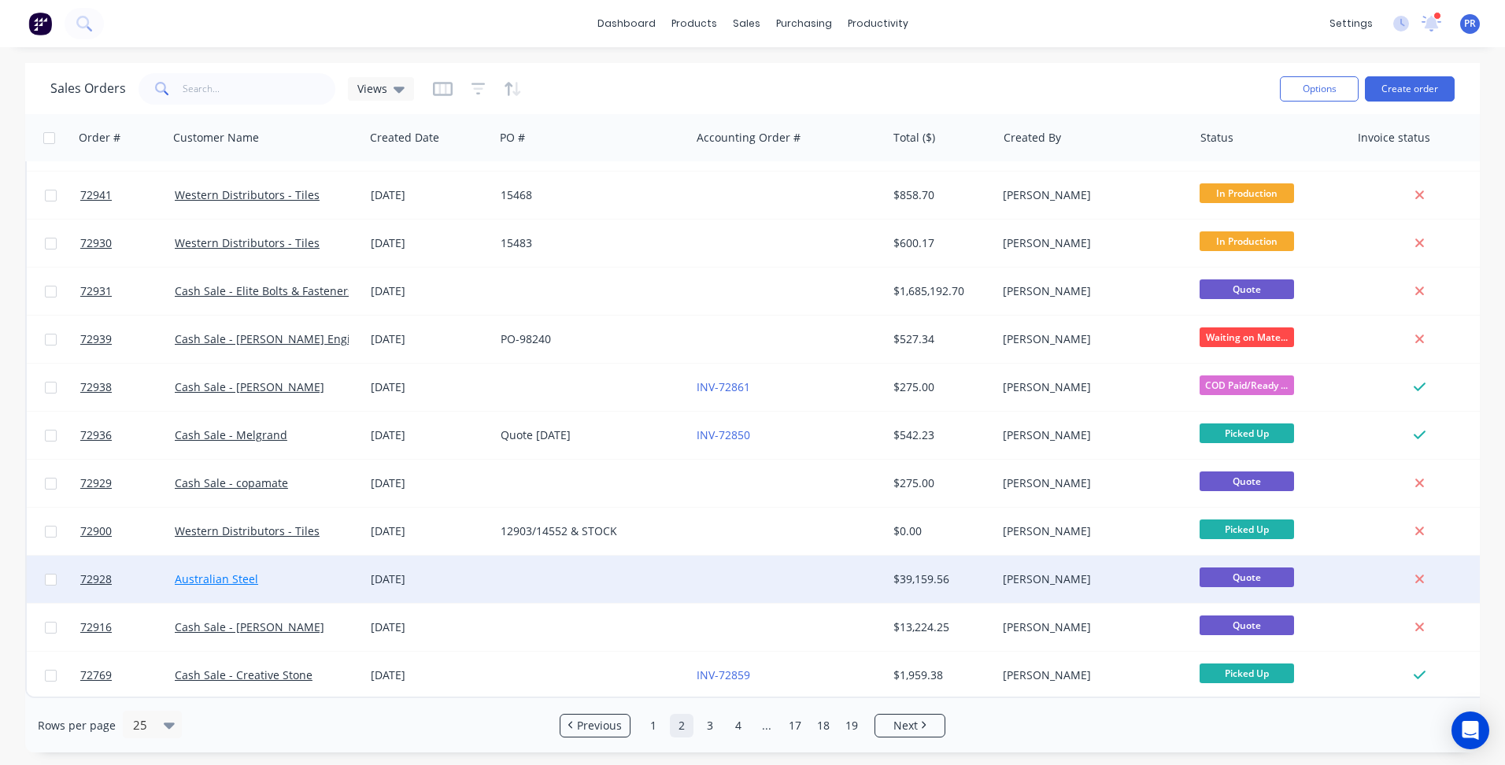
click at [202, 572] on link "Australian Steel" at bounding box center [216, 579] width 83 height 15
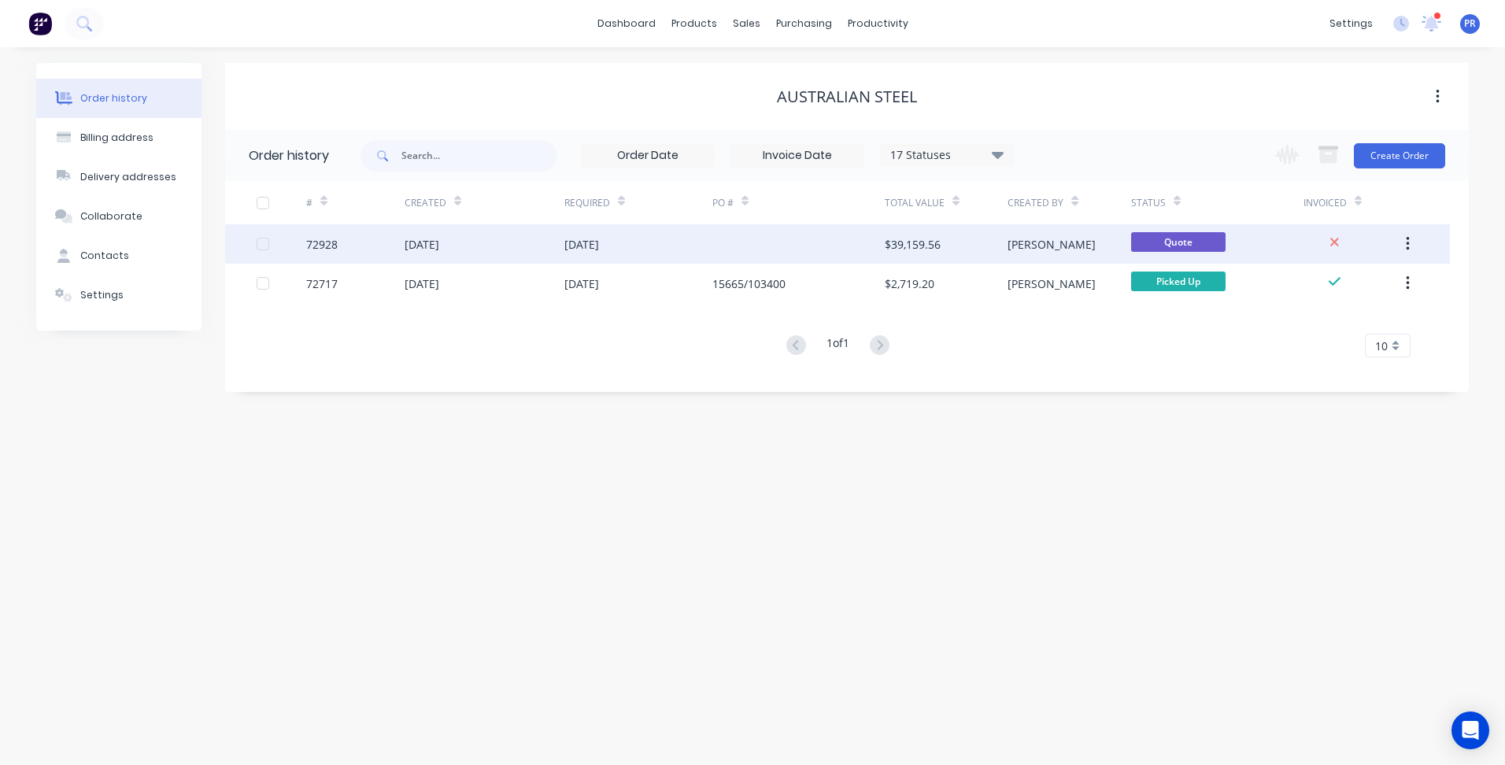
click at [841, 242] on div at bounding box center [798, 243] width 172 height 39
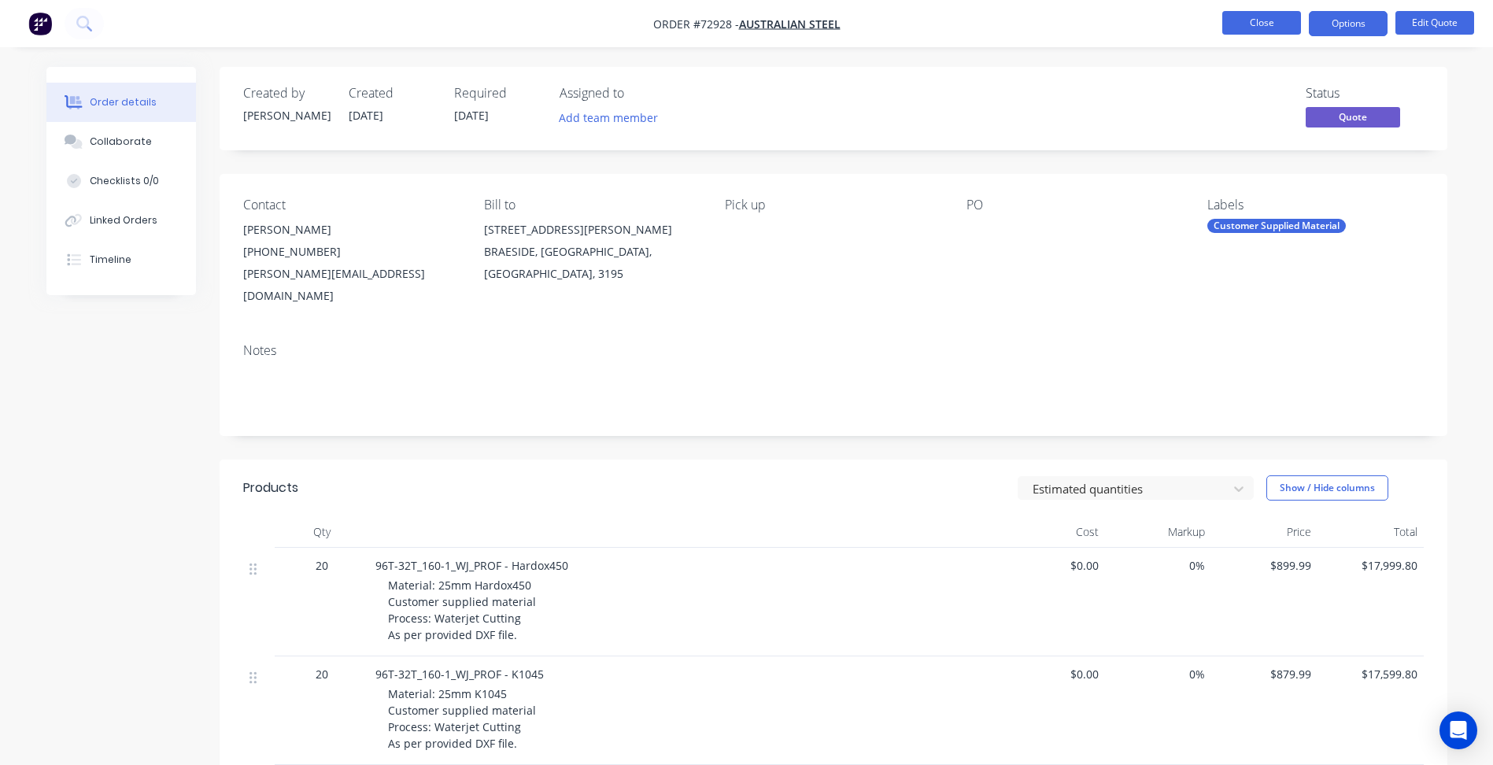
click at [1270, 22] on button "Close" at bounding box center [1262, 23] width 79 height 24
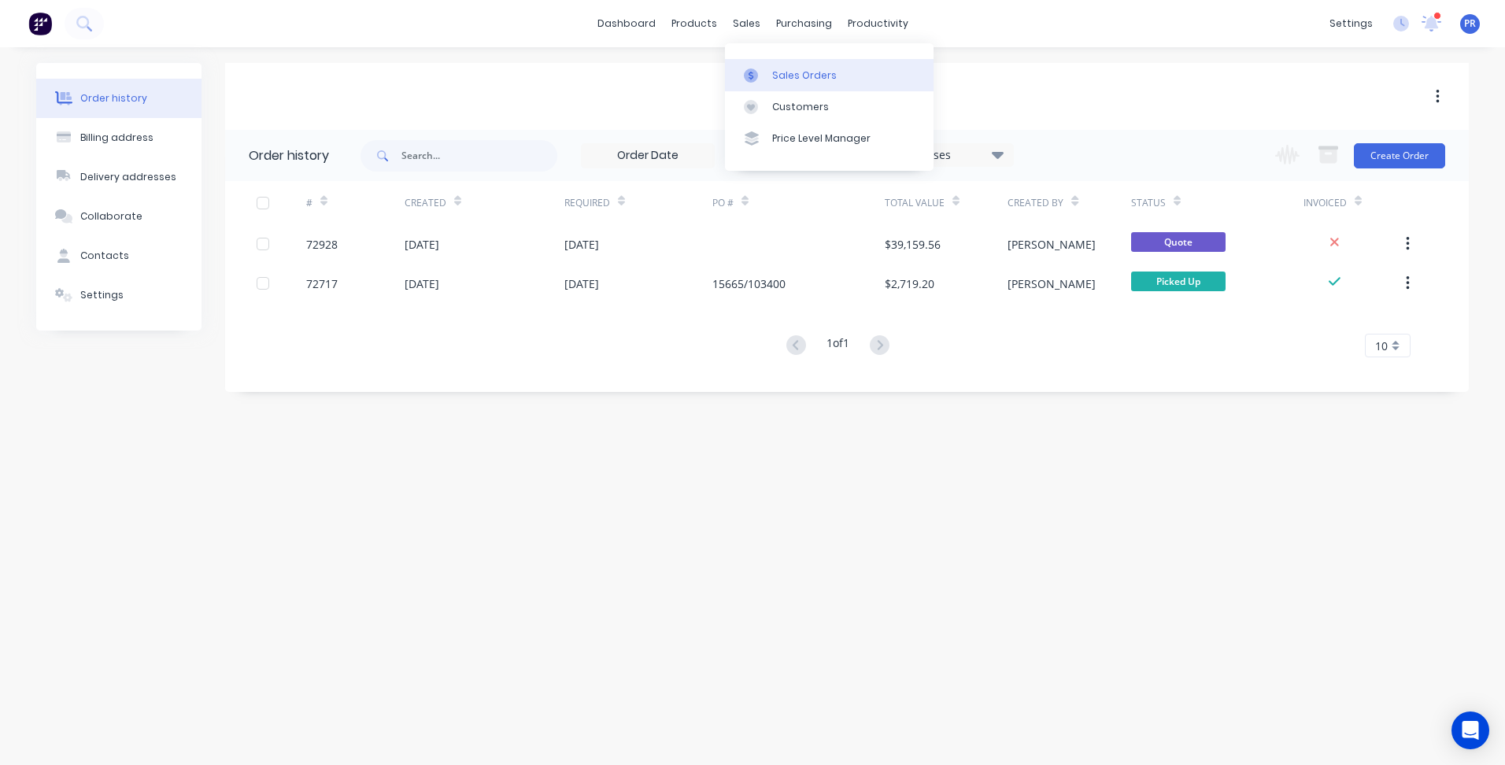
click at [761, 82] on div at bounding box center [756, 75] width 24 height 14
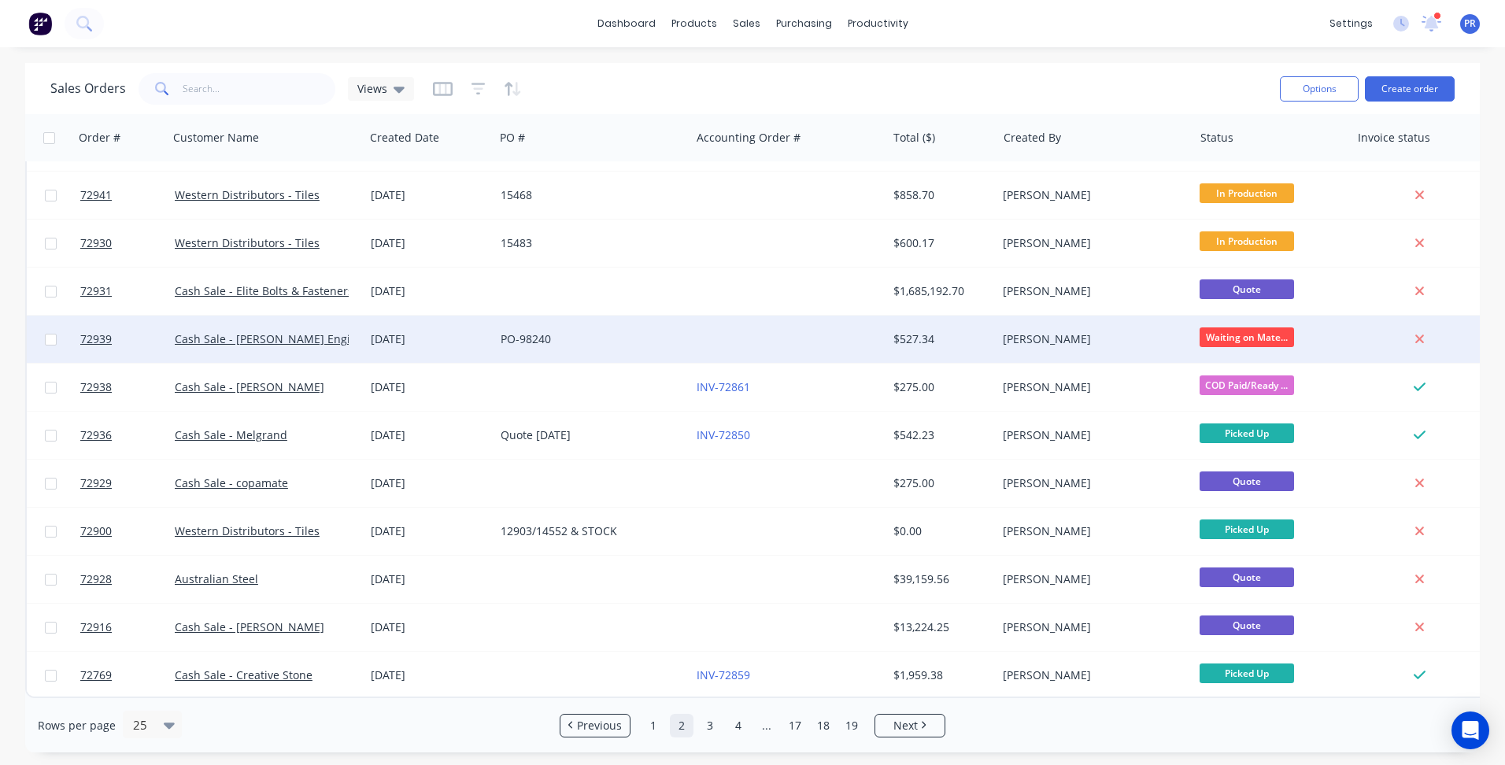
scroll to position [672, 0]
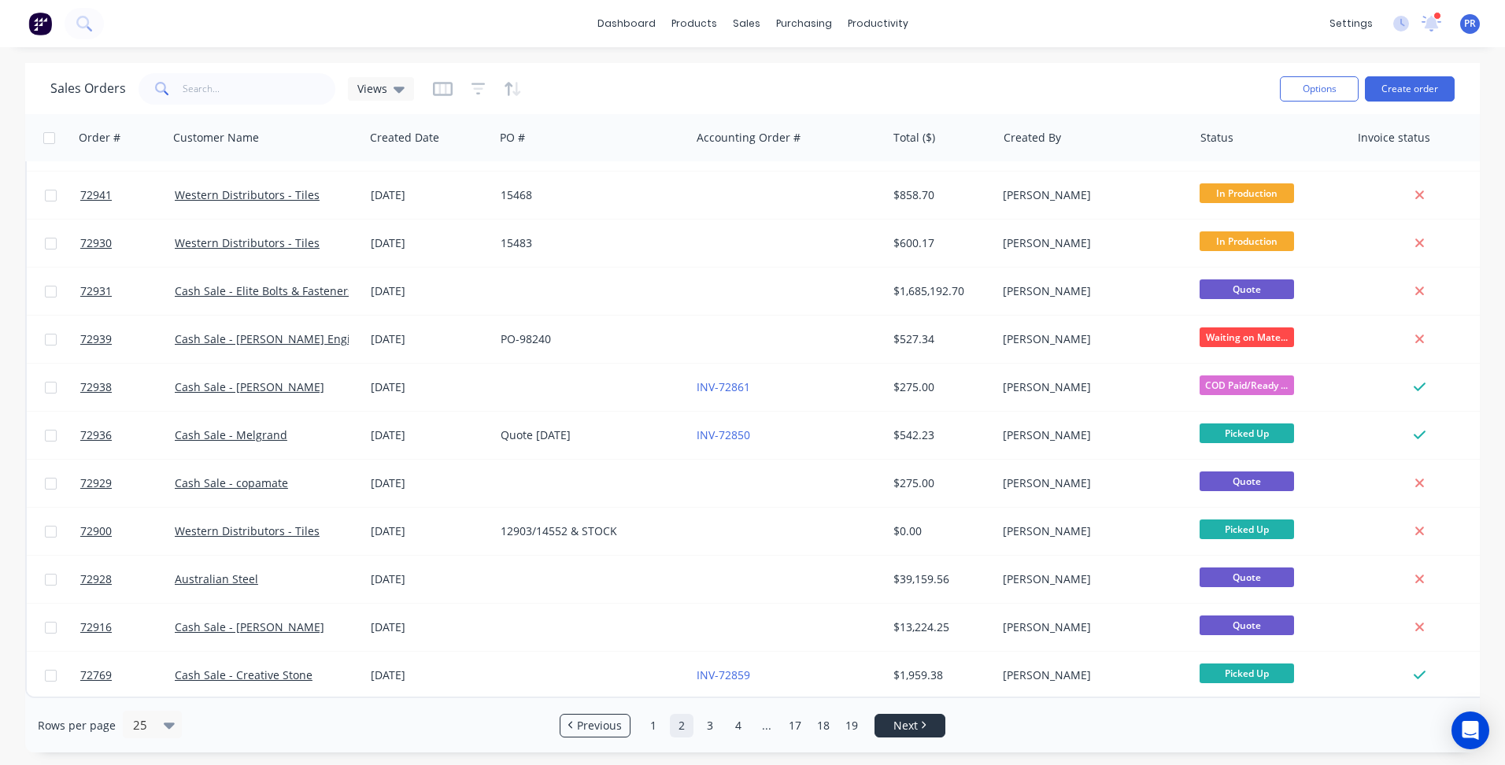
click at [893, 731] on link "Next" at bounding box center [909, 726] width 69 height 16
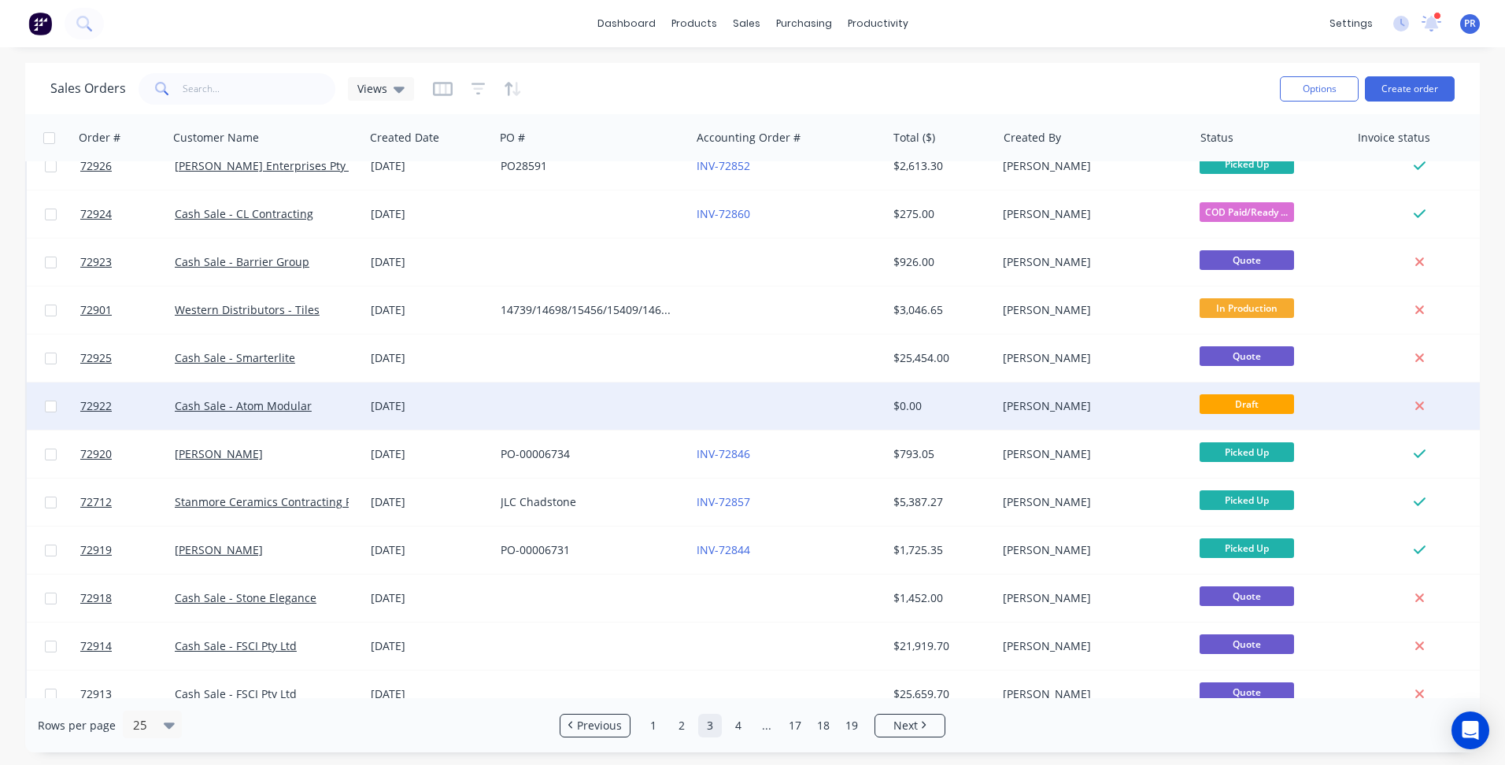
scroll to position [79, 0]
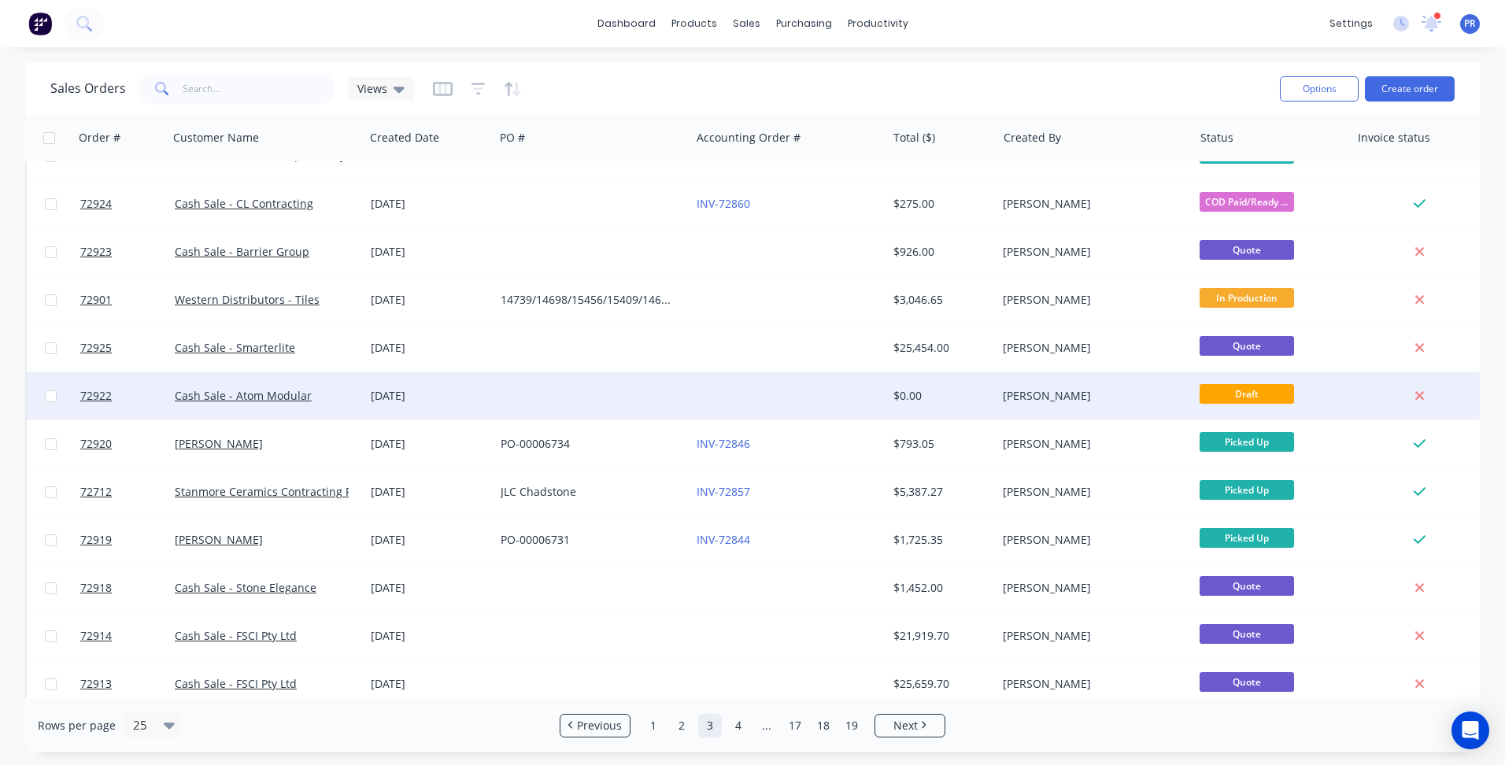
drag, startPoint x: 52, startPoint y: 399, endPoint x: 79, endPoint y: 396, distance: 27.0
click at [52, 399] on input "checkbox" at bounding box center [51, 396] width 12 height 12
checkbox input "true"
click at [1323, 83] on button "Options" at bounding box center [1319, 88] width 79 height 25
click at [1230, 157] on div "Archive" at bounding box center [1272, 160] width 145 height 23
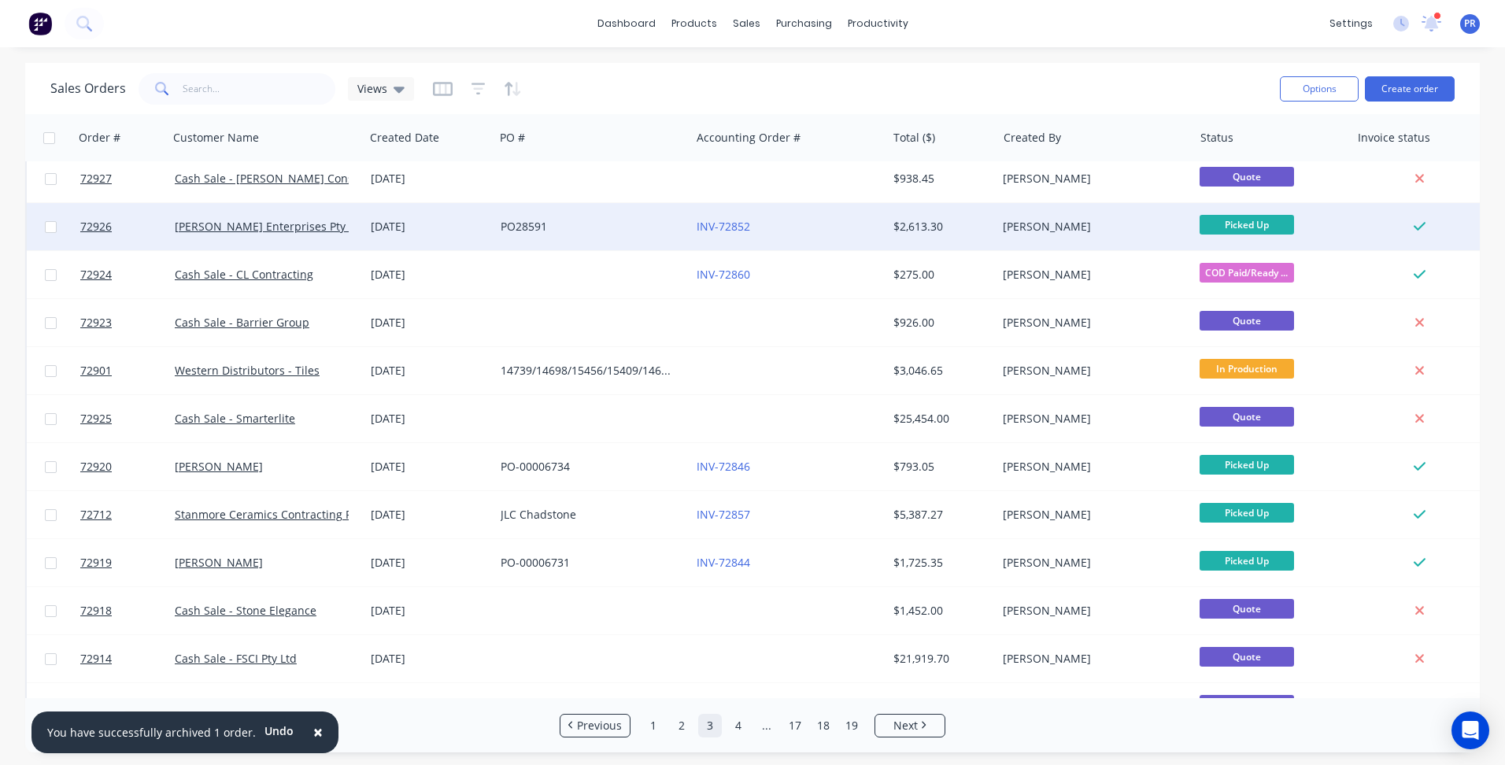
scroll to position [0, 0]
